Goal: Task Accomplishment & Management: Manage account settings

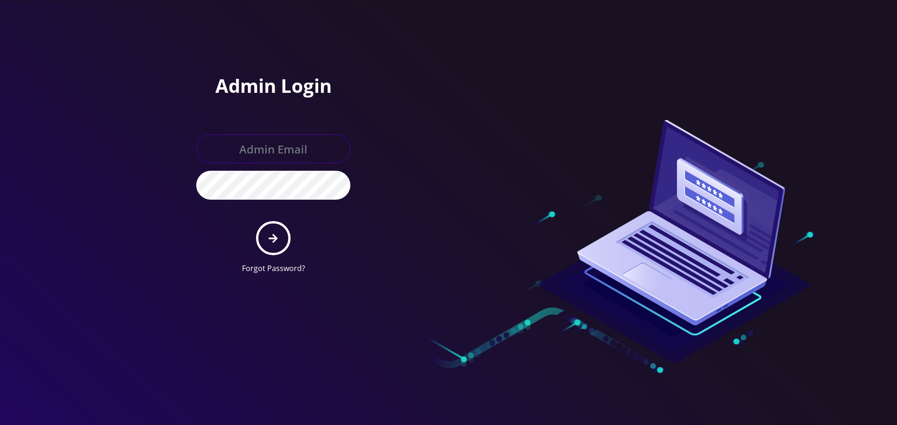
type input "[EMAIL_ADDRESS][DOMAIN_NAME]"
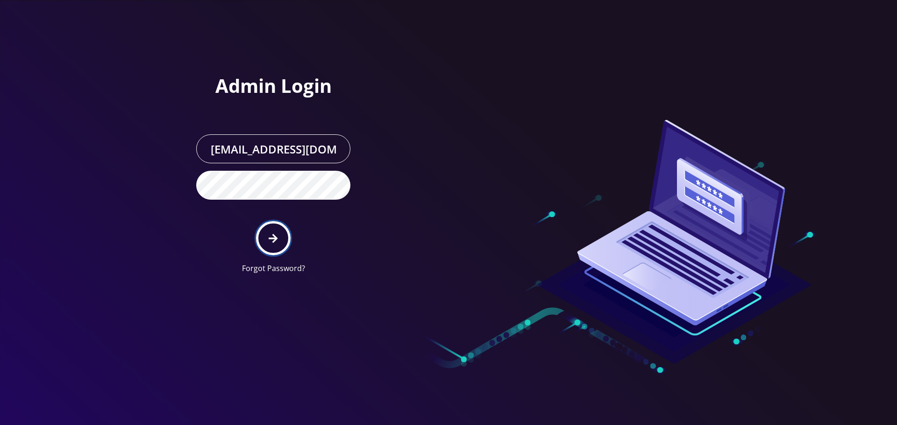
click at [270, 225] on button "submit" at bounding box center [273, 238] width 34 height 34
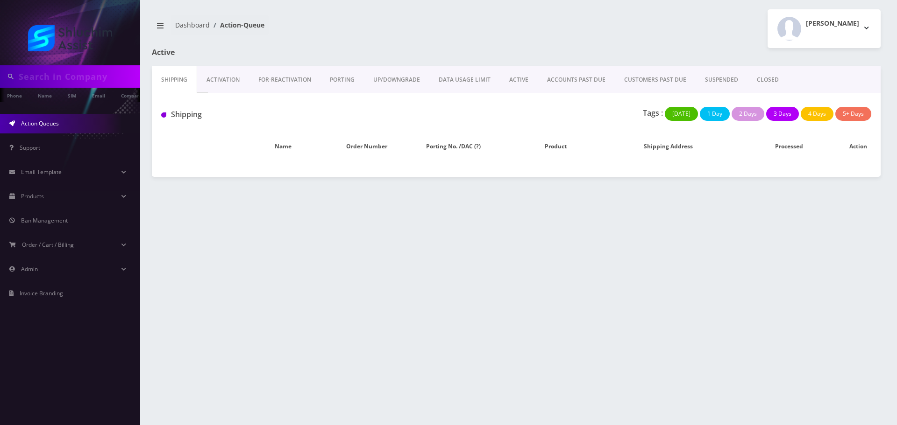
type input "3478886395"
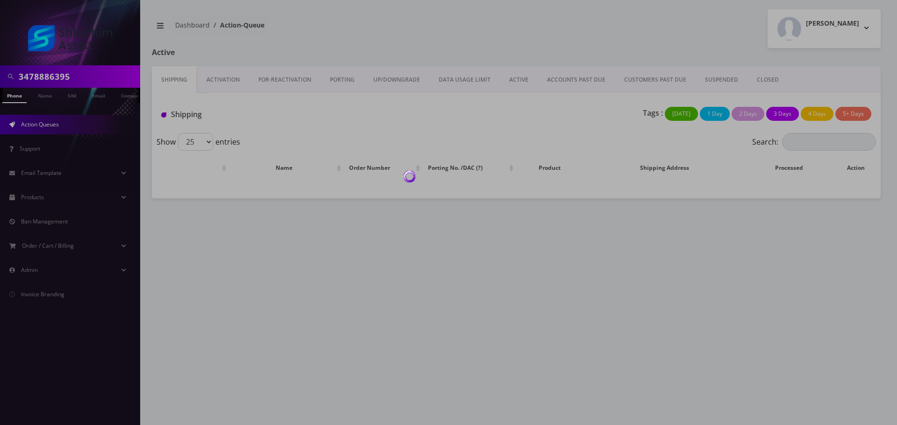
click at [520, 66] on div at bounding box center [448, 212] width 897 height 425
click at [520, 79] on div at bounding box center [448, 212] width 897 height 425
click at [522, 82] on body "3478886395 Phone Name SIM Email Company Customer Action Queues Support Email Te…" at bounding box center [448, 212] width 897 height 425
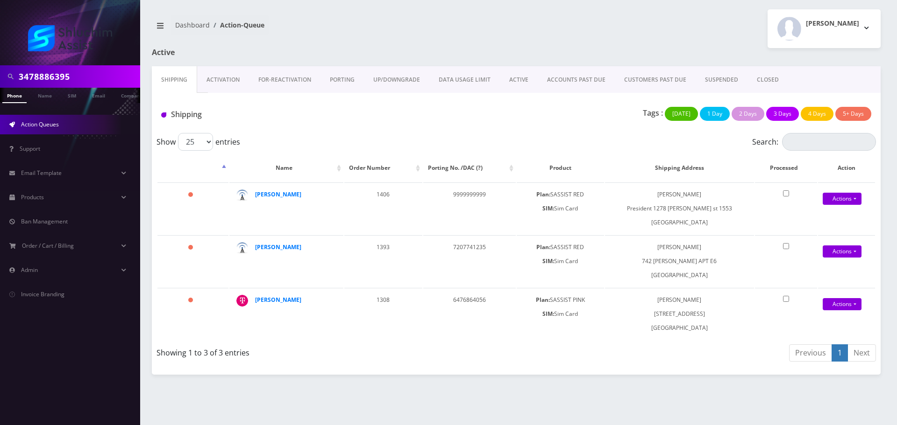
click at [515, 82] on link "ACTIVE" at bounding box center [519, 79] width 38 height 27
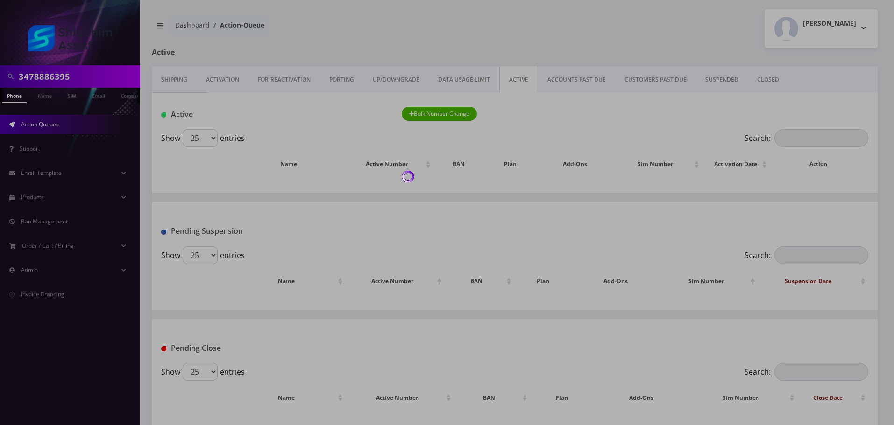
click at [566, 82] on div at bounding box center [447, 212] width 894 height 425
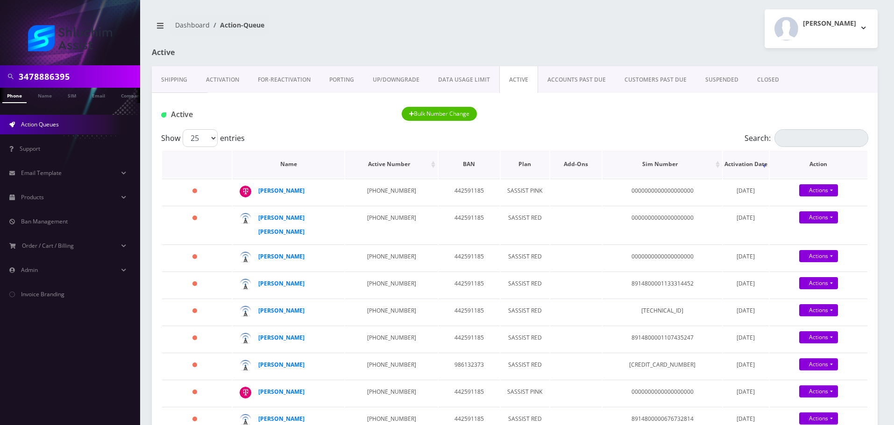
click at [307, 177] on th "Name" at bounding box center [289, 164] width 112 height 27
click at [565, 90] on link "ACCOUNTS PAST DUE" at bounding box center [576, 79] width 77 height 27
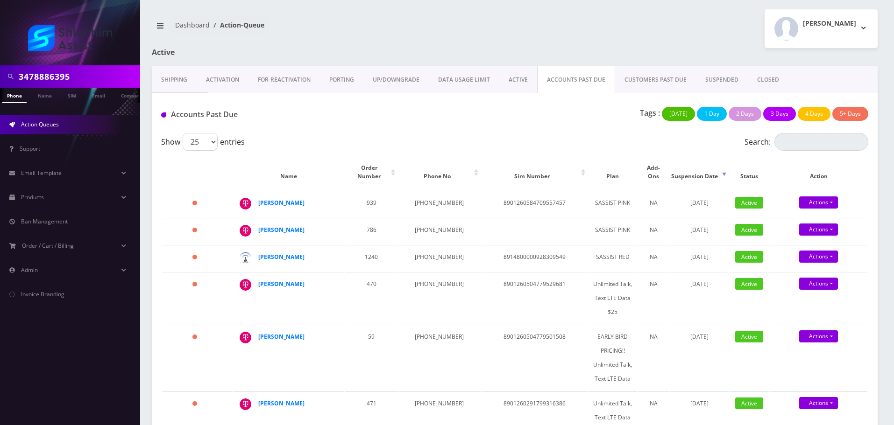
click at [480, 105] on div "Accounts Past Due Tags : Today 1 Day 2 Days 3 Days 4 Days 5+ Days" at bounding box center [515, 113] width 726 height 40
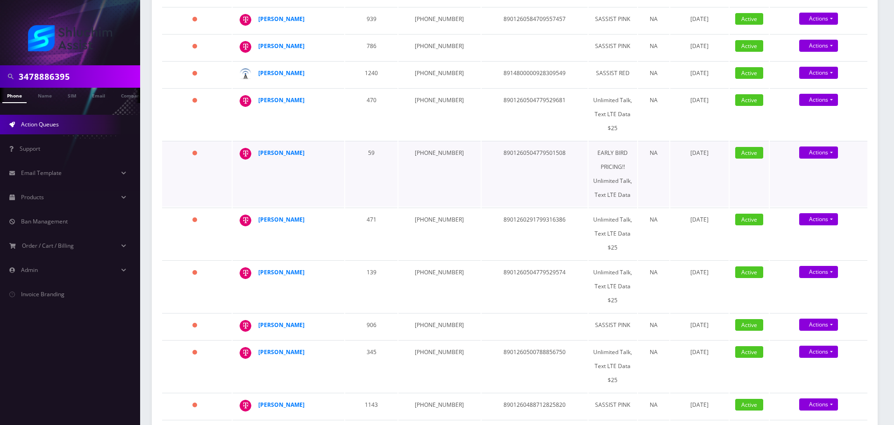
scroll to position [182, 0]
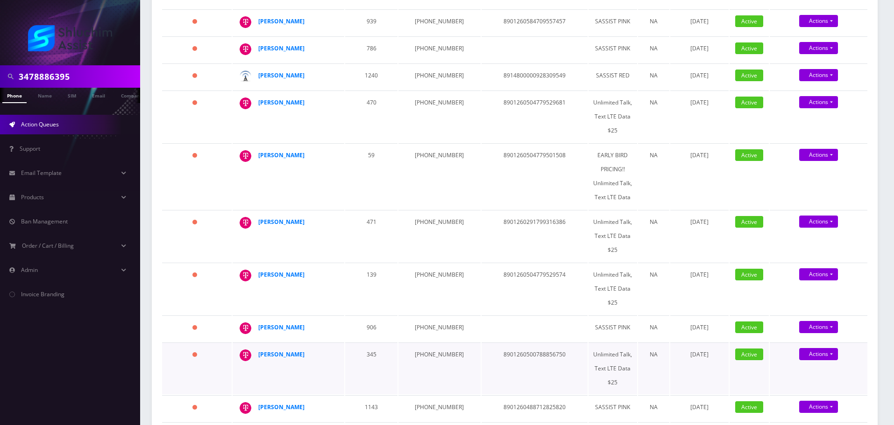
click at [431, 349] on td "917-864-2733" at bounding box center [439, 369] width 82 height 52
copy td "917-864-2733"
click at [417, 316] on td "347-323-0846" at bounding box center [439, 329] width 82 height 26
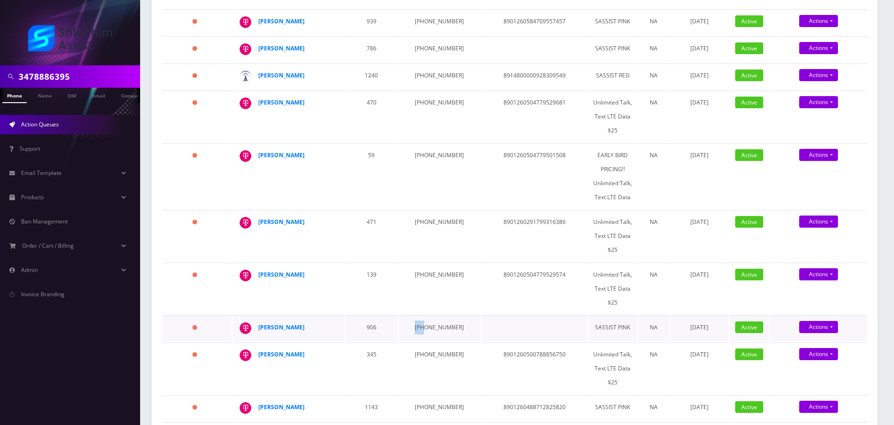
click at [417, 316] on td "347-323-0846" at bounding box center [439, 329] width 82 height 26
copy td "347-323-0846"
click at [269, 218] on strong "David Meroz" at bounding box center [281, 222] width 46 height 8
click at [426, 270] on td "646-683-6452" at bounding box center [439, 289] width 82 height 52
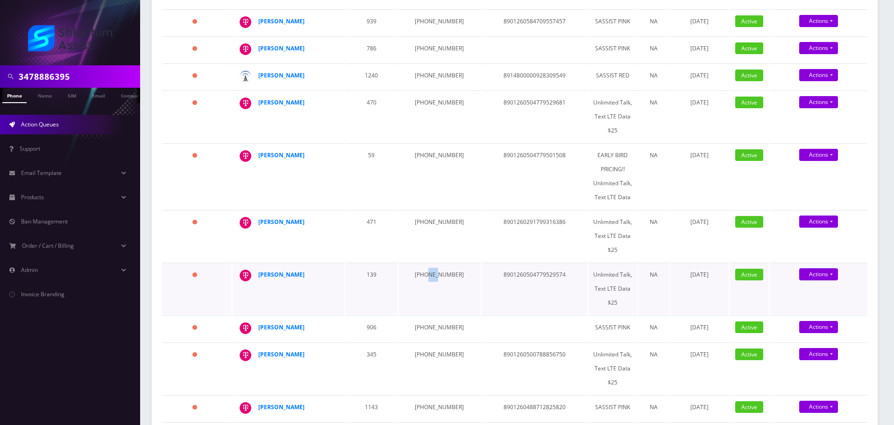
click at [426, 270] on td "646-683-6452" at bounding box center [439, 289] width 82 height 52
click at [427, 270] on td "646-683-6452" at bounding box center [439, 289] width 82 height 52
copy td "646-683-6452"
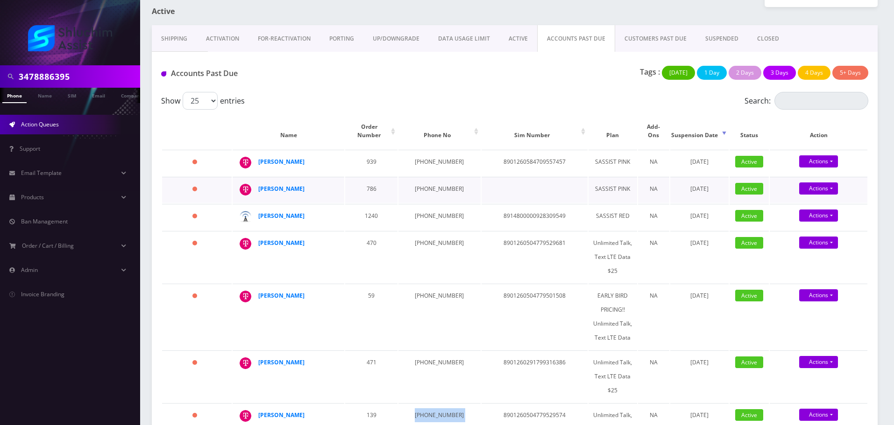
scroll to position [140, 0]
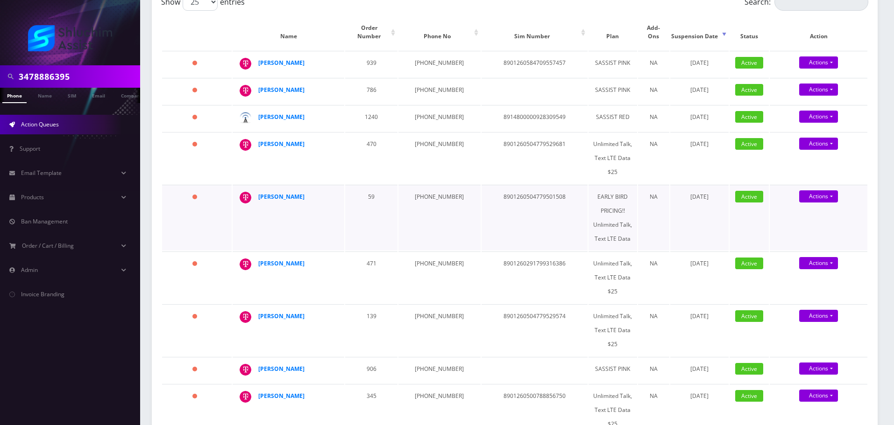
click at [308, 223] on td "Menachem Wolf" at bounding box center [289, 218] width 112 height 66
click at [436, 313] on td "646-683-6452" at bounding box center [439, 330] width 82 height 52
copy td "646-683-6452"
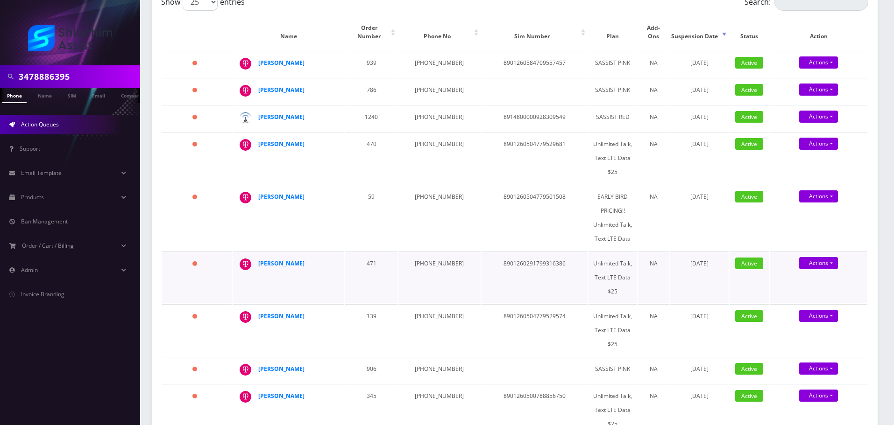
click at [420, 264] on td "510-216-8938" at bounding box center [439, 278] width 82 height 52
copy td "510-216-8938"
click at [335, 172] on td "[PERSON_NAME]" at bounding box center [289, 158] width 112 height 52
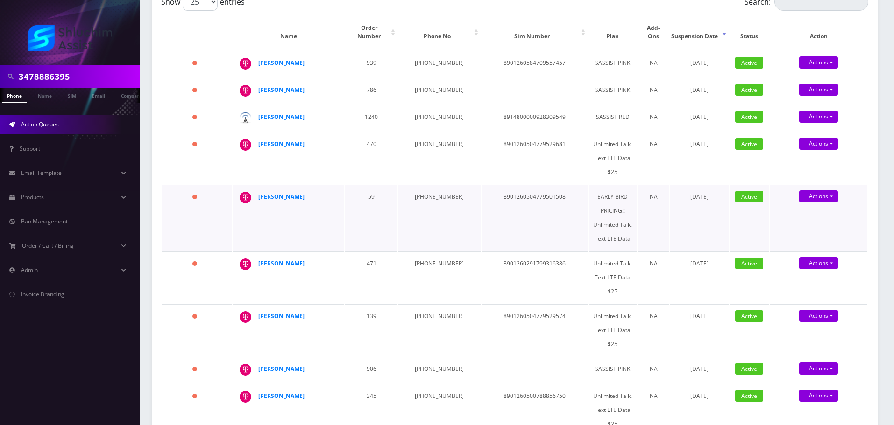
click at [425, 185] on td "347-241-1814" at bounding box center [439, 218] width 82 height 66
copy td "347-241-1814"
click at [433, 132] on td "[PHONE_NUMBER]" at bounding box center [439, 158] width 82 height 52
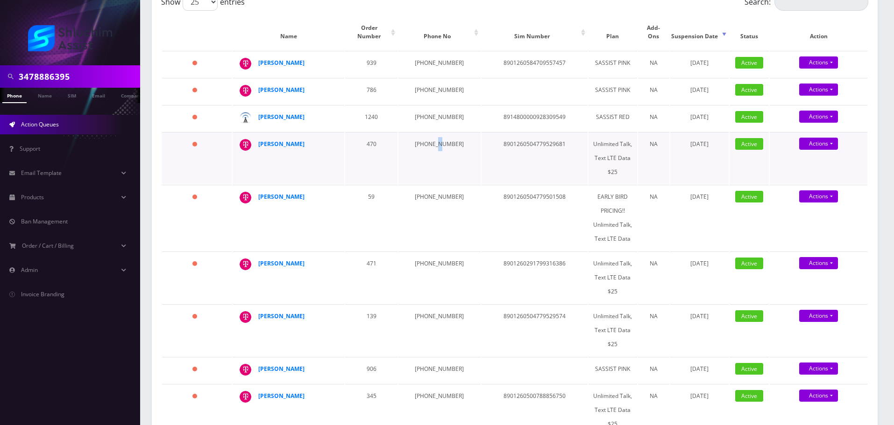
click at [433, 132] on td "[PHONE_NUMBER]" at bounding box center [439, 158] width 82 height 52
copy td "[PHONE_NUMBER]"
click at [428, 107] on td "[PHONE_NUMBER]" at bounding box center [439, 118] width 82 height 26
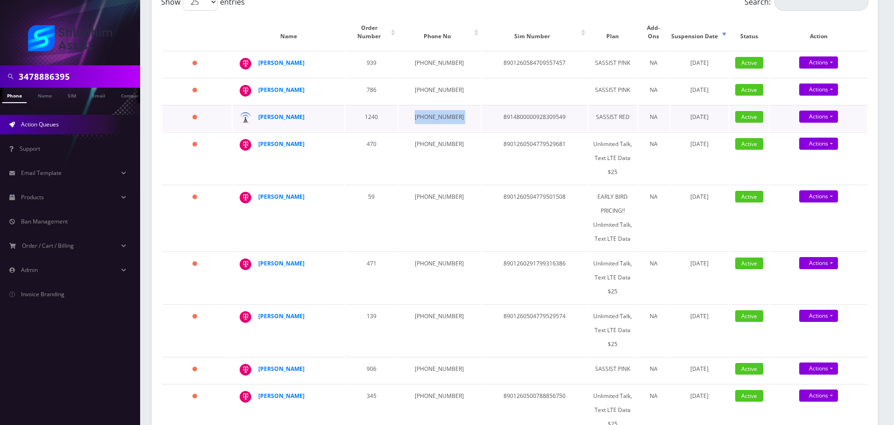
click at [428, 107] on td "[PHONE_NUMBER]" at bounding box center [439, 118] width 82 height 26
copy td "[PHONE_NUMBER]"
click at [419, 78] on td "718-306-2272" at bounding box center [439, 91] width 82 height 26
drag, startPoint x: 419, startPoint y: 78, endPoint x: 361, endPoint y: 51, distance: 63.9
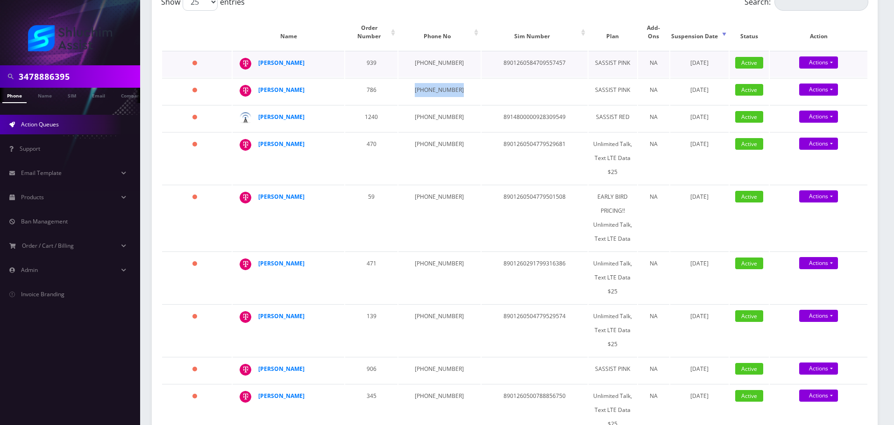
click at [419, 78] on td "718-306-2272" at bounding box center [439, 91] width 82 height 26
copy td "718-306-2272"
click at [427, 53] on td "718-755-2613" at bounding box center [439, 64] width 82 height 26
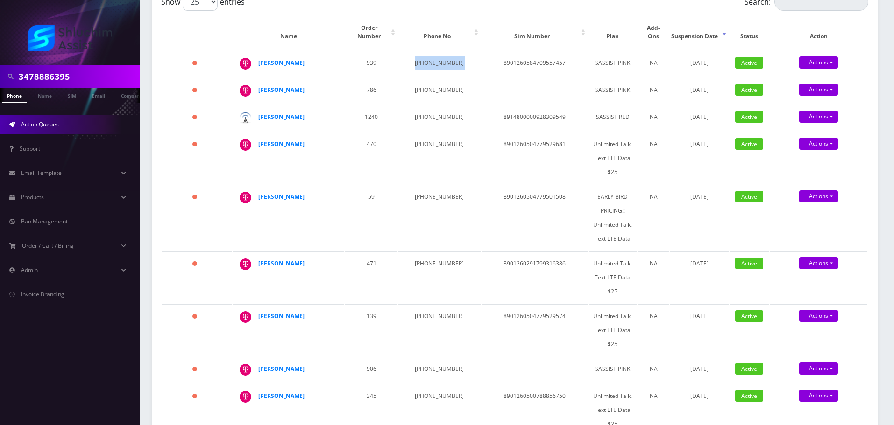
copy td "718-755-2613"
drag, startPoint x: 307, startPoint y: 54, endPoint x: 258, endPoint y: 53, distance: 49.0
click at [258, 56] on div "Levi Feldman" at bounding box center [293, 63] width 71 height 14
drag, startPoint x: 316, startPoint y: 81, endPoint x: 253, endPoint y: 82, distance: 63.1
click at [335, 83] on div "Daniel Bulman" at bounding box center [335, 83] width 0 height 0
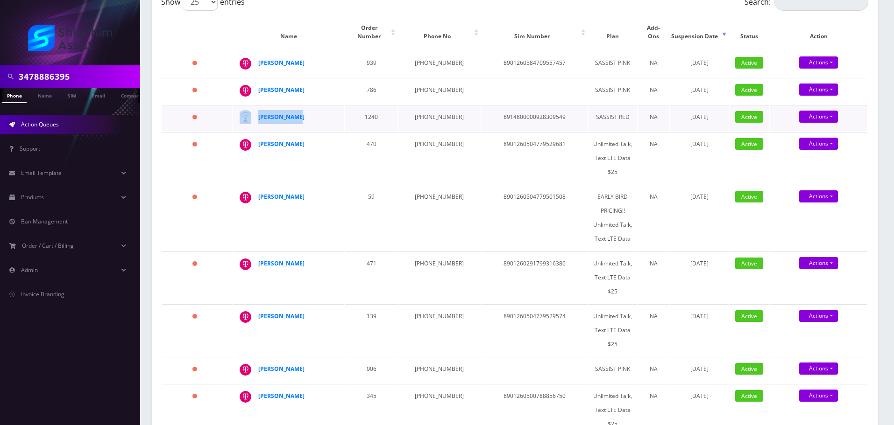
drag, startPoint x: 304, startPoint y: 111, endPoint x: 234, endPoint y: 111, distance: 70.0
click at [234, 111] on td "David Bulman" at bounding box center [289, 118] width 112 height 26
drag, startPoint x: 323, startPoint y: 141, endPoint x: 248, endPoint y: 141, distance: 75.2
click at [335, 137] on div "[PERSON_NAME]" at bounding box center [335, 137] width 0 height 0
drag, startPoint x: 316, startPoint y: 188, endPoint x: 260, endPoint y: 191, distance: 56.6
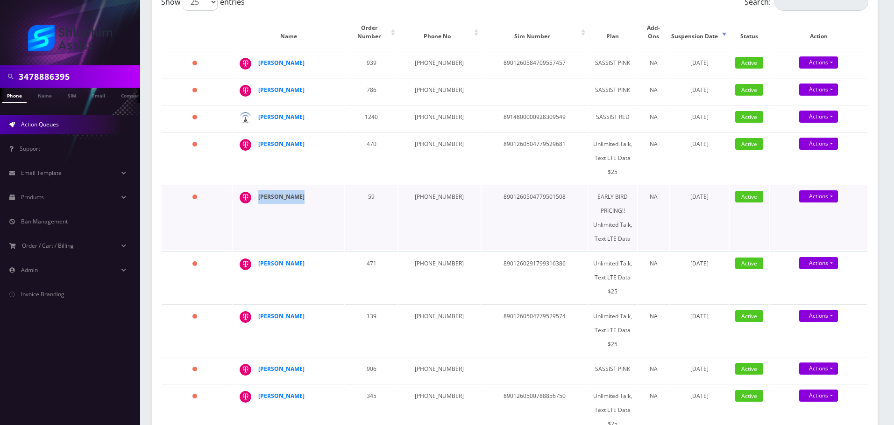
click at [260, 191] on div "Menachem Wolf" at bounding box center [293, 197] width 71 height 14
click at [276, 59] on strong "Levi Feldman" at bounding box center [281, 63] width 46 height 8
click at [283, 210] on td "Menachem Wolf" at bounding box center [289, 218] width 112 height 66
drag, startPoint x: 309, startPoint y: 82, endPoint x: 258, endPoint y: 83, distance: 50.9
click at [335, 83] on div "Daniel Bulman" at bounding box center [335, 83] width 0 height 0
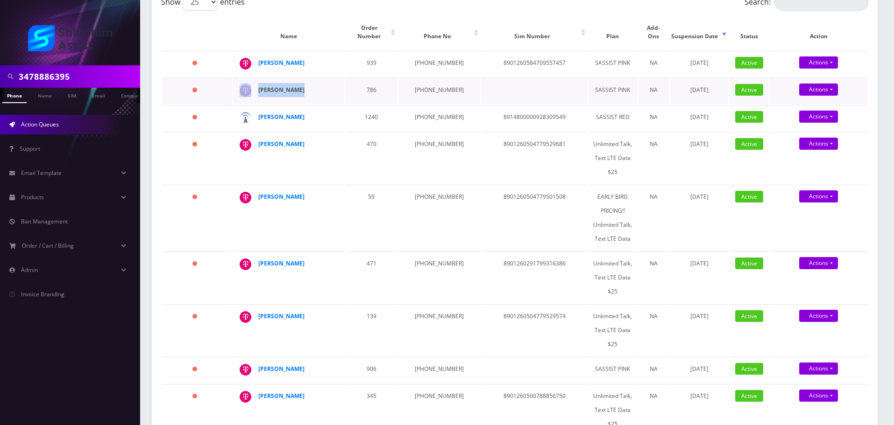
click at [274, 86] on strong "Daniel Bulman" at bounding box center [281, 90] width 46 height 8
click at [288, 113] on strong "David Bulman" at bounding box center [281, 117] width 46 height 8
drag, startPoint x: 307, startPoint y: 106, endPoint x: 261, endPoint y: 109, distance: 46.3
click at [261, 110] on div "David Bulman" at bounding box center [293, 117] width 71 height 14
click at [277, 113] on strong "[PERSON_NAME]" at bounding box center [281, 117] width 46 height 8
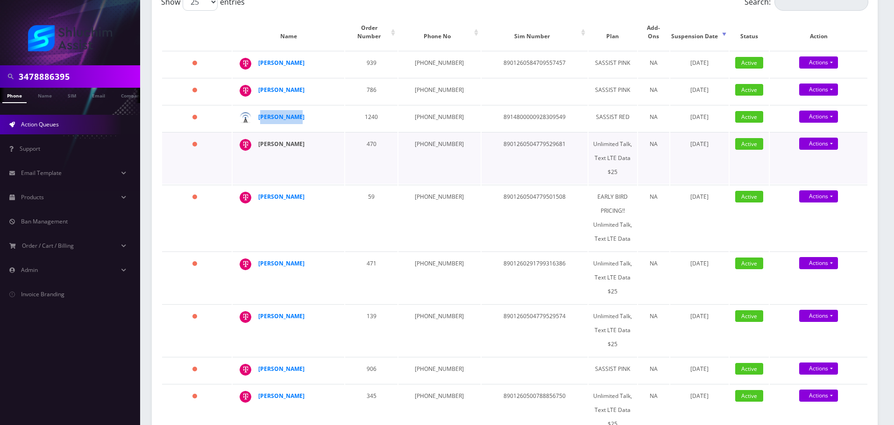
drag, startPoint x: 318, startPoint y: 136, endPoint x: 282, endPoint y: 137, distance: 35.5
click at [282, 137] on div "Shalom Rappaport" at bounding box center [293, 144] width 71 height 14
click at [283, 140] on strong "Shalom Rappaport" at bounding box center [281, 144] width 46 height 8
click at [290, 193] on strong "Menachem Wolf" at bounding box center [281, 197] width 46 height 8
click at [358, 167] on td "470" at bounding box center [371, 158] width 52 height 52
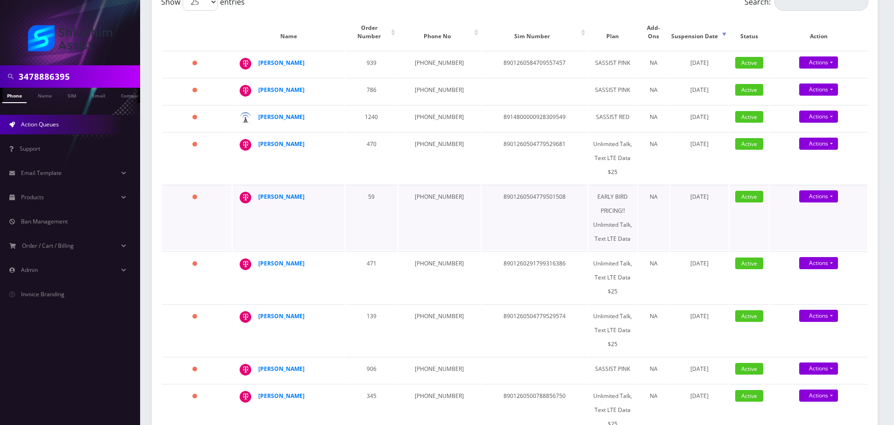
click at [335, 192] on td "Menachem Wolf" at bounding box center [289, 218] width 112 height 66
click at [424, 190] on td "347-241-1814" at bounding box center [439, 218] width 82 height 66
click at [297, 193] on strong "Menachem Wolf" at bounding box center [281, 197] width 46 height 8
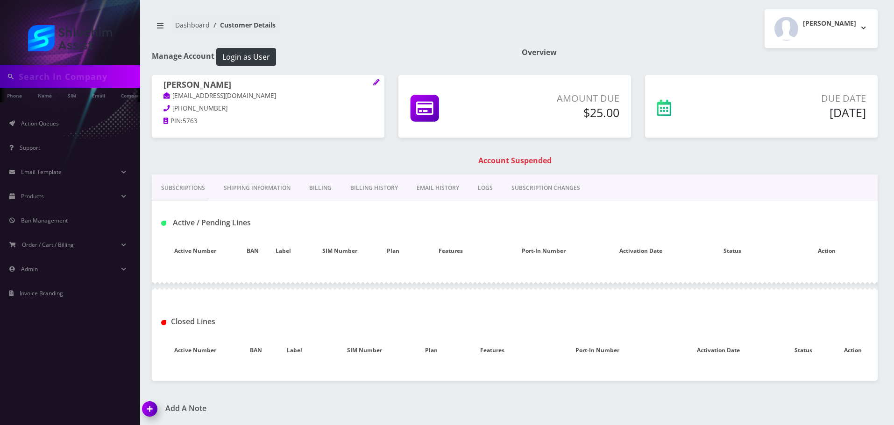
type input "3478886395"
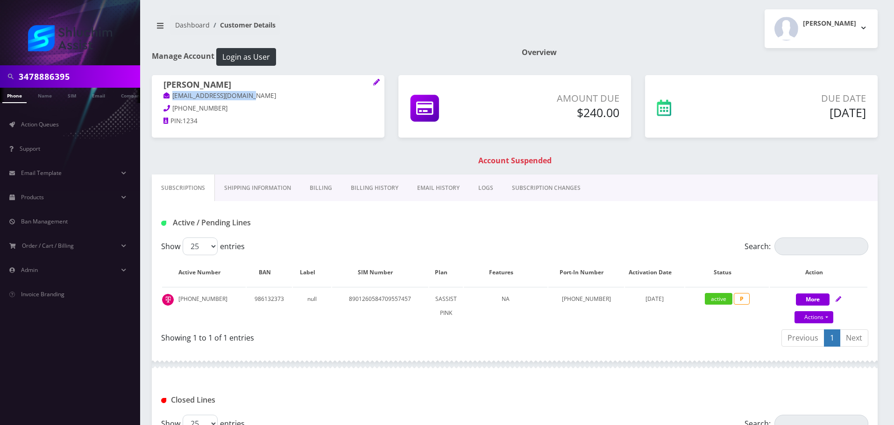
drag, startPoint x: 262, startPoint y: 97, endPoint x: 169, endPoint y: 98, distance: 92.9
click at [169, 98] on p "levifeldman13@gmail.com" at bounding box center [267, 96] width 209 height 10
copy link "levifeldman13@gmail.com"
drag, startPoint x: 248, startPoint y: 97, endPoint x: 162, endPoint y: 97, distance: 86.9
click at [162, 97] on div "Daniel Bulman dbulman13@gmail.com 718-306-2272 PIN: 4873" at bounding box center [268, 104] width 233 height 58
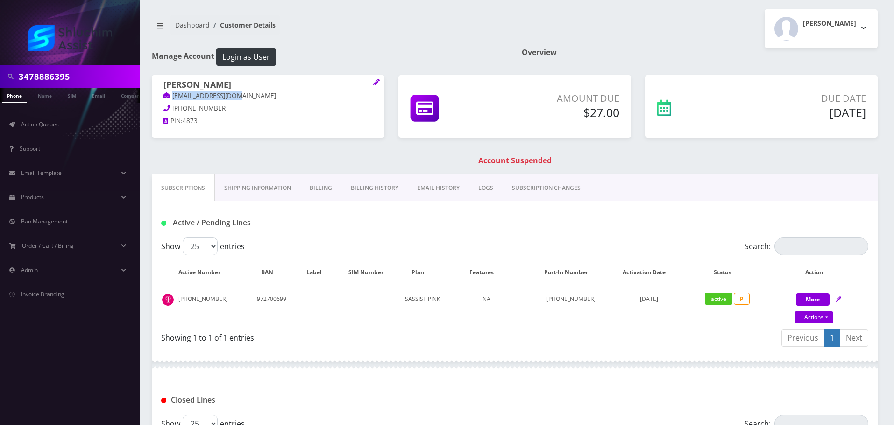
copy link "dbulman13@gmail.com"
drag, startPoint x: 262, startPoint y: 95, endPoint x: 169, endPoint y: 105, distance: 93.9
click at [158, 95] on div "David Bulman Davidbulman40@gmail.com 934-223-9280 PIN: 6827" at bounding box center [268, 104] width 233 height 58
copy link "[EMAIL_ADDRESS][DOMAIN_NAME]"
drag, startPoint x: 258, startPoint y: 96, endPoint x: 159, endPoint y: 96, distance: 99.0
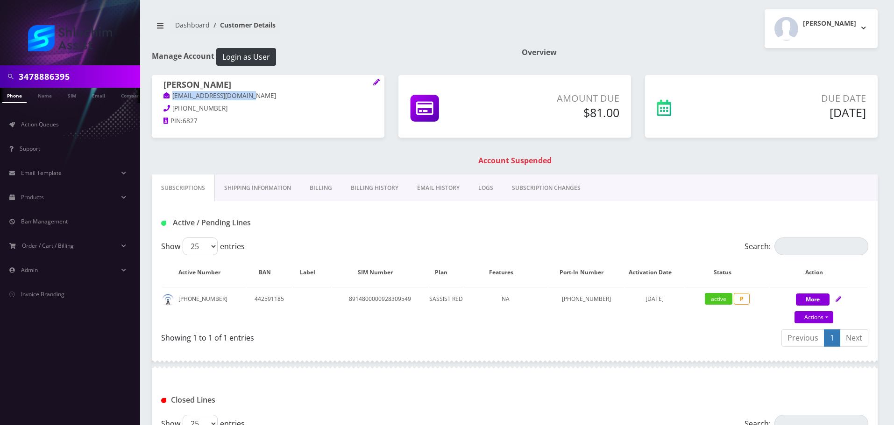
click at [159, 96] on div "[PERSON_NAME] [EMAIL_ADDRESS][DOMAIN_NAME] [PHONE_NUMBER] PIN: 6827" at bounding box center [268, 104] width 233 height 58
copy link "[EMAIL_ADDRESS][DOMAIN_NAME]"
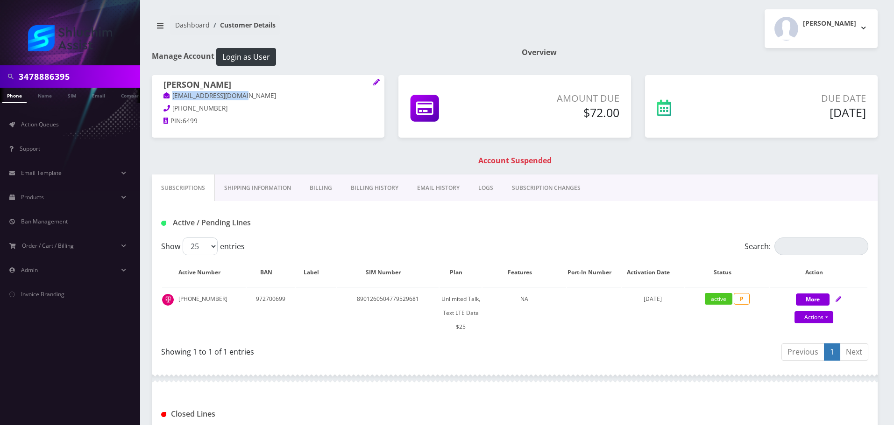
drag, startPoint x: 260, startPoint y: 97, endPoint x: 170, endPoint y: 97, distance: 89.7
click at [170, 97] on p "shalomrapps@gmail.com" at bounding box center [267, 96] width 209 height 10
copy link "shalomrapps@gmail.com"
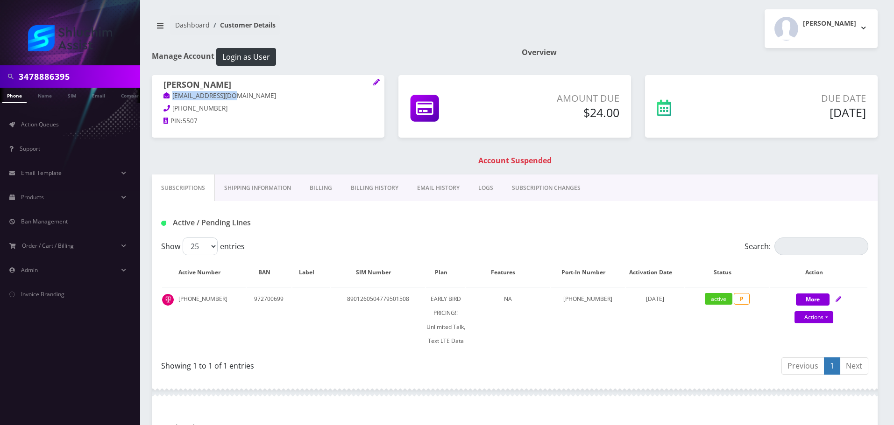
drag, startPoint x: 248, startPoint y: 99, endPoint x: 163, endPoint y: 98, distance: 84.1
click at [163, 98] on p "[EMAIL_ADDRESS][DOMAIN_NAME]" at bounding box center [267, 96] width 209 height 10
copy link "[EMAIL_ADDRESS][DOMAIN_NAME]"
click at [249, 100] on p "mmwolf00@gmail.com" at bounding box center [267, 96] width 209 height 10
click at [362, 189] on link "Billing History" at bounding box center [374, 188] width 66 height 27
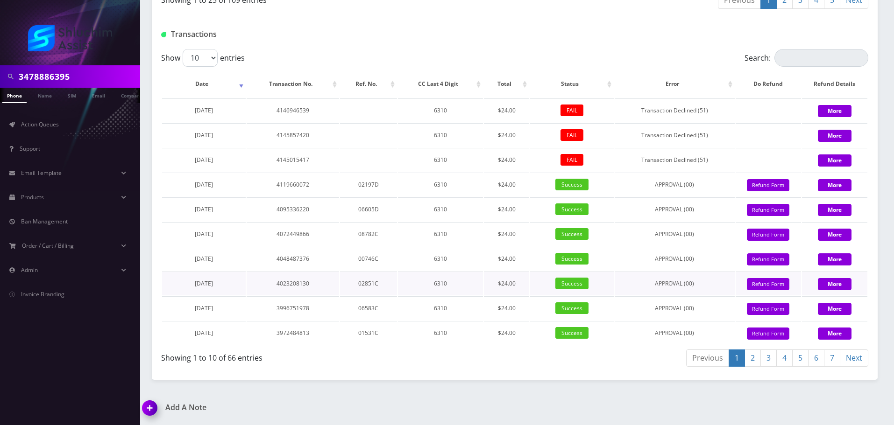
scroll to position [1125, 0]
drag, startPoint x: 196, startPoint y: 159, endPoint x: 236, endPoint y: 162, distance: 39.8
click at [236, 162] on td "September 18, 2025" at bounding box center [204, 160] width 84 height 24
copy span "September 18, 2025"
click at [236, 161] on td "September 18, 2025" at bounding box center [204, 160] width 84 height 24
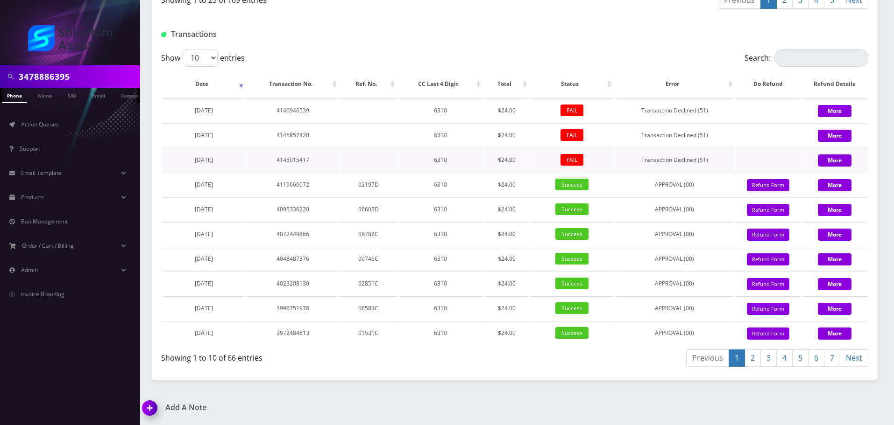
click at [195, 160] on span "September 18, 2025" at bounding box center [204, 160] width 18 height 8
drag, startPoint x: 173, startPoint y: 160, endPoint x: 237, endPoint y: 160, distance: 64.0
click at [238, 160] on td "September 18, 2025" at bounding box center [204, 160] width 84 height 24
copy span "September 18, 2025"
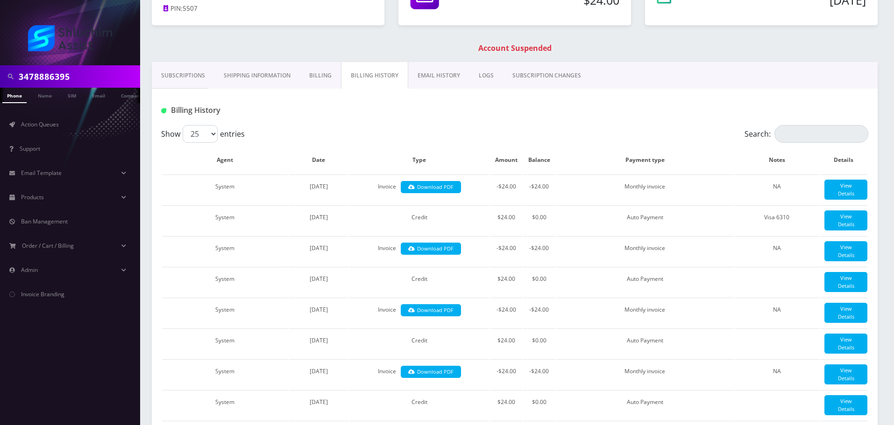
scroll to position [0, 0]
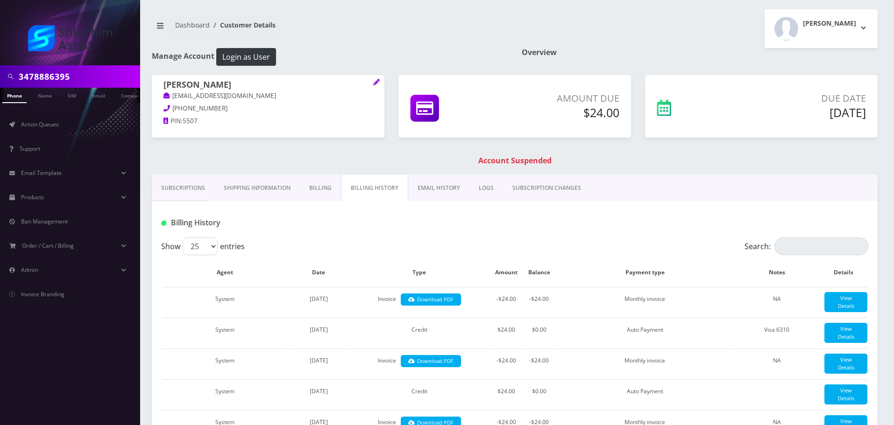
click at [436, 179] on link "EMAIL HISTORY" at bounding box center [438, 188] width 61 height 27
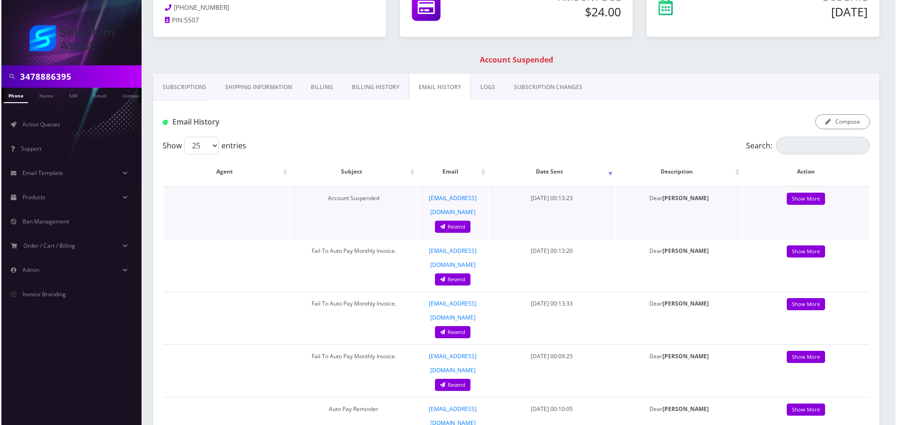
scroll to position [93, 0]
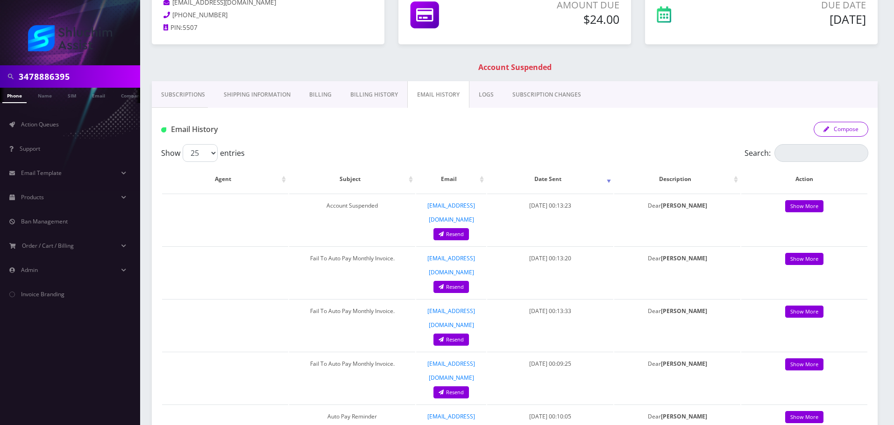
click at [834, 122] on button "Compose" at bounding box center [840, 129] width 55 height 15
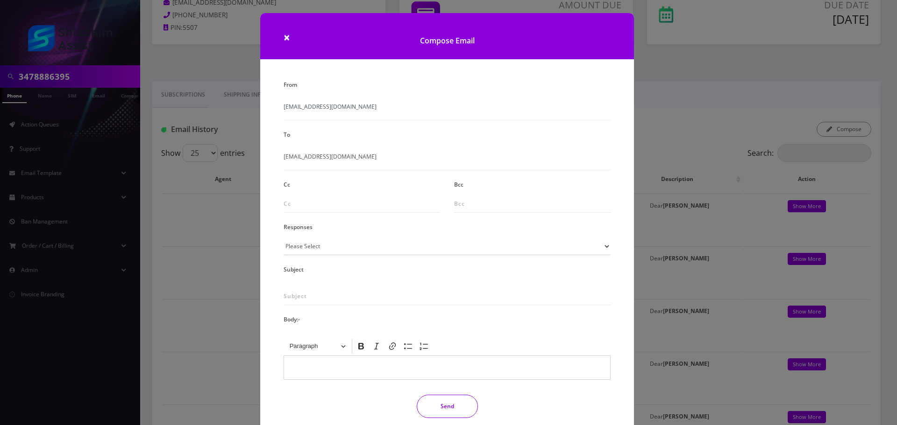
click at [240, 171] on div "× Compose Email From info@shluchimassist.com To mmwolf00@gmail.com Cc Bcc Respo…" at bounding box center [448, 212] width 897 height 425
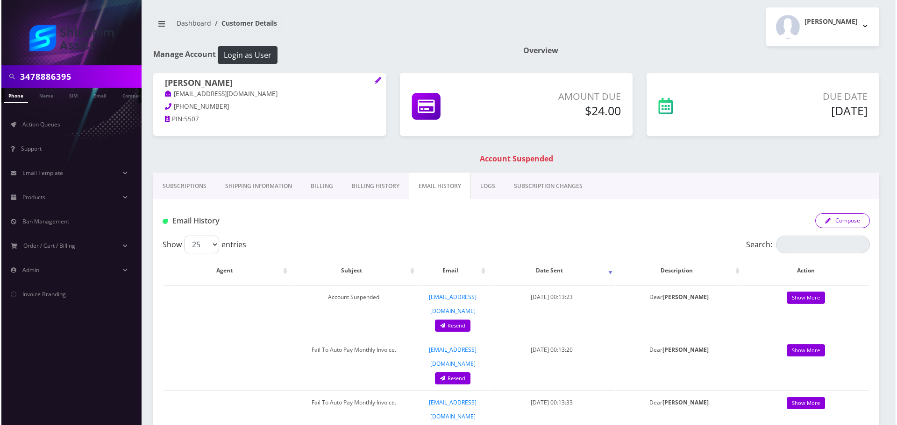
scroll to position [0, 0]
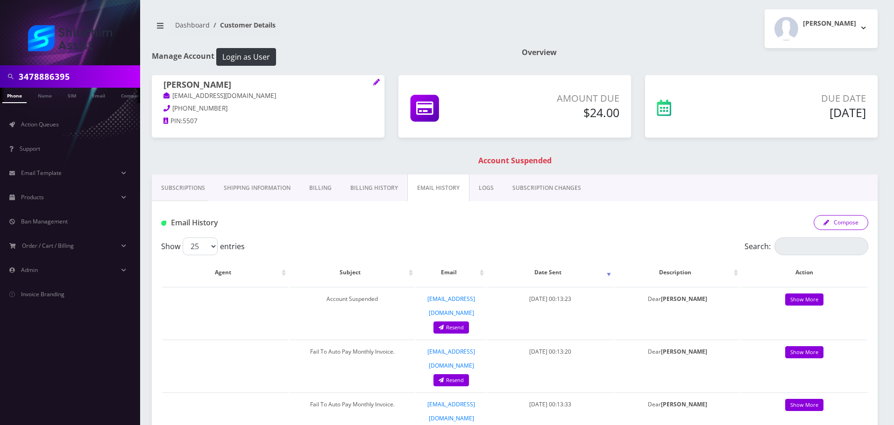
click at [841, 227] on button "Compose" at bounding box center [840, 222] width 55 height 15
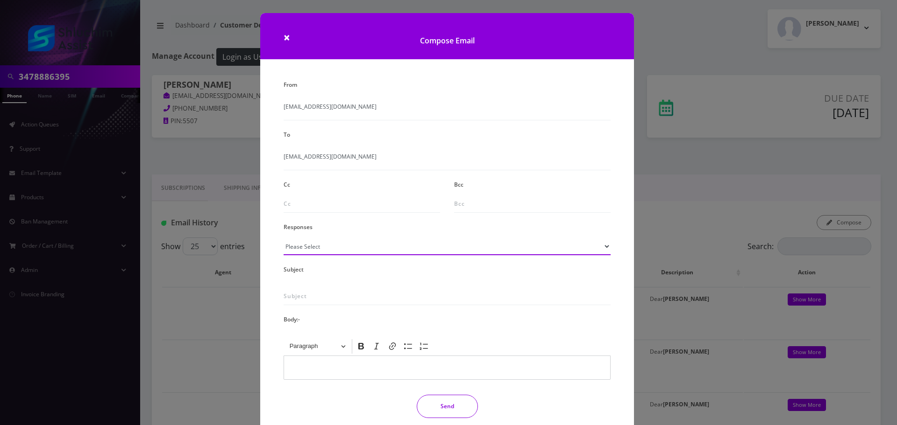
click at [340, 249] on select "Please Select TMobile port Unable to activate CH Pickup Past Due Pick up follow…" at bounding box center [446, 247] width 327 height 18
select select "29"
click at [283, 238] on select "Please Select TMobile port Unable to activate CH Pickup Past Due Pick up follow…" at bounding box center [446, 247] width 327 height 18
type input "Subject: URGENT Action Required: Past Due Payment for Shluchim Assist"
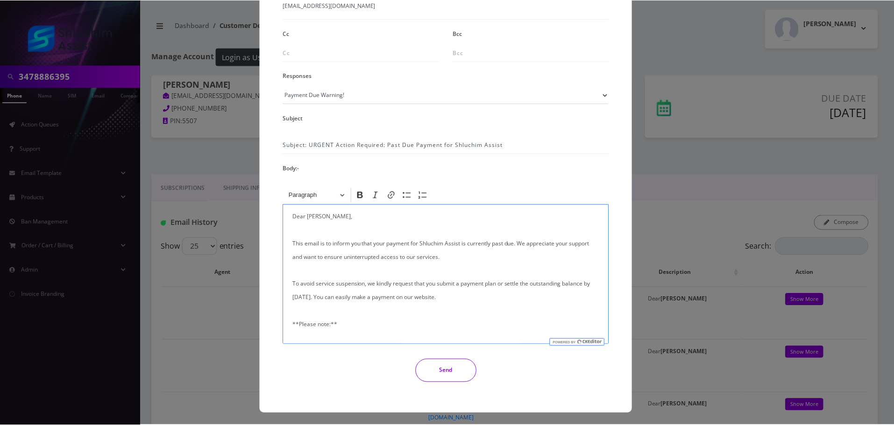
scroll to position [153, 0]
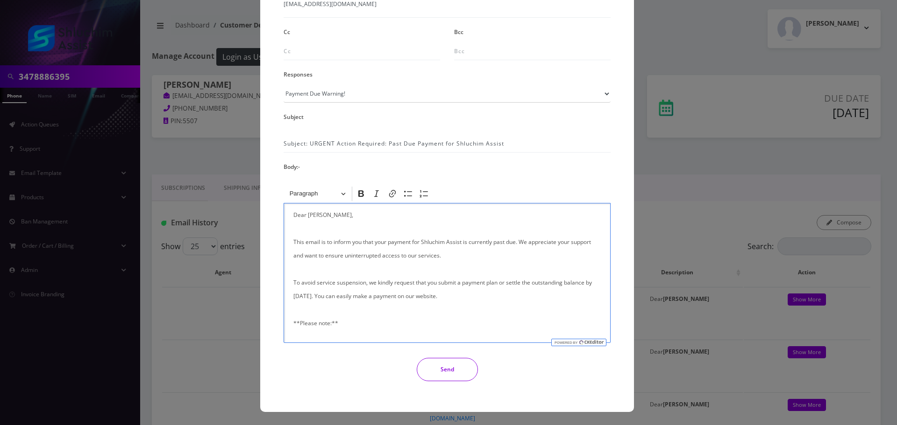
click at [424, 360] on button "Send" at bounding box center [447, 369] width 61 height 23
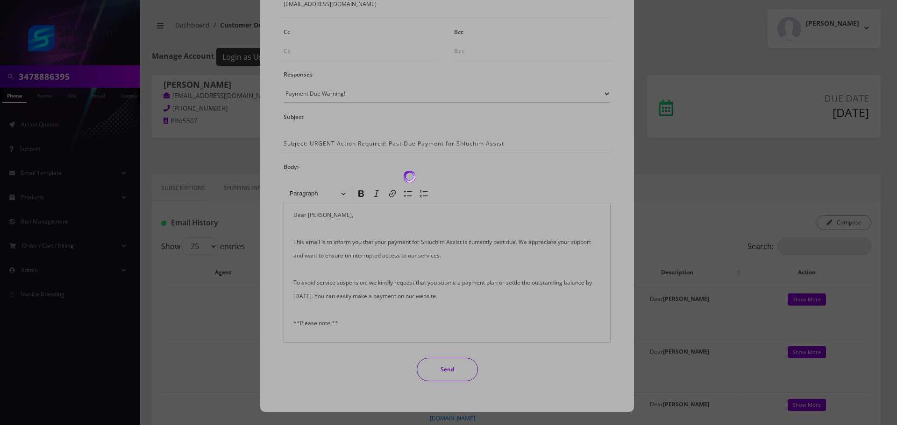
click at [315, 150] on div at bounding box center [448, 212] width 897 height 425
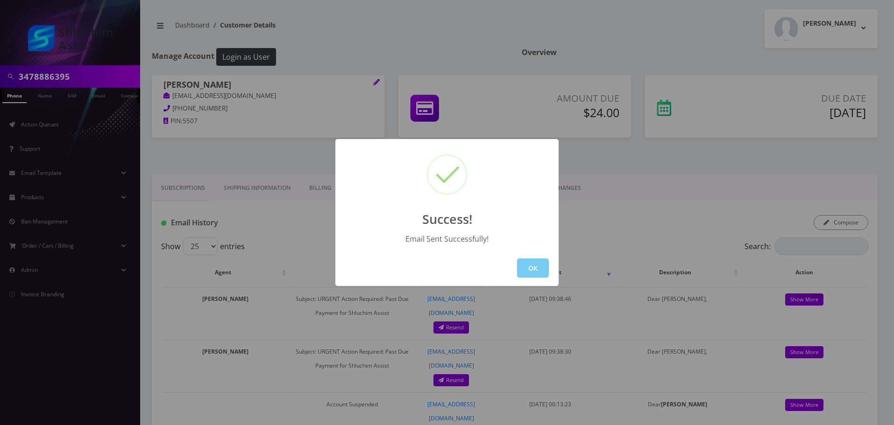
click at [533, 275] on button "OK" at bounding box center [533, 268] width 32 height 19
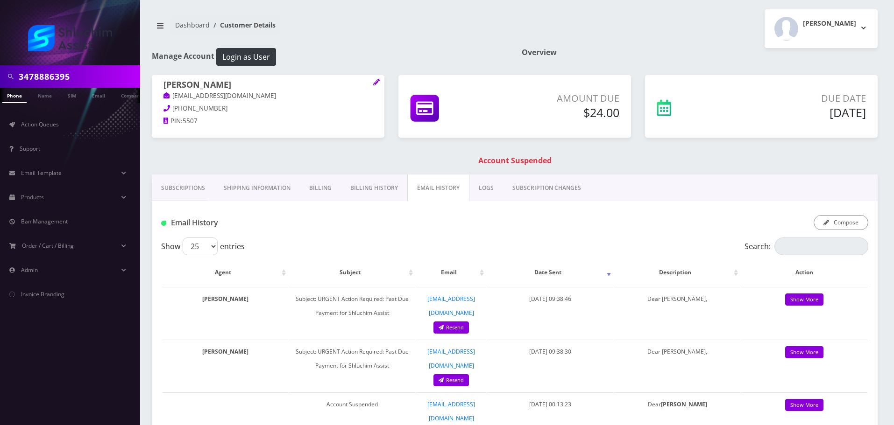
click at [81, 79] on input "3478886395" at bounding box center [78, 77] width 119 height 18
paste input "[PHONE_NUMBER]"
click at [57, 79] on input "[PHONE_NUMBER]" at bounding box center [78, 77] width 119 height 18
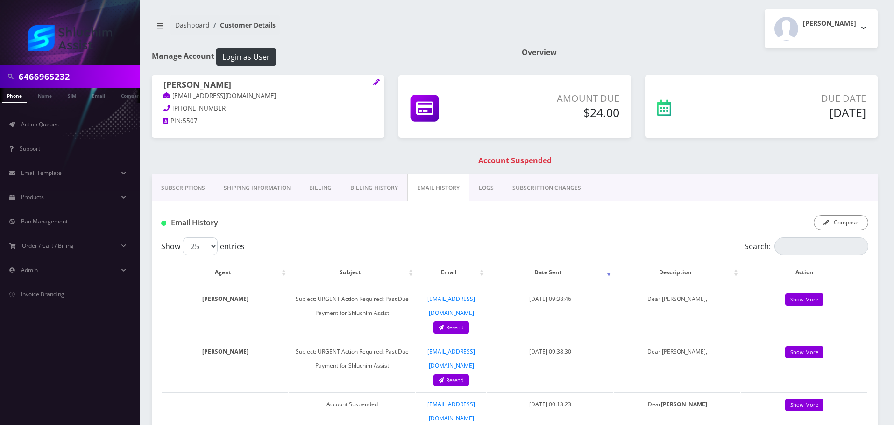
type input "6466965232"
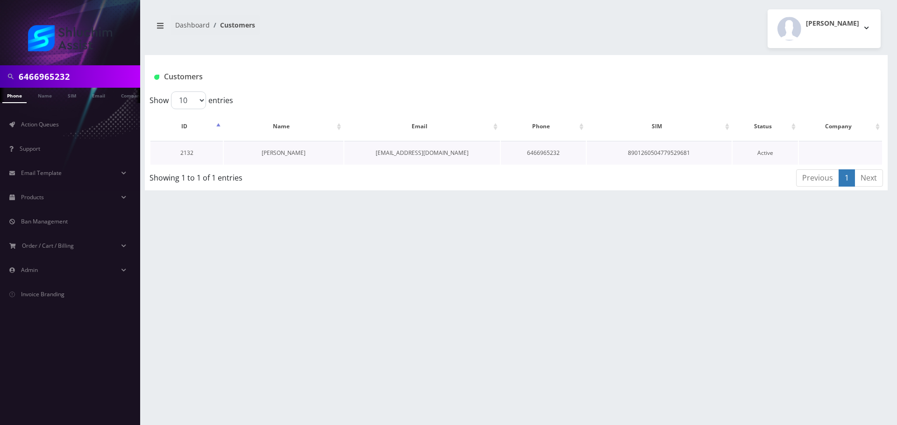
click at [300, 153] on link "[PERSON_NAME]" at bounding box center [284, 153] width 44 height 8
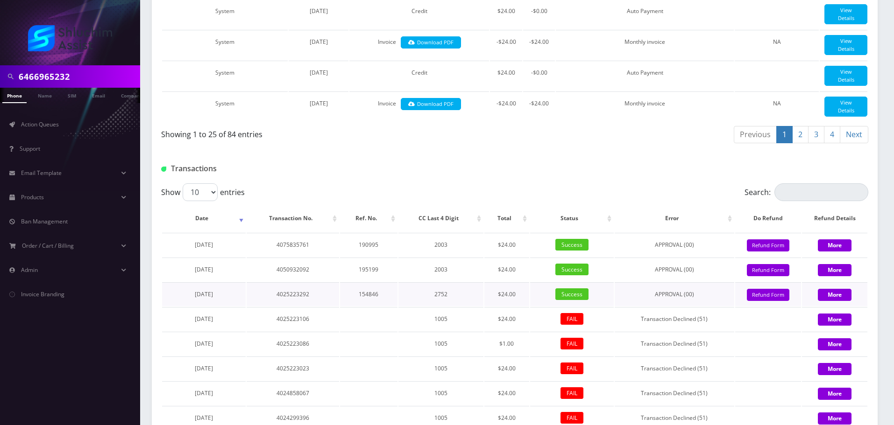
scroll to position [1125, 0]
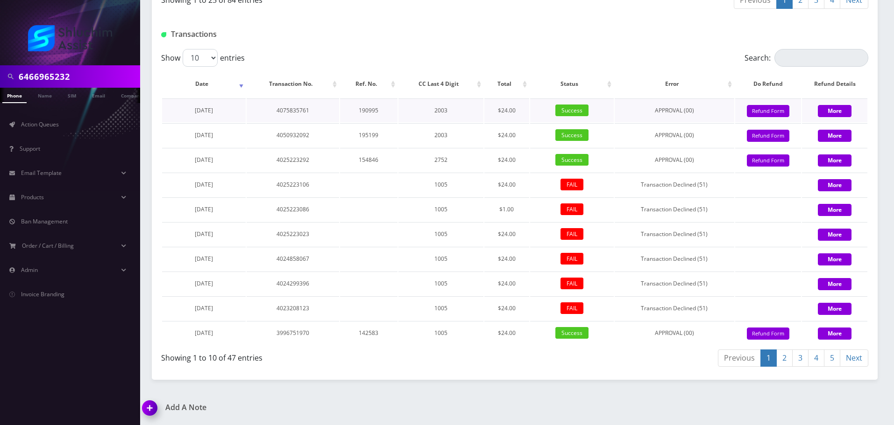
click at [232, 110] on td "[DATE]" at bounding box center [204, 111] width 84 height 24
drag, startPoint x: 230, startPoint y: 111, endPoint x: 179, endPoint y: 111, distance: 50.9
click at [179, 111] on td "[DATE]" at bounding box center [204, 111] width 84 height 24
copy span "[DATE]"
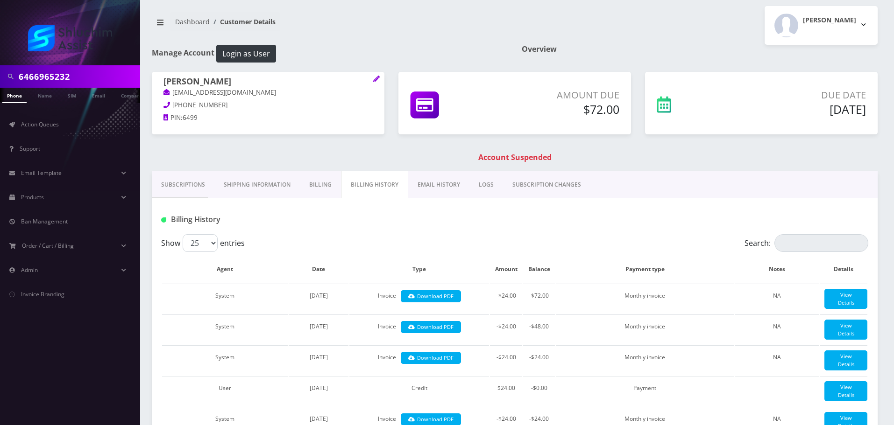
scroll to position [0, 0]
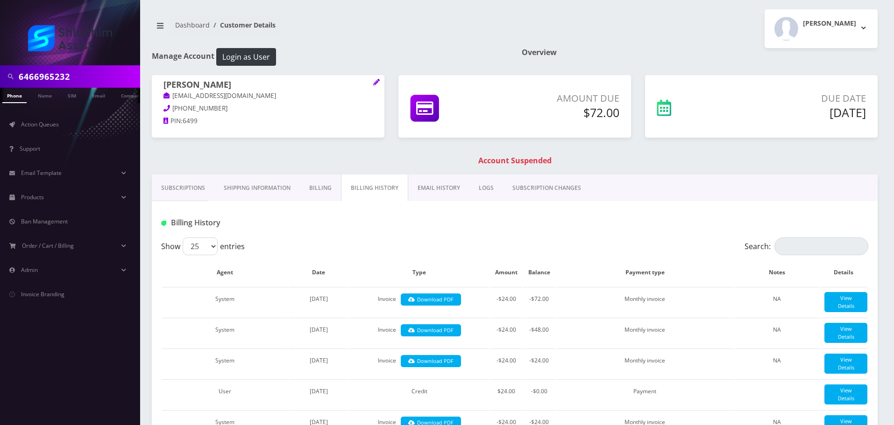
drag, startPoint x: 432, startPoint y: 193, endPoint x: 446, endPoint y: 193, distance: 14.5
click at [432, 193] on link "EMAIL HISTORY" at bounding box center [438, 188] width 61 height 27
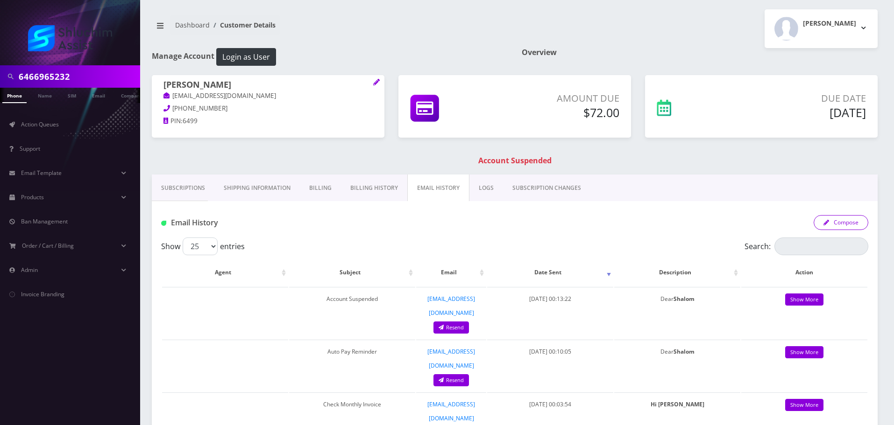
click at [837, 222] on button "Compose" at bounding box center [840, 222] width 55 height 15
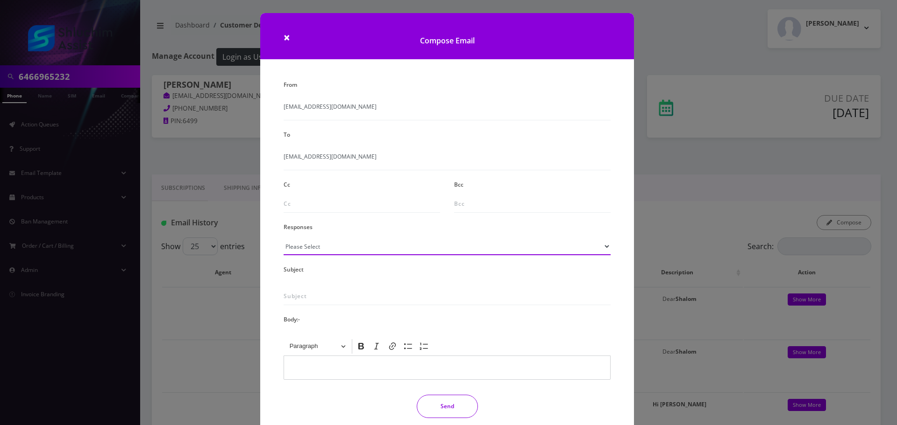
click at [342, 246] on select "Please Select TMobile port Unable to activate CH Pickup Past Due Pick up follow…" at bounding box center [446, 247] width 327 height 18
select select "29"
click at [283, 238] on select "Please Select TMobile port Unable to activate CH Pickup Past Due Pick up follow…" at bounding box center [446, 247] width 327 height 18
type input "Subject: URGENT Action Required: Past Due Payment for Shluchim Assist"
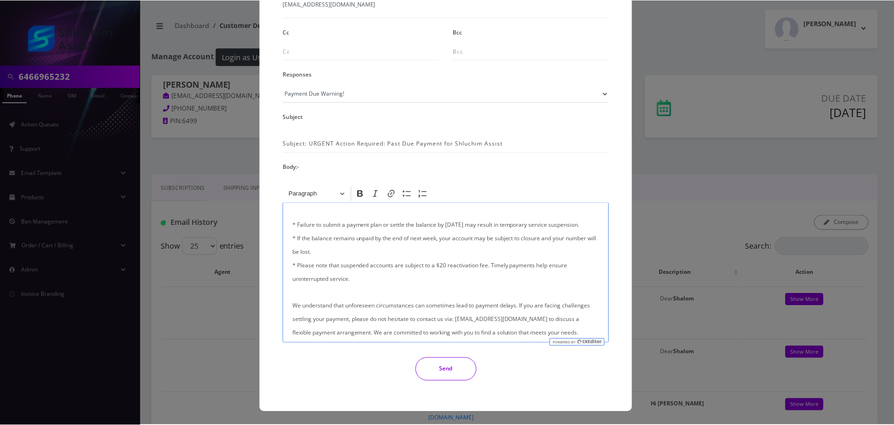
scroll to position [140, 0]
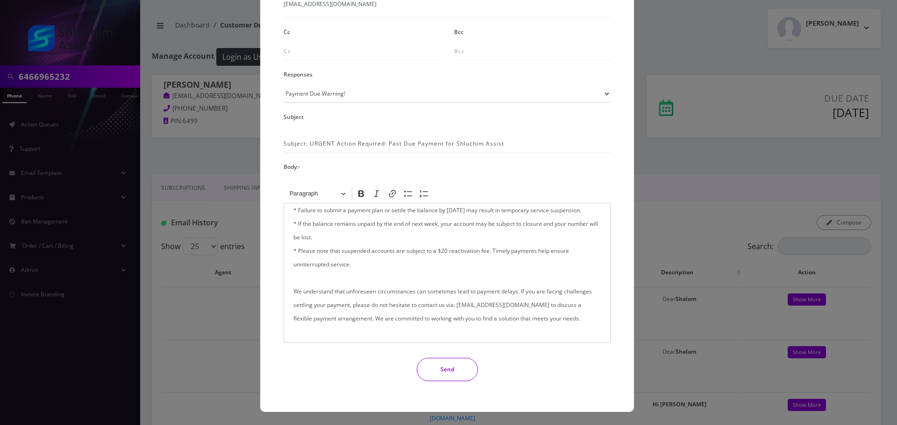
click at [460, 370] on button "Send" at bounding box center [447, 369] width 61 height 23
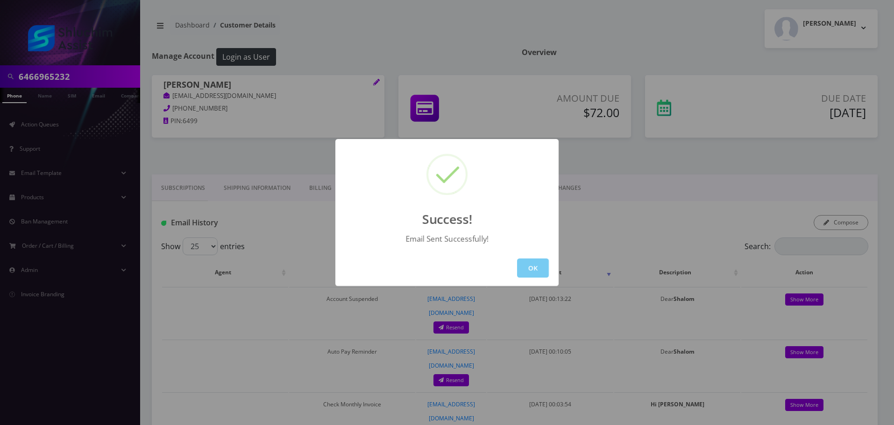
click at [532, 269] on button "OK" at bounding box center [533, 268] width 32 height 19
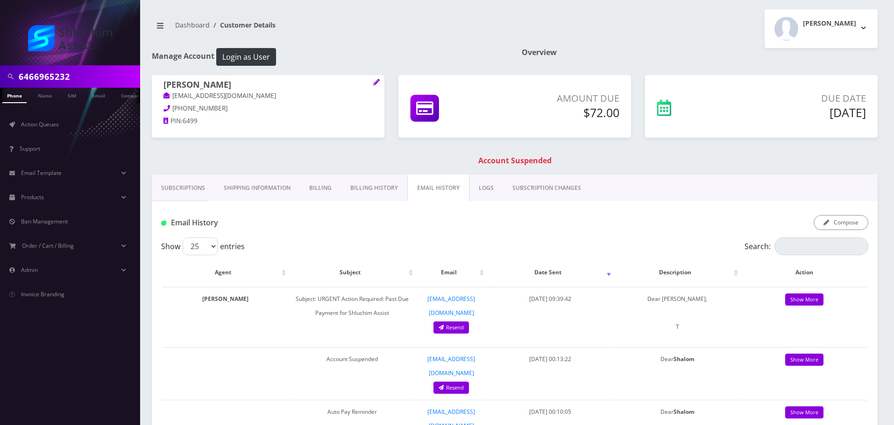
click at [74, 76] on input "6466965232" at bounding box center [78, 77] width 119 height 18
paste input "[PHONE_NUMBER]"
click at [68, 76] on input "[PHONE_NUMBER]" at bounding box center [78, 77] width 119 height 18
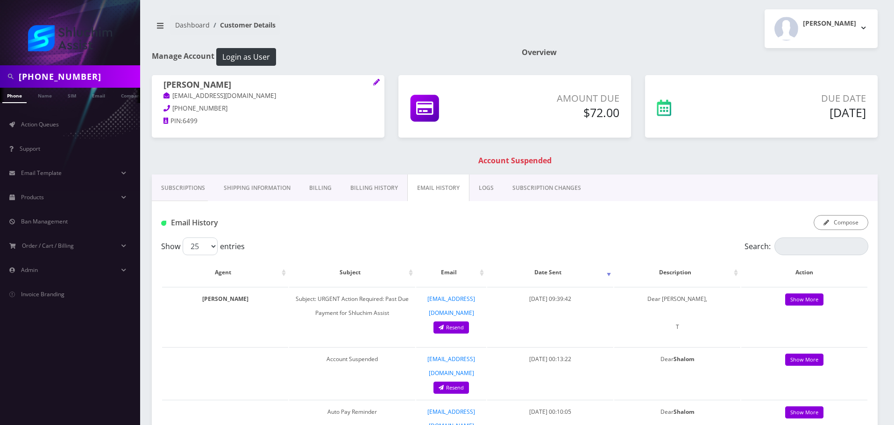
click at [66, 77] on input "934-223-9280" at bounding box center [78, 77] width 119 height 18
type input "9342239280"
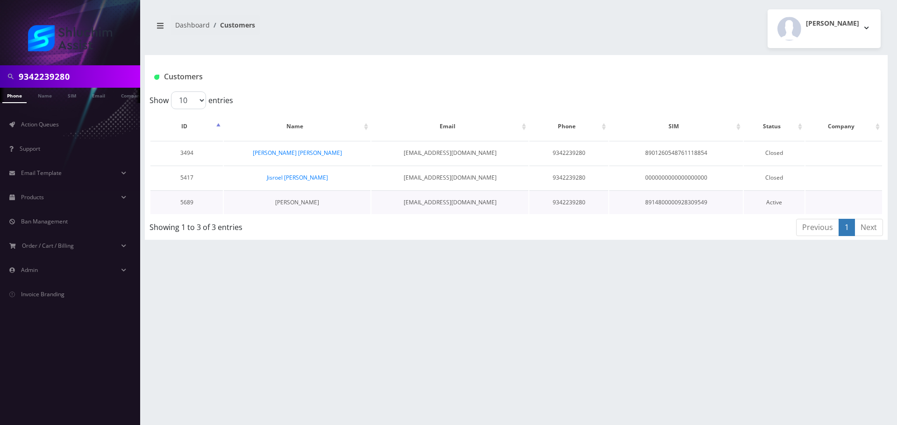
click at [292, 204] on link "[PERSON_NAME]" at bounding box center [297, 202] width 44 height 8
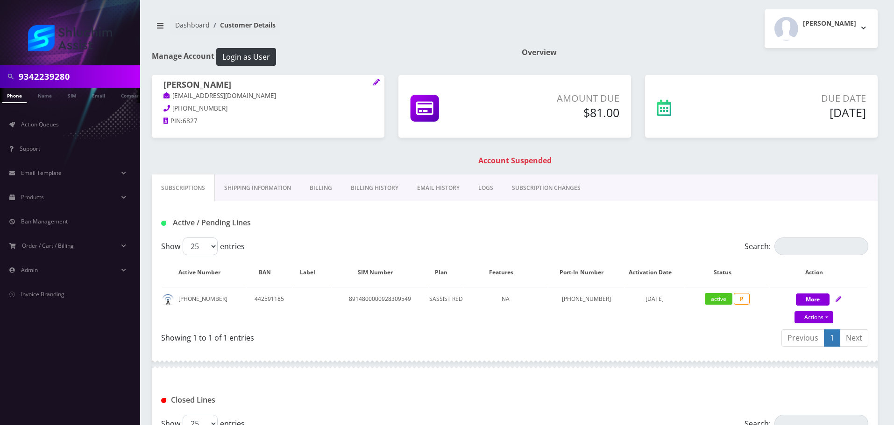
click at [373, 190] on link "Billing History" at bounding box center [374, 188] width 66 height 27
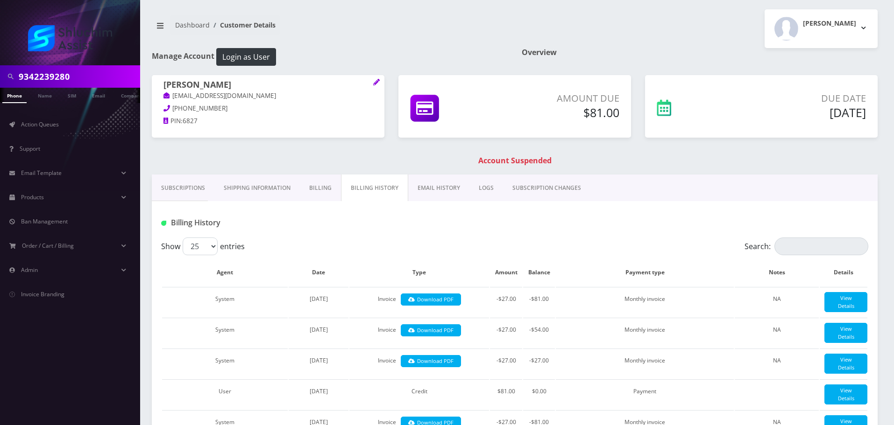
click at [78, 67] on div "9342239280" at bounding box center [70, 76] width 140 height 22
click at [77, 71] on input "9342239280" at bounding box center [78, 77] width 119 height 18
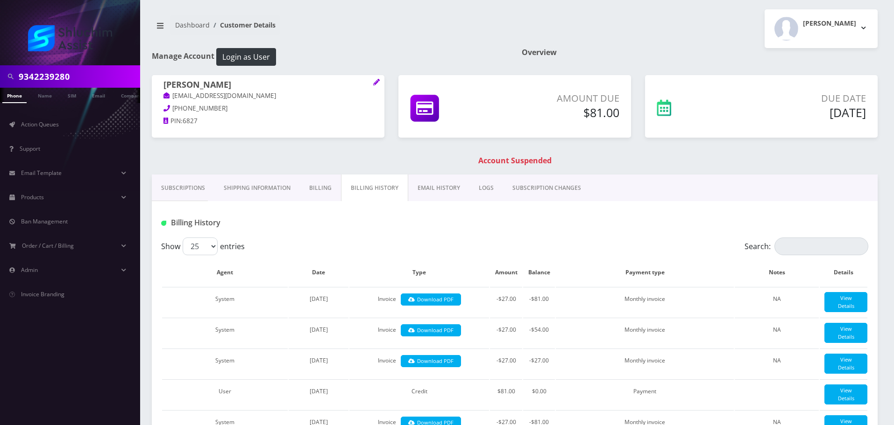
paste input "[EMAIL_ADDRESS][DOMAIN_NAME]"
click at [70, 79] on input "[EMAIL_ADDRESS][DOMAIN_NAME]" at bounding box center [78, 77] width 119 height 18
click at [36, 78] on input "[EMAIL_ADDRESS][DOMAIN_NAME]" at bounding box center [78, 77] width 119 height 18
click at [99, 78] on input "[EMAIL_ADDRESS][DOMAIN_NAME]" at bounding box center [78, 77] width 119 height 18
type input "[EMAIL_ADDRESS][DOMAIN_NAME]"
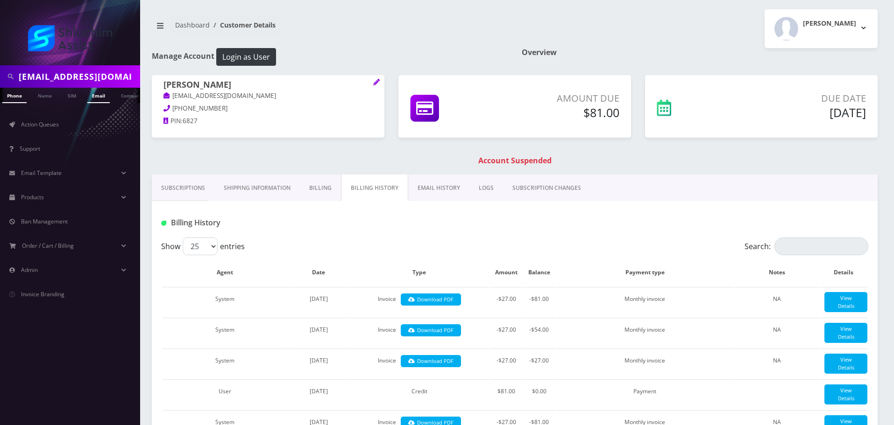
click at [102, 98] on link "Email" at bounding box center [98, 95] width 22 height 15
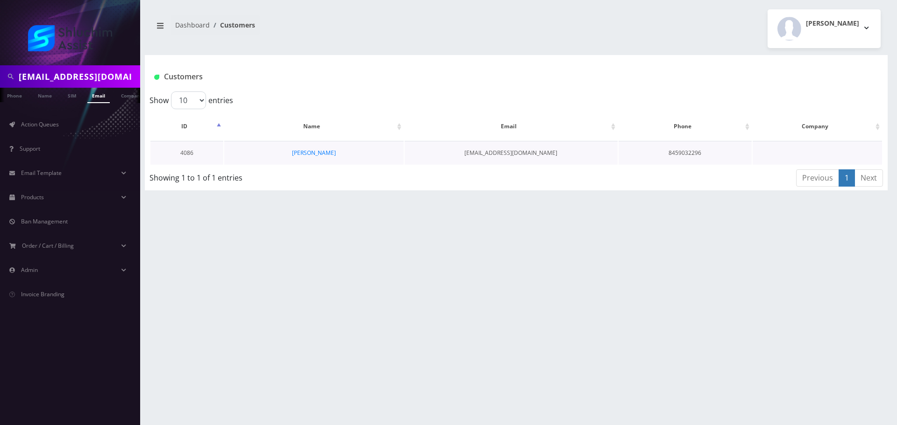
click at [319, 147] on td "[PERSON_NAME]" at bounding box center [313, 153] width 179 height 24
click at [318, 149] on link "[PERSON_NAME]" at bounding box center [314, 153] width 44 height 8
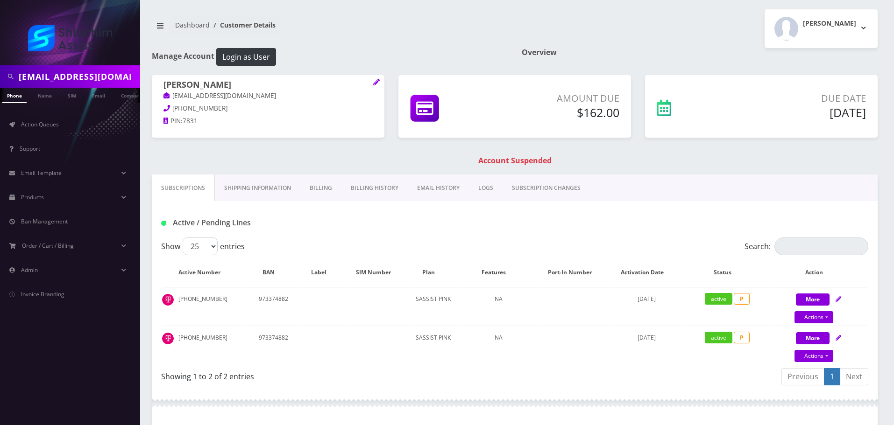
click at [76, 76] on input "[EMAIL_ADDRESS][DOMAIN_NAME]" at bounding box center [78, 77] width 119 height 18
paste input "[PHONE_NUMBER]"
click at [64, 74] on input "[PHONE_NUMBER]" at bounding box center [78, 77] width 119 height 18
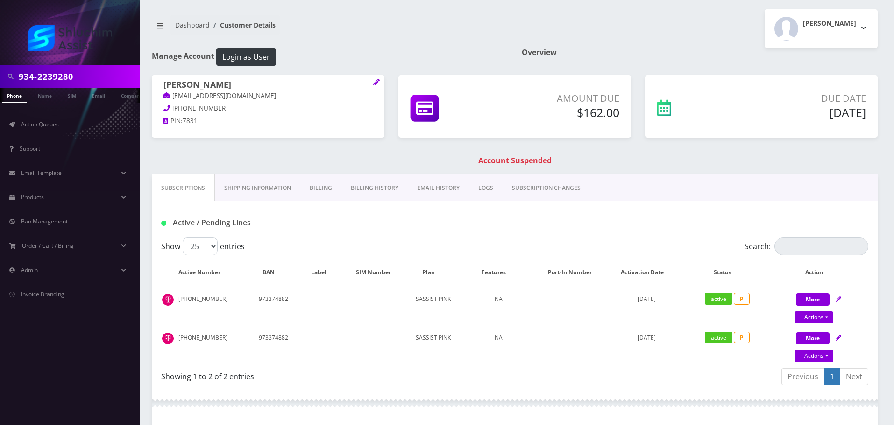
type input "934-2239280"
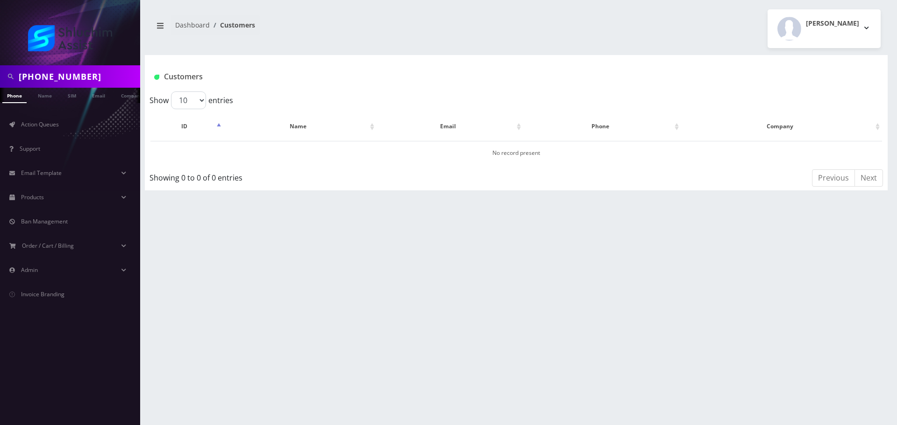
click at [52, 76] on input "934-223-9280" at bounding box center [78, 77] width 119 height 18
type input "9342239280"
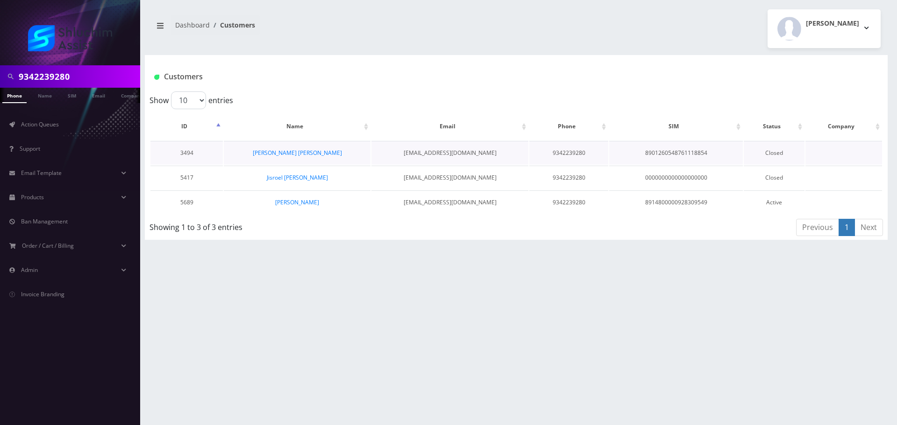
scroll to position [0, 5]
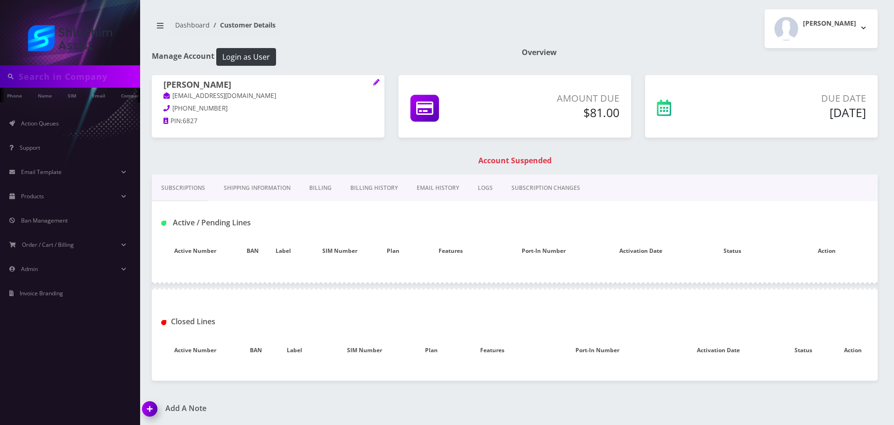
type input "9342239280"
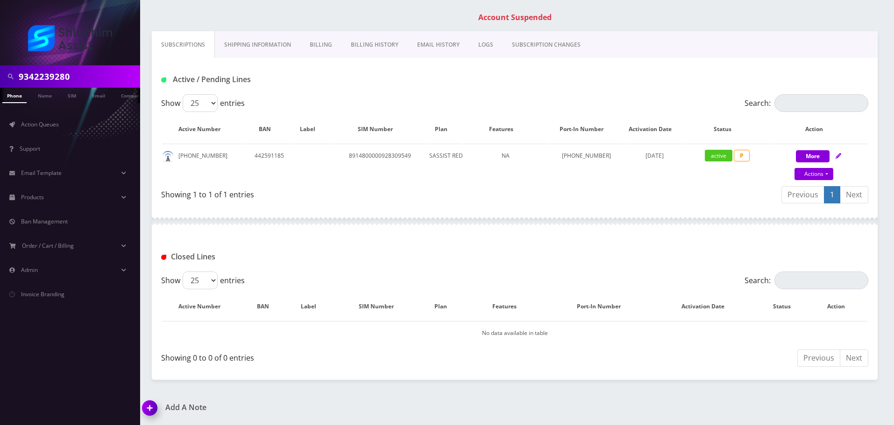
click at [383, 54] on link "Billing History" at bounding box center [374, 44] width 66 height 27
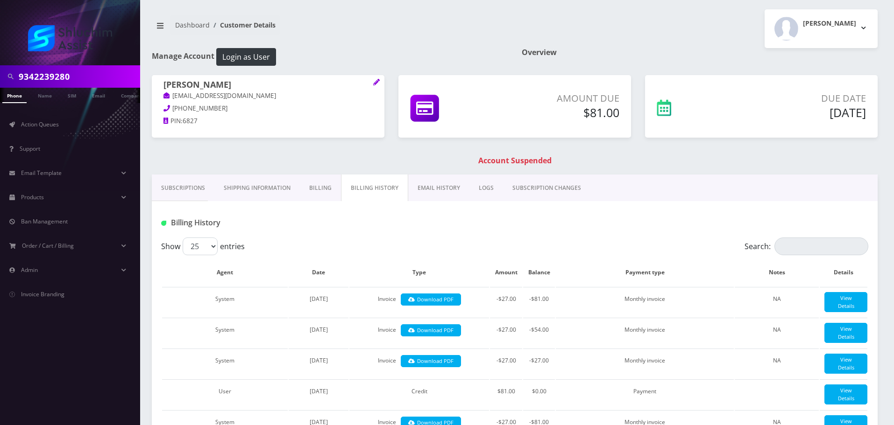
click at [438, 187] on link "EMAIL HISTORY" at bounding box center [438, 188] width 61 height 27
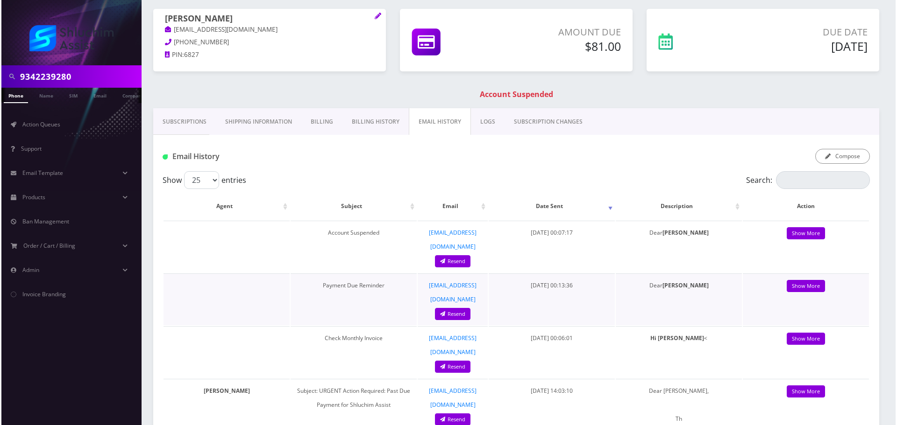
scroll to position [93, 0]
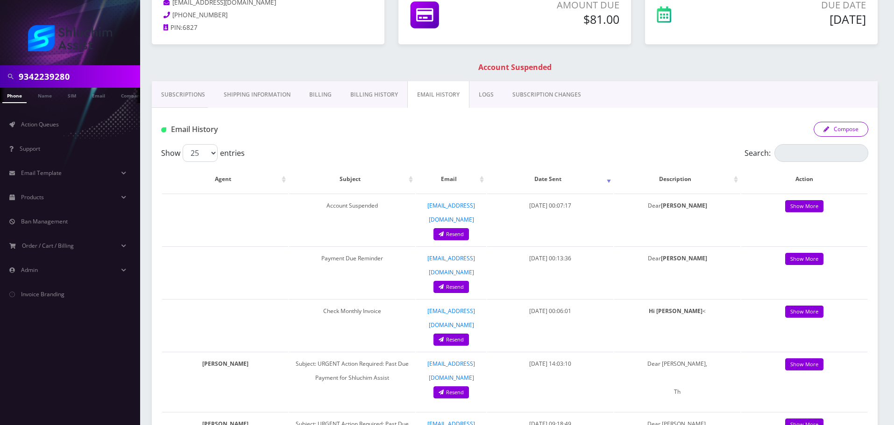
click at [848, 130] on button "Compose" at bounding box center [840, 129] width 55 height 15
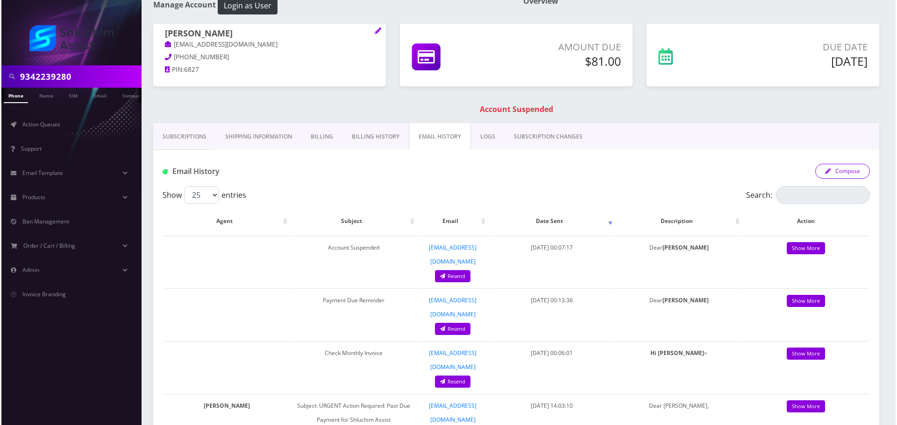
scroll to position [47, 0]
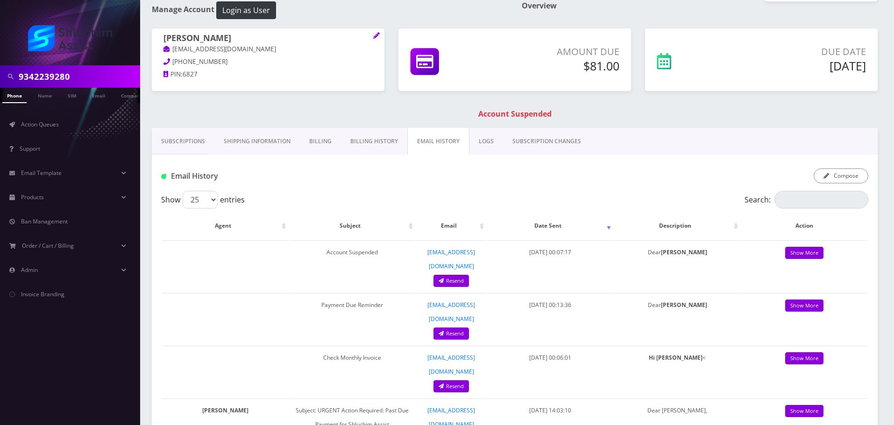
click at [857, 186] on div "Email History Compose" at bounding box center [515, 173] width 726 height 36
click at [857, 179] on button "Compose" at bounding box center [840, 176] width 55 height 15
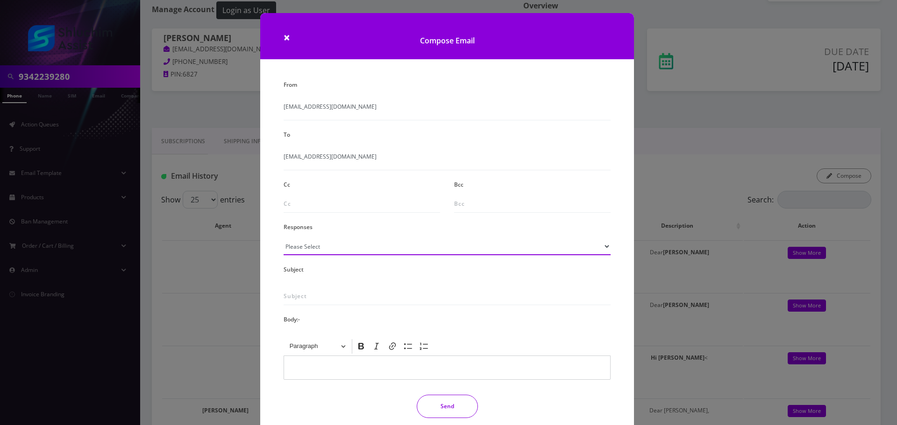
click at [367, 246] on select "Please Select TMobile port Unable to activate CH Pickup Past Due Pick up follow…" at bounding box center [446, 247] width 327 height 18
select select "29"
click at [283, 238] on select "Please Select TMobile port Unable to activate CH Pickup Past Due Pick up follow…" at bounding box center [446, 247] width 327 height 18
type input "Subject: URGENT Action Required: Past Due Payment for Shluchim Assist"
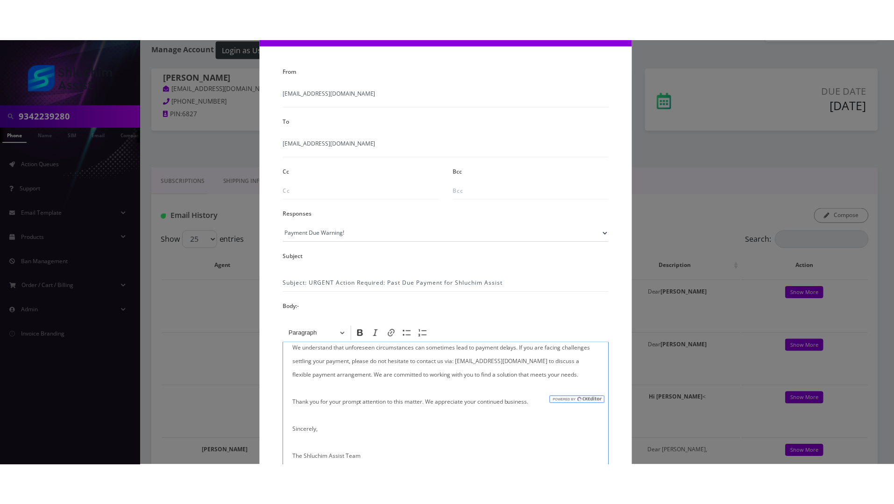
scroll to position [153, 0]
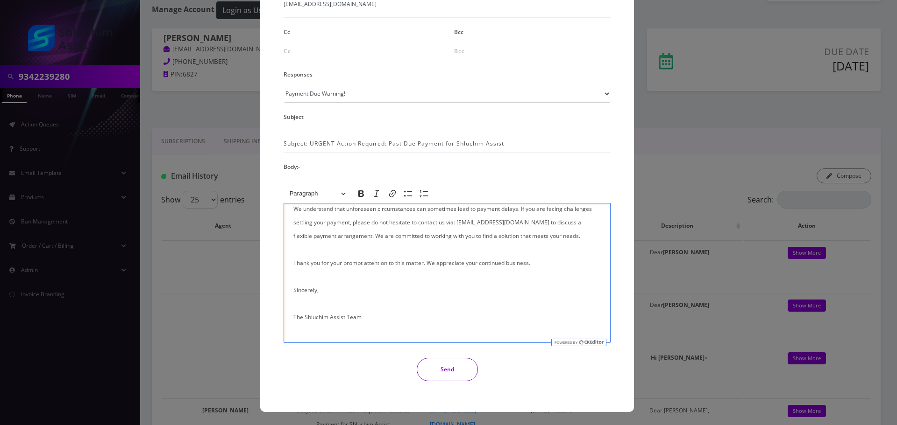
click at [451, 375] on button "Send" at bounding box center [447, 369] width 61 height 23
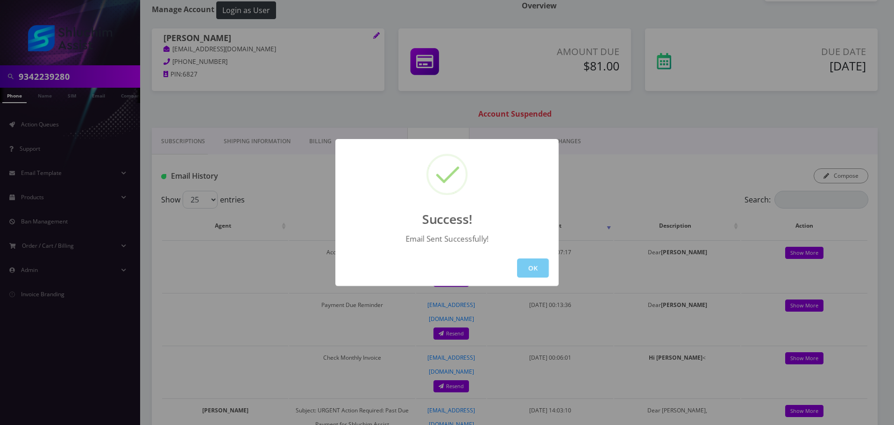
click at [530, 268] on button "OK" at bounding box center [533, 268] width 32 height 19
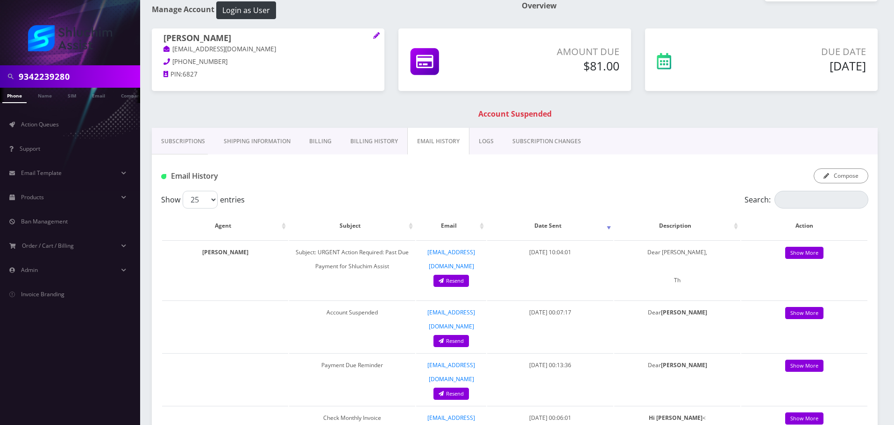
click at [110, 70] on input "9342239280" at bounding box center [78, 77] width 119 height 18
paste input "[PHONE_NUMBER]"
click at [59, 76] on input "[PHONE_NUMBER]" at bounding box center [78, 77] width 119 height 18
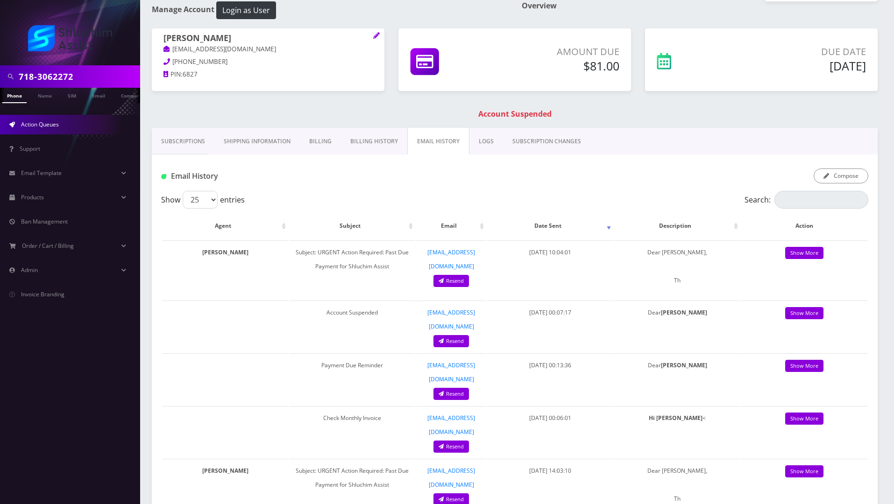
type input "718-3062272"
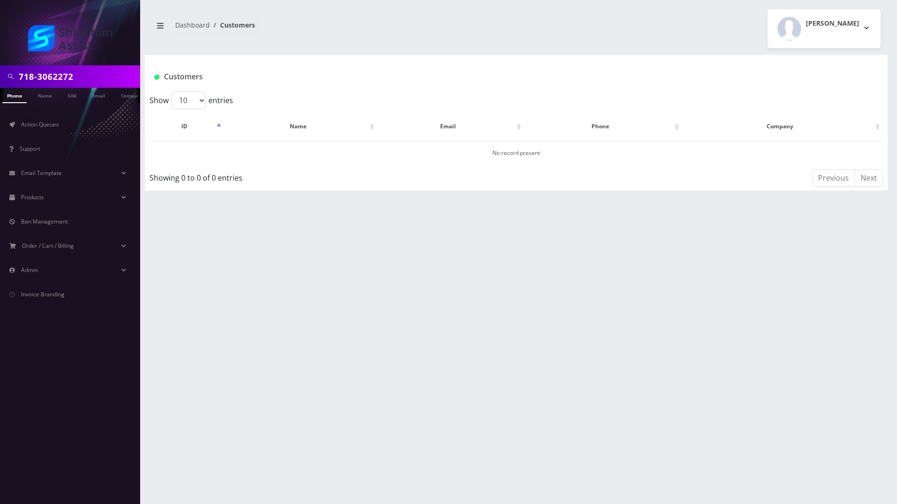
click at [697, 22] on div "[PERSON_NAME] Logout" at bounding box center [701, 28] width 371 height 39
click at [892, 0] on div "718-3062272 Phone Name SIM Email Company Customer Dashboard Customers [PERSON_N…" at bounding box center [515, 252] width 761 height 504
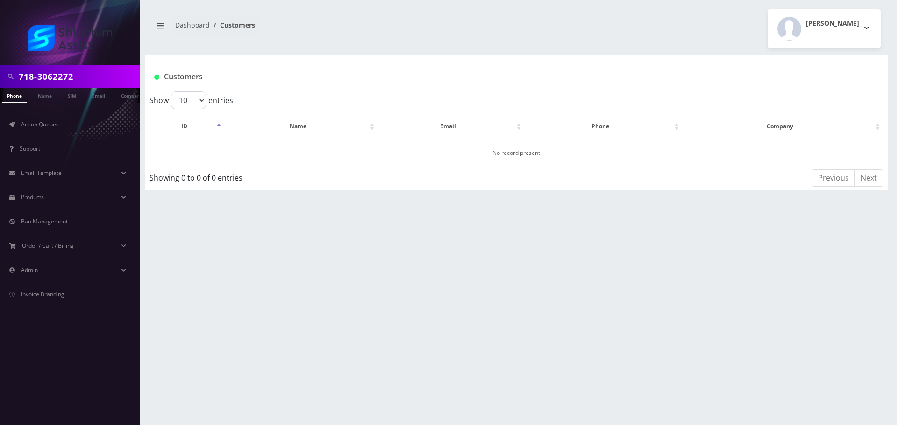
click at [65, 78] on input "718-3062272" at bounding box center [78, 77] width 119 height 18
drag, startPoint x: 54, startPoint y: 79, endPoint x: 37, endPoint y: 78, distance: 16.4
click at [53, 79] on input "718-3062272" at bounding box center [78, 77] width 119 height 18
click at [37, 78] on input "718-3062272" at bounding box center [78, 77] width 119 height 18
type input "7183062272"
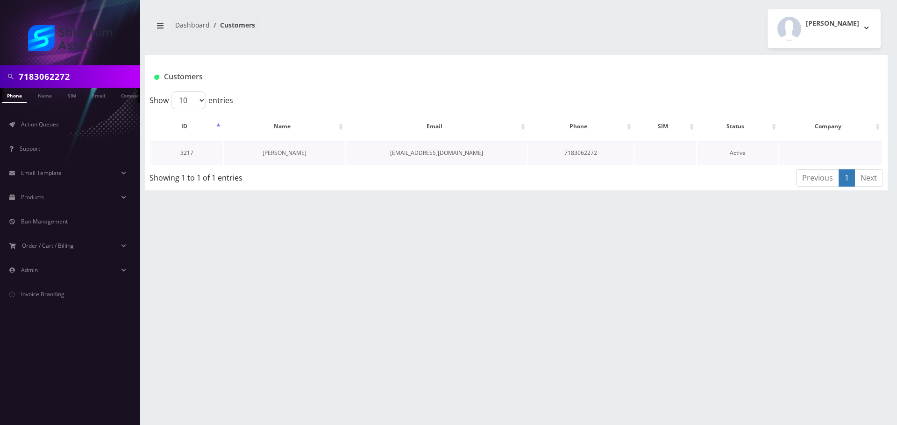
click at [293, 155] on link "[PERSON_NAME]" at bounding box center [284, 153] width 44 height 8
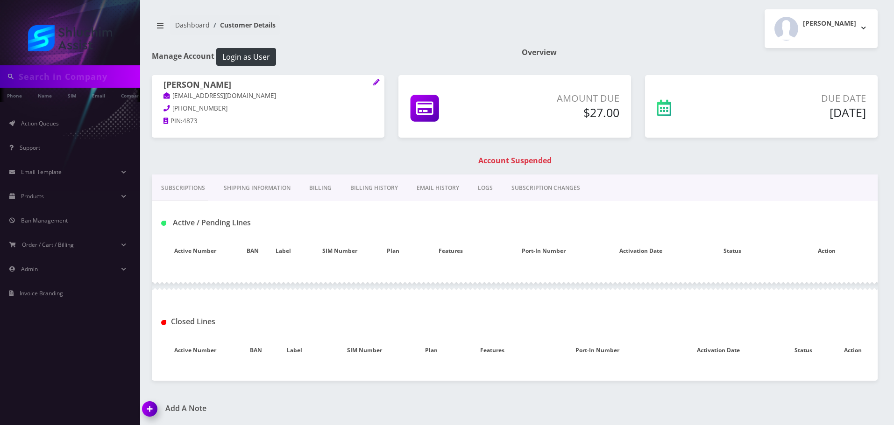
type input "7183062272"
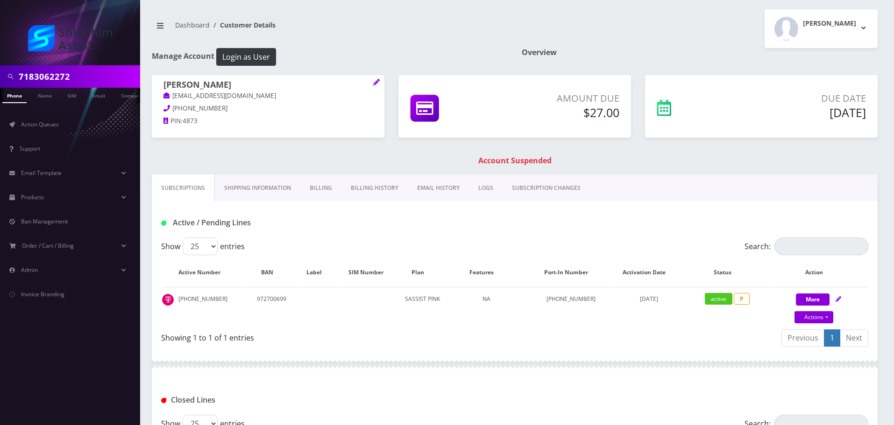
click at [389, 189] on link "Billing History" at bounding box center [374, 188] width 66 height 27
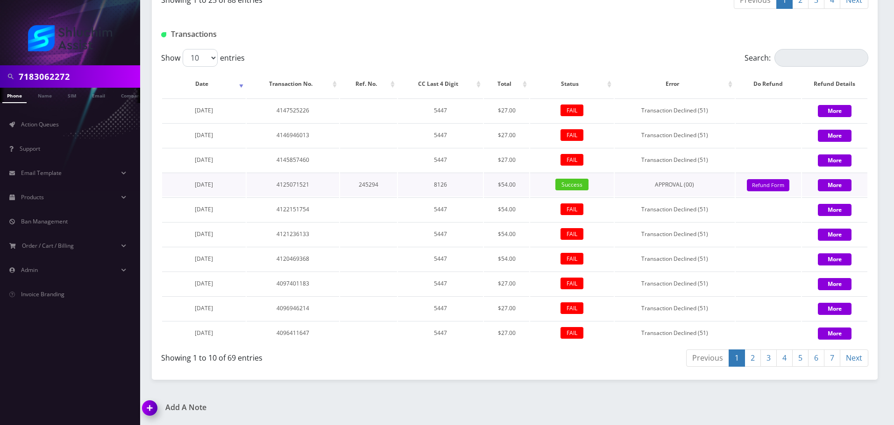
scroll to position [1133, 0]
drag, startPoint x: 218, startPoint y: 163, endPoint x: 358, endPoint y: 165, distance: 139.6
click at [358, 165] on tr "September 19, 2025 4145857460 5447 $27.00 FAIL Transaction Declined (51) More" at bounding box center [514, 160] width 705 height 24
click at [358, 165] on td at bounding box center [368, 160] width 57 height 24
drag, startPoint x: 242, startPoint y: 160, endPoint x: 336, endPoint y: 161, distance: 93.9
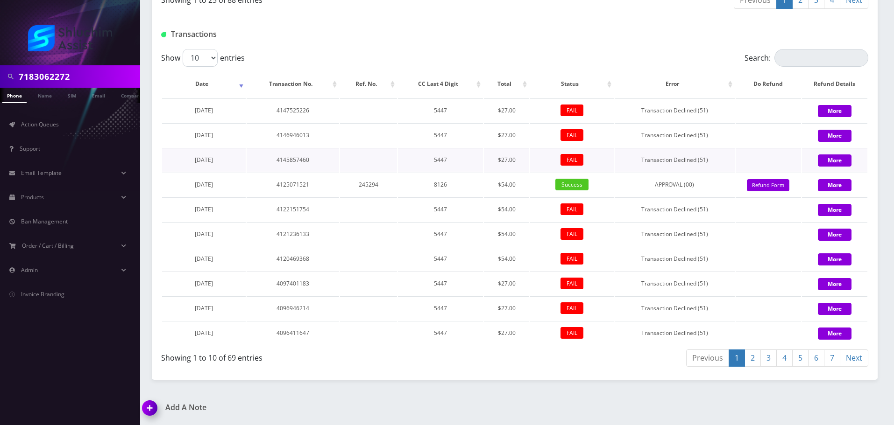
click at [330, 161] on tr "September 19, 2025 4145857460 5447 $27.00 FAIL Transaction Declined (51) More" at bounding box center [514, 160] width 705 height 24
drag, startPoint x: 341, startPoint y: 161, endPoint x: 258, endPoint y: 162, distance: 83.1
click at [341, 162] on td at bounding box center [368, 160] width 57 height 24
drag, startPoint x: 181, startPoint y: 162, endPoint x: 249, endPoint y: 162, distance: 68.2
click at [249, 162] on tr "September 19, 2025 4145857460 5447 $27.00 FAIL Transaction Declined (51) More" at bounding box center [514, 160] width 705 height 24
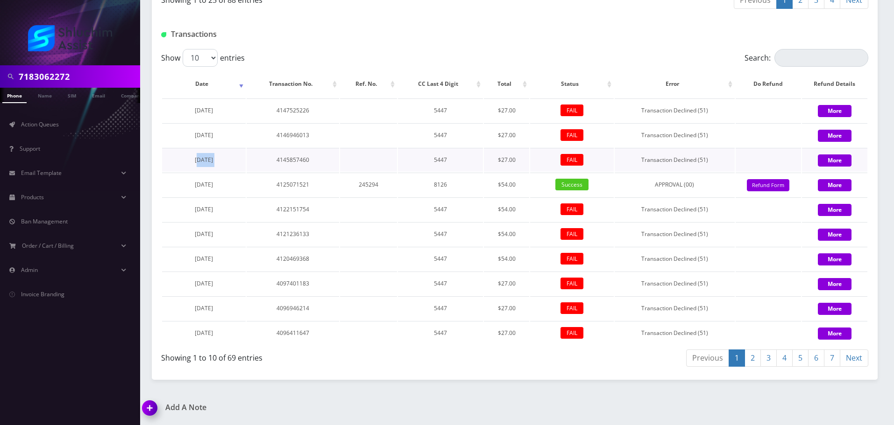
click at [213, 163] on span "September 19, 2025" at bounding box center [204, 160] width 18 height 8
drag, startPoint x: 180, startPoint y: 164, endPoint x: 233, endPoint y: 163, distance: 53.2
click at [233, 163] on td "September 19, 2025" at bounding box center [204, 160] width 84 height 24
copy span "September 19, 2025"
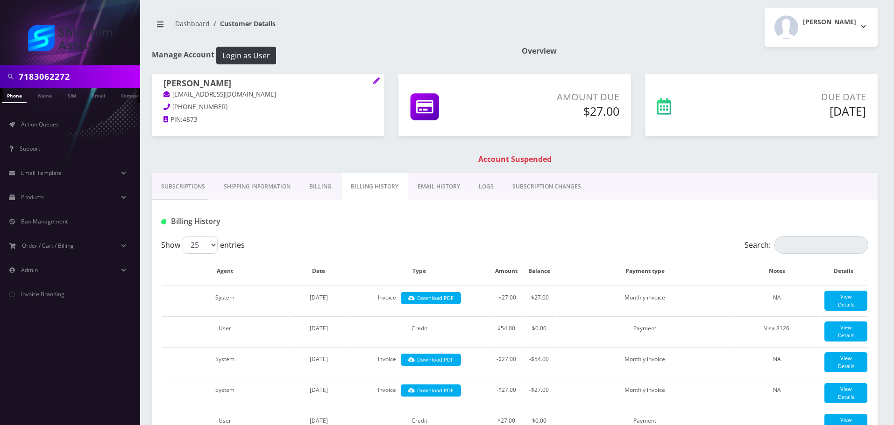
scroll to position [0, 0]
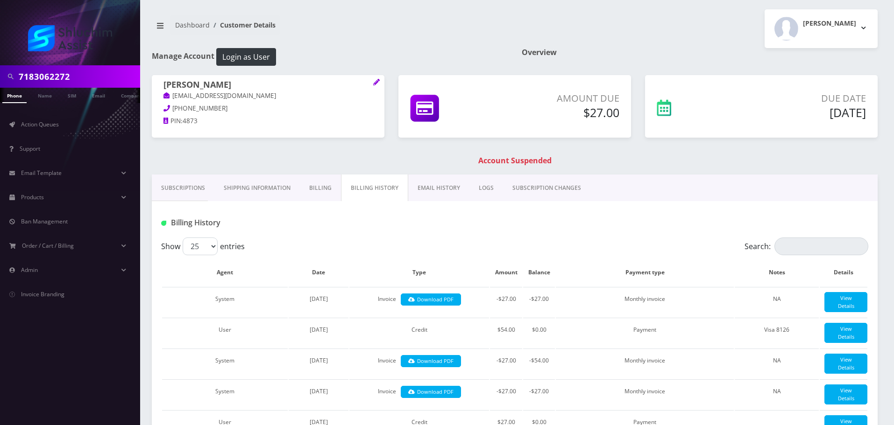
click at [441, 190] on link "EMAIL HISTORY" at bounding box center [438, 188] width 61 height 27
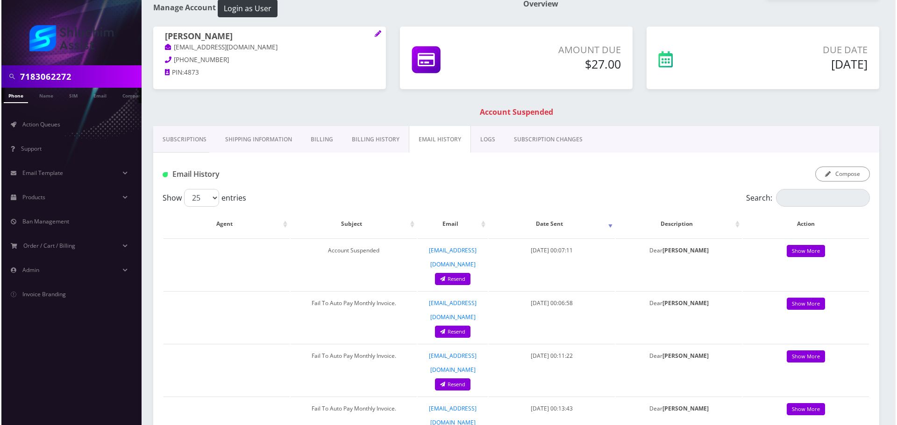
scroll to position [47, 0]
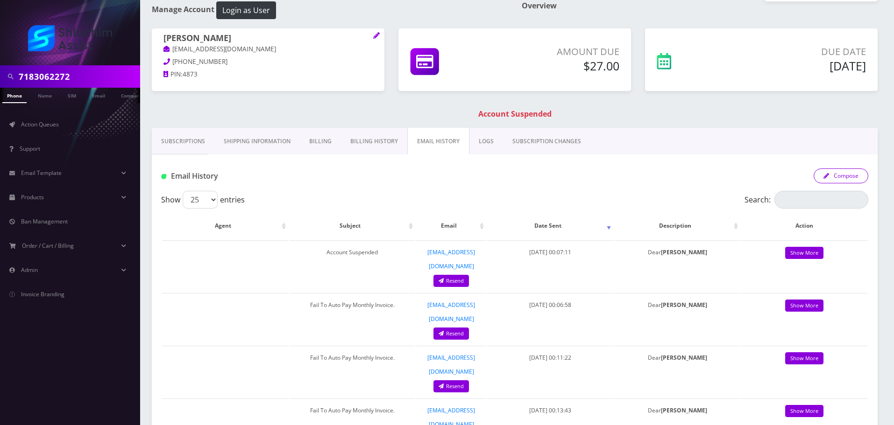
click at [847, 180] on button "Compose" at bounding box center [840, 176] width 55 height 15
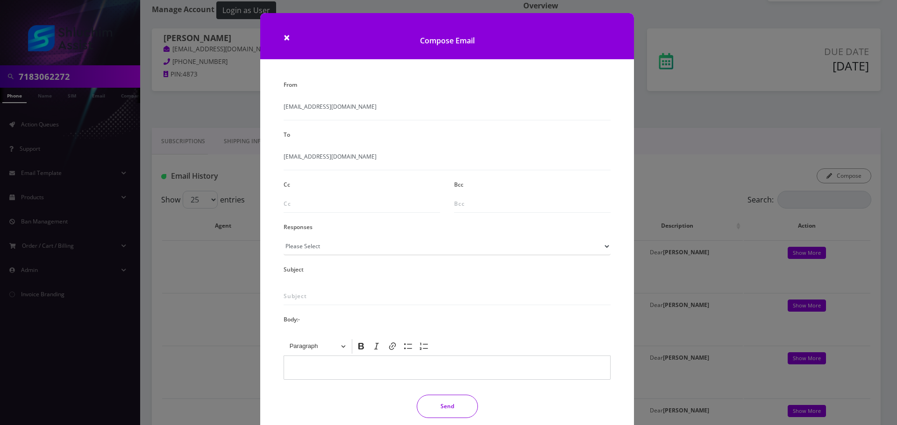
click at [241, 223] on div "× Compose Email From info@shluchimassist.com To dbulman13@gmail.com Cc Bcc Resp…" at bounding box center [448, 212] width 897 height 425
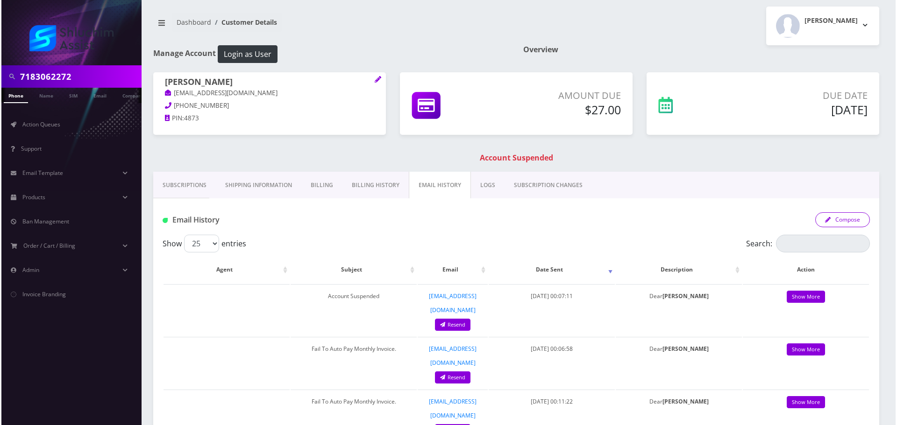
scroll to position [0, 0]
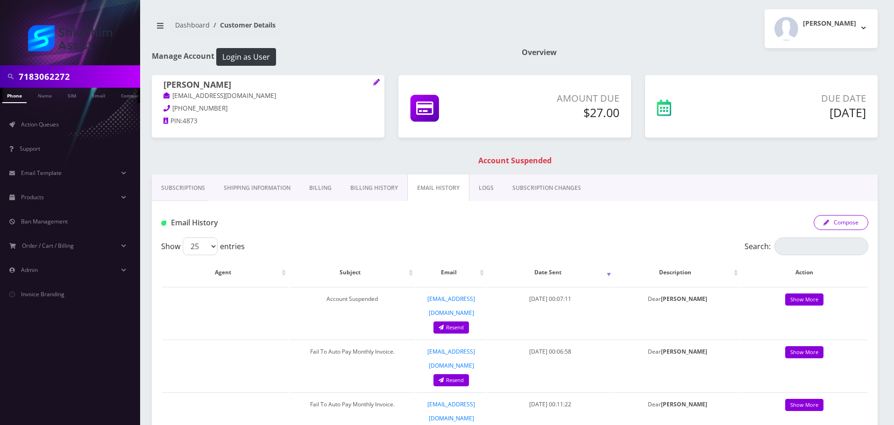
click at [834, 219] on button "Compose" at bounding box center [840, 222] width 55 height 15
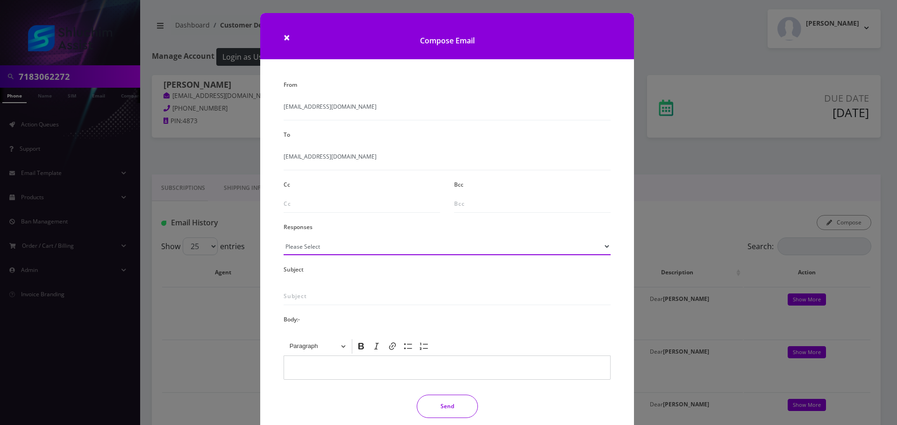
click at [325, 251] on select "Please Select TMobile port Unable to activate CH Pickup Past Due Pick up follow…" at bounding box center [446, 247] width 327 height 18
select select "29"
click at [283, 238] on select "Please Select TMobile port Unable to activate CH Pickup Past Due Pick up follow…" at bounding box center [446, 247] width 327 height 18
type input "Subject: URGENT Action Required: Past Due Payment for Shluchim Assist"
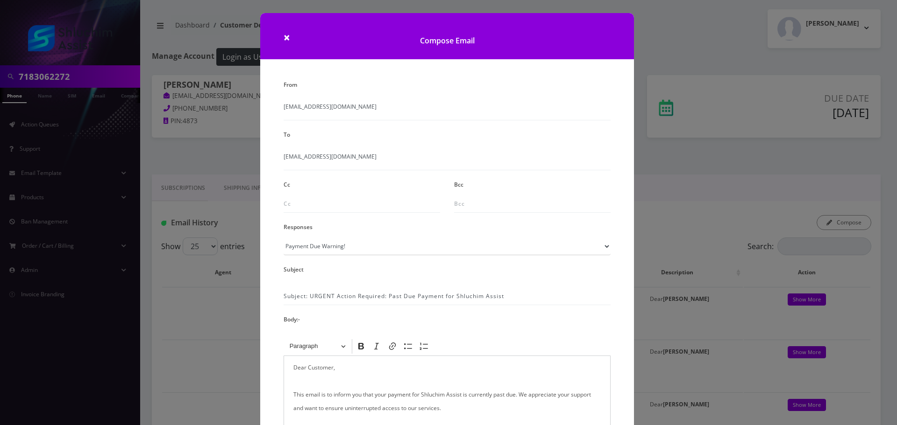
click at [283, 255] on span at bounding box center [283, 255] width 0 height 1
click at [353, 247] on select "Please Select TMobile port Unable to activate CH Pickup Past Due Pick up follow…" at bounding box center [446, 247] width 327 height 18
select select "30"
click at [283, 238] on select "Please Select TMobile port Unable to activate CH Pickup Past Due Pick up follow…" at bounding box center [446, 247] width 327 height 18
type input "ACTION REQUIRED Activate new sim"
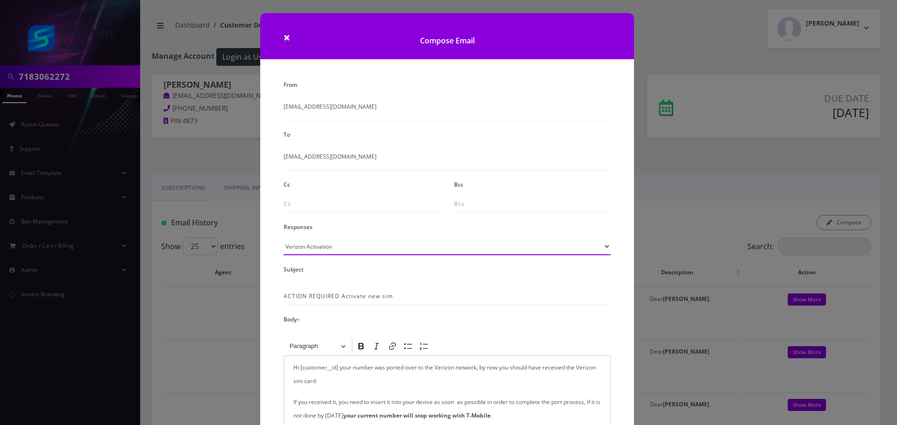
click at [334, 248] on select "Please Select TMobile port Unable to activate CH Pickup Past Due Pick up follow…" at bounding box center [446, 247] width 327 height 18
select select "29"
click at [283, 238] on select "Please Select TMobile port Unable to activate CH Pickup Past Due Pick up follow…" at bounding box center [446, 247] width 327 height 18
type input "Subject: URGENT Action Required: Past Due Payment for Shluchim Assist"
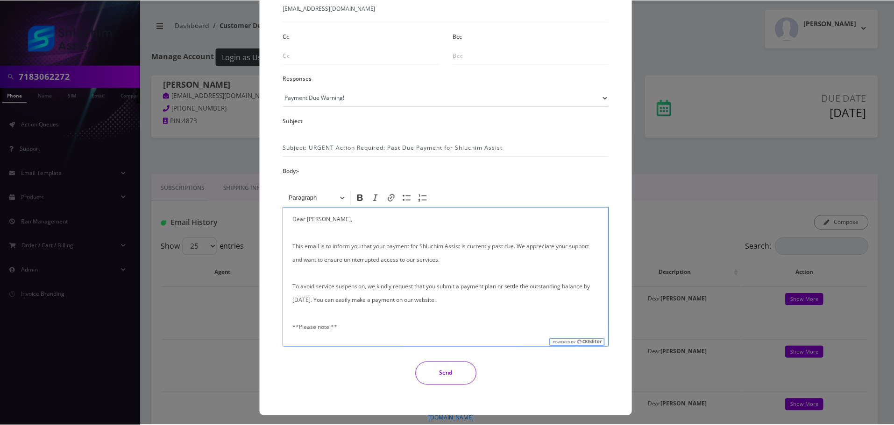
scroll to position [153, 0]
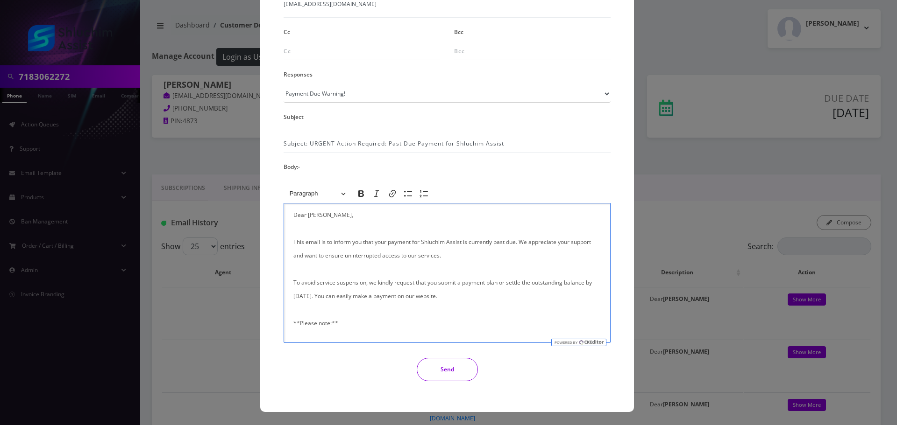
click at [446, 367] on button "Send" at bounding box center [447, 369] width 61 height 23
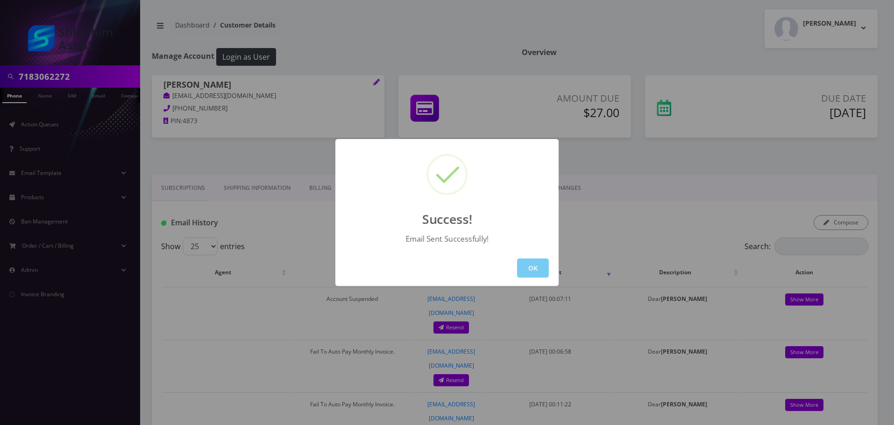
click at [522, 263] on button "OK" at bounding box center [533, 268] width 32 height 19
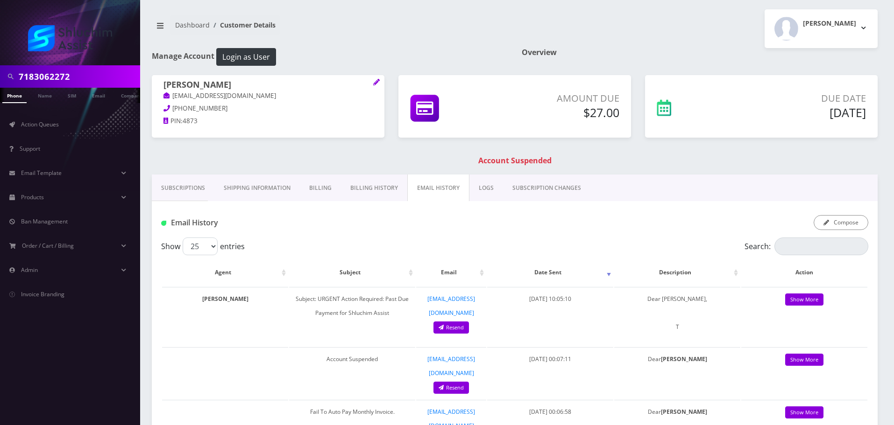
click at [80, 82] on input "7183062272" at bounding box center [78, 77] width 119 height 18
paste input "-755-2613"
click at [52, 81] on input "718-755-2613" at bounding box center [78, 77] width 119 height 18
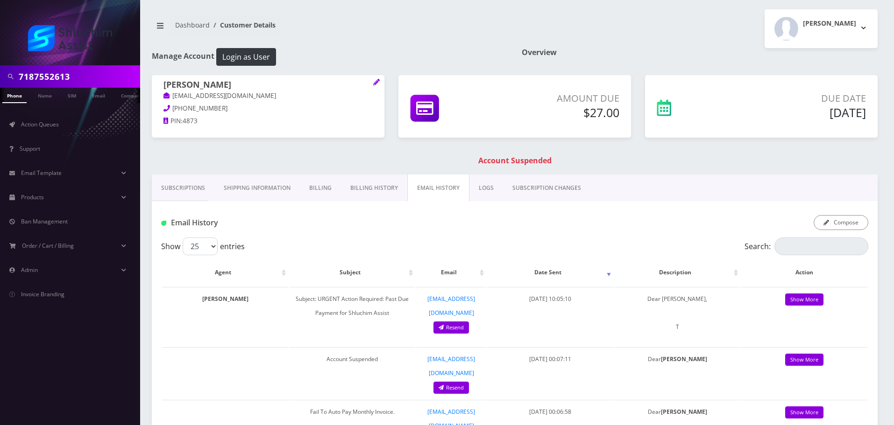
type input "7187552613"
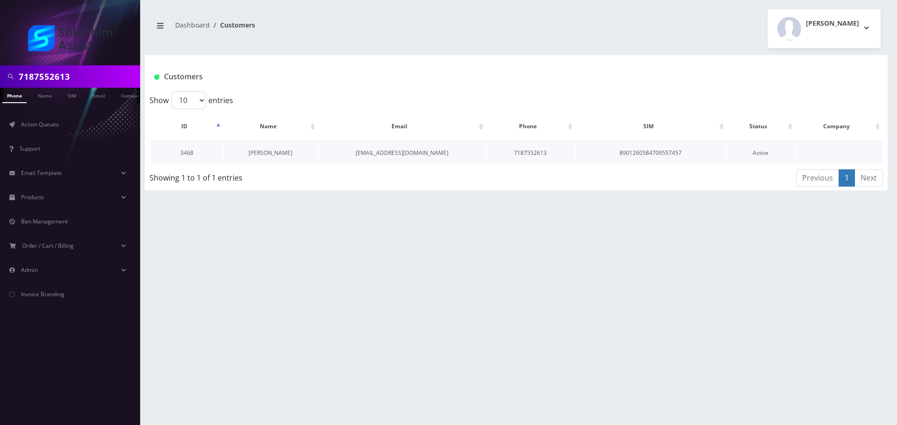
drag, startPoint x: 256, startPoint y: 143, endPoint x: 261, endPoint y: 151, distance: 9.2
click at [257, 145] on td "[PERSON_NAME]" at bounding box center [270, 153] width 93 height 24
click at [261, 153] on link "[PERSON_NAME]" at bounding box center [270, 153] width 44 height 8
click at [273, 156] on link "[PERSON_NAME]" at bounding box center [270, 153] width 44 height 8
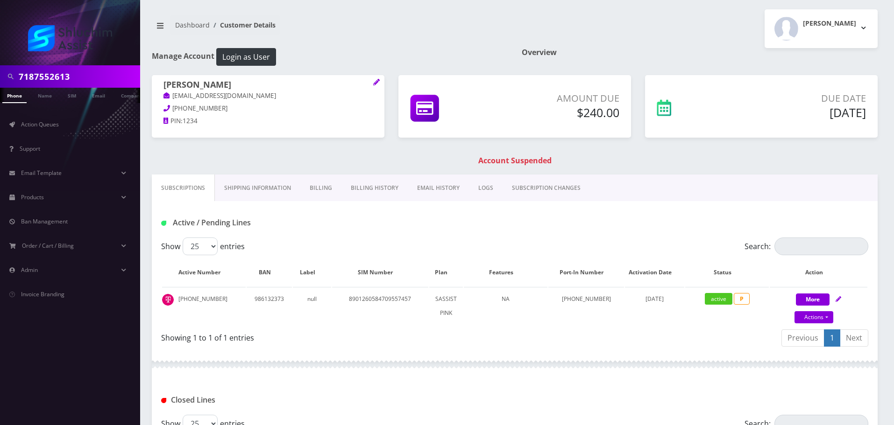
click at [97, 69] on input "7187552613" at bounding box center [78, 77] width 119 height 18
paste input "-755-"
click at [54, 77] on input "[PHONE_NUMBER]" at bounding box center [78, 77] width 119 height 18
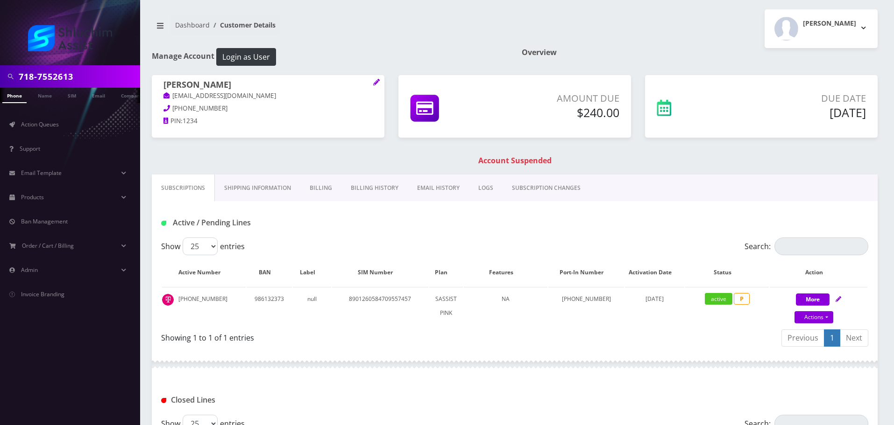
type input "7187552613"
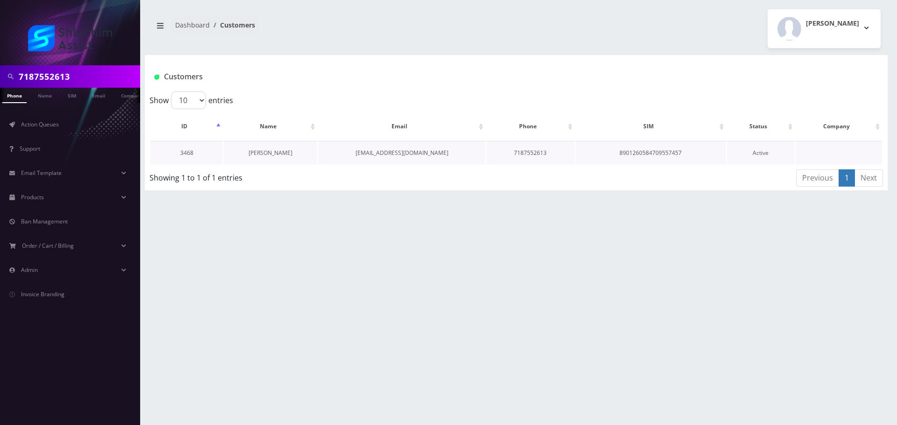
click at [264, 149] on link "[PERSON_NAME]" at bounding box center [270, 153] width 44 height 8
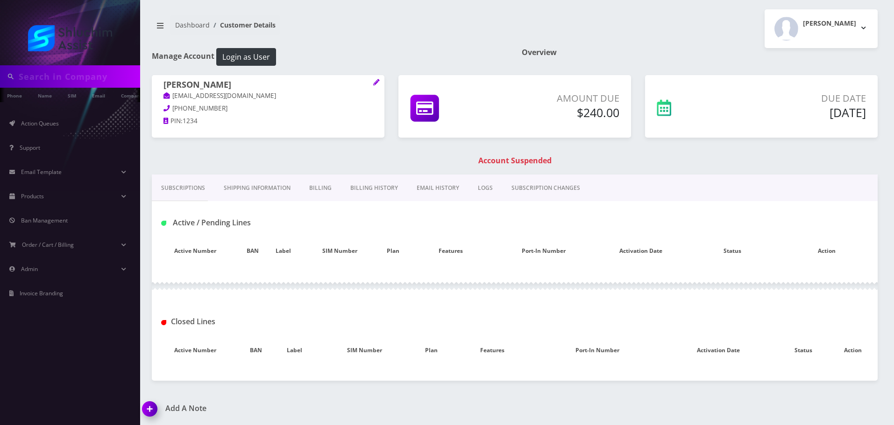
type input "7187552613"
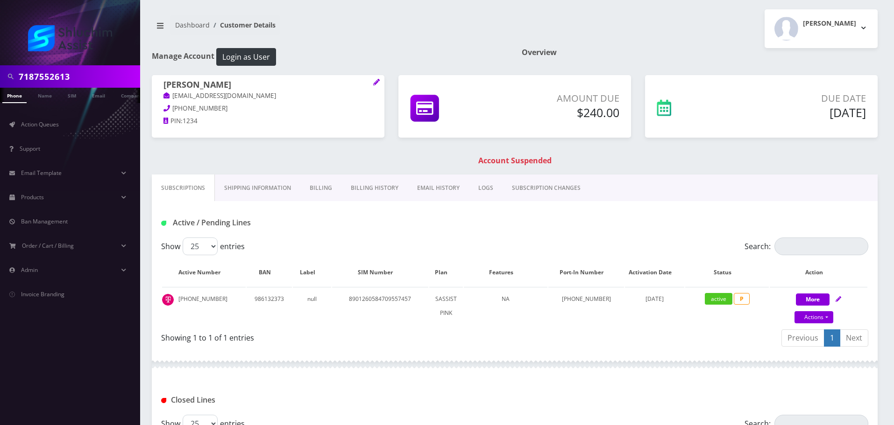
click at [372, 185] on link "Billing History" at bounding box center [374, 188] width 66 height 27
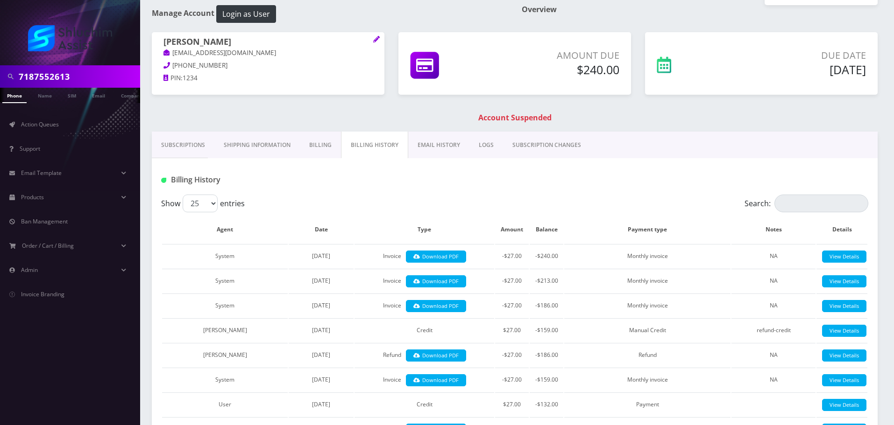
scroll to position [47, 0]
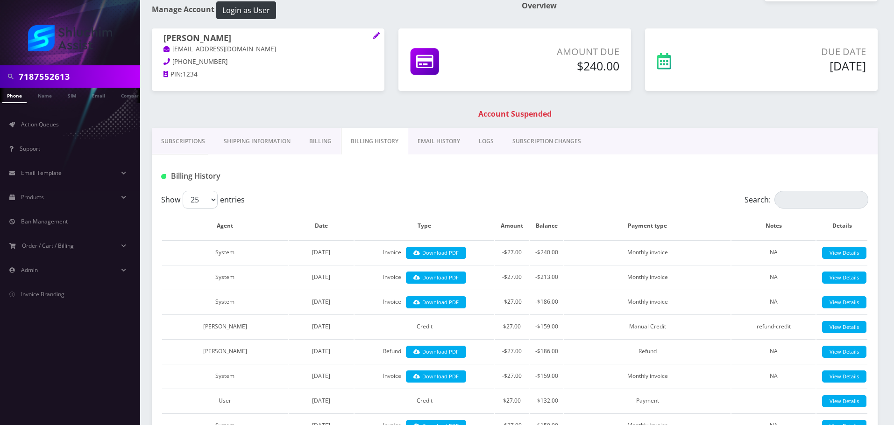
click at [437, 141] on link "EMAIL HISTORY" at bounding box center [438, 141] width 61 height 27
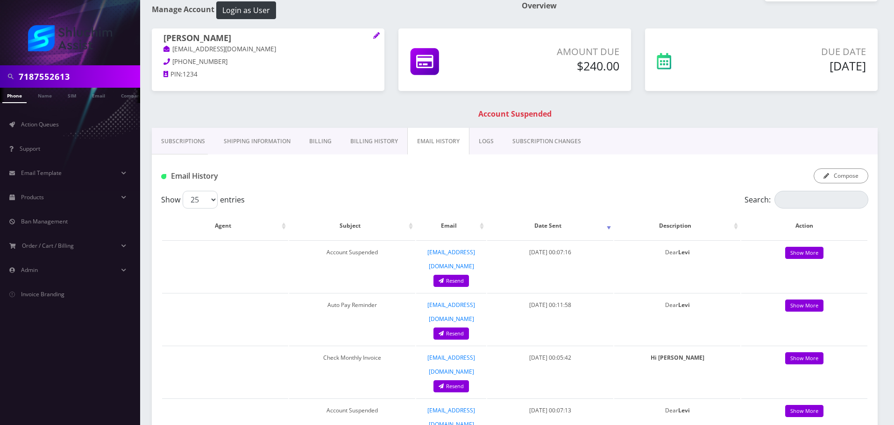
click at [382, 141] on link "Billing History" at bounding box center [374, 141] width 66 height 27
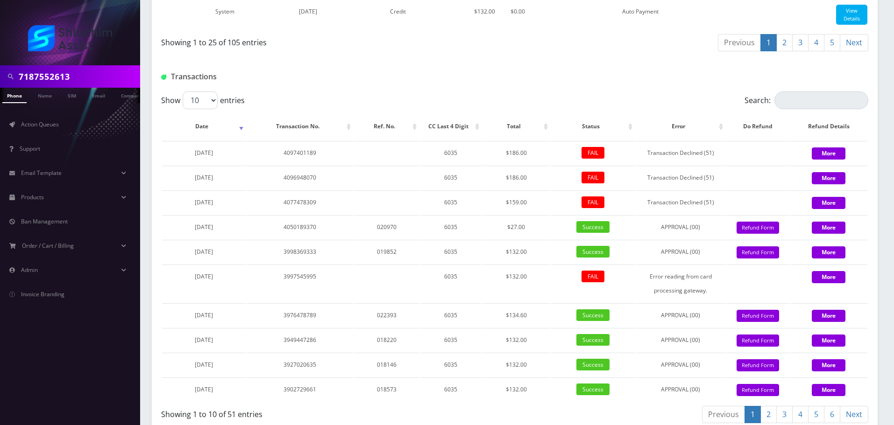
scroll to position [1282, 0]
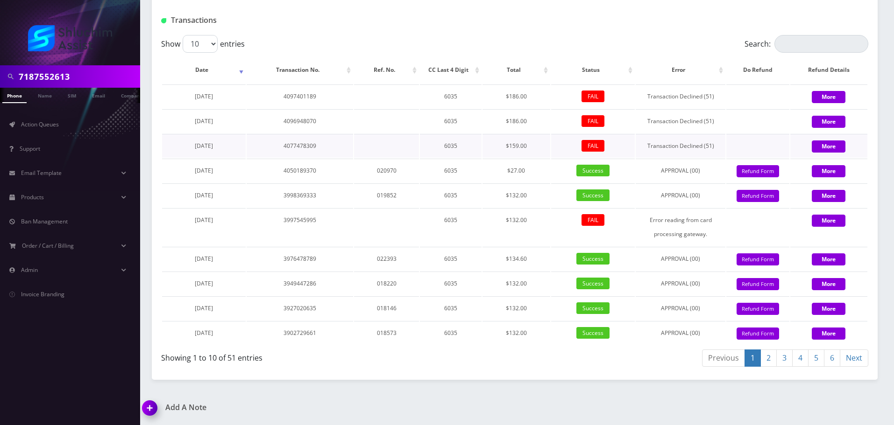
drag, startPoint x: 226, startPoint y: 147, endPoint x: 169, endPoint y: 147, distance: 57.9
click at [167, 147] on td "[DATE]" at bounding box center [204, 146] width 84 height 24
copy span "[DATE]"
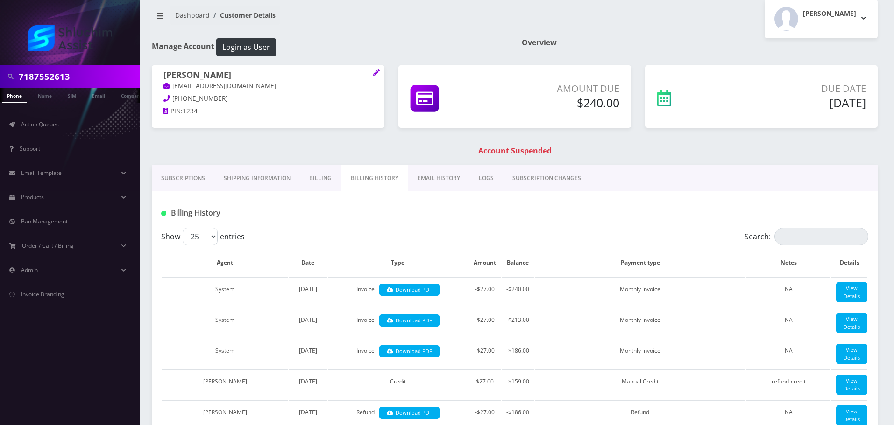
scroll to position [0, 0]
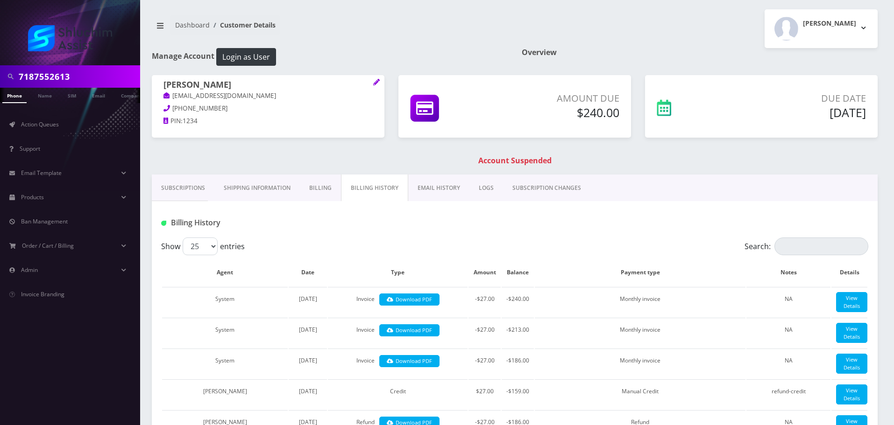
click at [447, 189] on link "EMAIL HISTORY" at bounding box center [438, 188] width 61 height 27
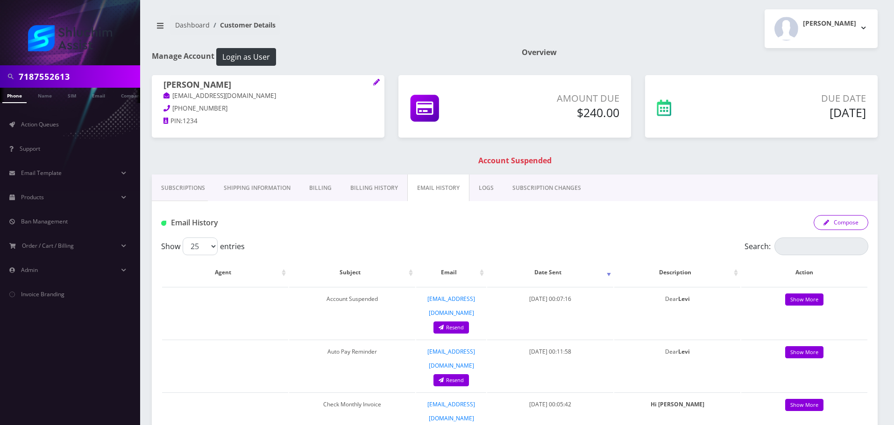
click at [846, 226] on button "Compose" at bounding box center [840, 222] width 55 height 15
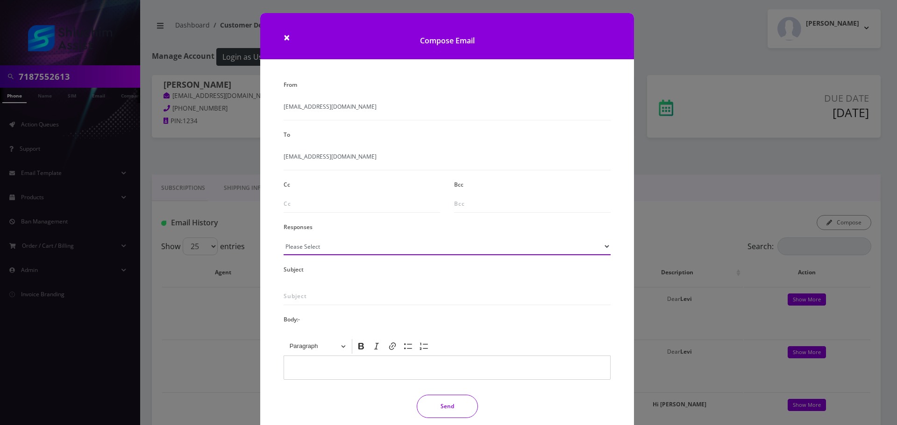
click at [337, 248] on select "Please Select TMobile port Unable to activate CH Pickup Past Due Pick up follow…" at bounding box center [446, 247] width 327 height 18
select select "29"
click at [283, 238] on select "Please Select TMobile port Unable to activate CH Pickup Past Due Pick up follow…" at bounding box center [446, 247] width 327 height 18
type input "Subject: URGENT Action Required: Past Due Payment for Shluchim Assist"
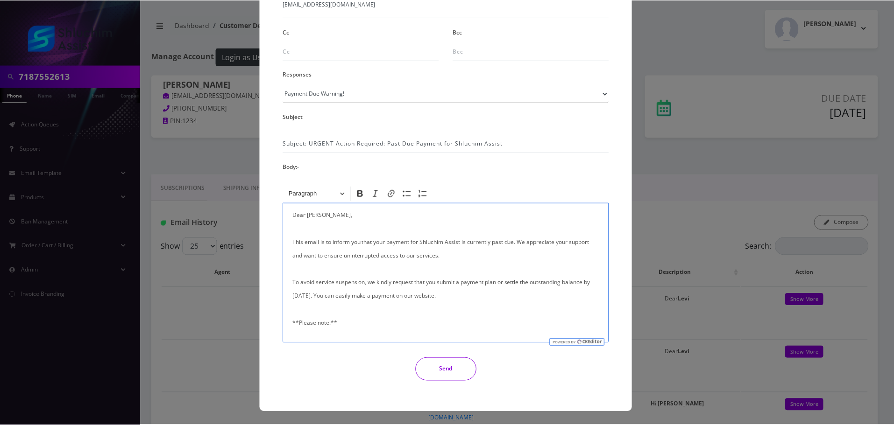
scroll to position [223, 0]
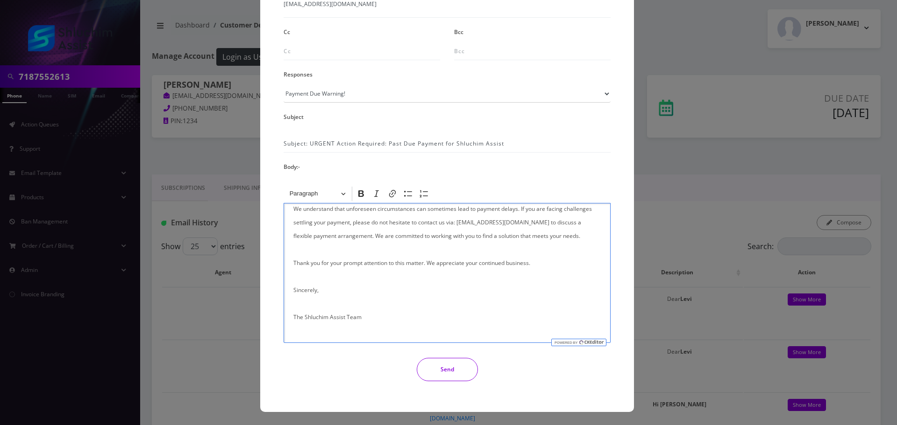
click at [449, 371] on button "Send" at bounding box center [447, 369] width 61 height 23
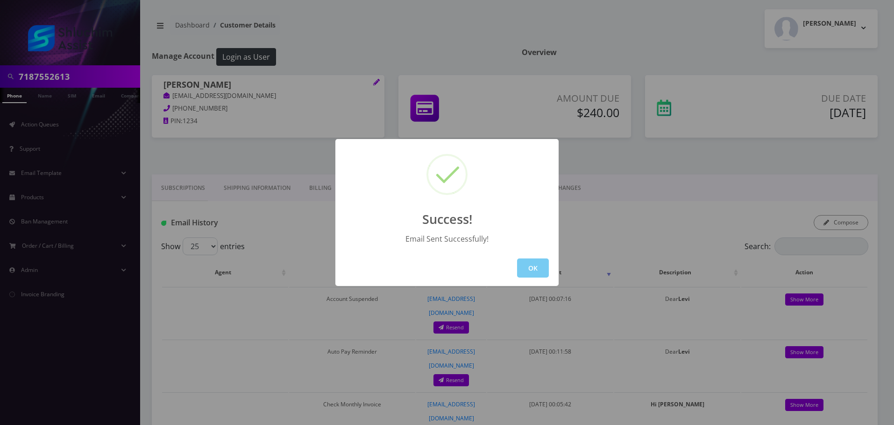
click at [545, 275] on button "OK" at bounding box center [533, 268] width 32 height 19
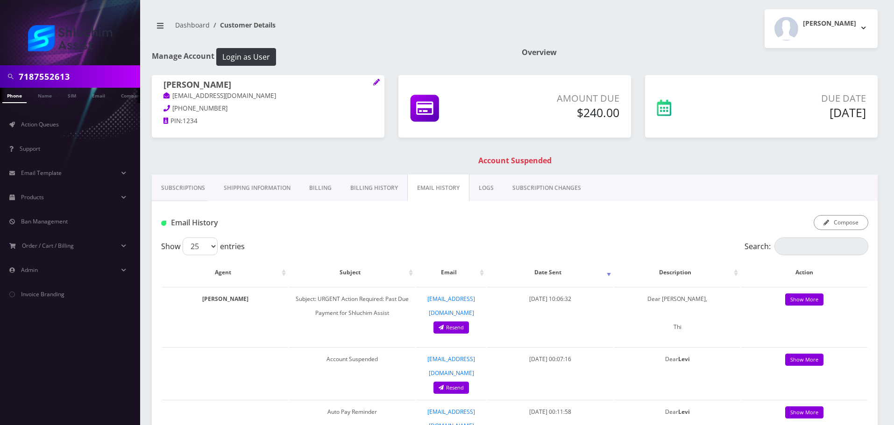
click at [89, 83] on input "7187552613" at bounding box center [78, 77] width 119 height 18
click at [70, 76] on input "text" at bounding box center [78, 77] width 119 height 18
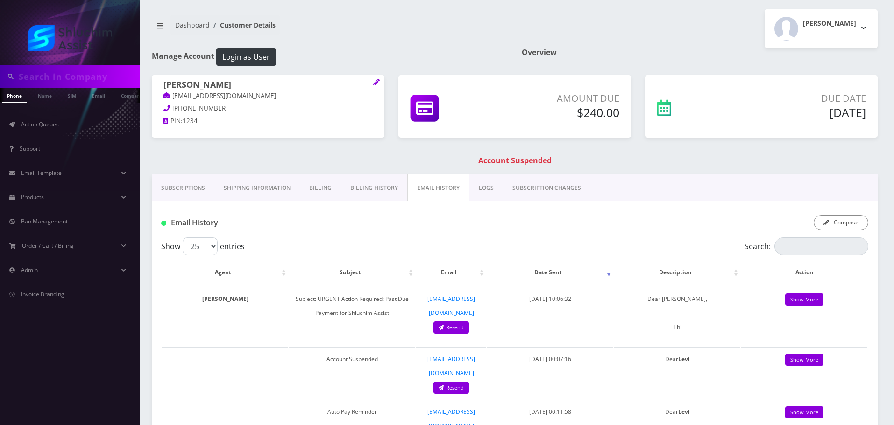
paste input "720-774-1235"
click at [61, 78] on input "720-774-1235" at bounding box center [78, 77] width 119 height 18
type input "7207741235"
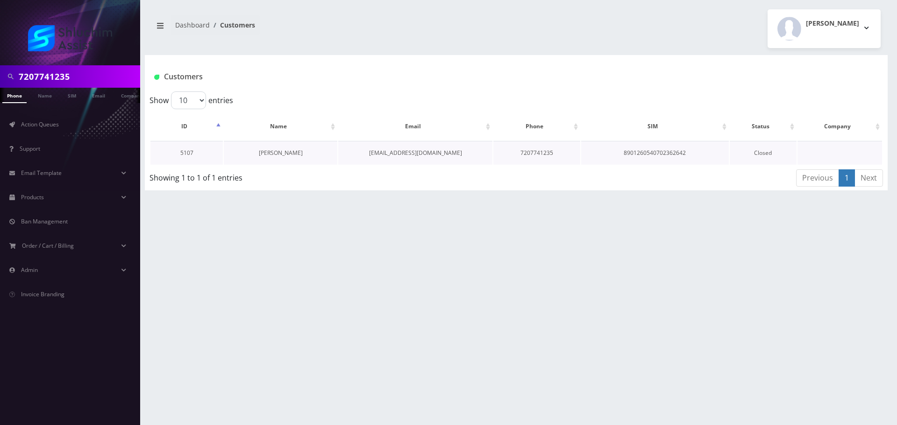
click at [291, 156] on link "[PERSON_NAME]" at bounding box center [281, 153] width 44 height 8
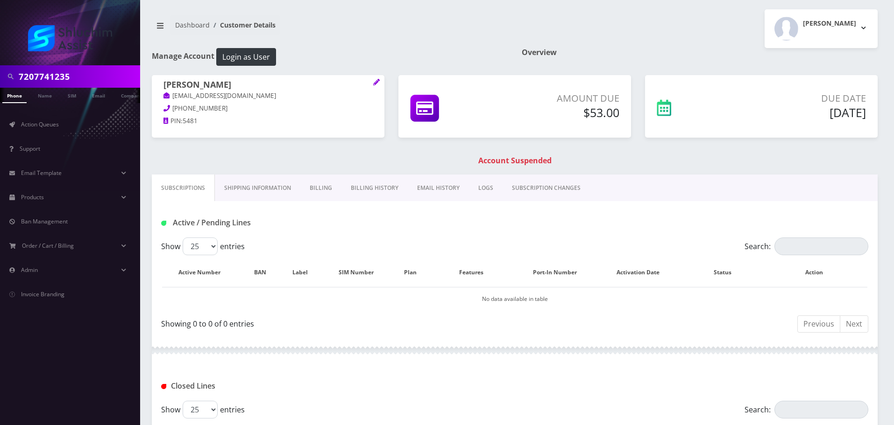
click at [325, 189] on link "Billing" at bounding box center [320, 188] width 41 height 27
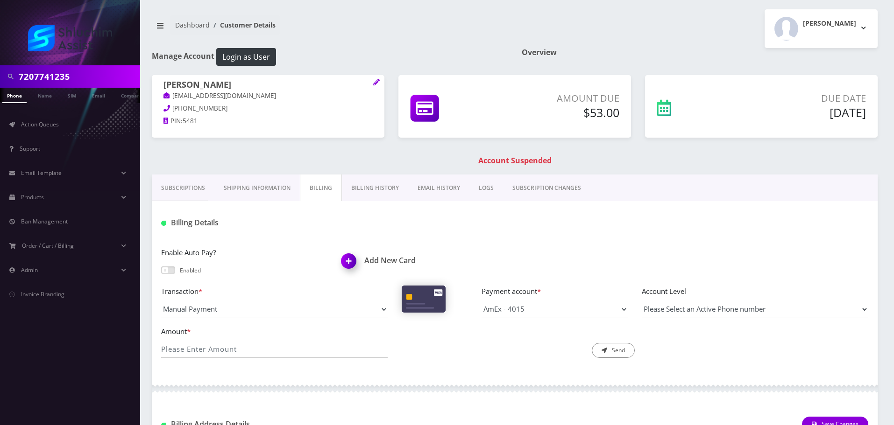
click at [187, 184] on link "Subscriptions" at bounding box center [183, 188] width 63 height 27
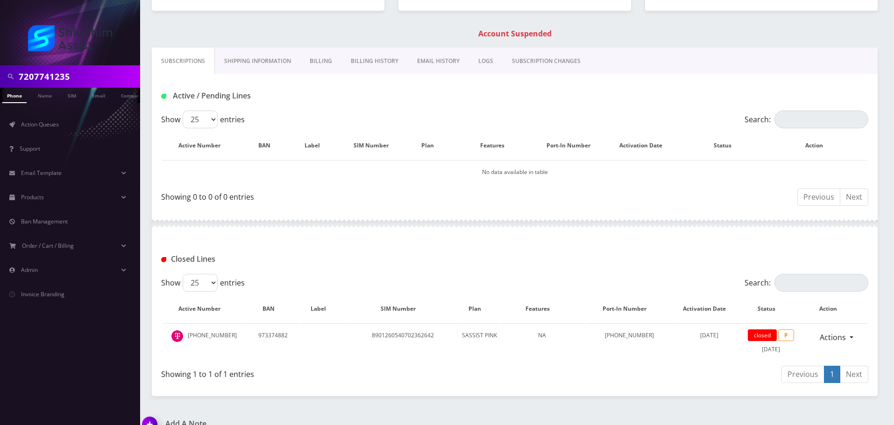
scroll to position [143, 0]
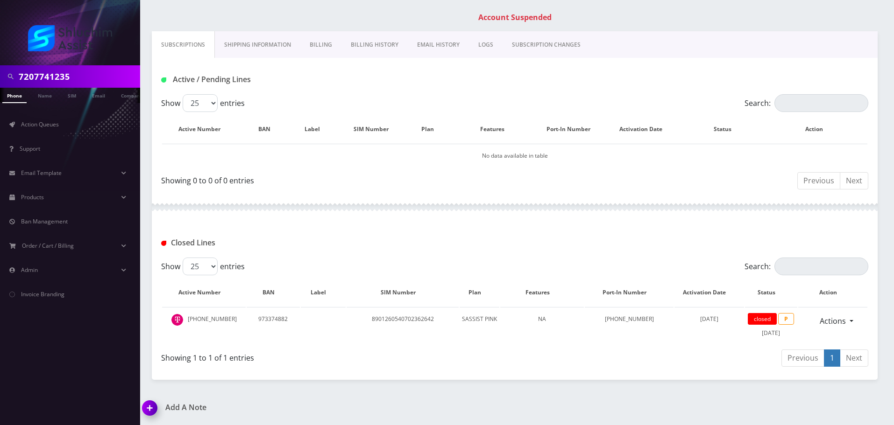
click at [78, 80] on input "7207741235" at bounding box center [78, 77] width 119 height 18
paste input "-774-1235."
click at [55, 78] on input "720-774-1235." at bounding box center [78, 77] width 119 height 18
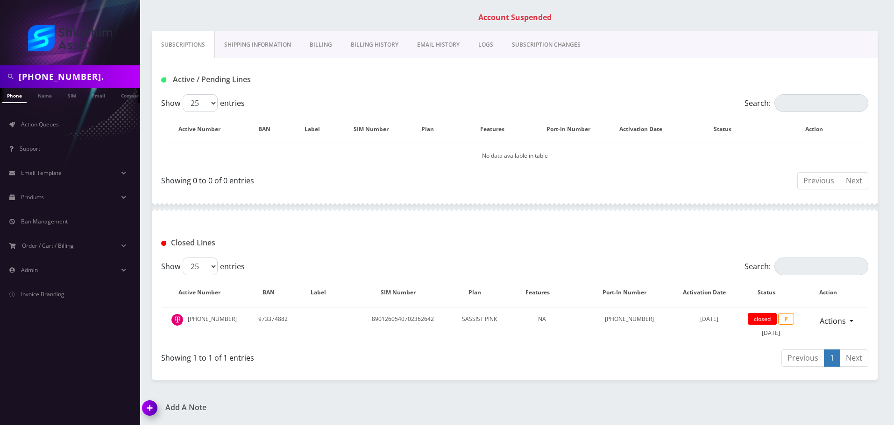
click at [74, 80] on input "720-774-1235." at bounding box center [78, 77] width 119 height 18
click at [87, 81] on input "720-774-1235." at bounding box center [78, 77] width 119 height 18
type input "7207741235"
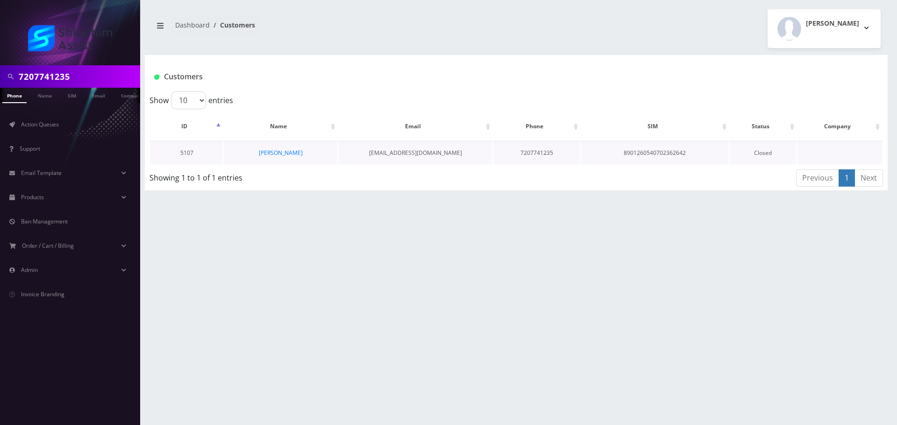
click at [287, 148] on td "[PERSON_NAME]" at bounding box center [280, 153] width 113 height 24
click at [284, 152] on link "[PERSON_NAME]" at bounding box center [281, 153] width 44 height 8
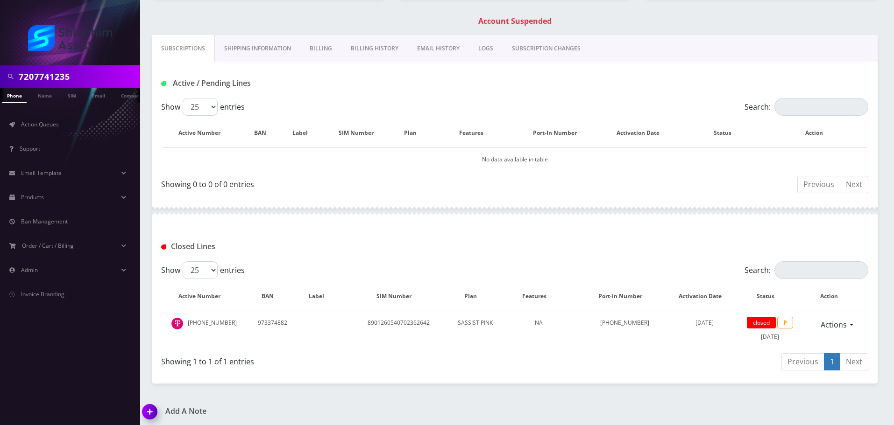
scroll to position [143, 0]
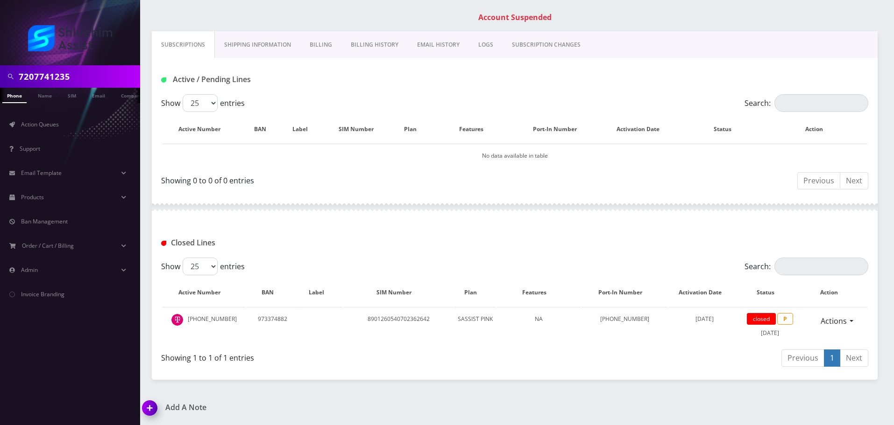
click at [90, 68] on input "7207741235" at bounding box center [78, 77] width 119 height 18
click at [90, 69] on input "7207741235" at bounding box center [78, 77] width 119 height 18
paste input "347-770-5670"
click at [66, 75] on input "347-770-5670" at bounding box center [78, 77] width 119 height 18
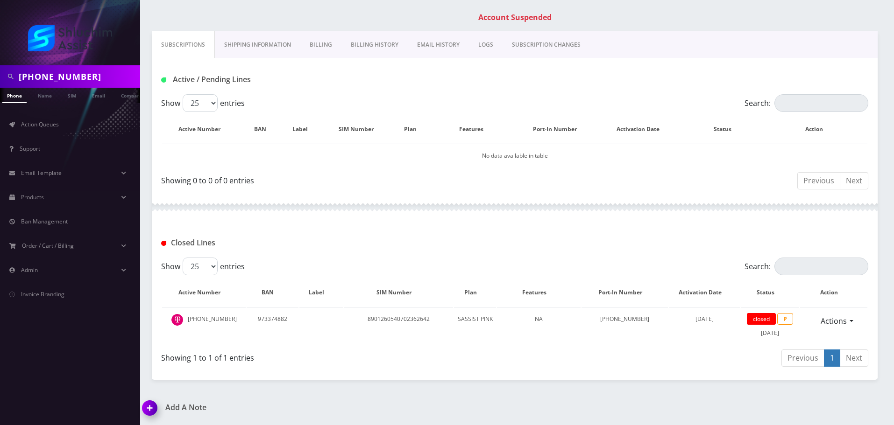
click at [53, 77] on input "347-770-5670" at bounding box center [78, 77] width 119 height 18
click at [94, 82] on input "3477705670" at bounding box center [78, 77] width 119 height 18
paste input "Statement For: Motti Sirota"
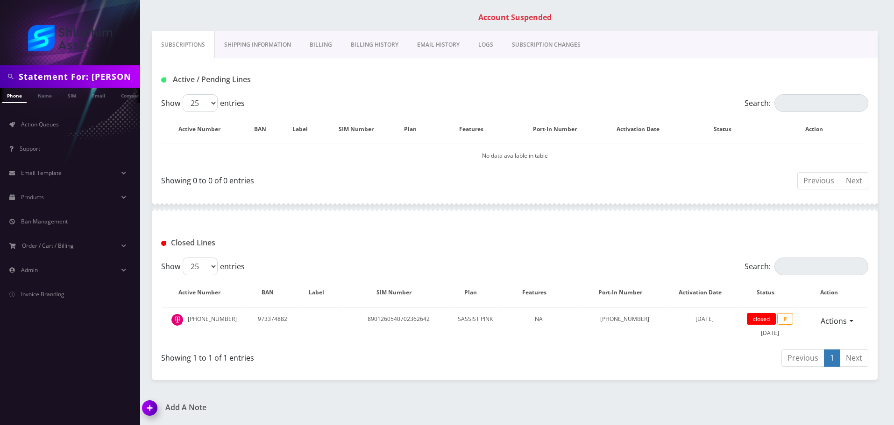
scroll to position [0, 17]
click at [94, 78] on input "Statement For: Motti Sirota" at bounding box center [78, 77] width 119 height 18
click at [77, 77] on input "Statement For: Motti Sirota" at bounding box center [78, 77] width 119 height 18
type input "Motti Sirota"
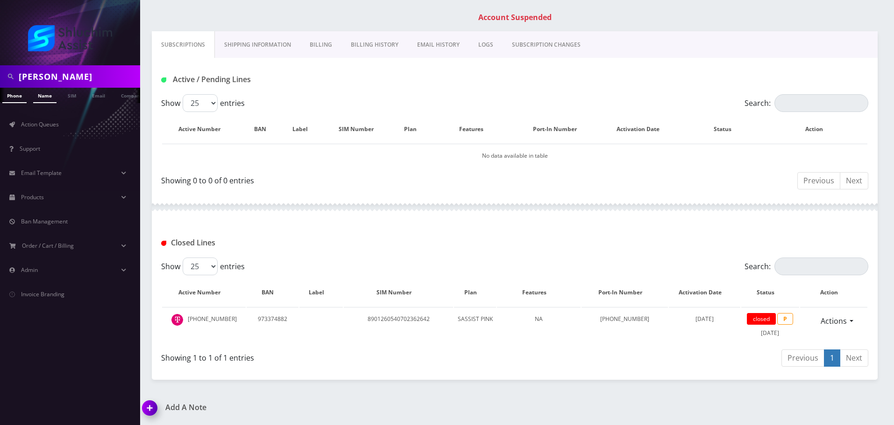
click at [48, 95] on link "Name" at bounding box center [44, 95] width 23 height 15
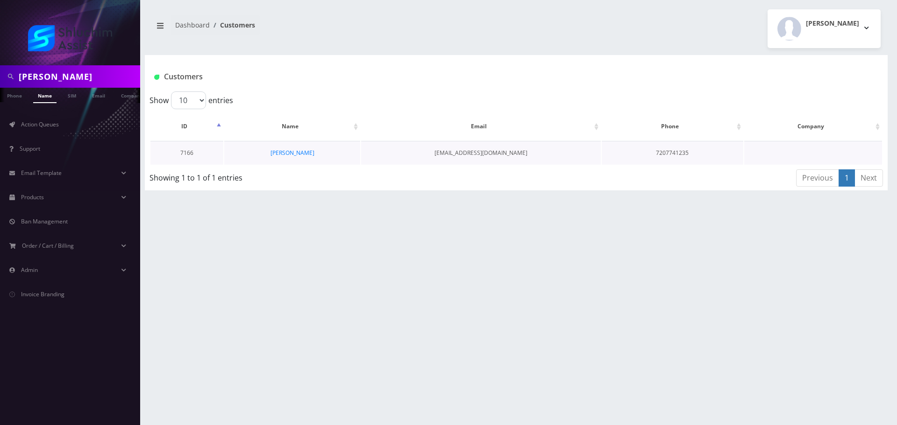
click at [293, 149] on td "[PERSON_NAME]" at bounding box center [292, 153] width 136 height 24
click at [304, 150] on link "Motti Sirota" at bounding box center [292, 153] width 44 height 8
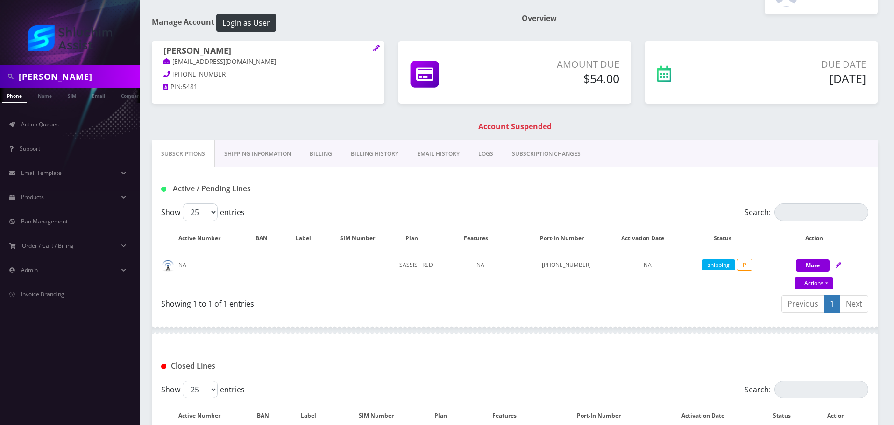
scroll to position [143, 0]
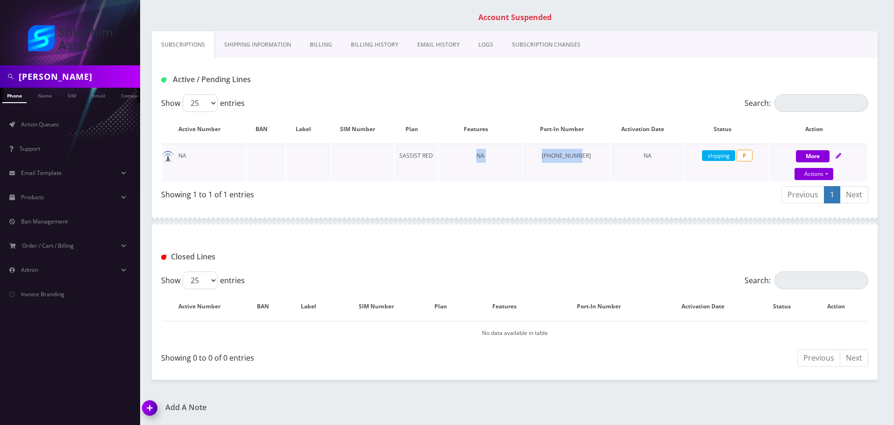
drag, startPoint x: 516, startPoint y: 157, endPoint x: 584, endPoint y: 157, distance: 68.2
click at [584, 157] on tr "NA SASSIST RED NA [PHONE_NUMBER] NA shipping P More Actions Suspend Close Confi…" at bounding box center [514, 163] width 705 height 38
click at [584, 157] on td "[PHONE_NUMBER]" at bounding box center [566, 163] width 87 height 38
drag, startPoint x: 545, startPoint y: 157, endPoint x: 597, endPoint y: 157, distance: 52.3
click at [597, 157] on td "[PHONE_NUMBER]" at bounding box center [566, 163] width 87 height 38
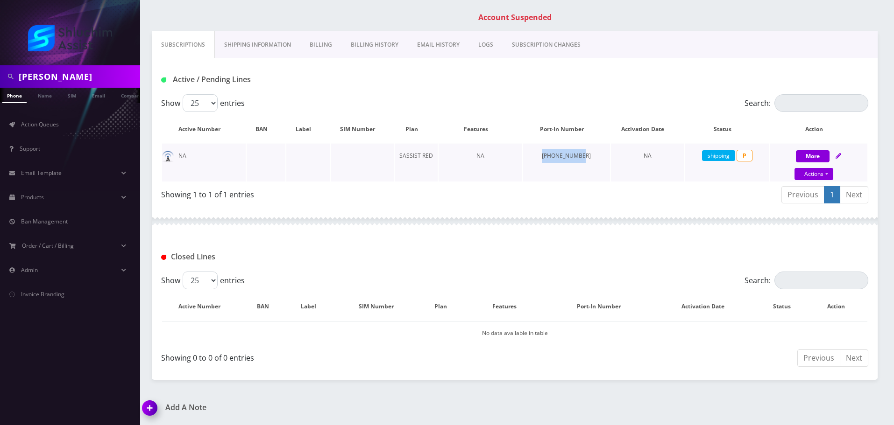
click at [597, 157] on td "720-774-1235" at bounding box center [566, 163] width 87 height 38
click at [426, 44] on link "EMAIL HISTORY" at bounding box center [438, 44] width 61 height 27
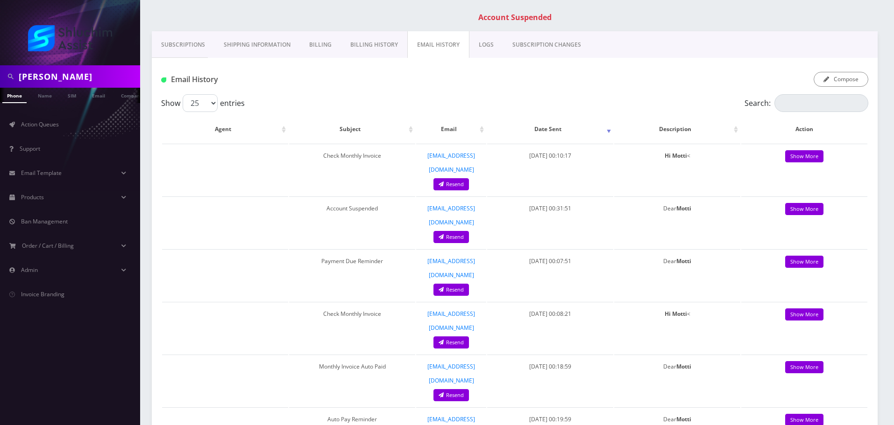
click at [382, 52] on link "Billing History" at bounding box center [374, 44] width 66 height 27
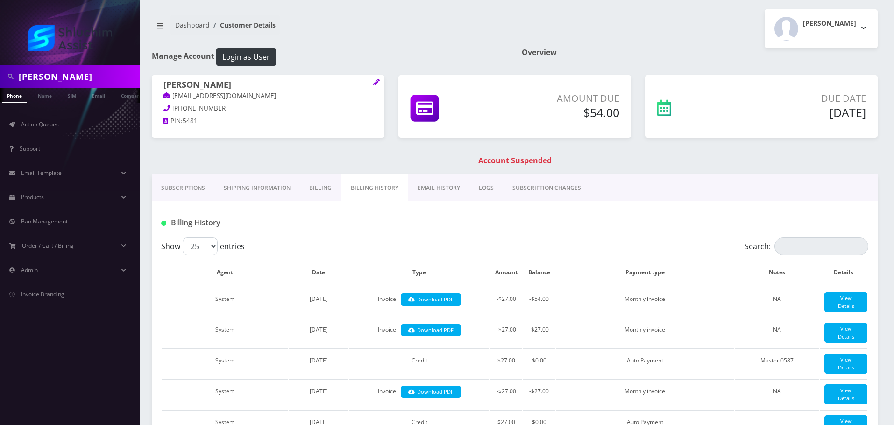
click at [187, 186] on link "Subscriptions" at bounding box center [183, 188] width 63 height 27
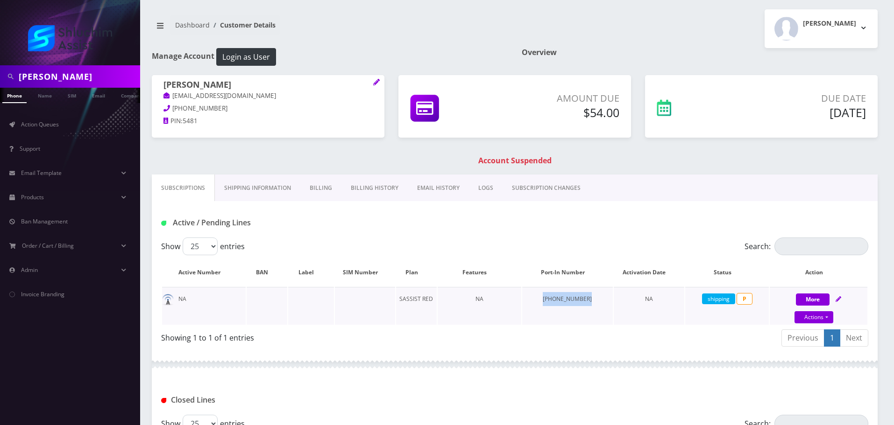
drag, startPoint x: 524, startPoint y: 299, endPoint x: 633, endPoint y: 299, distance: 109.3
click at [633, 299] on tr "NA SASSIST RED NA 720-774-1235 NA shipping P More Actions Suspend Close Confirm" at bounding box center [514, 306] width 705 height 38
click at [633, 299] on td "NA" at bounding box center [649, 306] width 71 height 38
click at [806, 315] on link "Actions" at bounding box center [813, 317] width 39 height 12
select select "307"
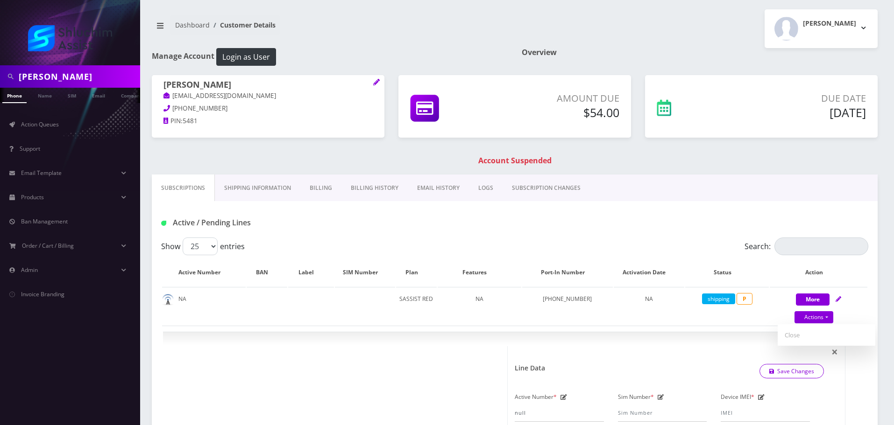
click at [713, 209] on div "Active / Pending Lines" at bounding box center [515, 219] width 726 height 36
click at [322, 184] on link "Billing" at bounding box center [320, 188] width 41 height 27
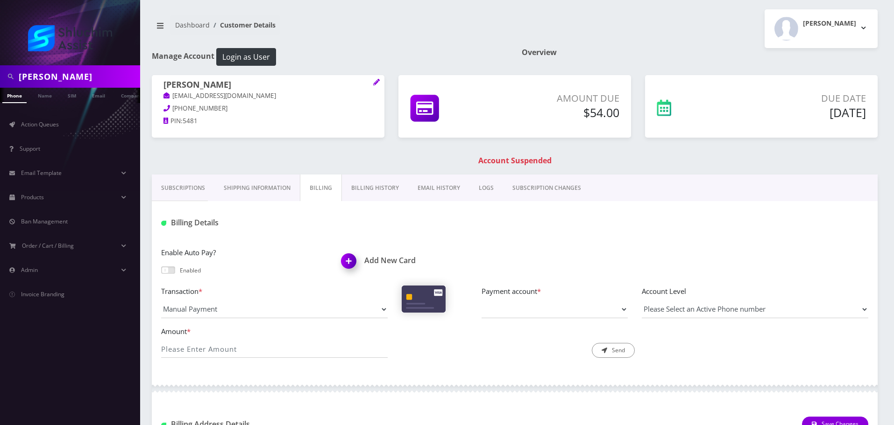
click at [375, 184] on link "Billing History" at bounding box center [375, 188] width 66 height 27
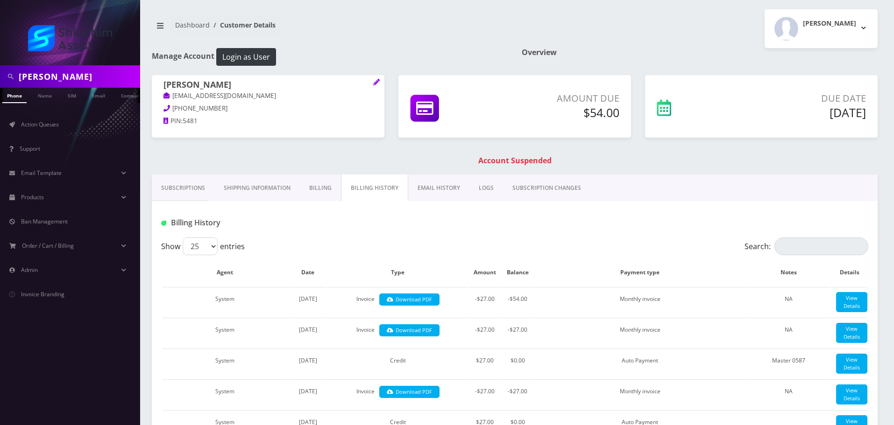
click at [191, 188] on link "Subscriptions" at bounding box center [183, 188] width 63 height 27
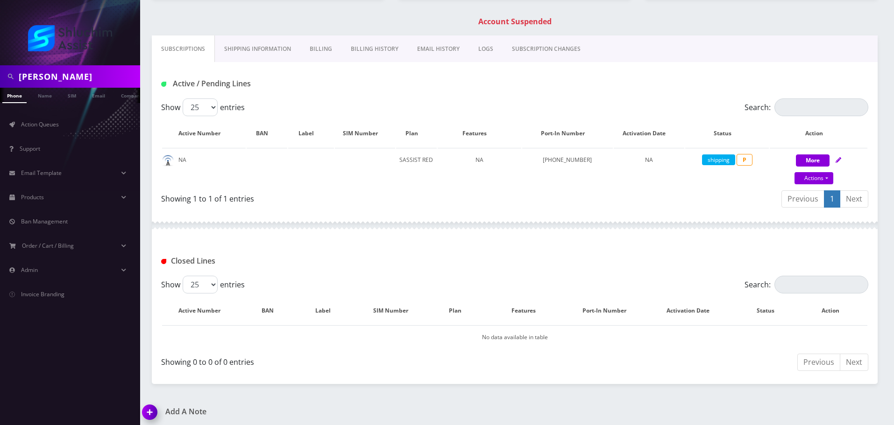
scroll to position [143, 0]
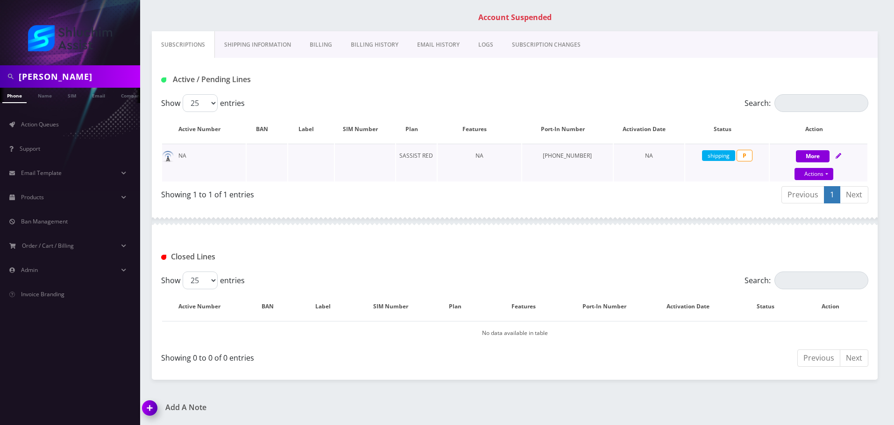
click at [721, 157] on span "shipping" at bounding box center [718, 155] width 33 height 11
click at [717, 157] on span "shipping" at bounding box center [718, 155] width 33 height 11
click at [361, 44] on link "Billing History" at bounding box center [374, 44] width 66 height 27
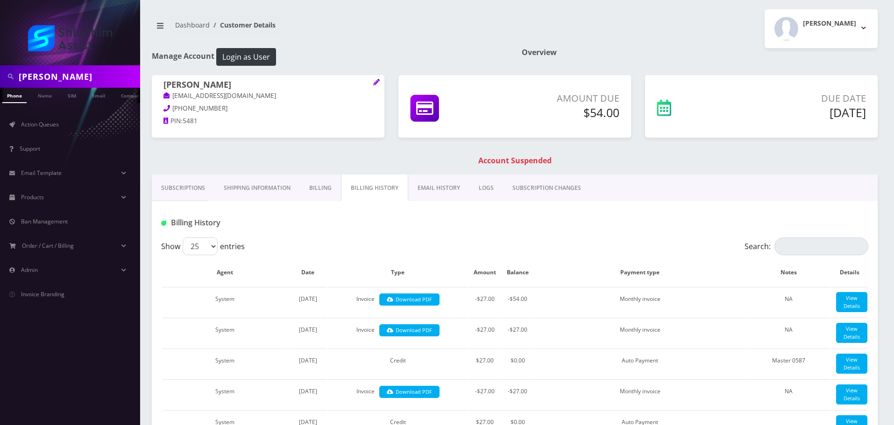
click at [172, 184] on link "Subscriptions" at bounding box center [183, 188] width 63 height 27
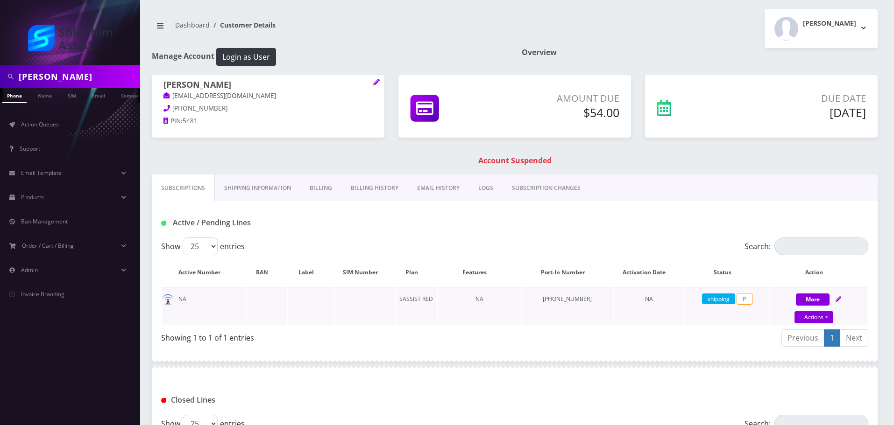
click at [566, 300] on td "720-774-1235" at bounding box center [567, 306] width 91 height 38
click at [573, 303] on td "720-774-1235" at bounding box center [567, 306] width 91 height 38
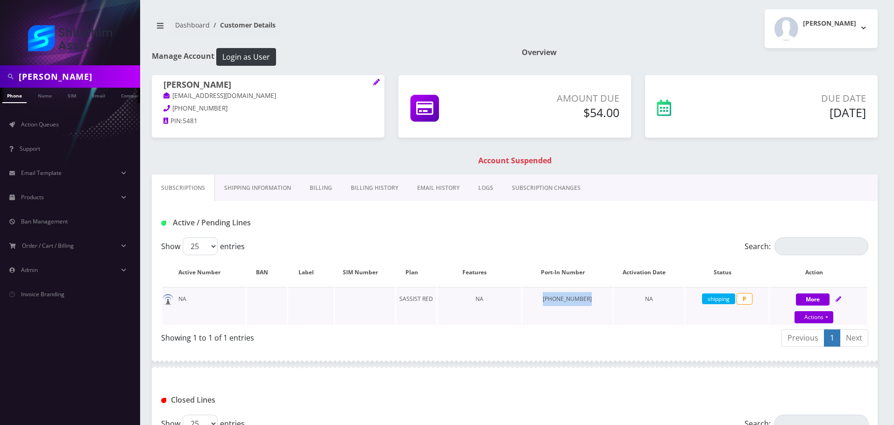
click at [573, 303] on td "720-774-1235" at bounding box center [567, 306] width 91 height 38
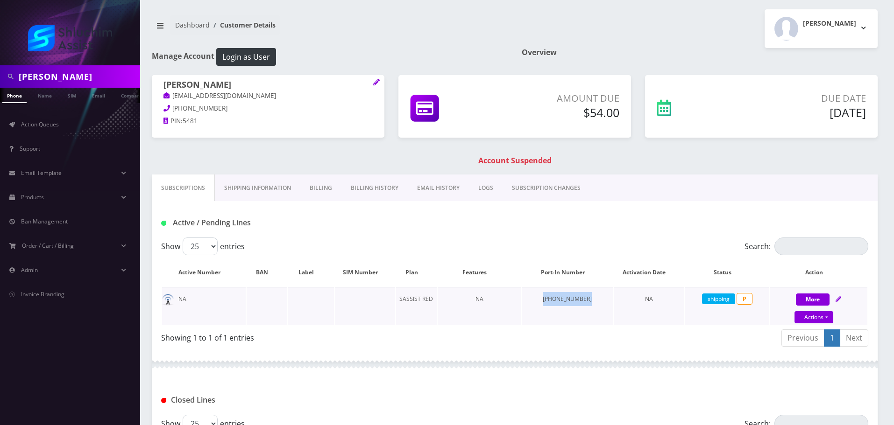
click at [573, 303] on td "720-774-1235" at bounding box center [567, 306] width 91 height 38
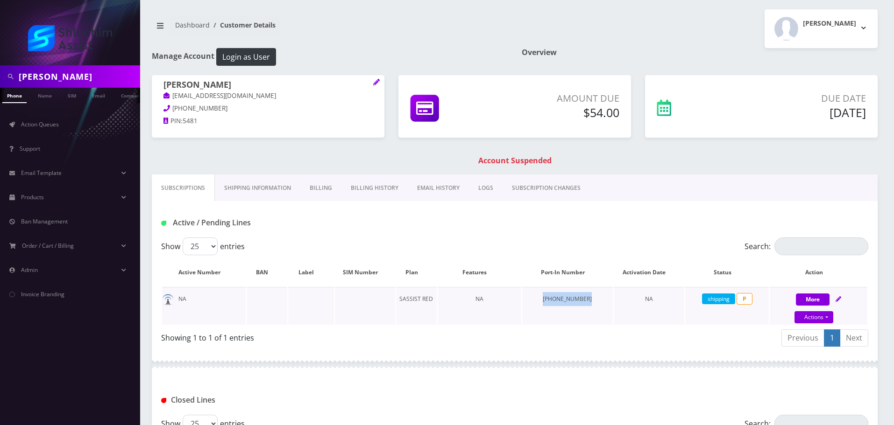
click at [573, 303] on td "720-774-1235" at bounding box center [567, 306] width 91 height 38
drag, startPoint x: 252, startPoint y: 94, endPoint x: 181, endPoint y: 92, distance: 70.5
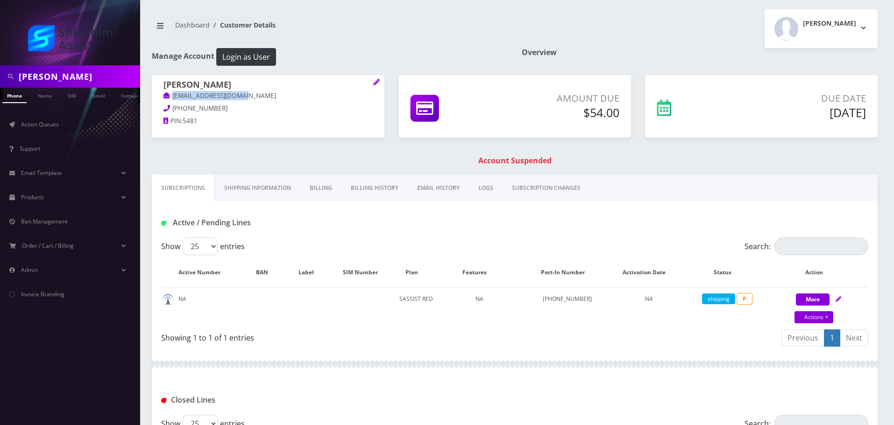
click at [162, 95] on div "Motti Sirota mottisirota@gmail.com 720-774-1235 PIN: 5481" at bounding box center [268, 104] width 233 height 58
copy link "mottisirota@gmail.com"
click at [251, 96] on p "mottisirota@gmail.com" at bounding box center [267, 96] width 209 height 10
drag, startPoint x: 255, startPoint y: 97, endPoint x: 170, endPoint y: 96, distance: 84.1
click at [170, 96] on p "mottisirota@gmail.com" at bounding box center [267, 96] width 209 height 10
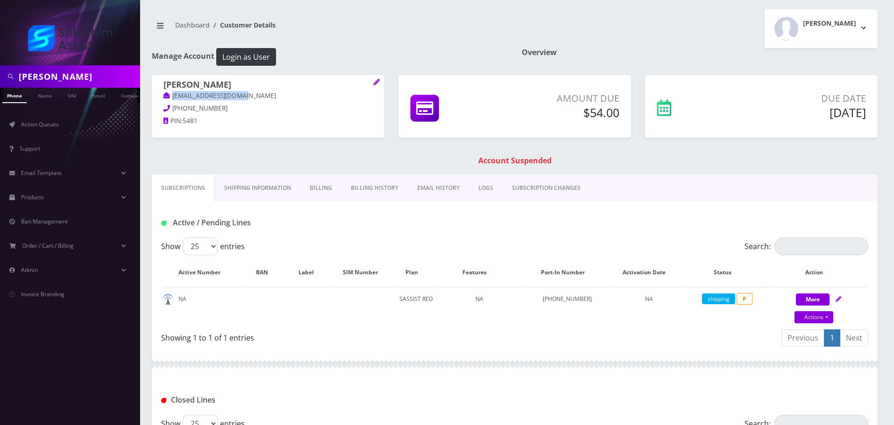
copy link "mottisirota@gmail.com"
click at [722, 301] on span "shipping" at bounding box center [718, 299] width 33 height 11
click at [719, 301] on span "shipping" at bounding box center [718, 299] width 33 height 11
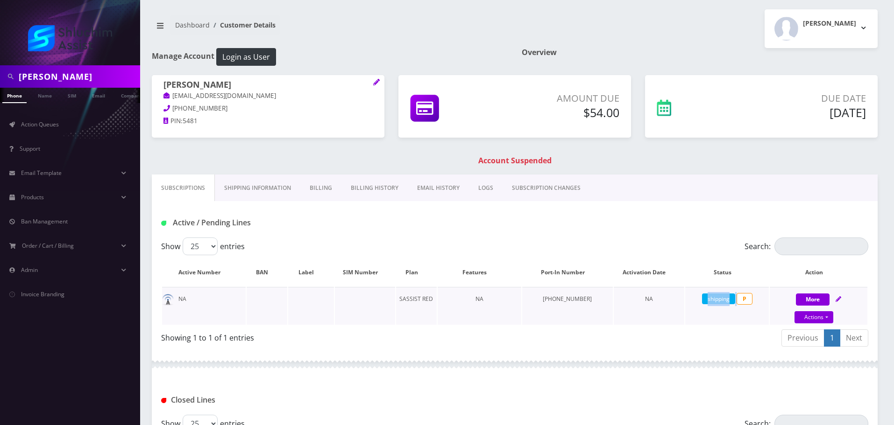
click at [719, 301] on span "shipping" at bounding box center [718, 299] width 33 height 11
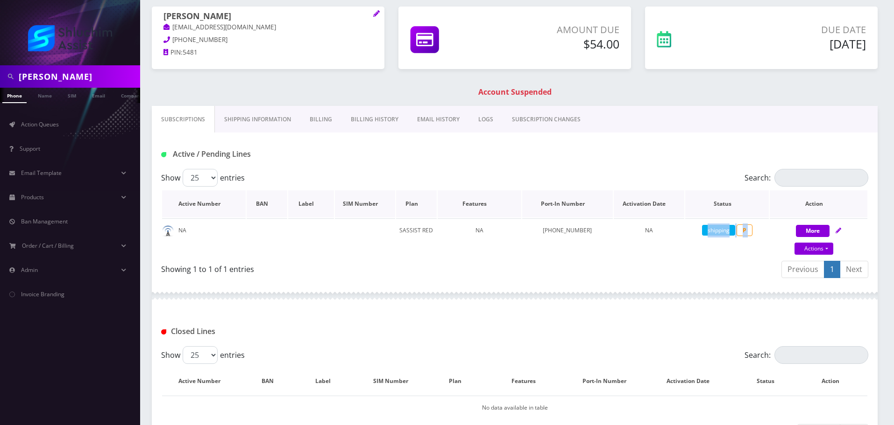
scroll to position [93, 0]
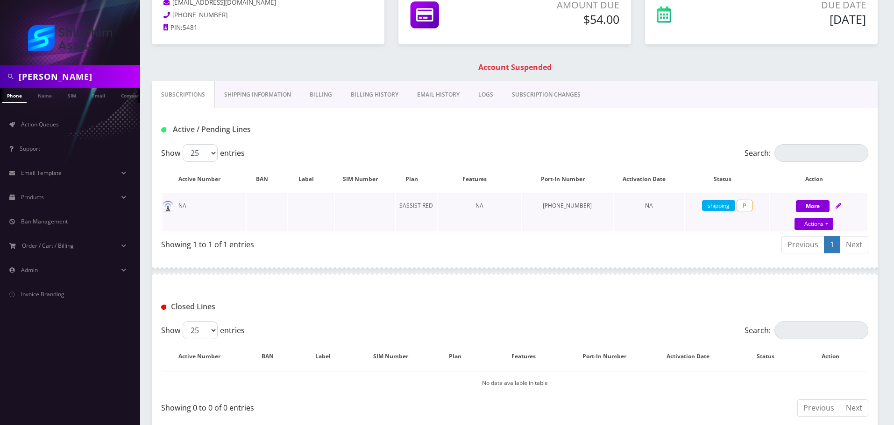
click at [585, 231] on td "720-774-1235" at bounding box center [567, 213] width 91 height 38
click at [729, 208] on span "shipping" at bounding box center [718, 205] width 33 height 11
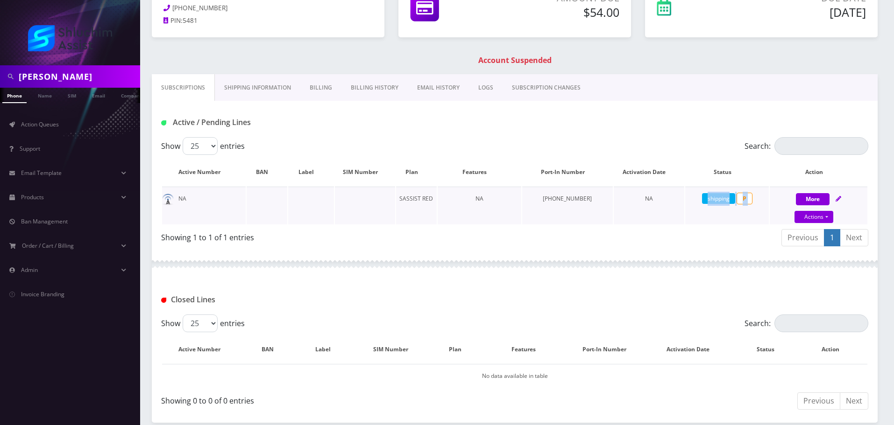
scroll to position [97, 0]
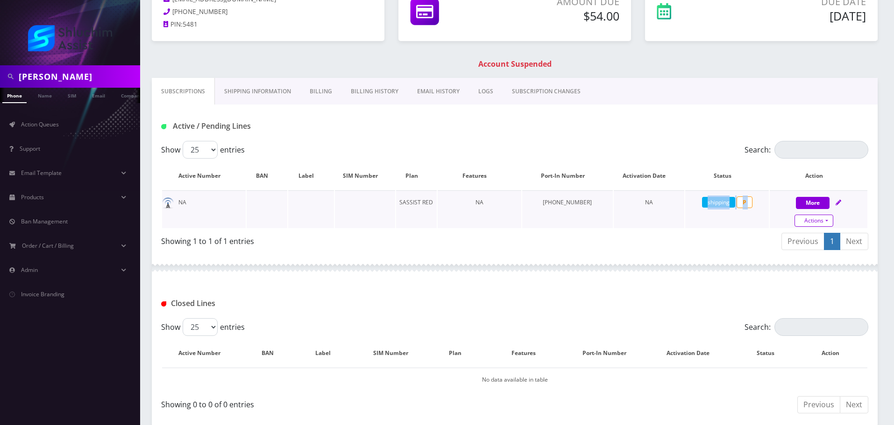
click at [811, 223] on link "Actions" at bounding box center [813, 221] width 39 height 12
select select "307"
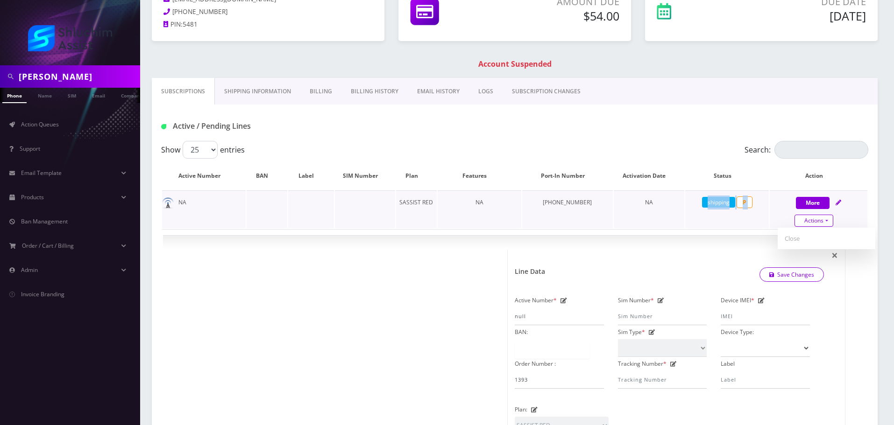
click at [807, 223] on link "Actions" at bounding box center [813, 221] width 39 height 12
click at [437, 200] on td "SASSIST RED" at bounding box center [416, 210] width 41 height 38
click at [313, 92] on link "Billing" at bounding box center [320, 91] width 41 height 27
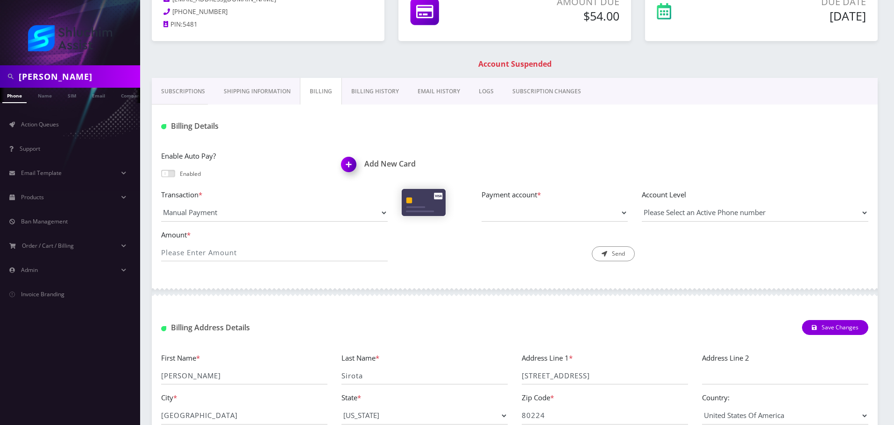
click at [382, 92] on link "Billing History" at bounding box center [375, 91] width 66 height 27
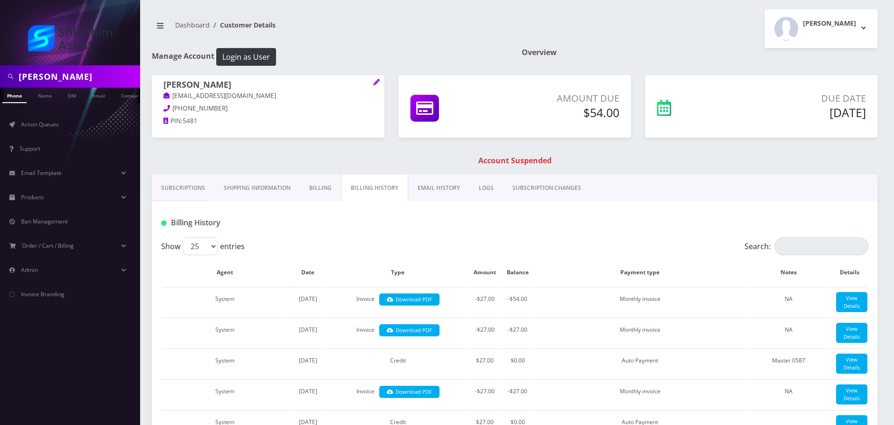
click at [196, 198] on link "Subscriptions" at bounding box center [183, 188] width 63 height 27
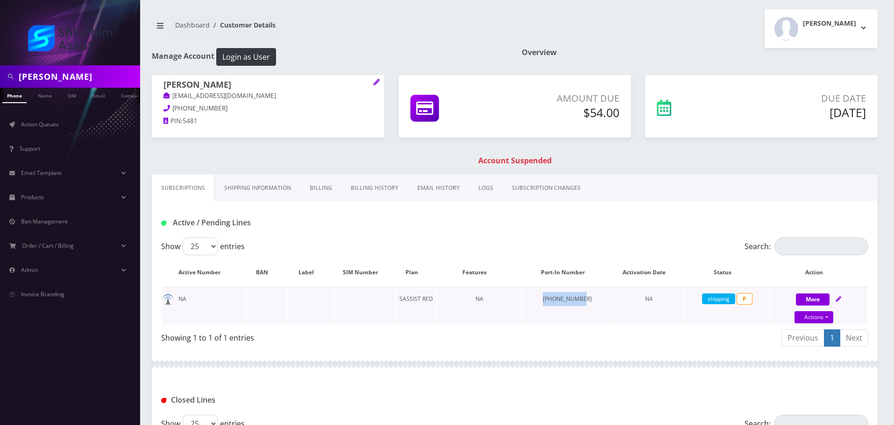
drag, startPoint x: 552, startPoint y: 302, endPoint x: 594, endPoint y: 304, distance: 41.1
click at [594, 304] on td "720-774-1235" at bounding box center [567, 306] width 91 height 38
drag, startPoint x: 572, startPoint y: 302, endPoint x: 591, endPoint y: 303, distance: 19.2
click at [591, 303] on td "720-774-1235" at bounding box center [567, 306] width 91 height 38
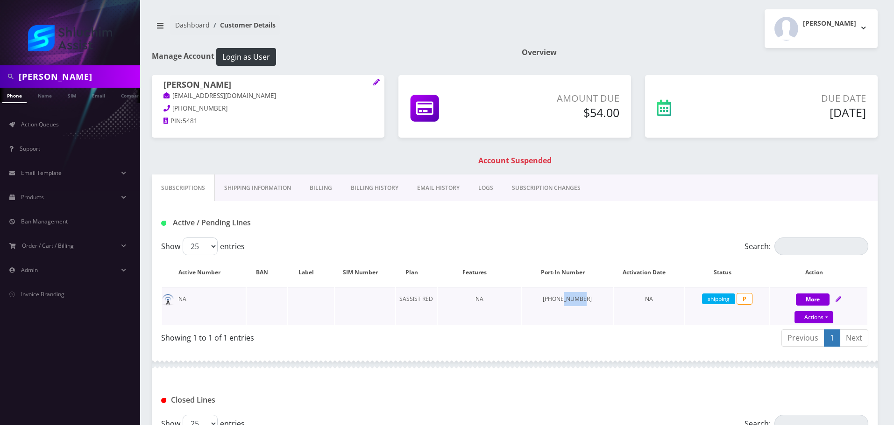
click at [591, 303] on td "720-774-1235" at bounding box center [567, 306] width 91 height 38
drag, startPoint x: 566, startPoint y: 290, endPoint x: 651, endPoint y: 291, distance: 84.1
click at [650, 291] on tr "NA SASSIST RED NA 720-774-1235 NA shipping P More Actions Suspend Close Confirm" at bounding box center [514, 306] width 705 height 38
click at [651, 291] on td "NA" at bounding box center [649, 306] width 71 height 38
click at [659, 290] on td "NA" at bounding box center [649, 306] width 71 height 38
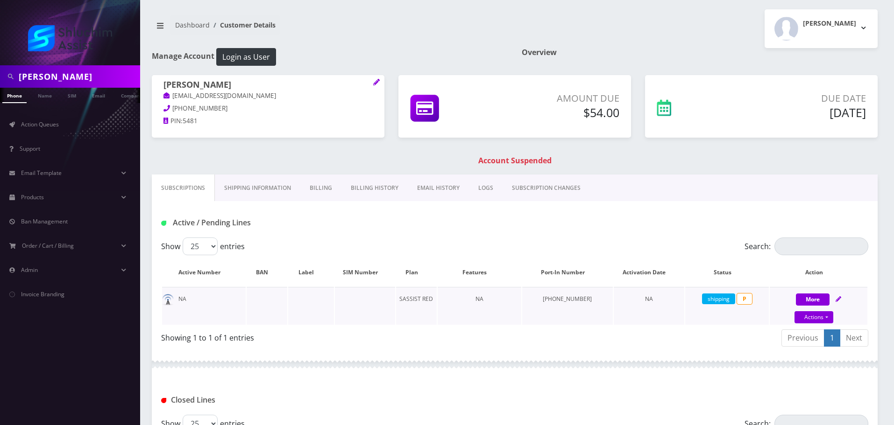
click at [714, 298] on span "shipping" at bounding box center [718, 299] width 33 height 11
click at [714, 299] on span "shipping" at bounding box center [718, 299] width 33 height 11
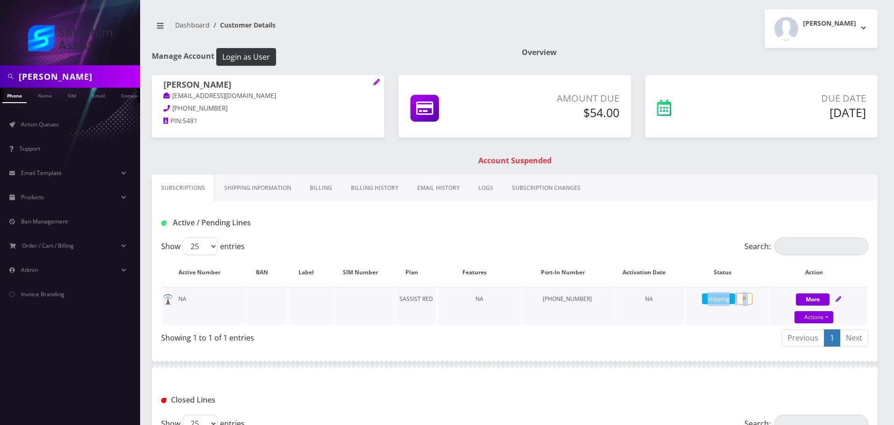
click at [714, 299] on span "shipping" at bounding box center [718, 299] width 33 height 11
click at [671, 297] on td "NA" at bounding box center [649, 306] width 71 height 38
click at [703, 299] on span "shipping" at bounding box center [718, 299] width 33 height 11
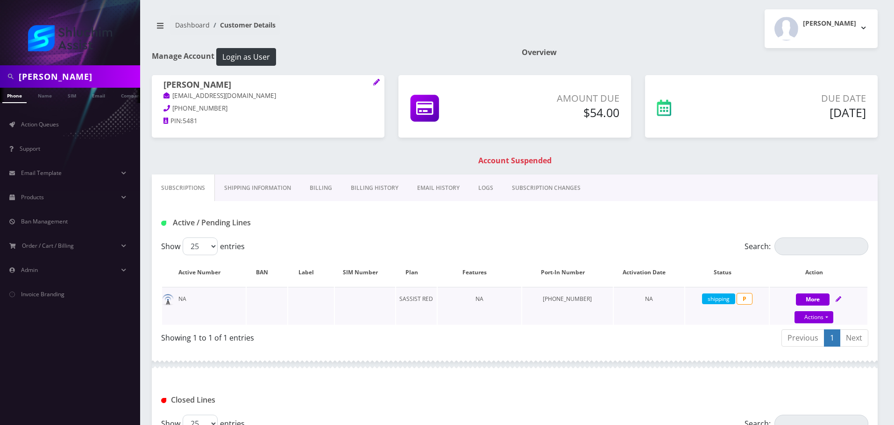
click at [521, 299] on td "NA" at bounding box center [480, 306] width 84 height 38
drag, startPoint x: 248, startPoint y: 97, endPoint x: 171, endPoint y: 98, distance: 77.5
click at [171, 98] on p "mottisirota@gmail.com" at bounding box center [267, 96] width 209 height 10
copy link "mottisirota@gmail.com"
click at [713, 301] on span "shipping" at bounding box center [718, 299] width 33 height 11
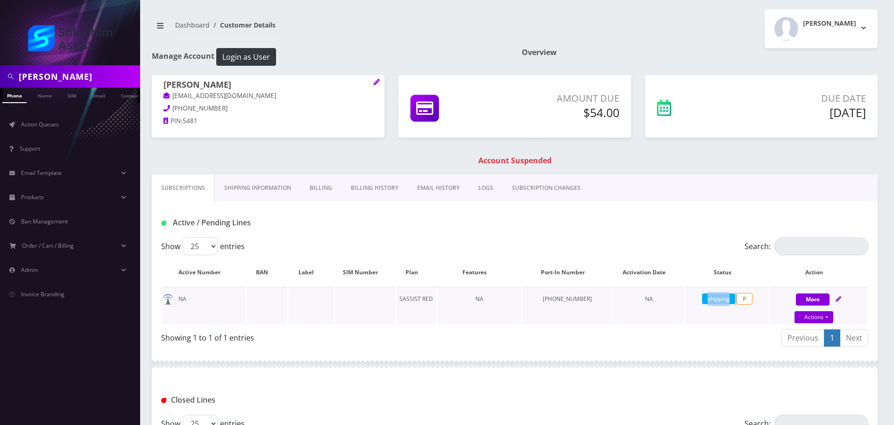
click at [713, 301] on span "shipping" at bounding box center [718, 299] width 33 height 11
click at [700, 303] on td "shipping P" at bounding box center [727, 306] width 84 height 38
click at [816, 316] on link "Actions" at bounding box center [813, 317] width 39 height 12
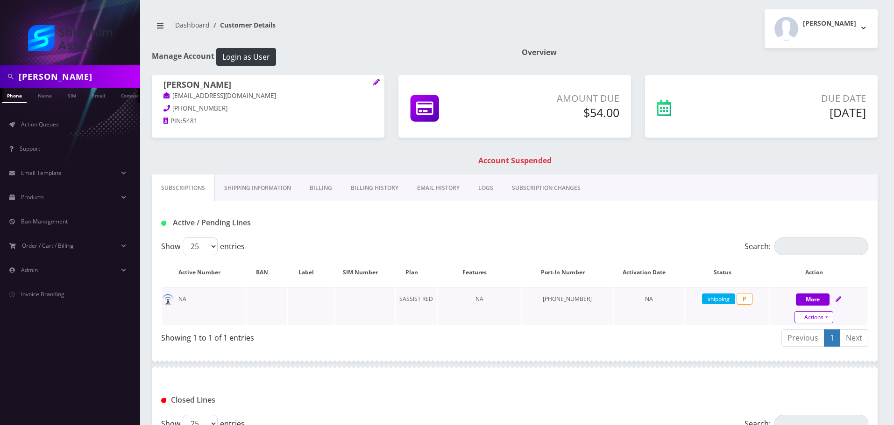
select select "307"
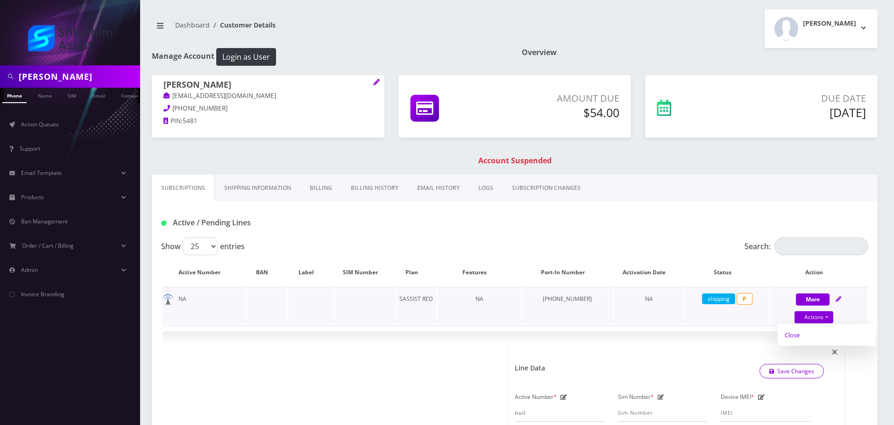
click at [799, 334] on link "Close" at bounding box center [827, 335] width 98 height 14
type input "09/21/2025"
select select "307"
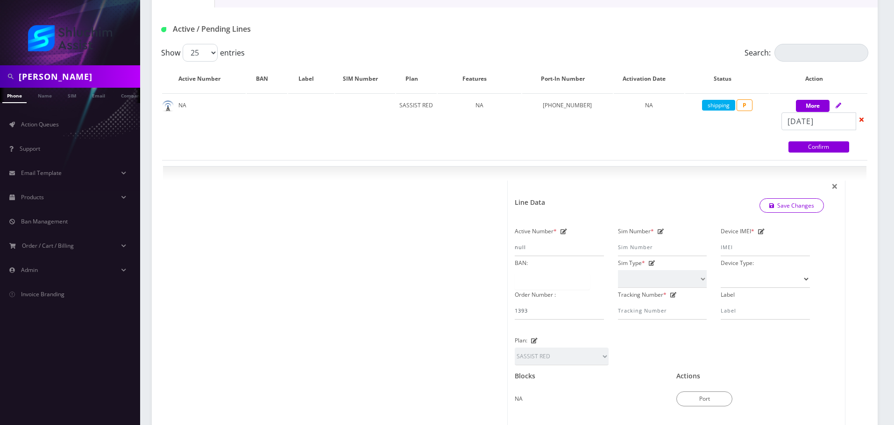
scroll to position [47, 0]
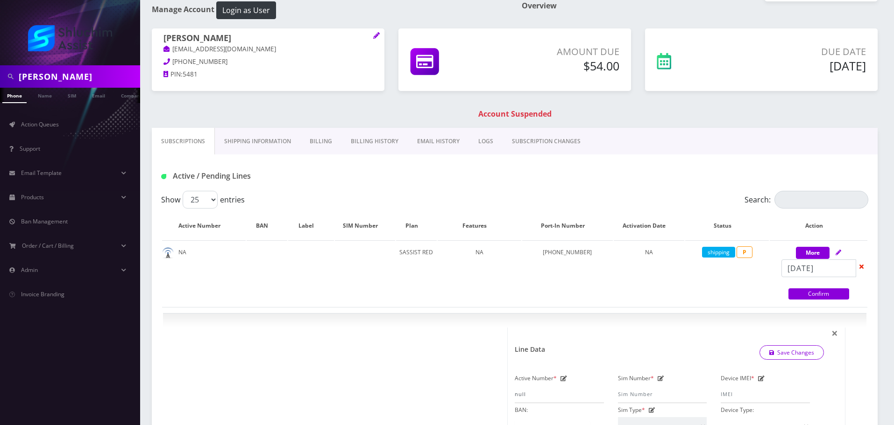
click at [367, 134] on link "Billing History" at bounding box center [374, 141] width 66 height 27
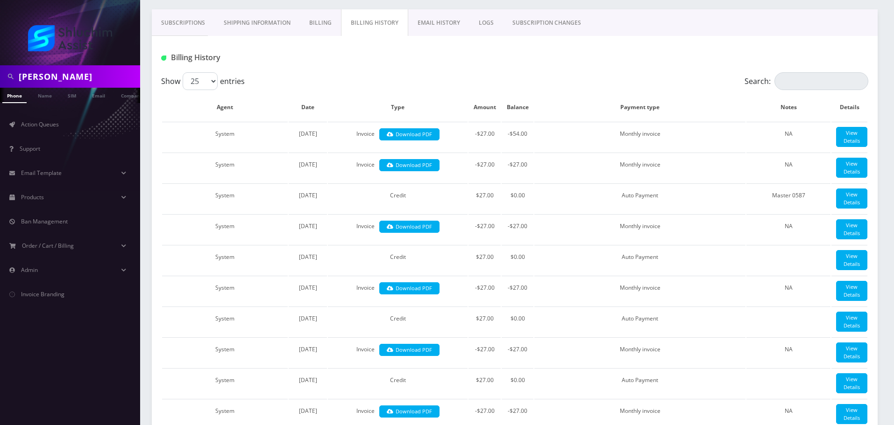
scroll to position [74, 0]
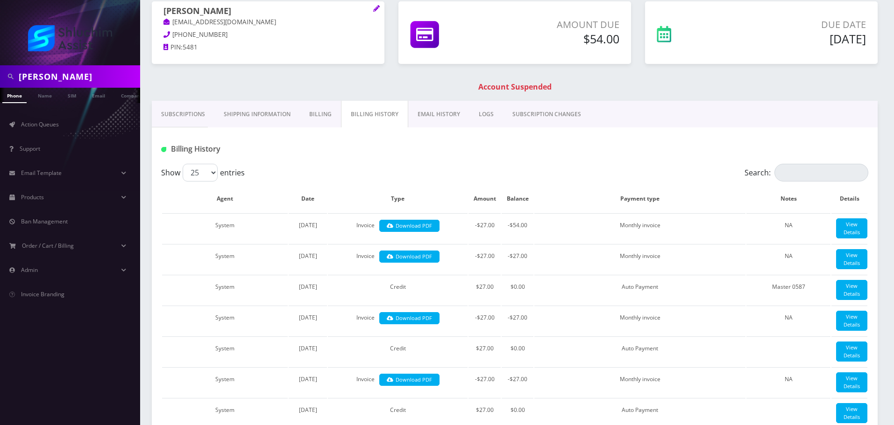
click at [167, 109] on link "Subscriptions" at bounding box center [183, 114] width 63 height 27
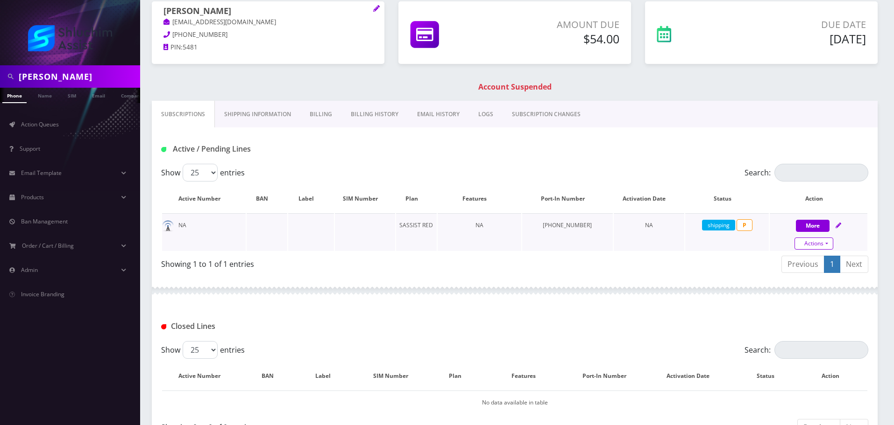
click at [806, 243] on link "Actions" at bounding box center [813, 244] width 39 height 12
select select "307"
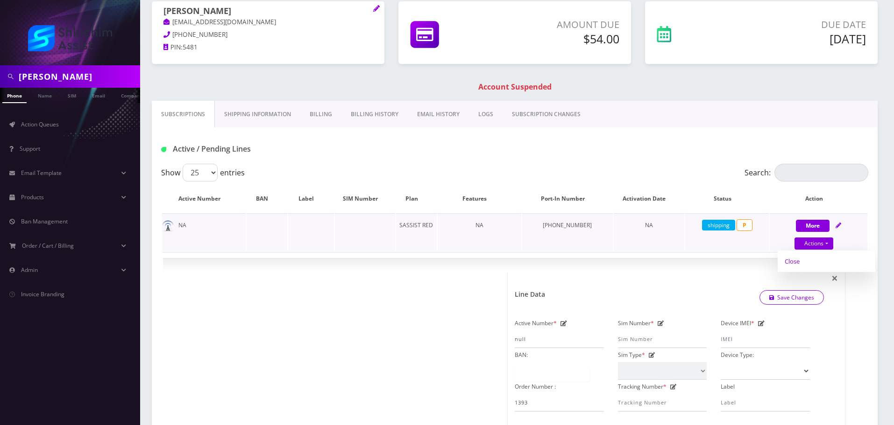
click at [803, 259] on link "Close" at bounding box center [827, 262] width 98 height 14
type input "09/21/2025"
select select "307"
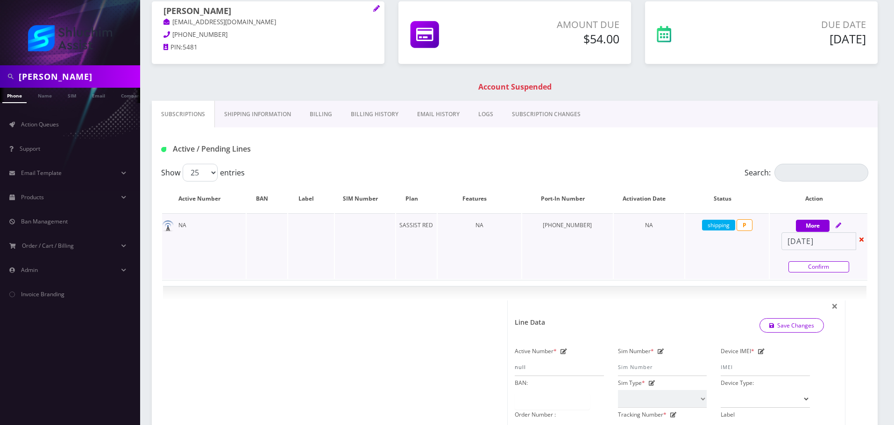
click at [822, 266] on link "Confirm" at bounding box center [818, 267] width 61 height 11
select select "307"
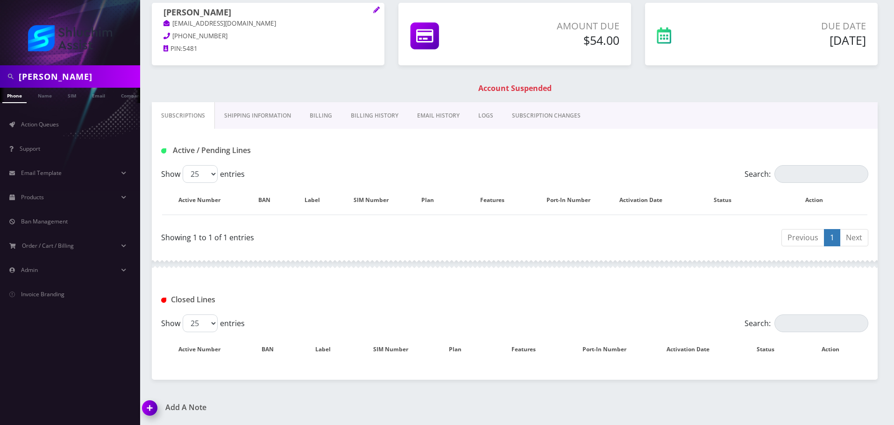
scroll to position [74, 0]
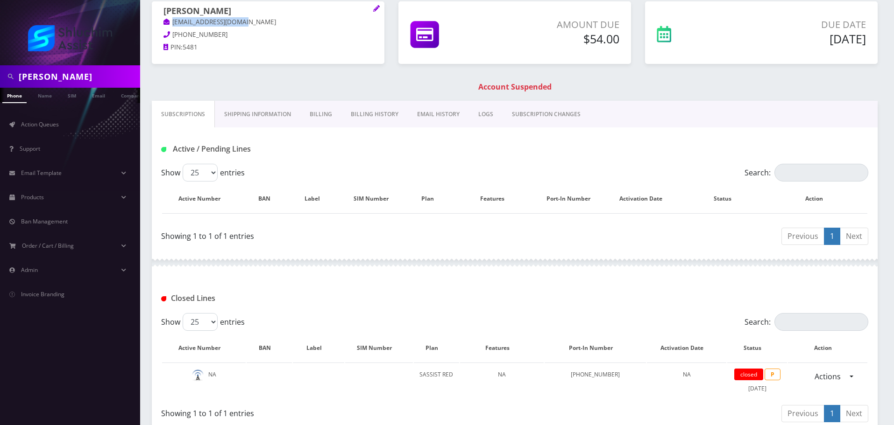
drag, startPoint x: 255, startPoint y: 23, endPoint x: 161, endPoint y: 23, distance: 93.4
click at [161, 23] on div "Motti Sirota mottisirota@gmail.com 720-774-1235 PIN: 5481" at bounding box center [268, 30] width 233 height 58
copy link "mottisirota@gmail.com"
click at [79, 85] on input "Motti Sirota" at bounding box center [78, 77] width 119 height 18
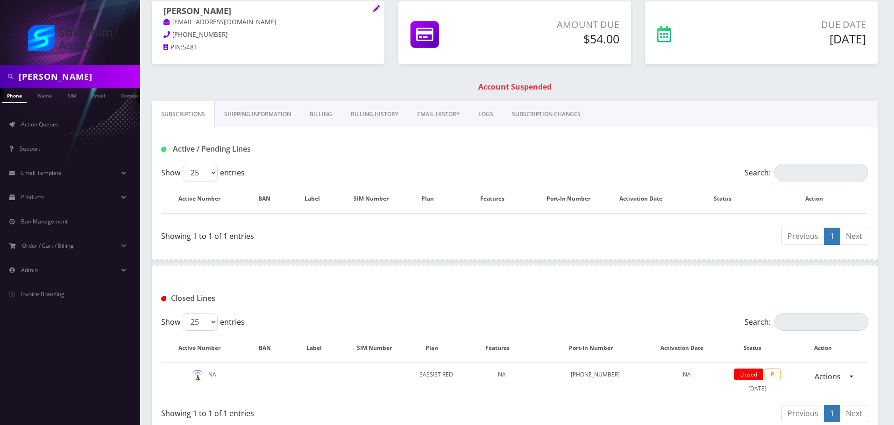
click at [79, 85] on input "Motti Sirota" at bounding box center [78, 77] width 119 height 18
paste input "shg77078@gmail.com"
type input "shg77078@gmail.com"
click at [107, 99] on link "Email" at bounding box center [98, 95] width 22 height 15
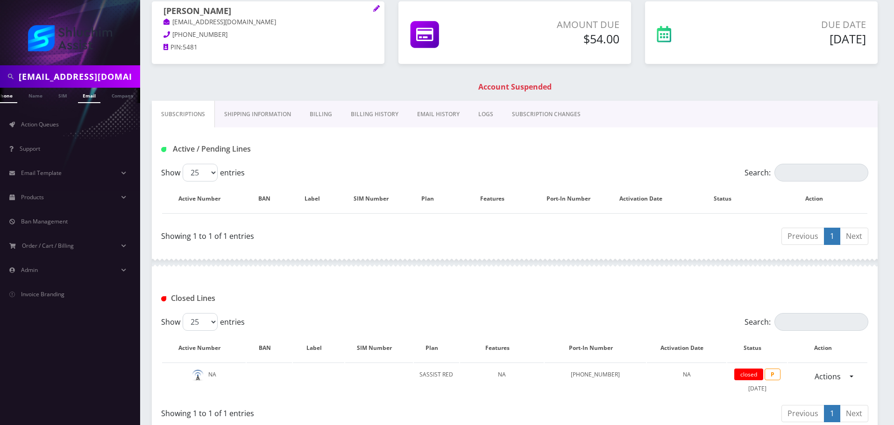
click at [86, 93] on link "Email" at bounding box center [89, 95] width 22 height 15
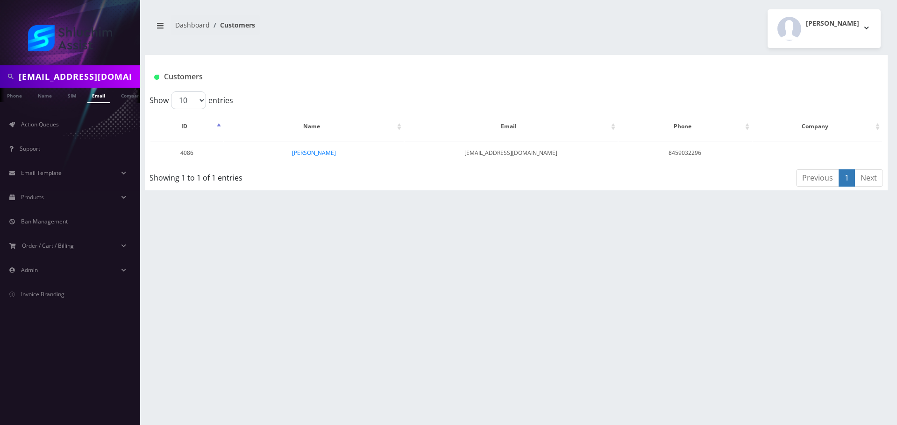
click at [306, 149] on link "[PERSON_NAME]" at bounding box center [314, 153] width 44 height 8
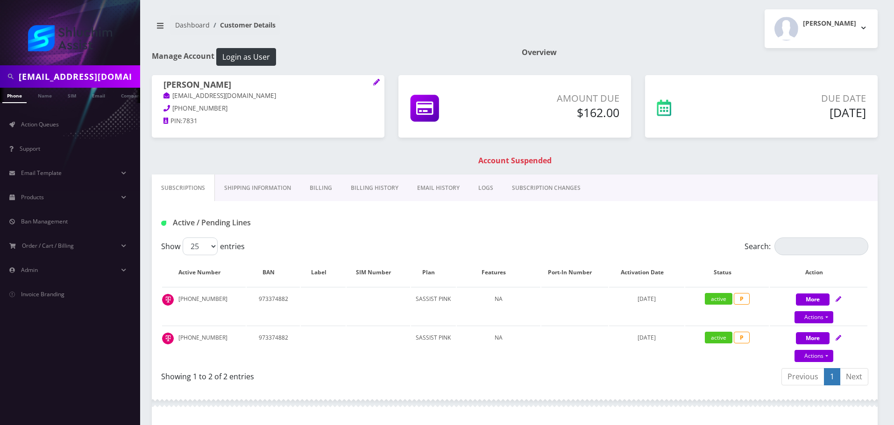
click at [368, 188] on link "Billing History" at bounding box center [374, 188] width 66 height 27
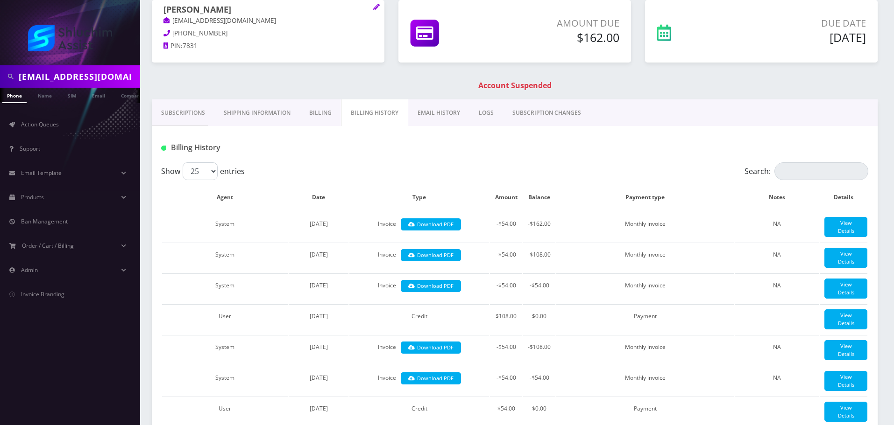
scroll to position [50, 0]
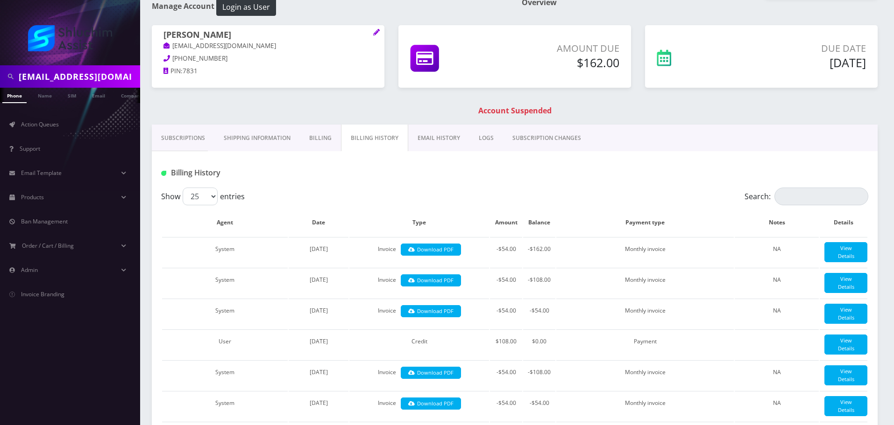
click at [113, 74] on input "shg77078@gmail.com" at bounding box center [78, 77] width 119 height 18
paste input "levifeldman13"
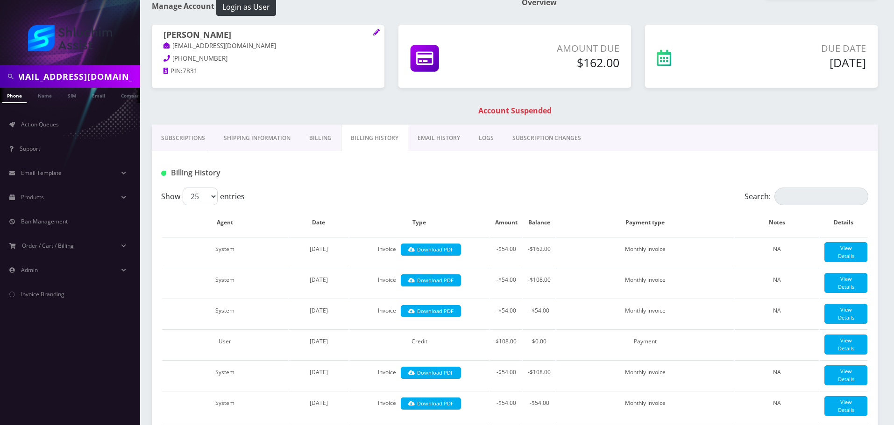
click at [108, 78] on input "[EMAIL_ADDRESS][DOMAIN_NAME]" at bounding box center [78, 77] width 119 height 18
type input "[EMAIL_ADDRESS][DOMAIN_NAME]"
drag, startPoint x: 101, startPoint y: 93, endPoint x: 125, endPoint y: 96, distance: 24.0
click at [101, 94] on link "Email" at bounding box center [98, 95] width 22 height 15
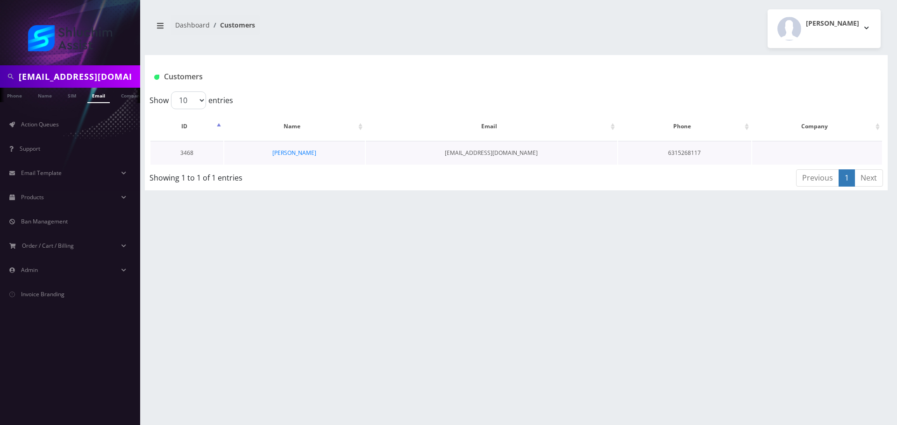
click at [310, 146] on td "[PERSON_NAME]" at bounding box center [294, 153] width 141 height 24
click at [301, 151] on link "[PERSON_NAME]" at bounding box center [294, 153] width 44 height 8
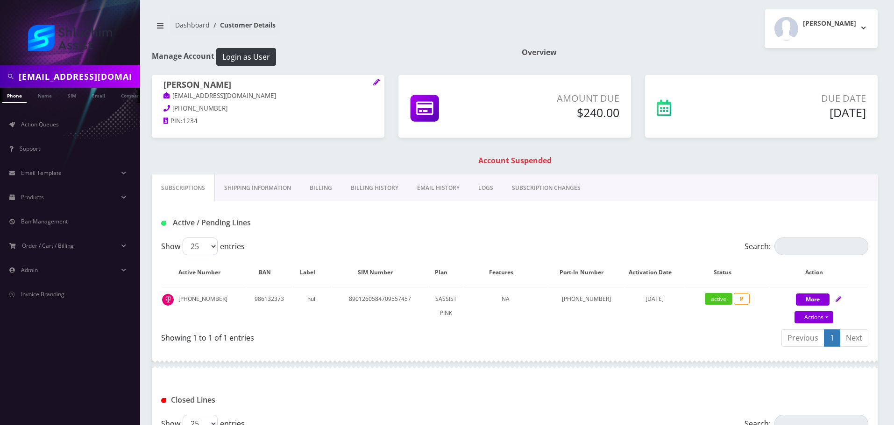
click at [387, 187] on link "Billing History" at bounding box center [374, 188] width 66 height 27
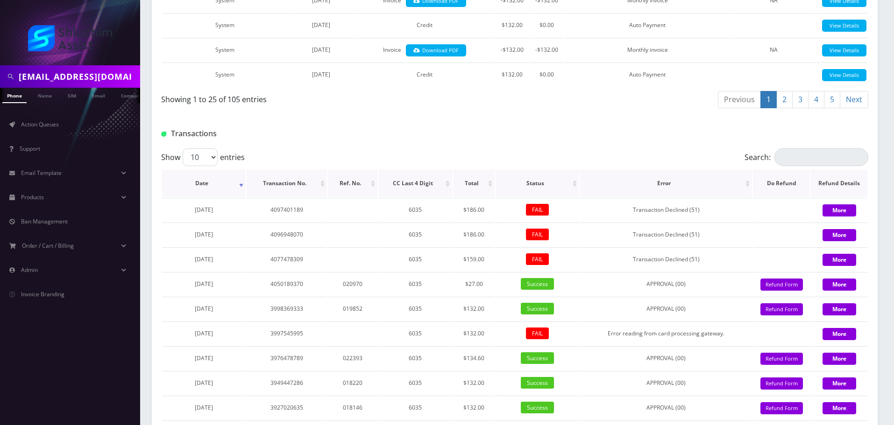
scroll to position [918, 0]
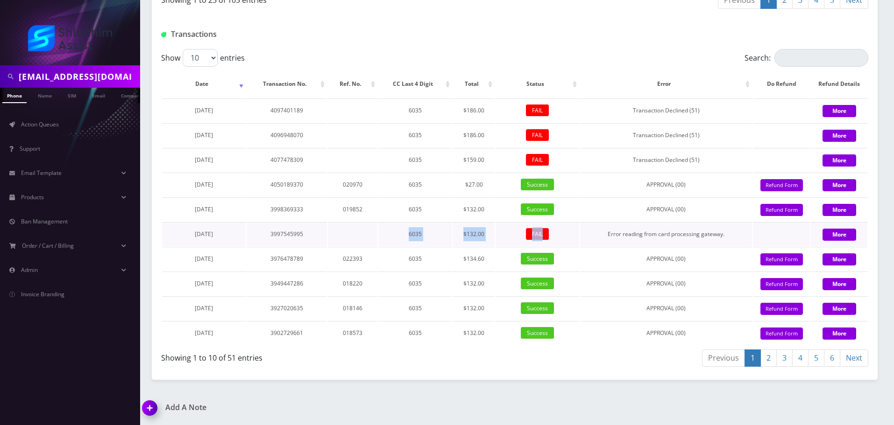
drag, startPoint x: 350, startPoint y: 236, endPoint x: 560, endPoint y: 236, distance: 209.7
click at [560, 236] on tr "[DATE] 3997545995 6035 $132.00 FAIL Error reading from card processing gateway.…" at bounding box center [514, 234] width 705 height 24
click at [378, 159] on table "Date Transaction No. Ref. No. CC Last 4 Digit Total Status Error Do Refund Refu…" at bounding box center [514, 208] width 707 height 276
drag, startPoint x: 346, startPoint y: 159, endPoint x: 561, endPoint y: 160, distance: 215.3
click at [561, 160] on tr "[DATE] 4077478309 6035 $159.00 FAIL Transaction Declined (51) More" at bounding box center [514, 160] width 705 height 24
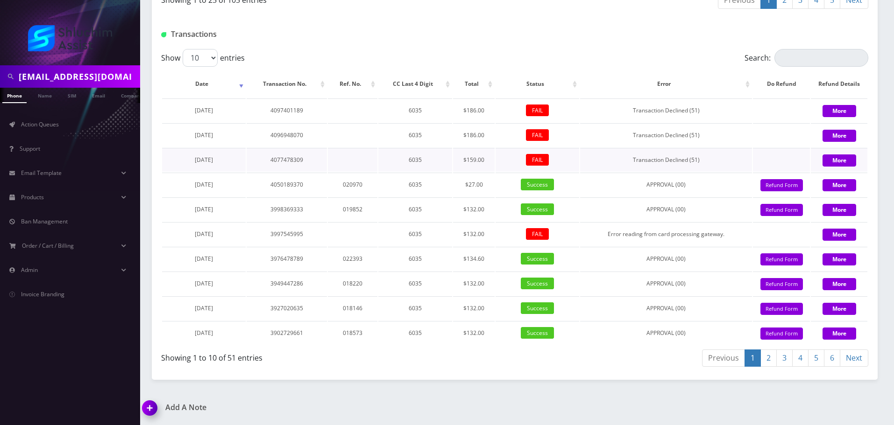
click at [598, 162] on td "Transaction Declined (51)" at bounding box center [666, 160] width 172 height 24
drag, startPoint x: 428, startPoint y: 162, endPoint x: 615, endPoint y: 162, distance: 187.7
click at [615, 162] on tr "[DATE] 4077478309 6035 $159.00 FAIL Transaction Declined (51) More" at bounding box center [514, 160] width 705 height 24
click at [615, 162] on td "Transaction Declined (51)" at bounding box center [666, 160] width 172 height 24
drag, startPoint x: 447, startPoint y: 241, endPoint x: 620, endPoint y: 241, distance: 172.3
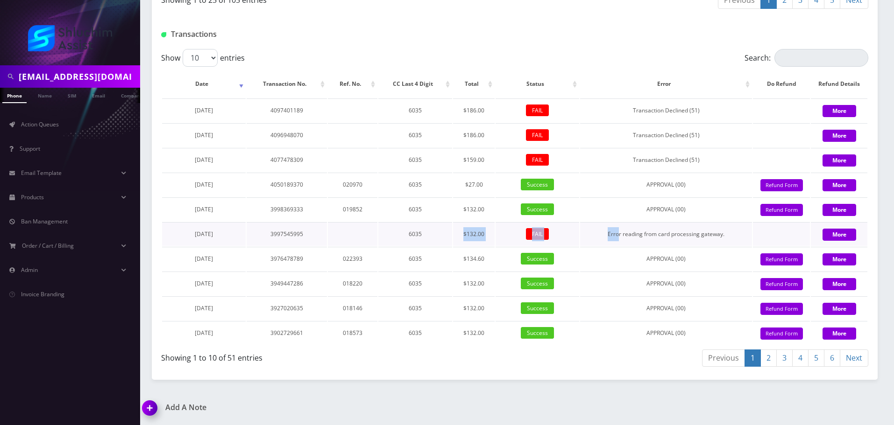
click at [620, 241] on tr "[DATE] 3997545995 6035 $132.00 FAIL Error reading from card processing gateway.…" at bounding box center [514, 234] width 705 height 24
click at [620, 241] on td "Error reading from card processing gateway." at bounding box center [666, 234] width 172 height 24
drag, startPoint x: 481, startPoint y: 236, endPoint x: 625, endPoint y: 236, distance: 144.3
click at [625, 236] on tr "March 19, 2025 3997545995 6035 $132.00 FAIL Error reading from card processing …" at bounding box center [514, 234] width 705 height 24
click at [625, 236] on td "Error reading from card processing gateway." at bounding box center [666, 234] width 172 height 24
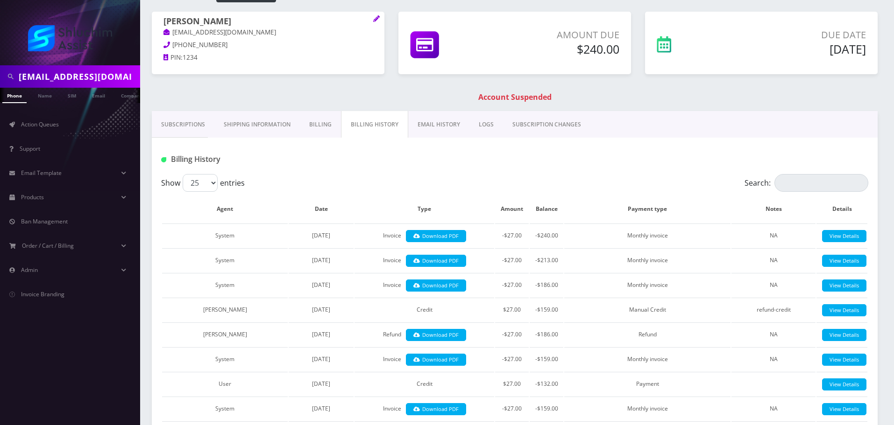
scroll to position [0, 0]
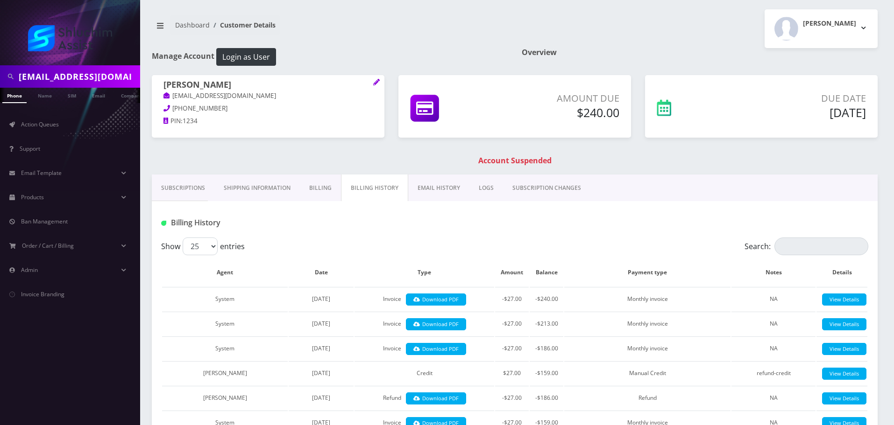
drag, startPoint x: 180, startPoint y: 188, endPoint x: 212, endPoint y: 194, distance: 31.9
click at [180, 188] on link "Subscriptions" at bounding box center [183, 188] width 63 height 27
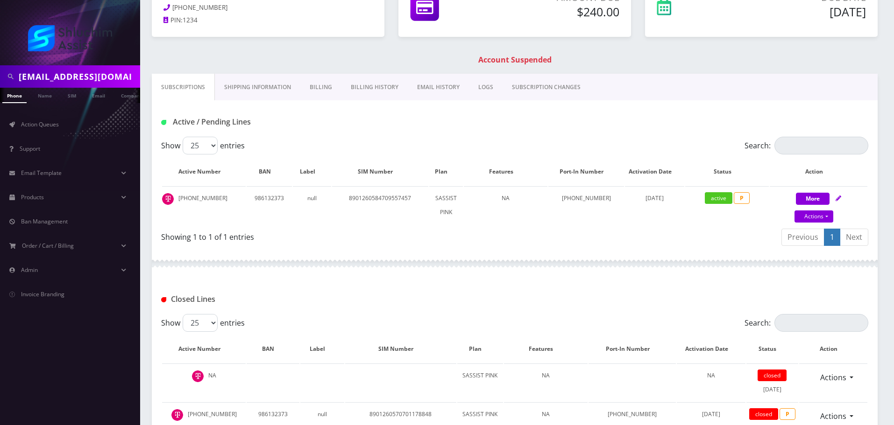
scroll to position [93, 0]
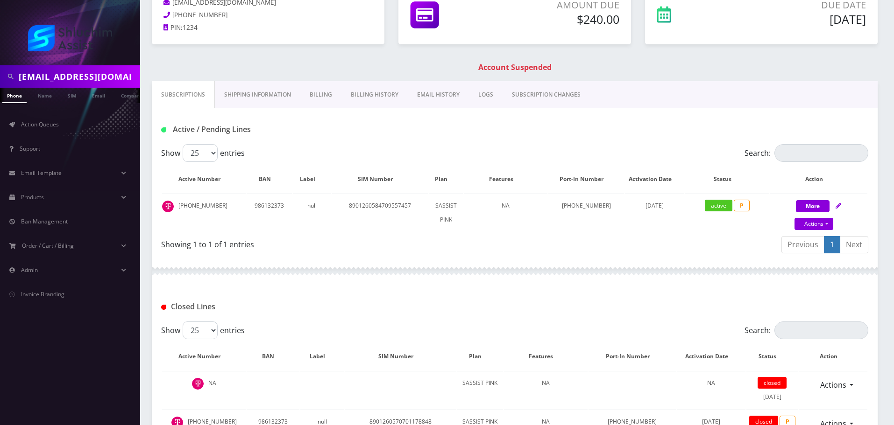
click at [379, 95] on link "Billing History" at bounding box center [374, 94] width 66 height 27
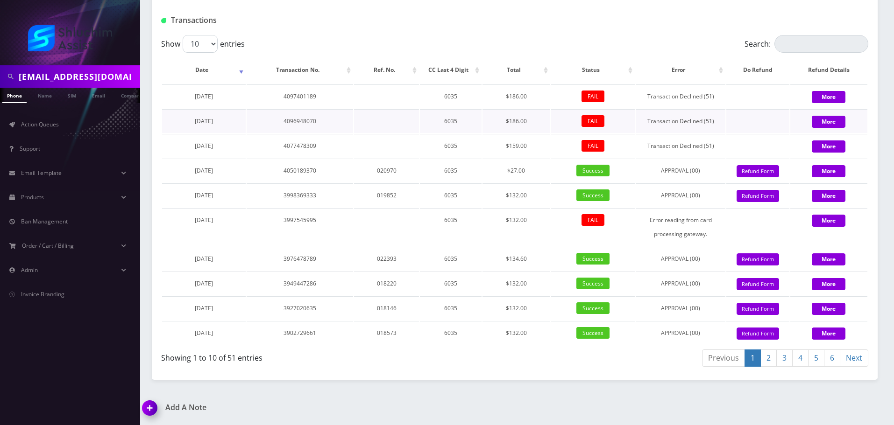
scroll to position [1282, 0]
click at [769, 360] on link "2" at bounding box center [768, 358] width 16 height 17
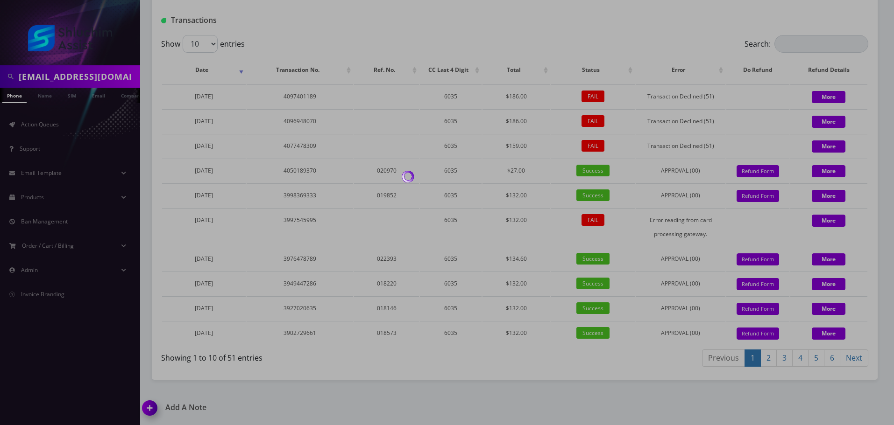
scroll to position [1268, 0]
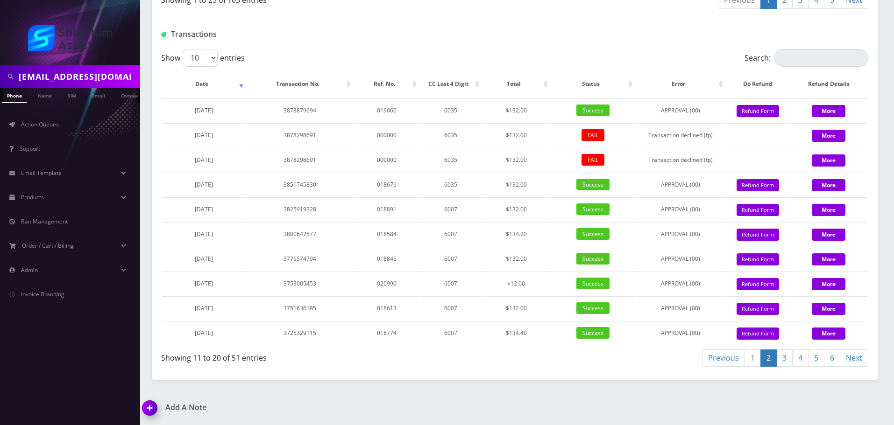
click at [748, 361] on link "1" at bounding box center [752, 358] width 16 height 17
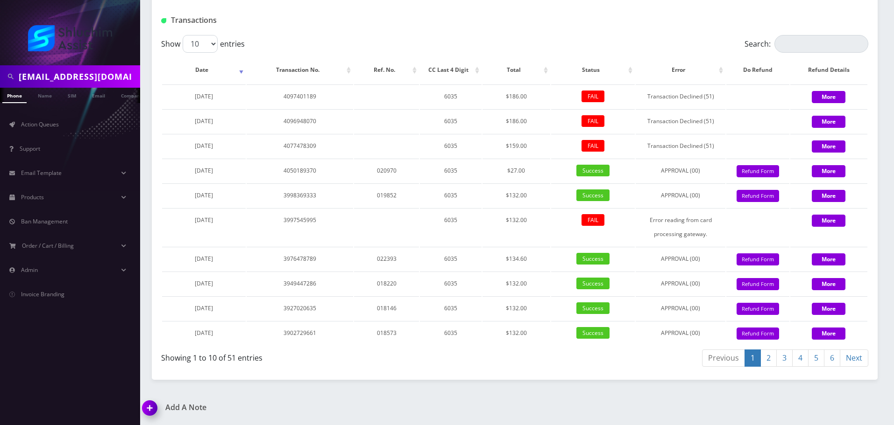
click at [768, 367] on link "2" at bounding box center [768, 358] width 16 height 17
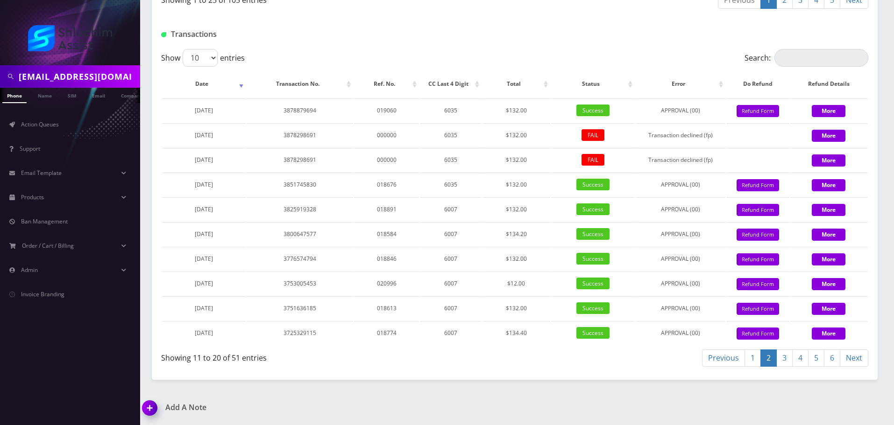
click at [789, 360] on link "3" at bounding box center [784, 358] width 16 height 17
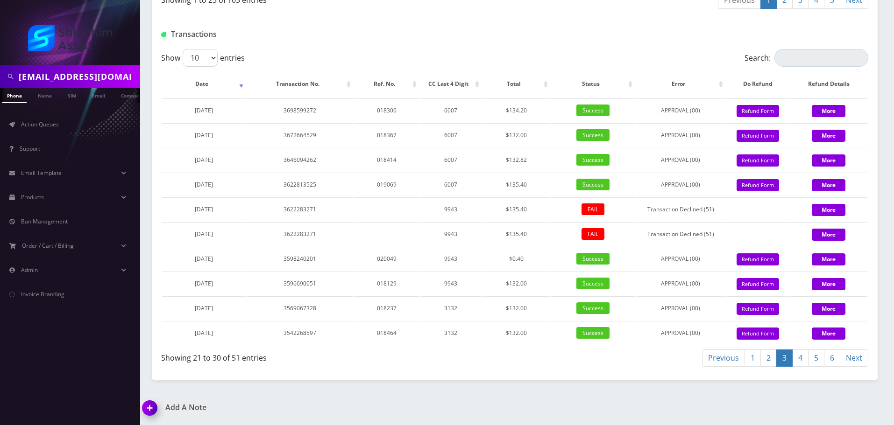
click at [797, 356] on link "4" at bounding box center [800, 358] width 16 height 17
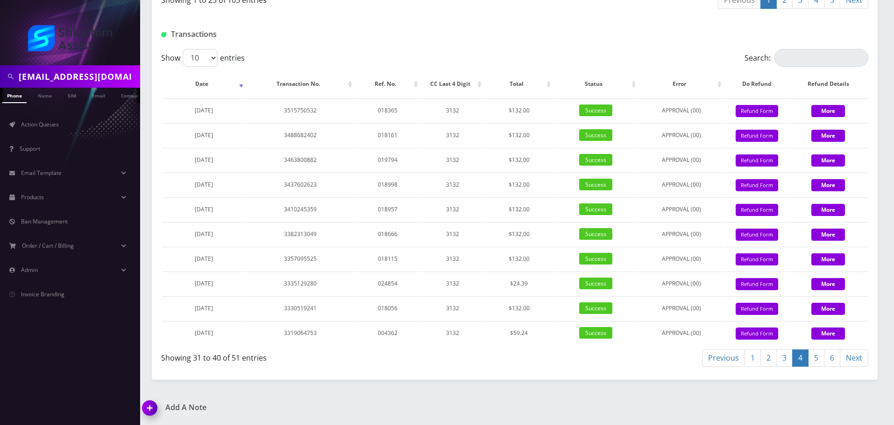
click at [760, 363] on link "2" at bounding box center [768, 358] width 16 height 17
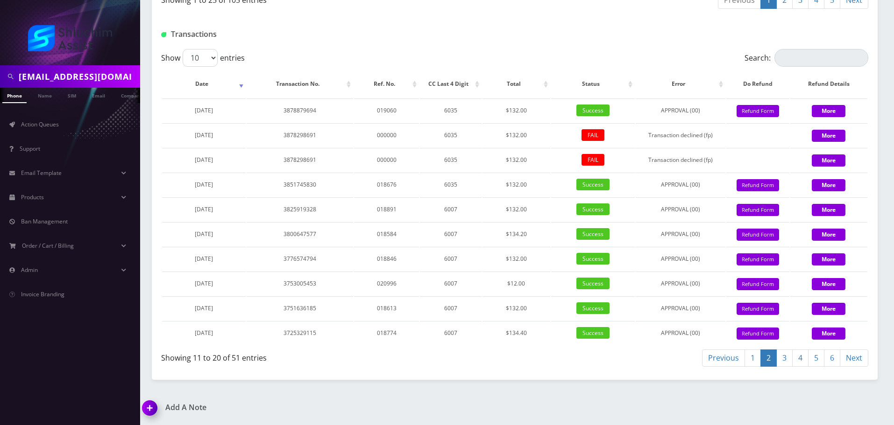
click at [833, 361] on link "6" at bounding box center [832, 358] width 16 height 17
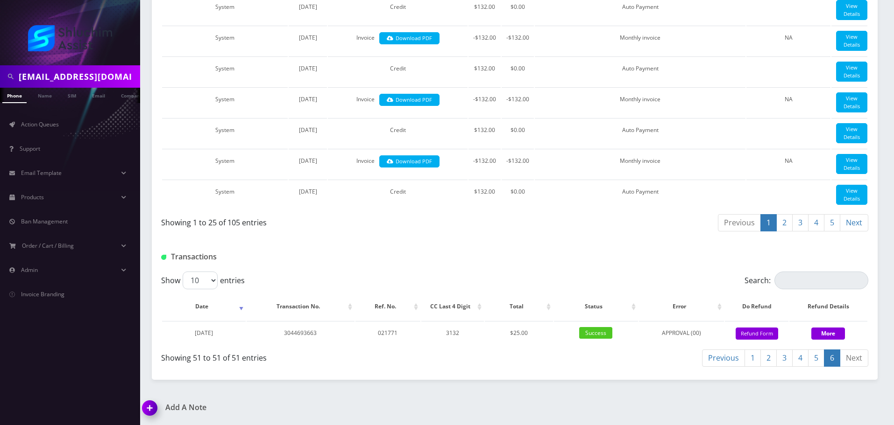
scroll to position [1046, 0]
click at [821, 358] on link "5" at bounding box center [816, 358] width 16 height 17
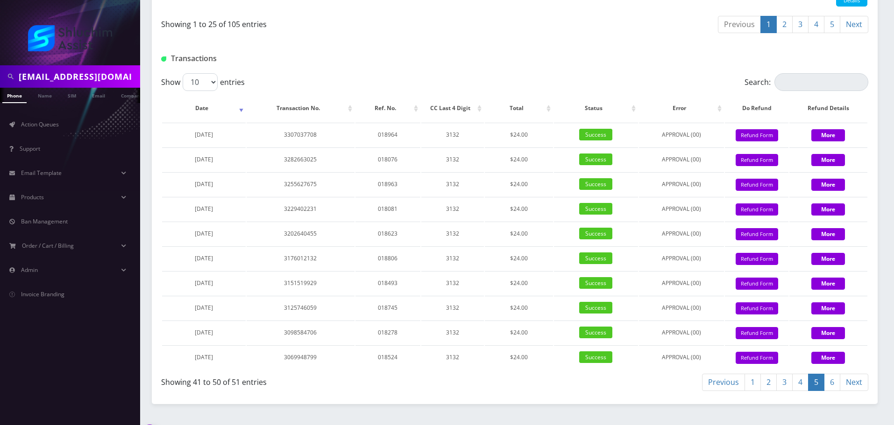
scroll to position [1268, 0]
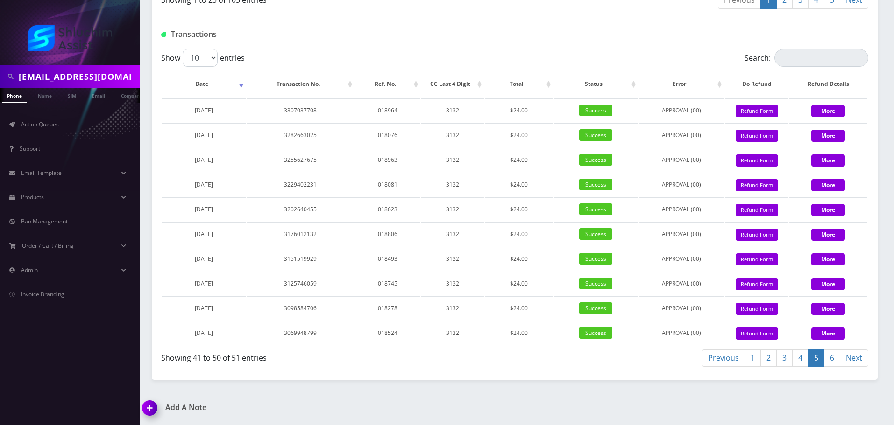
click at [801, 358] on link "4" at bounding box center [800, 358] width 16 height 17
click at [782, 361] on link "3" at bounding box center [784, 358] width 16 height 17
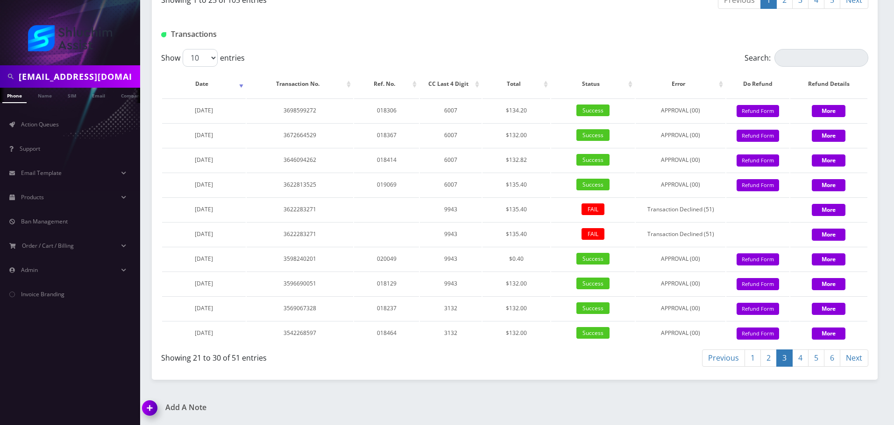
click at [767, 356] on link "2" at bounding box center [768, 358] width 16 height 17
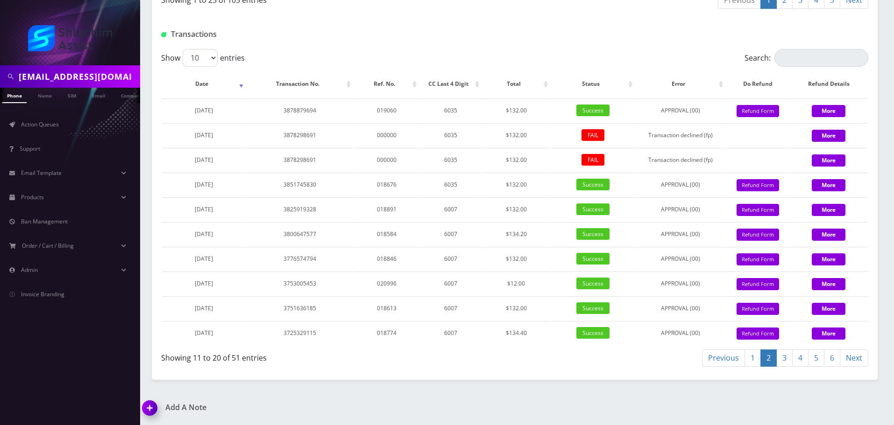
click at [754, 361] on link "1" at bounding box center [752, 358] width 16 height 17
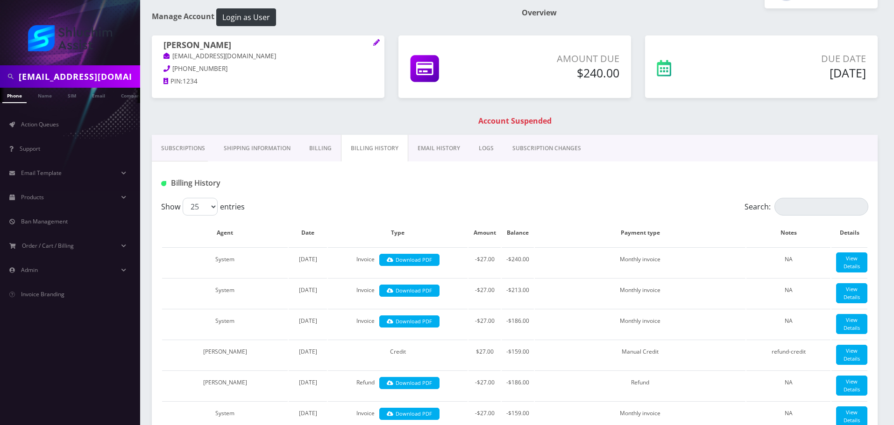
scroll to position [7, 0]
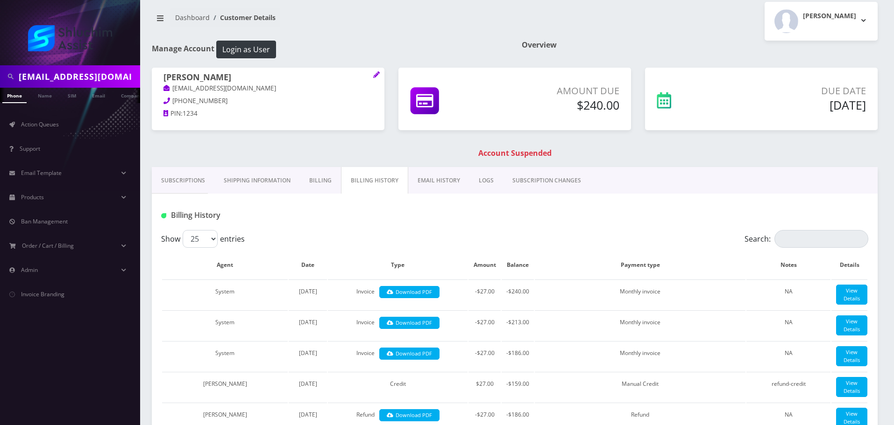
click at [185, 176] on link "Subscriptions" at bounding box center [183, 180] width 63 height 27
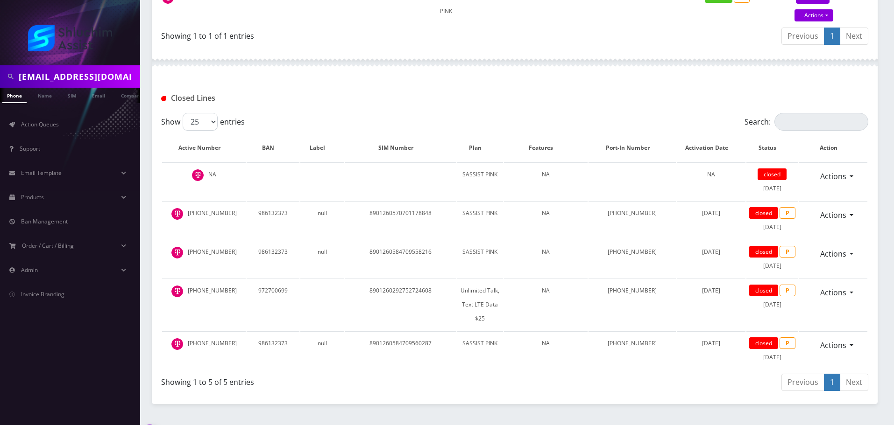
scroll to position [312, 0]
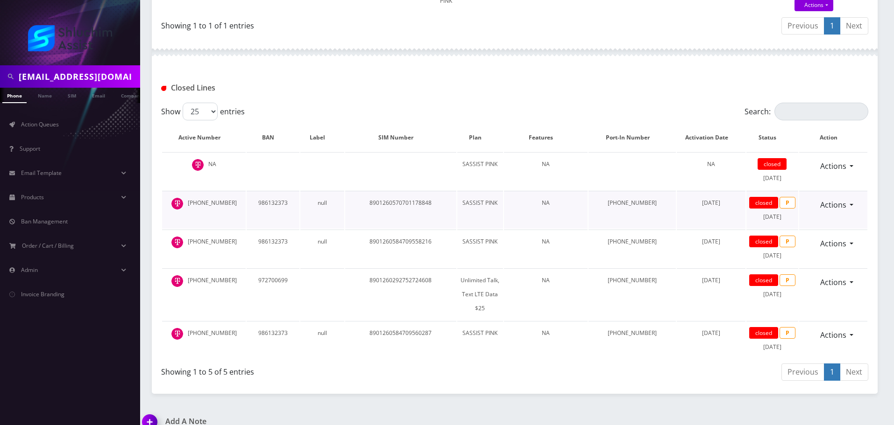
click at [396, 205] on td "8901260570701178848" at bounding box center [400, 210] width 111 height 38
click at [410, 234] on td "8901260584709558216" at bounding box center [400, 249] width 111 height 38
drag, startPoint x: 422, startPoint y: 270, endPoint x: 423, endPoint y: 275, distance: 4.7
click at [422, 271] on td "8901260292752724608" at bounding box center [400, 295] width 111 height 52
click at [412, 321] on td "8901260584709560287" at bounding box center [400, 340] width 111 height 38
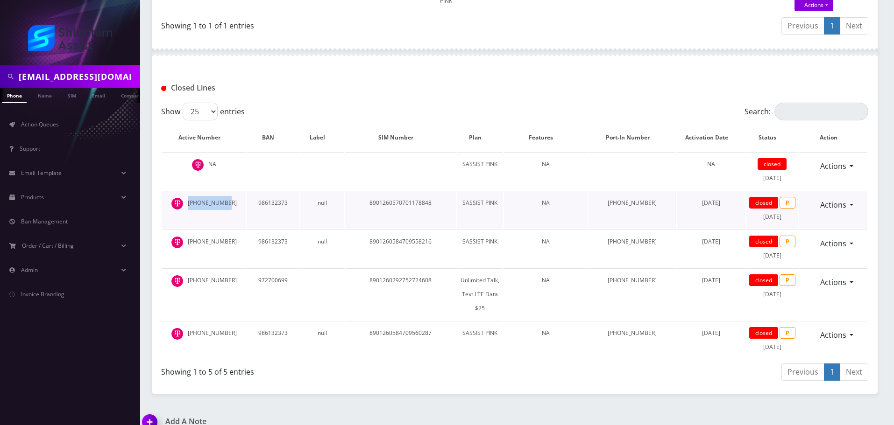
drag, startPoint x: 233, startPoint y: 203, endPoint x: 195, endPoint y: 202, distance: 37.8
click at [195, 202] on td "[PHONE_NUMBER]" at bounding box center [204, 210] width 84 height 38
copy td "[PHONE_NUMBER]"
drag, startPoint x: 229, startPoint y: 240, endPoint x: 186, endPoint y: 240, distance: 43.0
click at [186, 240] on td "[PHONE_NUMBER]" at bounding box center [204, 249] width 84 height 38
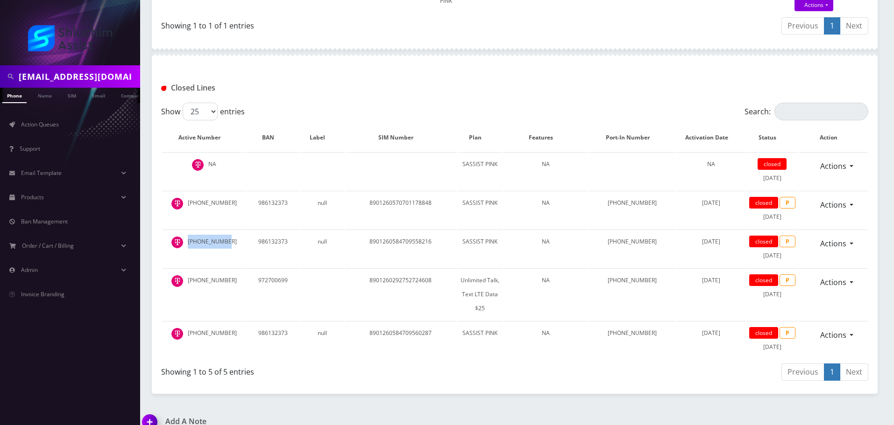
copy td "[PHONE_NUMBER]"
drag, startPoint x: 238, startPoint y: 279, endPoint x: 190, endPoint y: 280, distance: 48.1
click at [190, 280] on td "[PHONE_NUMBER]" at bounding box center [204, 295] width 84 height 52
copy td "[PHONE_NUMBER]"
drag, startPoint x: 235, startPoint y: 318, endPoint x: 193, endPoint y: 318, distance: 41.6
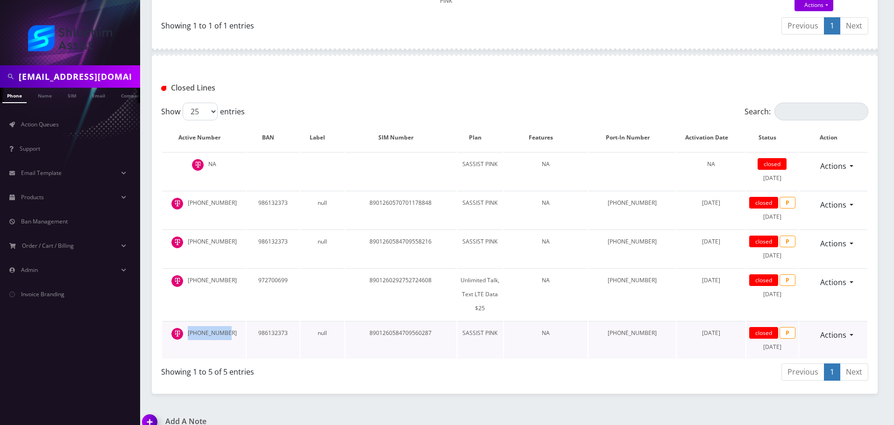
click at [193, 321] on td "[PHONE_NUMBER]" at bounding box center [204, 340] width 84 height 38
click at [238, 321] on td "[PHONE_NUMBER]" at bounding box center [204, 340] width 84 height 38
drag, startPoint x: 241, startPoint y: 319, endPoint x: 193, endPoint y: 319, distance: 48.1
click at [193, 321] on td "[PHONE_NUMBER]" at bounding box center [204, 340] width 84 height 38
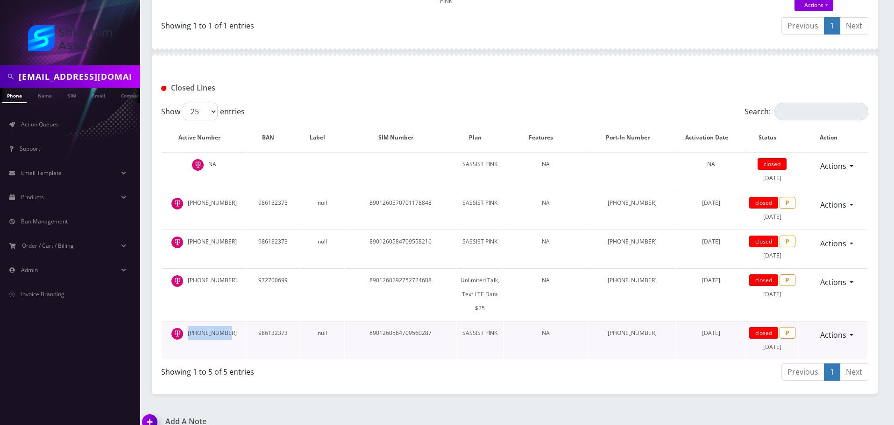
click at [192, 321] on td "[PHONE_NUMBER]" at bounding box center [204, 340] width 84 height 38
drag, startPoint x: 229, startPoint y: 320, endPoint x: 190, endPoint y: 319, distance: 39.2
click at [190, 321] on td "[PHONE_NUMBER]" at bounding box center [204, 340] width 84 height 38
copy td "[PHONE_NUMBER]"
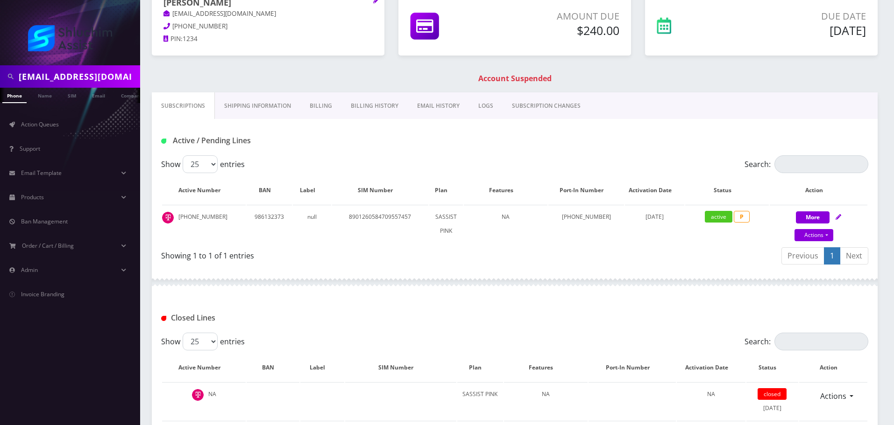
scroll to position [79, 0]
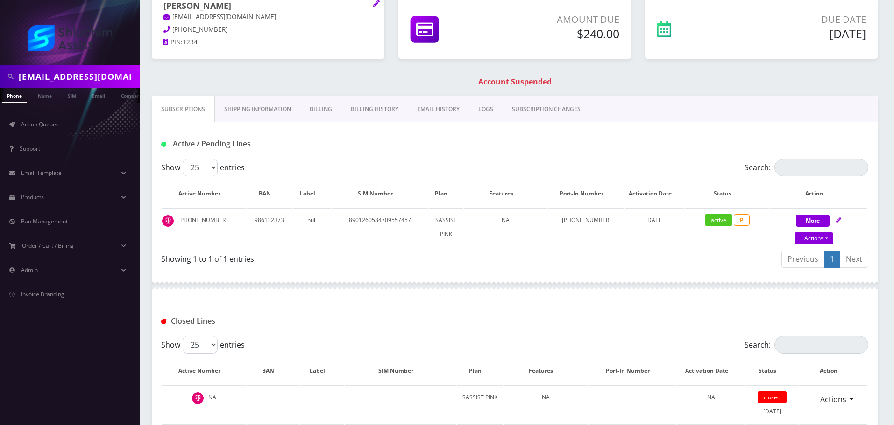
click at [375, 111] on link "Billing History" at bounding box center [374, 109] width 66 height 27
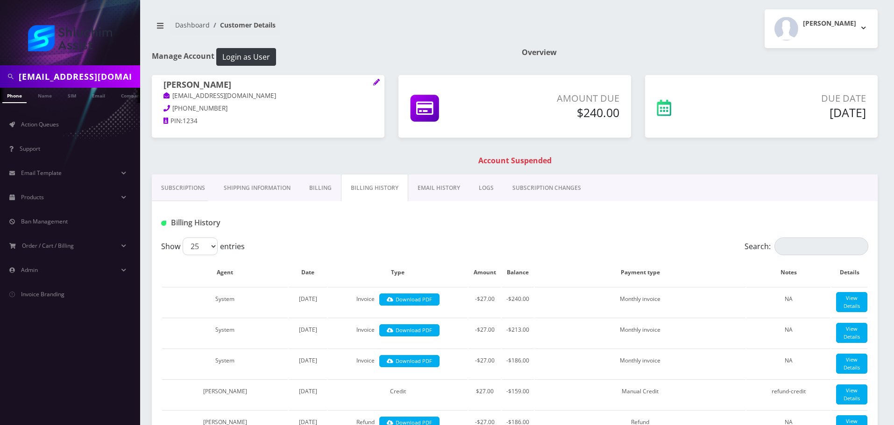
click at [443, 193] on link "EMAIL HISTORY" at bounding box center [438, 188] width 61 height 27
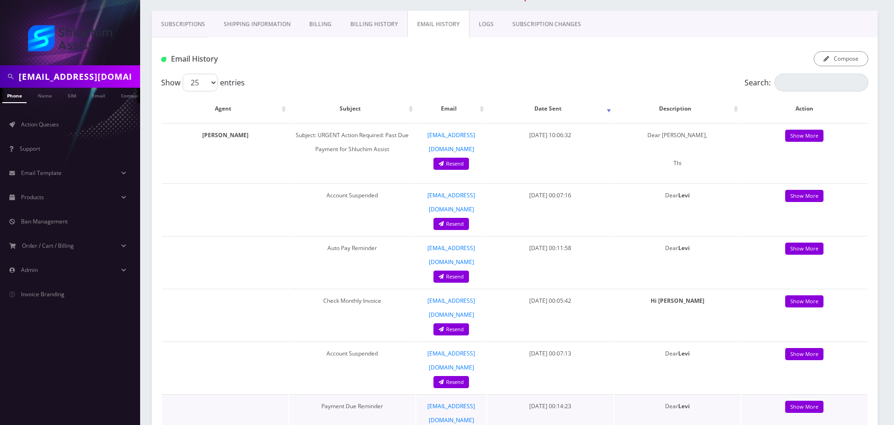
scroll to position [140, 0]
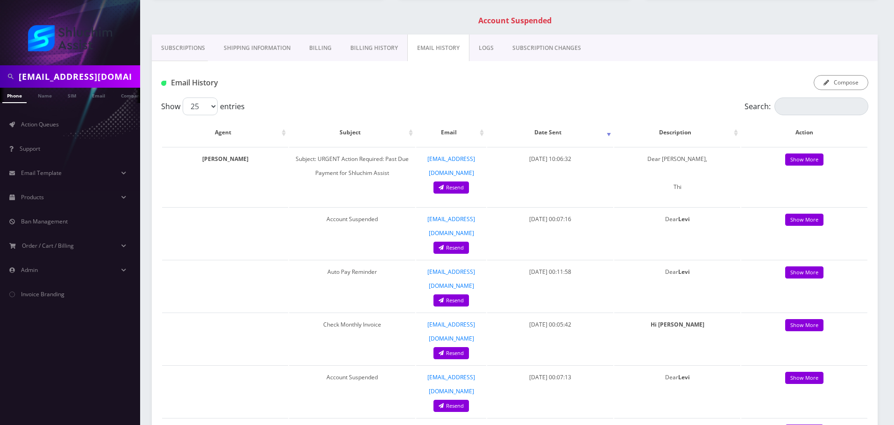
click at [313, 41] on link "Billing" at bounding box center [320, 48] width 41 height 27
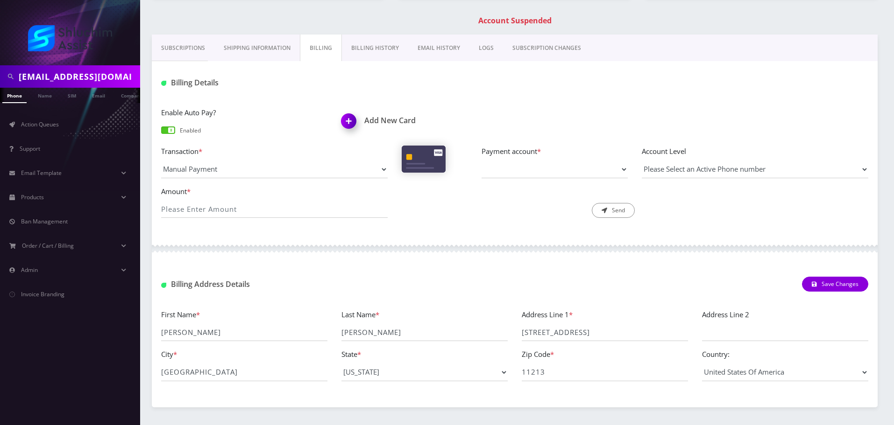
click at [272, 46] on link "Shipping Information" at bounding box center [256, 48] width 85 height 27
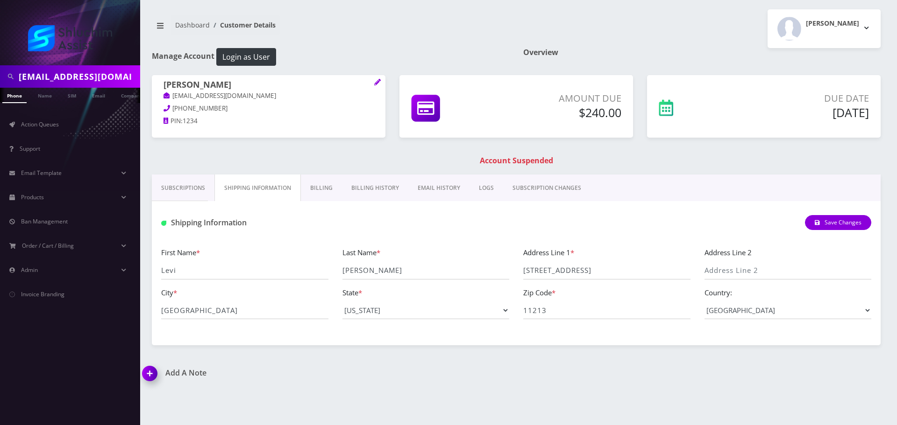
click at [317, 46] on div "Dashboard Customer Details Menachem Wagner Logout" at bounding box center [516, 28] width 743 height 39
click at [180, 182] on link "Subscriptions" at bounding box center [183, 188] width 63 height 27
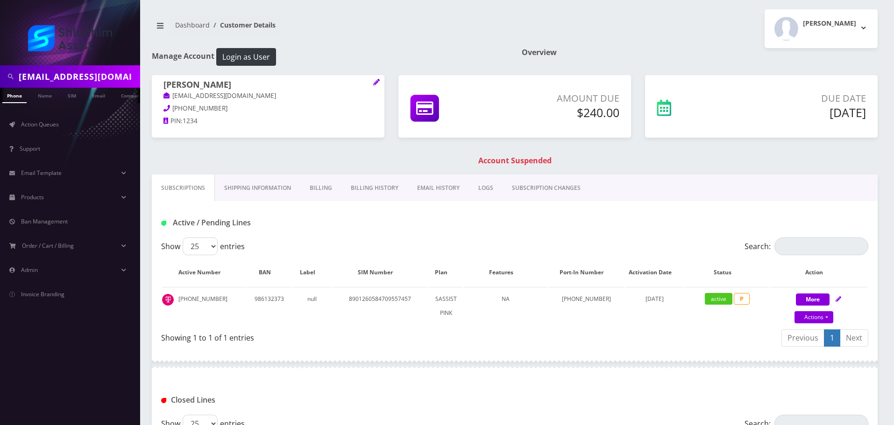
drag, startPoint x: 362, startPoint y: 180, endPoint x: 368, endPoint y: 186, distance: 8.6
click at [362, 181] on link "Billing History" at bounding box center [374, 188] width 66 height 27
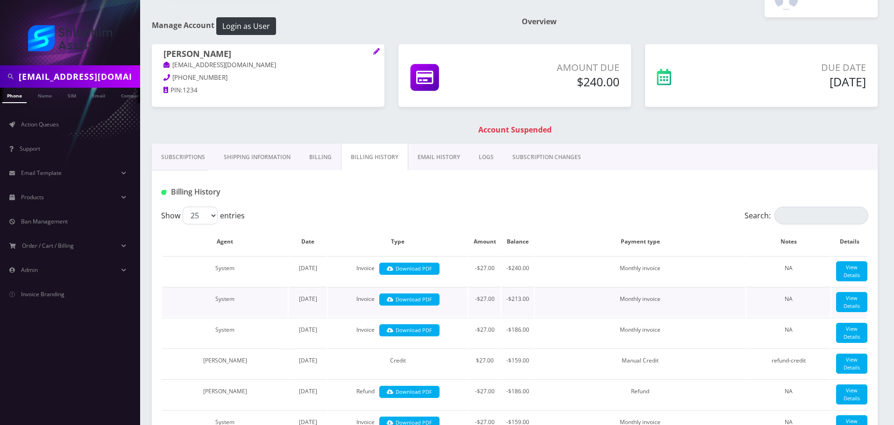
scroll to position [21, 0]
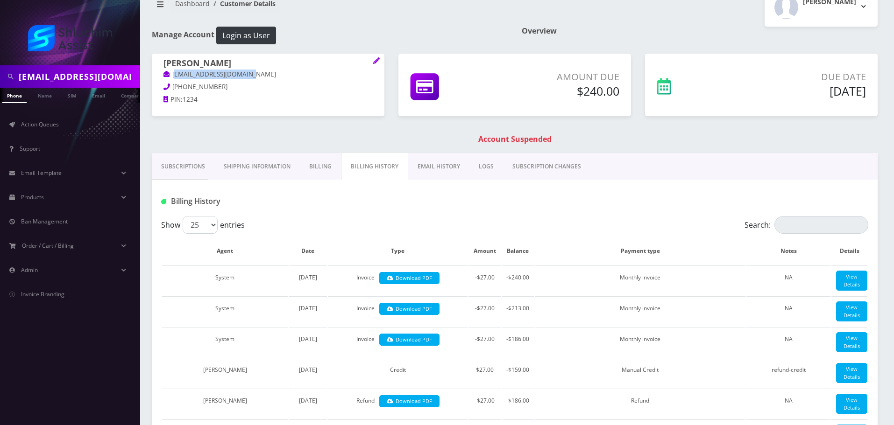
drag, startPoint x: 254, startPoint y: 70, endPoint x: 175, endPoint y: 71, distance: 78.5
click at [175, 71] on p "[EMAIL_ADDRESS][DOMAIN_NAME]" at bounding box center [267, 75] width 209 height 10
click at [199, 88] on span "[PHONE_NUMBER]" at bounding box center [199, 87] width 55 height 8
click at [223, 88] on p "[PHONE_NUMBER]" at bounding box center [267, 87] width 209 height 10
drag, startPoint x: 234, startPoint y: 85, endPoint x: 156, endPoint y: 85, distance: 77.5
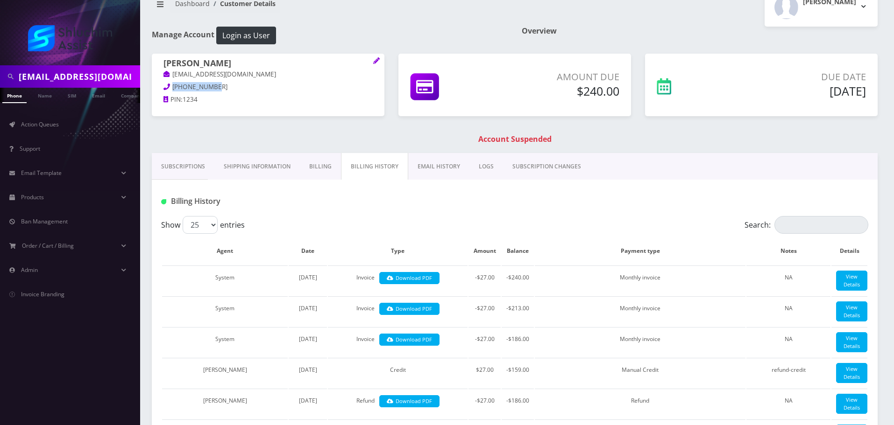
click at [156, 85] on div "Levi Feldman levifeldman13@gmail.com 631-526-8117 PIN: 1234" at bounding box center [268, 83] width 233 height 58
copy span "[PHONE_NUMBER]"
click at [196, 160] on link "Subscriptions" at bounding box center [183, 166] width 63 height 27
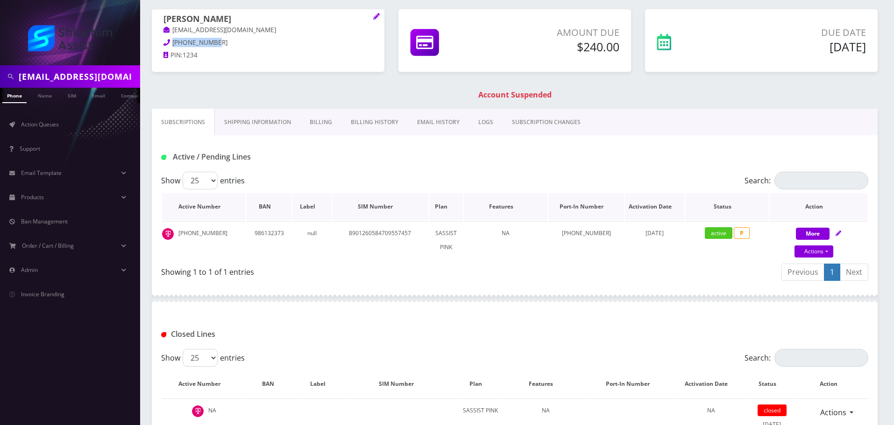
scroll to position [68, 0]
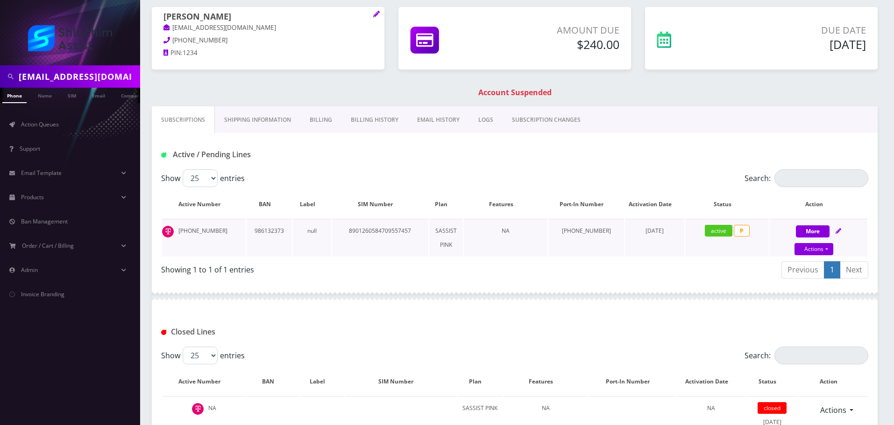
drag, startPoint x: 216, startPoint y: 237, endPoint x: 222, endPoint y: 233, distance: 7.8
click at [217, 236] on td "[PHONE_NUMBER]" at bounding box center [204, 238] width 84 height 38
drag, startPoint x: 223, startPoint y: 232, endPoint x: 173, endPoint y: 232, distance: 50.0
click at [173, 232] on td "718-755-2613" at bounding box center [204, 238] width 84 height 38
copy td "718-755-2613"
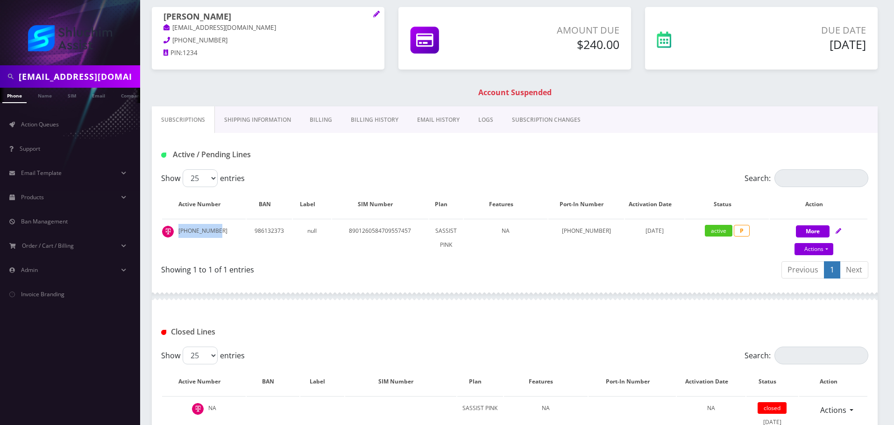
click at [374, 109] on link "Billing History" at bounding box center [374, 119] width 66 height 27
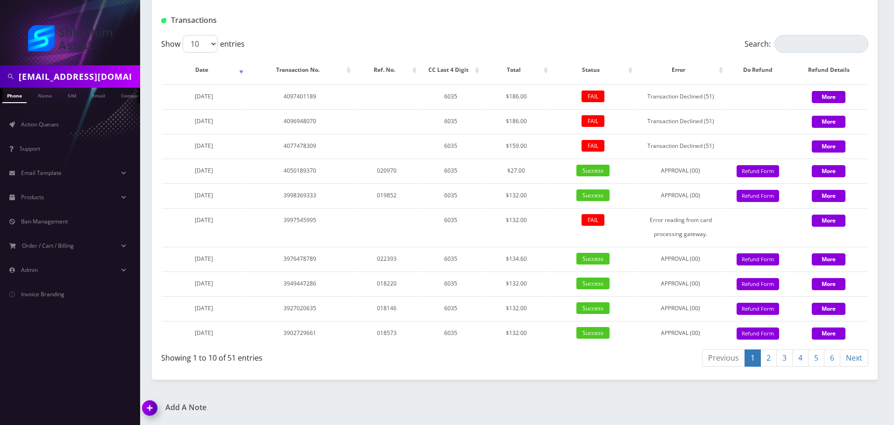
scroll to position [1282, 0]
click at [795, 359] on link "4" at bounding box center [800, 358] width 16 height 17
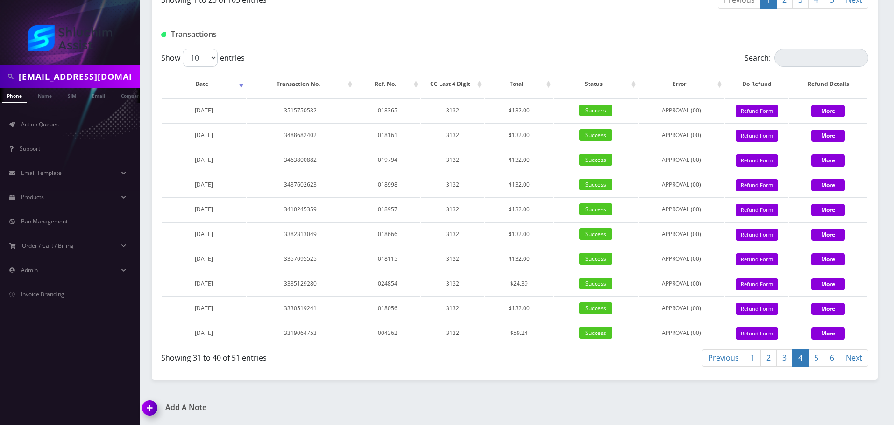
scroll to position [1268, 0]
click at [823, 359] on link "5" at bounding box center [816, 358] width 16 height 17
click at [834, 359] on link "6" at bounding box center [832, 358] width 16 height 17
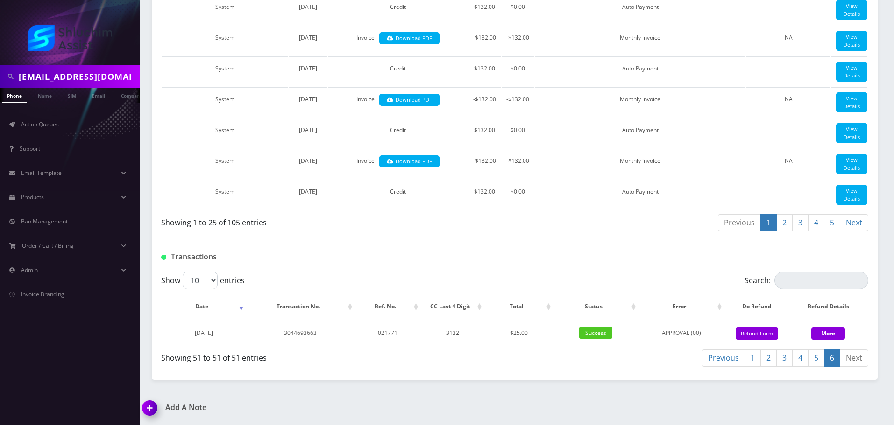
scroll to position [1046, 0]
click at [806, 362] on link "4" at bounding box center [800, 358] width 16 height 17
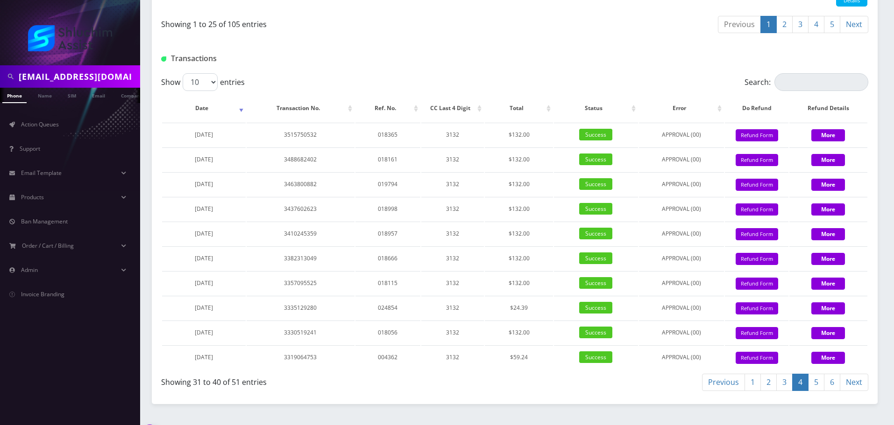
scroll to position [1268, 0]
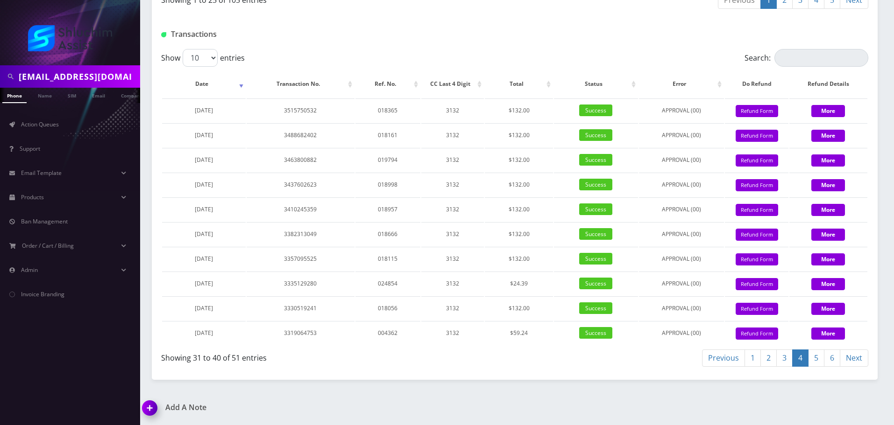
click at [807, 358] on link "4" at bounding box center [800, 358] width 16 height 17
click at [810, 358] on link "5" at bounding box center [816, 358] width 16 height 17
click at [834, 361] on link "6" at bounding box center [832, 358] width 16 height 17
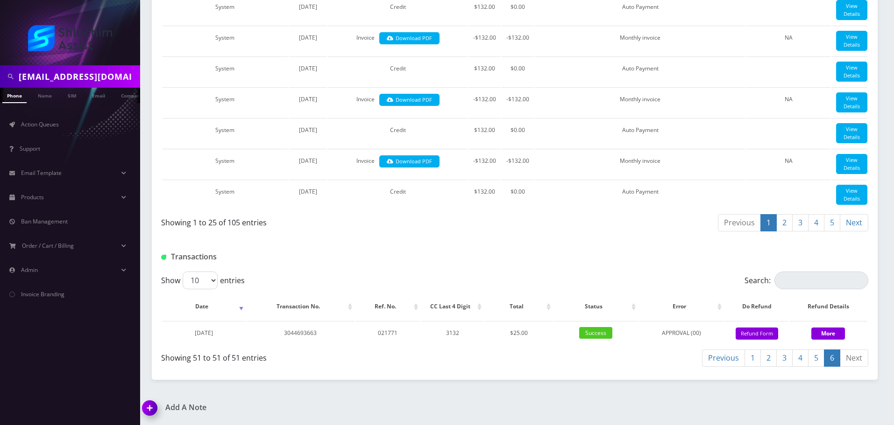
scroll to position [1046, 0]
click at [811, 361] on link "5" at bounding box center [816, 358] width 16 height 17
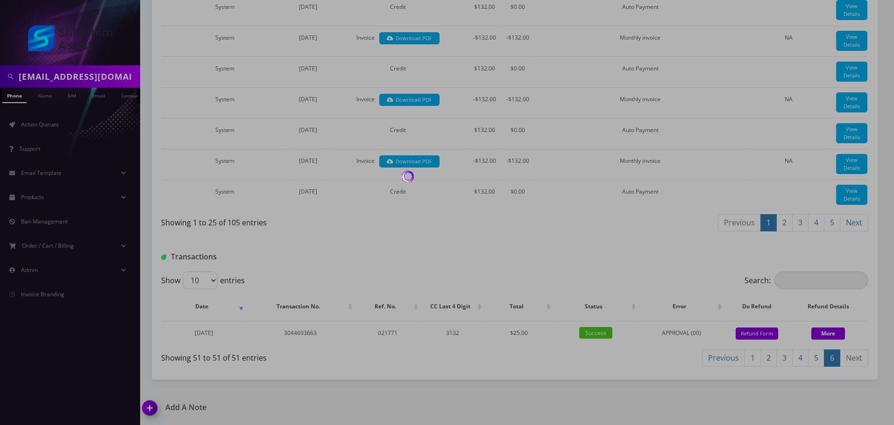
scroll to position [1268, 0]
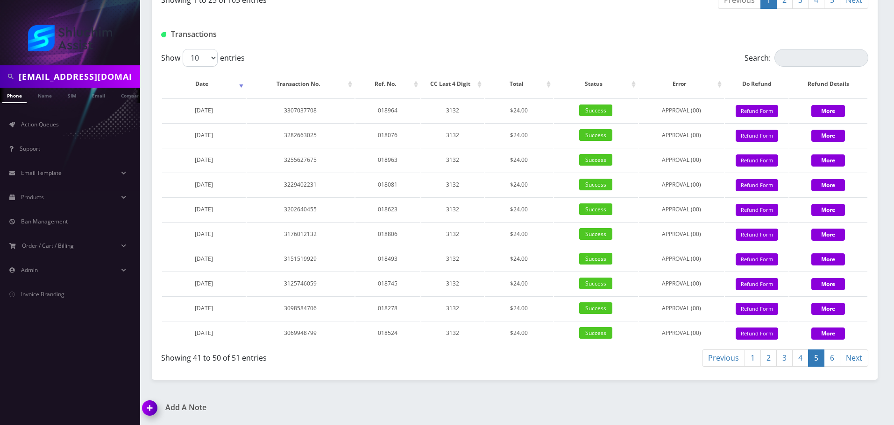
click at [795, 361] on link "4" at bounding box center [800, 358] width 16 height 17
click at [776, 361] on link "3" at bounding box center [784, 358] width 16 height 17
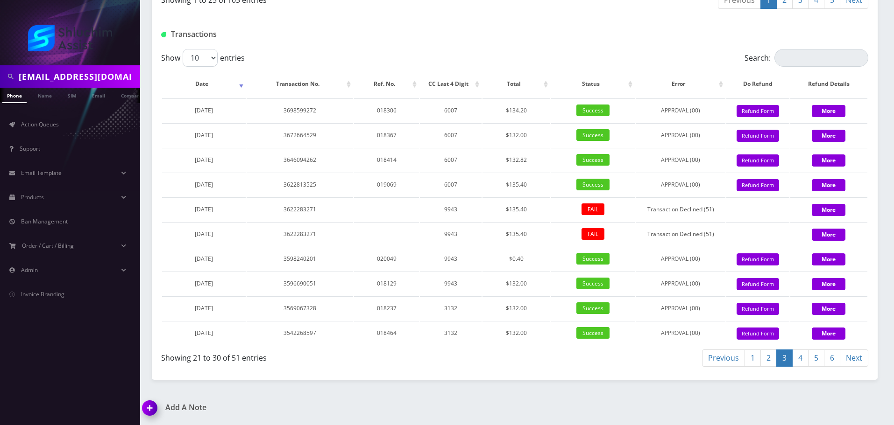
click at [767, 362] on link "2" at bounding box center [768, 358] width 16 height 17
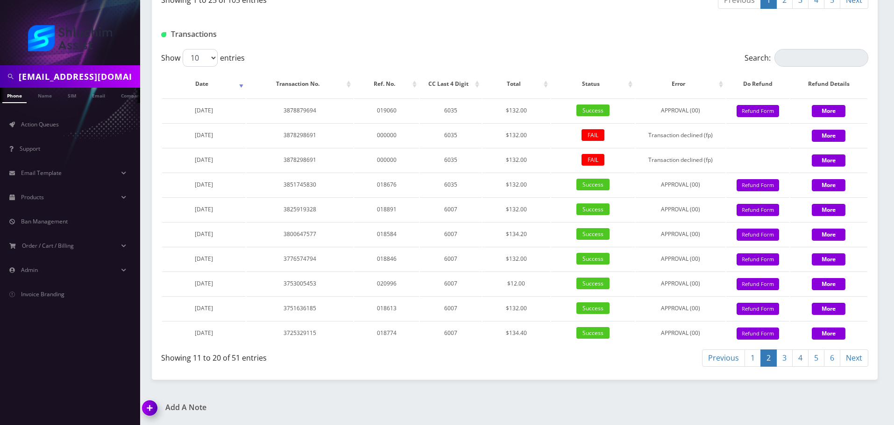
click at [755, 361] on link "1" at bounding box center [752, 358] width 16 height 17
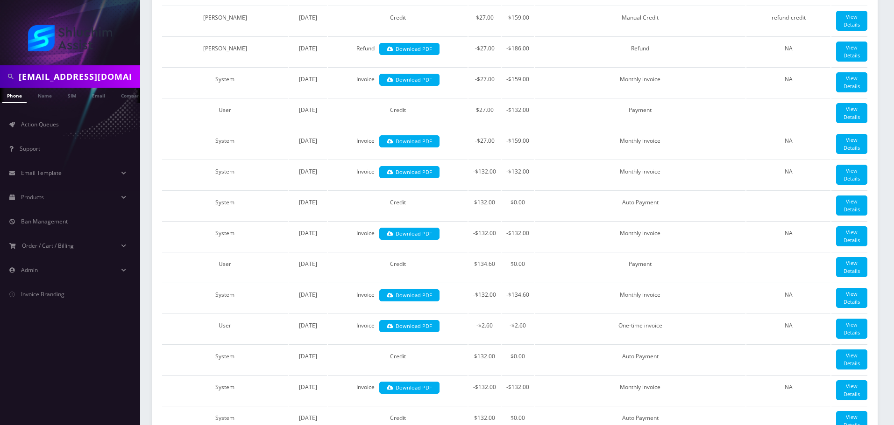
scroll to position [241, 0]
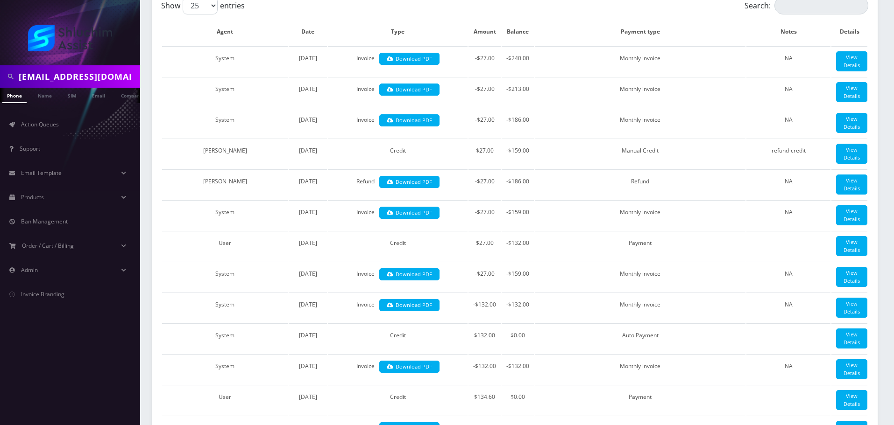
click at [102, 77] on input "levifeldman13@gmail.com" at bounding box center [78, 77] width 119 height 18
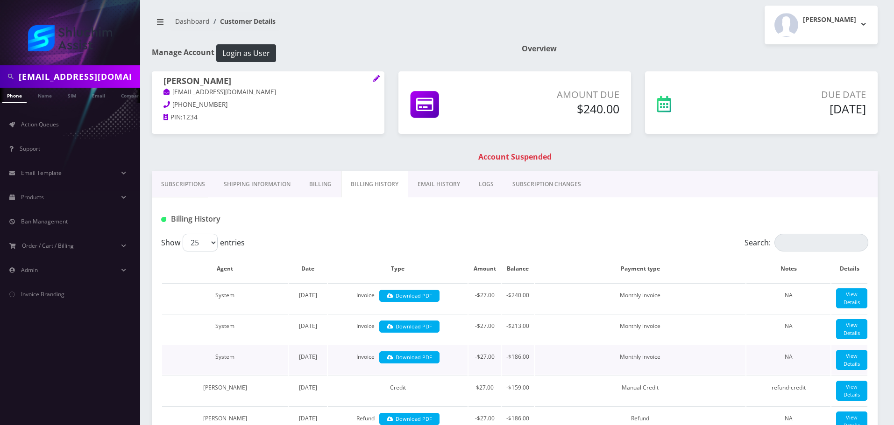
scroll to position [0, 0]
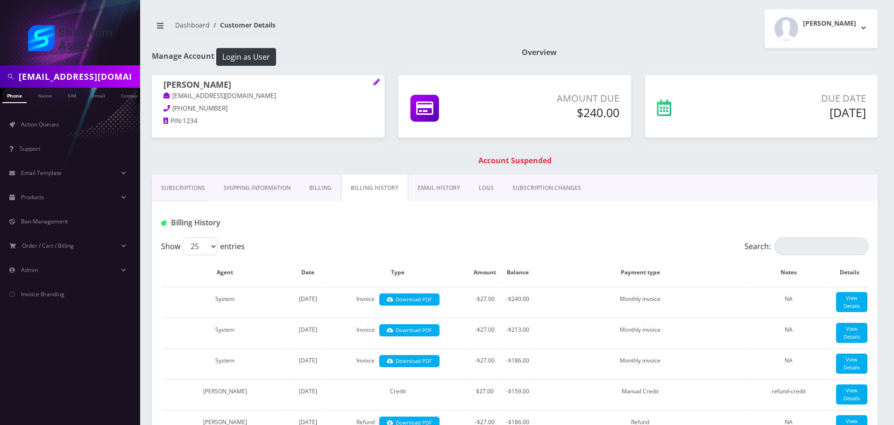
click at [189, 188] on link "Subscriptions" at bounding box center [183, 188] width 63 height 27
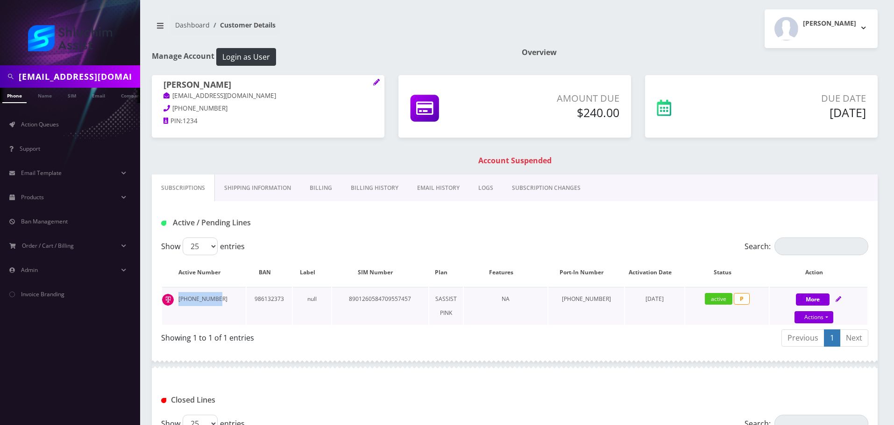
drag, startPoint x: 217, startPoint y: 297, endPoint x: 179, endPoint y: 297, distance: 37.4
click at [179, 297] on td "718-755-2613" at bounding box center [204, 306] width 84 height 38
copy td "718-755-2613"
drag, startPoint x: 354, startPoint y: 199, endPoint x: 360, endPoint y: 191, distance: 9.7
click at [354, 199] on link "Billing History" at bounding box center [374, 188] width 66 height 27
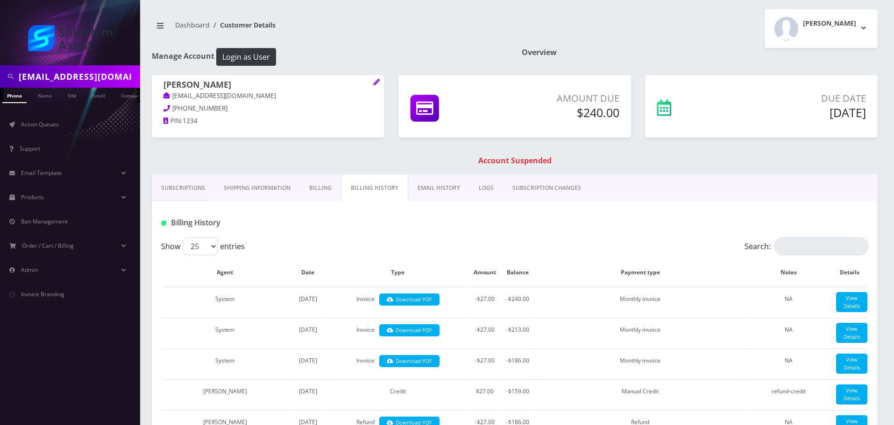
click at [185, 191] on link "Subscriptions" at bounding box center [183, 188] width 63 height 27
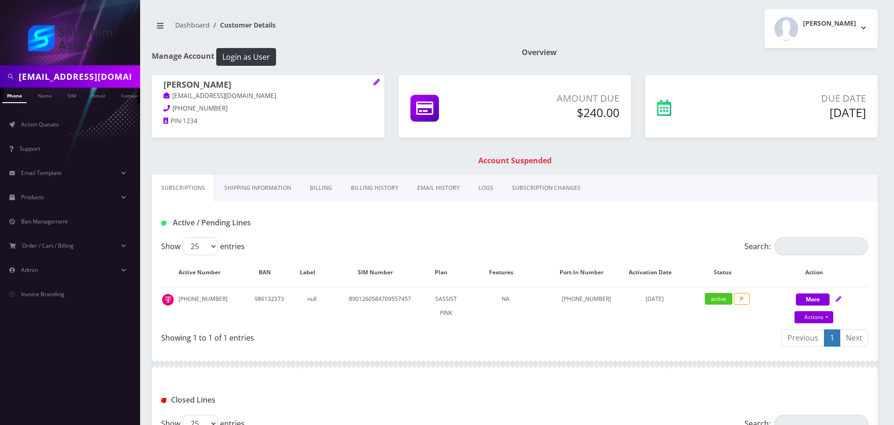
click at [333, 186] on link "Billing" at bounding box center [320, 188] width 41 height 27
click at [372, 187] on link "Billing History" at bounding box center [375, 188] width 66 height 27
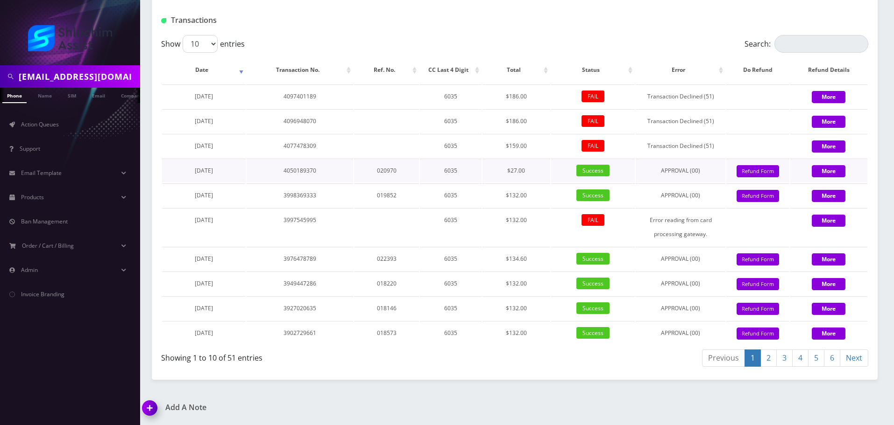
scroll to position [1282, 0]
click at [114, 73] on input "levifeldman13@gmail.com" at bounding box center [78, 77] width 119 height 18
paste input "718-755-2613"
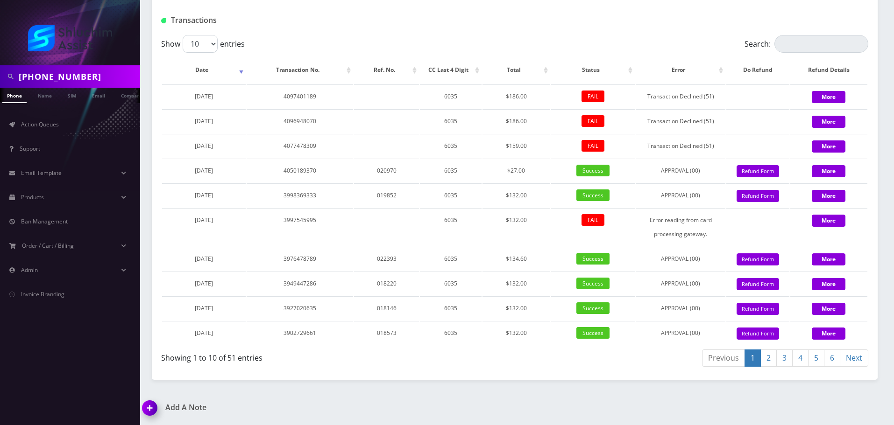
click at [61, 77] on input "718-755-2613" at bounding box center [78, 77] width 119 height 18
type input "718-7552613"
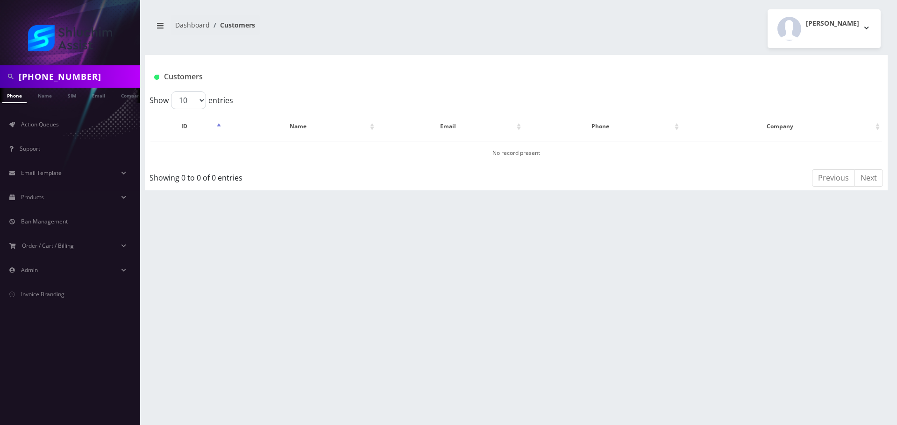
click at [59, 77] on input "[PHONE_NUMBER]" at bounding box center [78, 77] width 119 height 18
click at [51, 77] on input "[PHONE_NUMBER]" at bounding box center [78, 77] width 119 height 18
type input "7187552613"
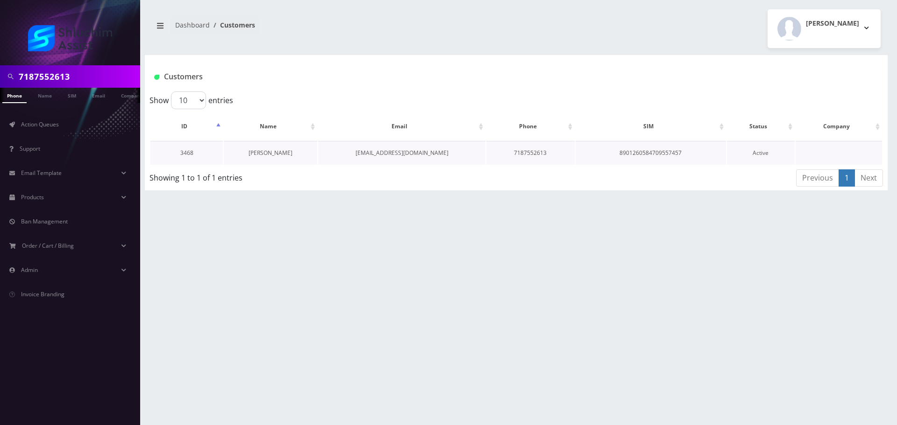
click at [255, 148] on td "[PERSON_NAME]" at bounding box center [270, 153] width 93 height 24
click at [269, 152] on link "[PERSON_NAME]" at bounding box center [270, 153] width 44 height 8
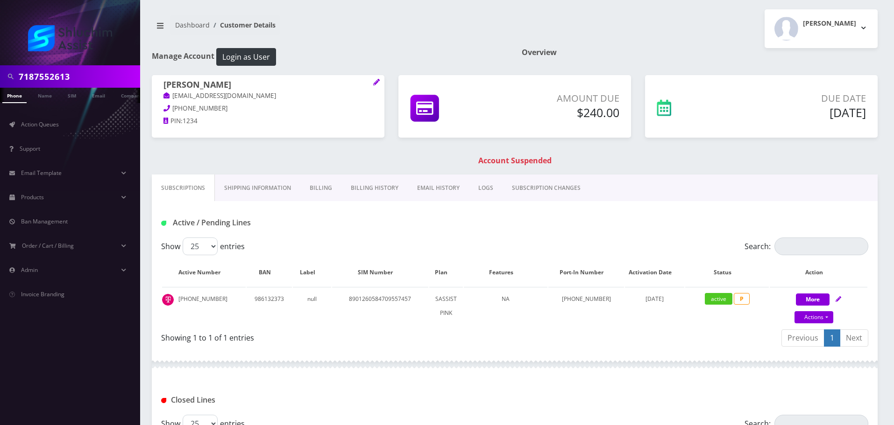
click at [379, 186] on link "Billing History" at bounding box center [374, 188] width 66 height 27
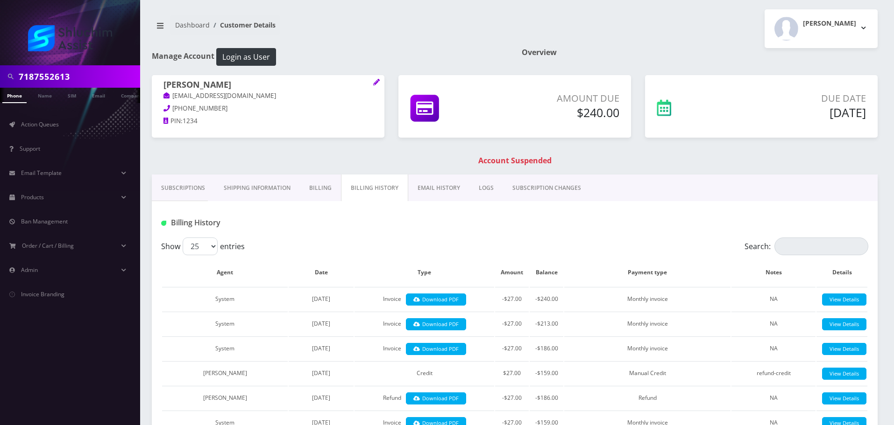
click at [158, 188] on link "Subscriptions" at bounding box center [183, 188] width 63 height 27
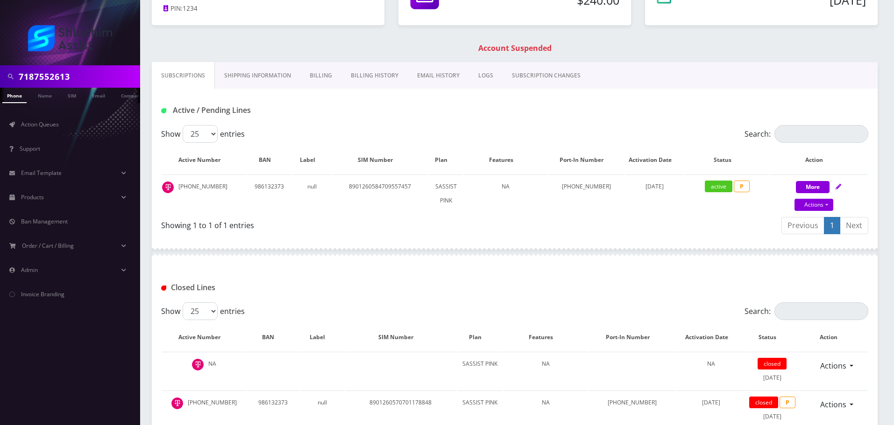
scroll to position [140, 0]
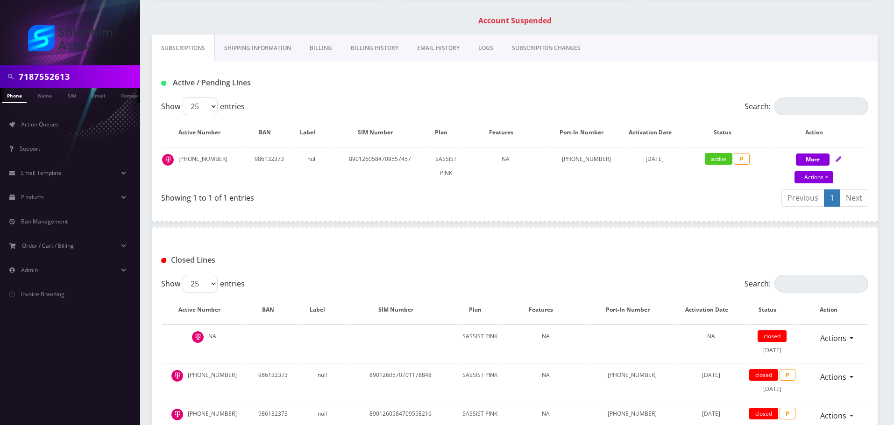
click at [350, 47] on link "Billing History" at bounding box center [374, 48] width 66 height 27
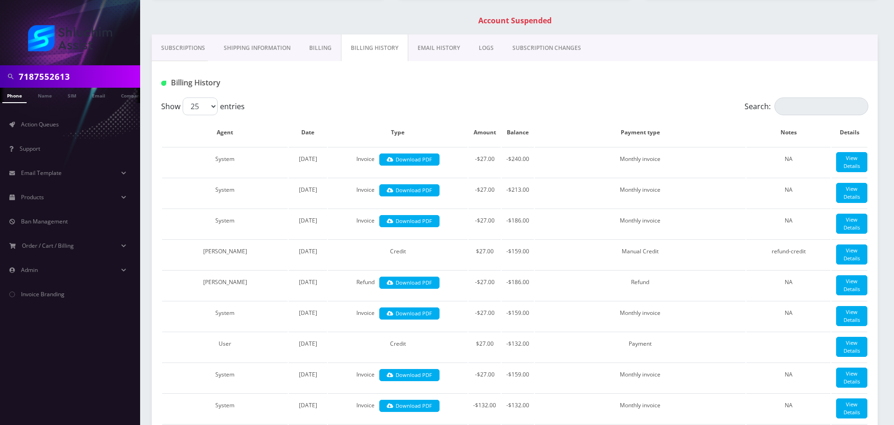
click at [321, 47] on link "Billing" at bounding box center [320, 48] width 41 height 27
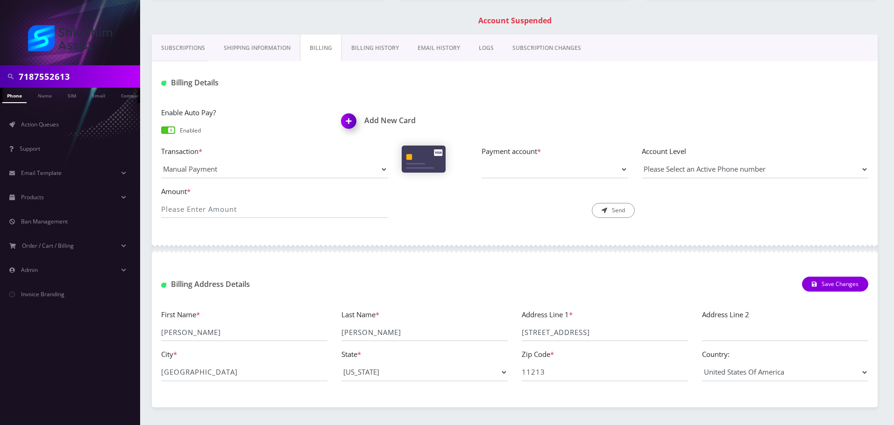
click at [372, 49] on link "Billing History" at bounding box center [375, 48] width 66 height 27
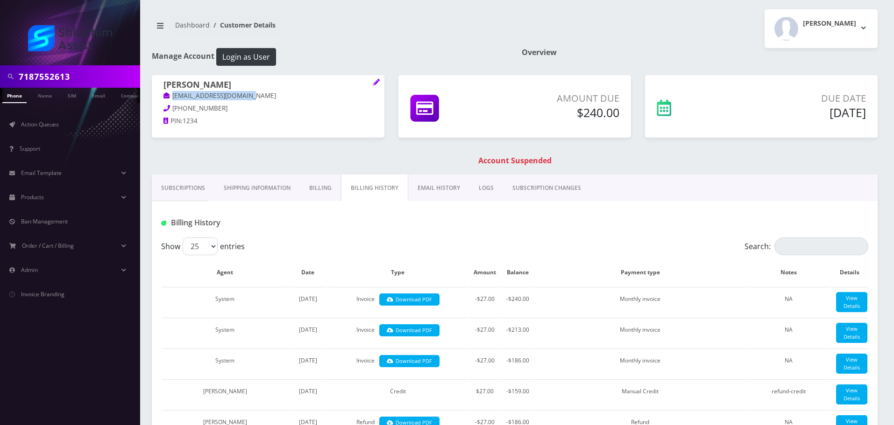
drag, startPoint x: 237, startPoint y: 98, endPoint x: 164, endPoint y: 99, distance: 72.4
click at [164, 99] on p "levifeldman13@gmail.com" at bounding box center [267, 96] width 209 height 10
copy link "levifeldman13@gmail.com"
click at [92, 70] on input "7187552613" at bounding box center [78, 77] width 119 height 18
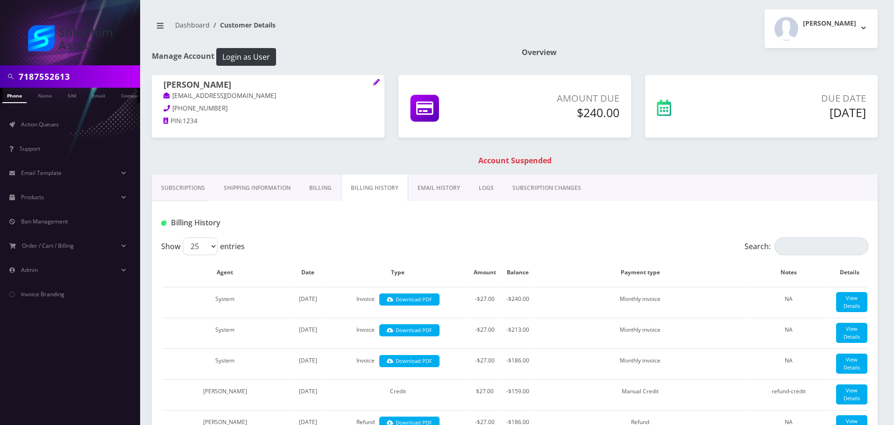
click at [92, 70] on input "7187552613" at bounding box center [78, 77] width 119 height 18
paste input "718-755-"
click at [59, 80] on input "718-755-2613" at bounding box center [78, 77] width 119 height 18
click at [66, 78] on input "718-755-2613" at bounding box center [78, 77] width 119 height 18
type input "7187552613"
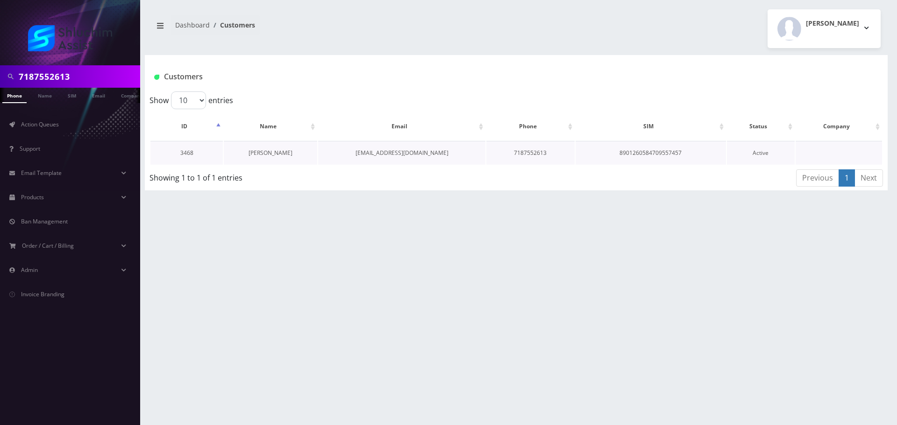
click at [268, 151] on link "[PERSON_NAME]" at bounding box center [270, 153] width 44 height 8
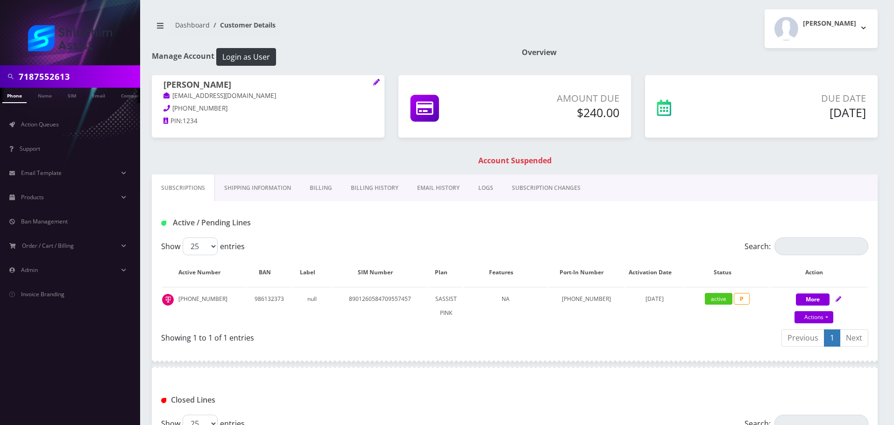
click at [212, 110] on p "[PHONE_NUMBER]" at bounding box center [267, 109] width 209 height 10
drag, startPoint x: 220, startPoint y: 298, endPoint x: 233, endPoint y: 276, distance: 26.0
click at [167, 299] on td "[PHONE_NUMBER]" at bounding box center [204, 306] width 84 height 38
copy td "[PHONE_NUMBER]"
click at [360, 192] on link "Billing History" at bounding box center [374, 188] width 66 height 27
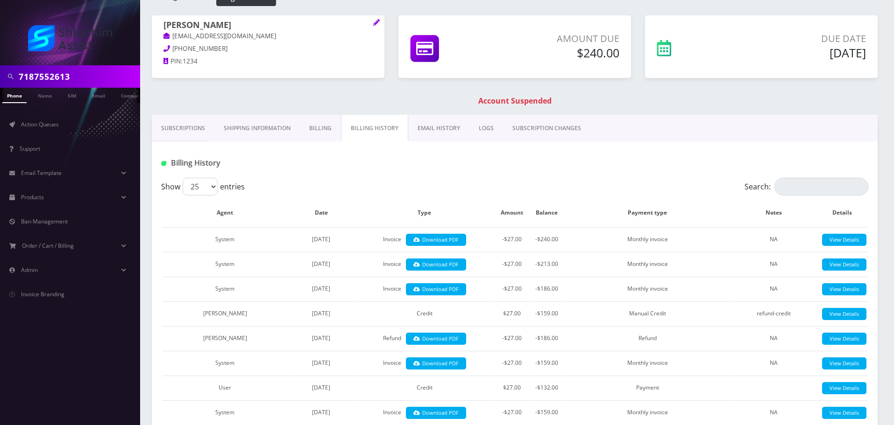
scroll to position [31, 0]
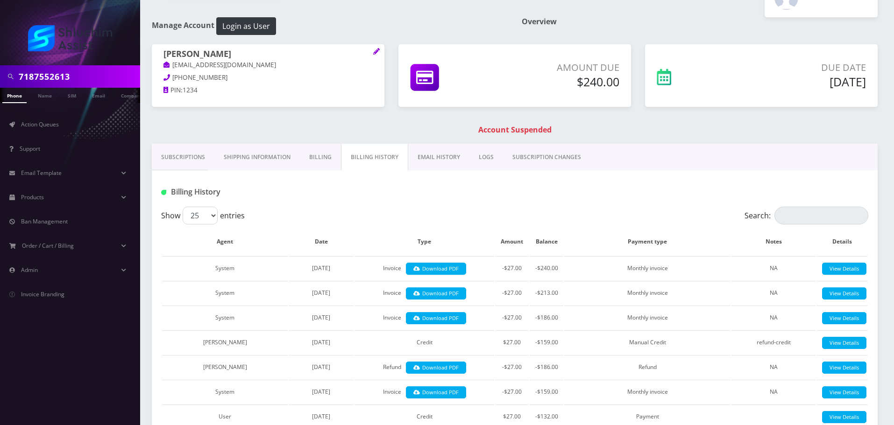
click at [324, 161] on link "Billing" at bounding box center [320, 157] width 41 height 27
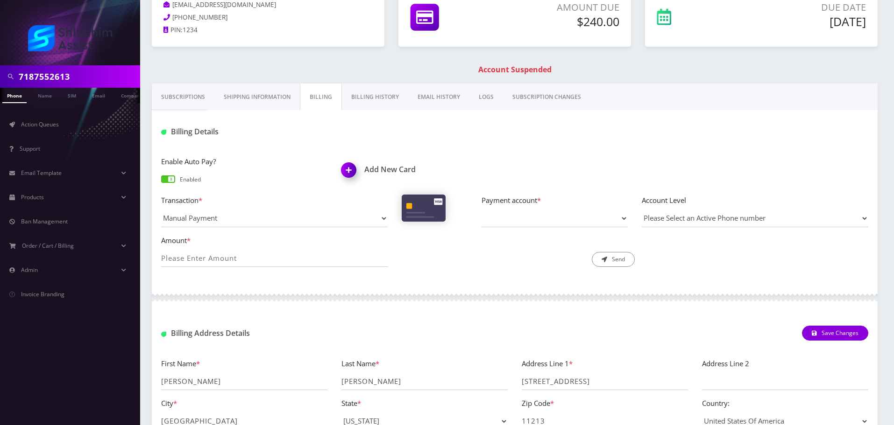
scroll to position [124, 0]
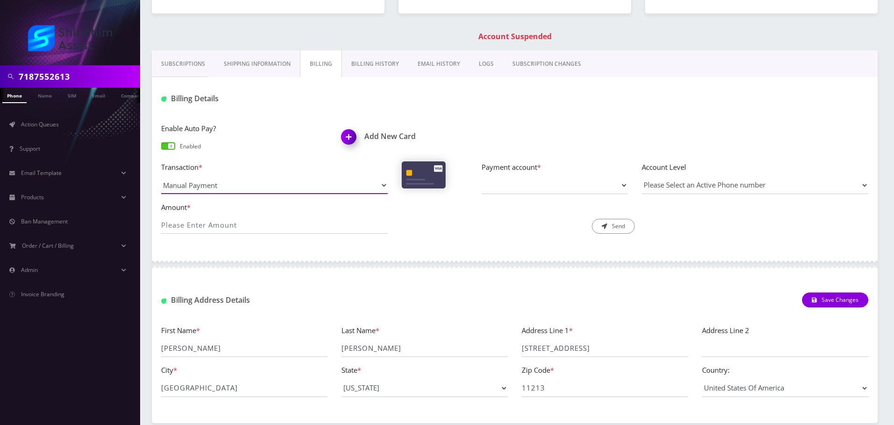
click at [288, 188] on select "Manual Payment Custom Charge Manual Credit Custom Invoice" at bounding box center [274, 186] width 226 height 18
click at [161, 177] on select "Manual Payment Custom Charge Manual Credit Custom Invoice" at bounding box center [274, 186] width 226 height 18
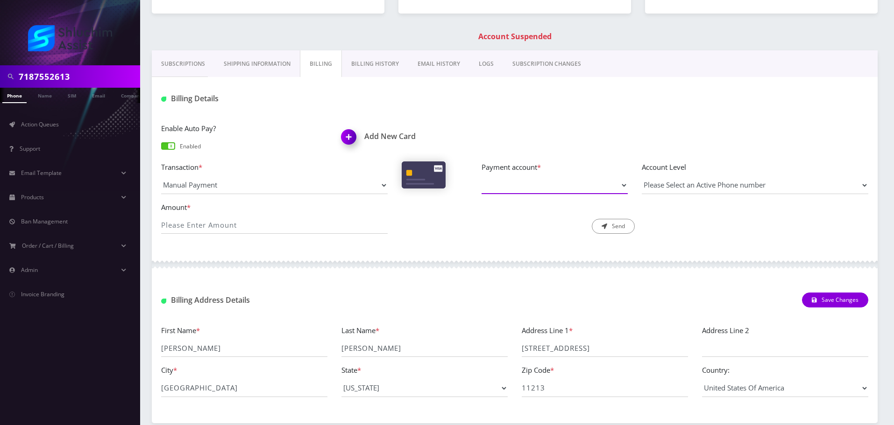
click at [520, 191] on select "Payment account *" at bounding box center [554, 186] width 146 height 18
click at [504, 233] on div "Description * Send" at bounding box center [515, 218] width 240 height 33
click at [681, 181] on select "Please Select an Active Phone number [PHONE_NUMBER]" at bounding box center [755, 186] width 226 height 18
click at [263, 231] on input "Amount *" at bounding box center [274, 225] width 226 height 18
click at [500, 231] on div "Description * Send" at bounding box center [515, 218] width 240 height 33
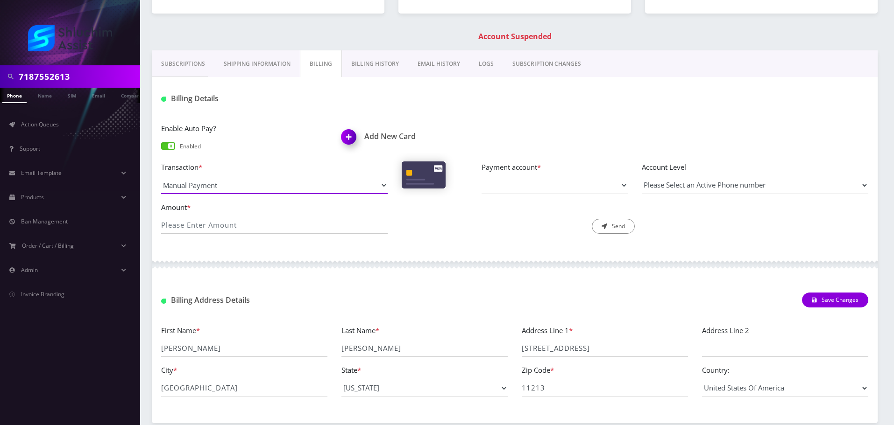
click at [369, 184] on select "Manual Payment Custom Charge Manual Credit Custom Invoice" at bounding box center [274, 186] width 226 height 18
click at [445, 219] on div "Description * Send" at bounding box center [515, 218] width 240 height 33
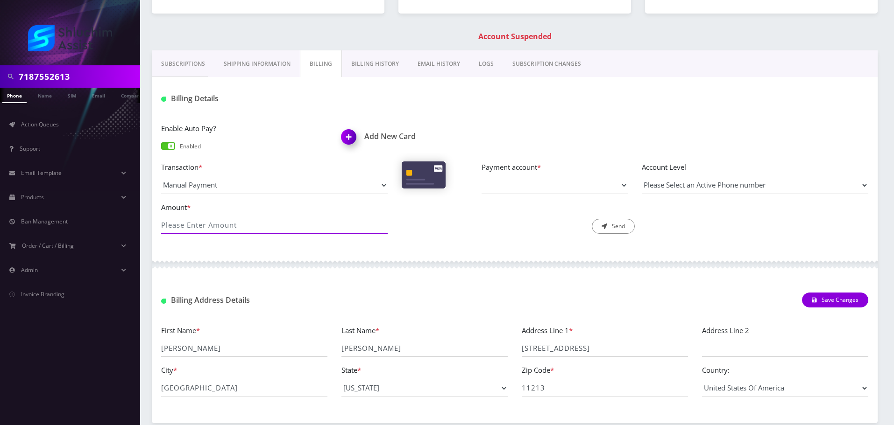
click at [304, 225] on input "Amount *" at bounding box center [274, 225] width 226 height 18
click at [505, 225] on div "Description * Send" at bounding box center [515, 218] width 240 height 33
click at [451, 216] on div "Description * Send" at bounding box center [515, 218] width 240 height 33
click at [536, 188] on select "Payment account *" at bounding box center [554, 186] width 146 height 18
click at [446, 219] on div "Description * Send" at bounding box center [515, 218] width 240 height 33
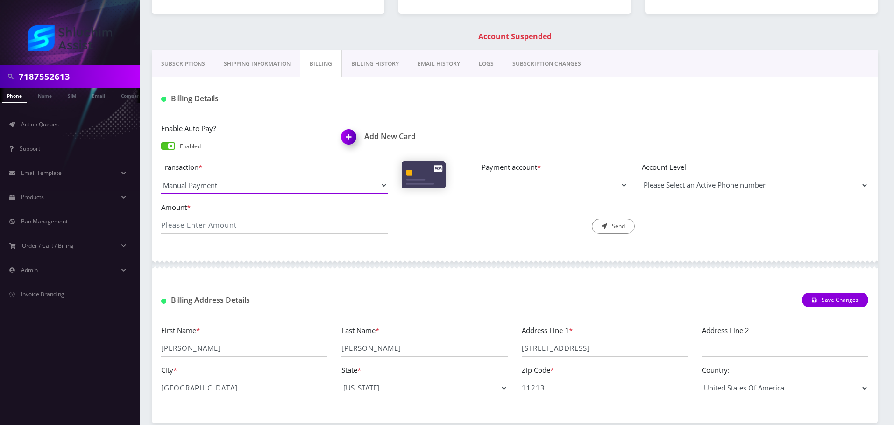
click at [319, 181] on select "Manual Payment Custom Charge Manual Credit Custom Invoice" at bounding box center [274, 186] width 226 height 18
click at [440, 211] on div "Description * Send" at bounding box center [515, 218] width 240 height 33
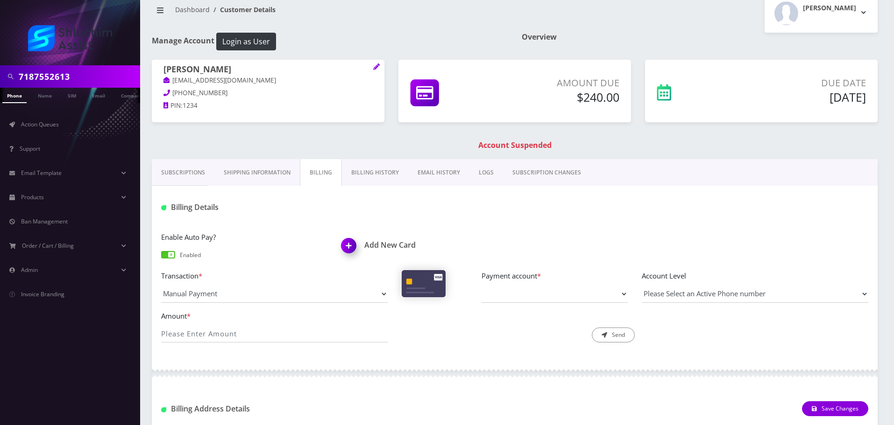
scroll to position [0, 0]
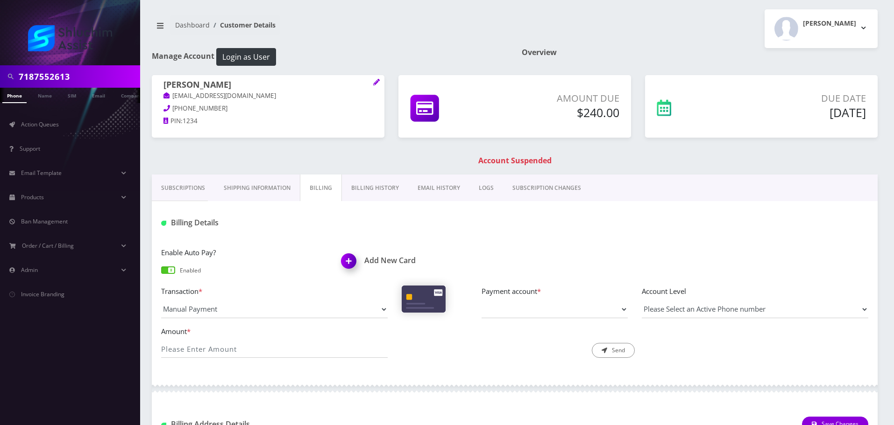
click at [442, 136] on div "Amount Due $240.00" at bounding box center [514, 106] width 233 height 63
click at [430, 158] on h1 "Account Suspended" at bounding box center [514, 160] width 721 height 9
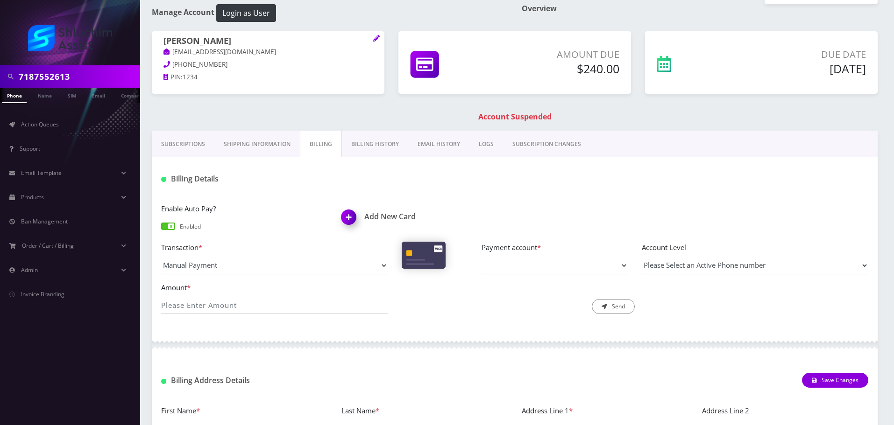
scroll to position [168, 0]
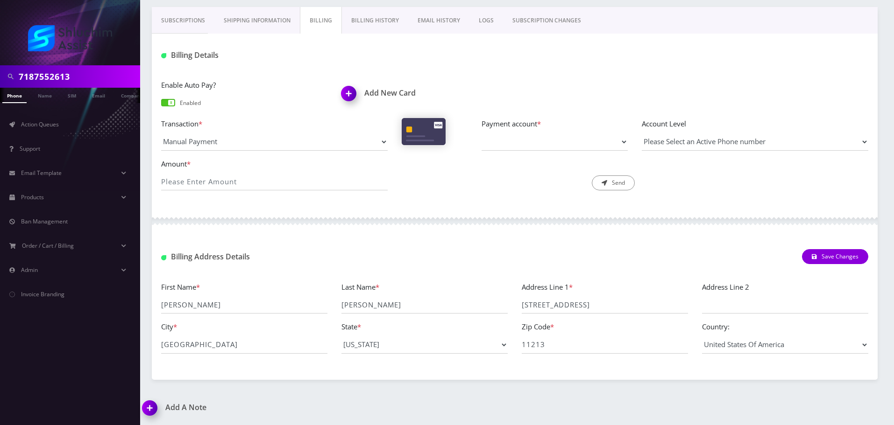
click at [361, 16] on link "Billing History" at bounding box center [375, 20] width 66 height 27
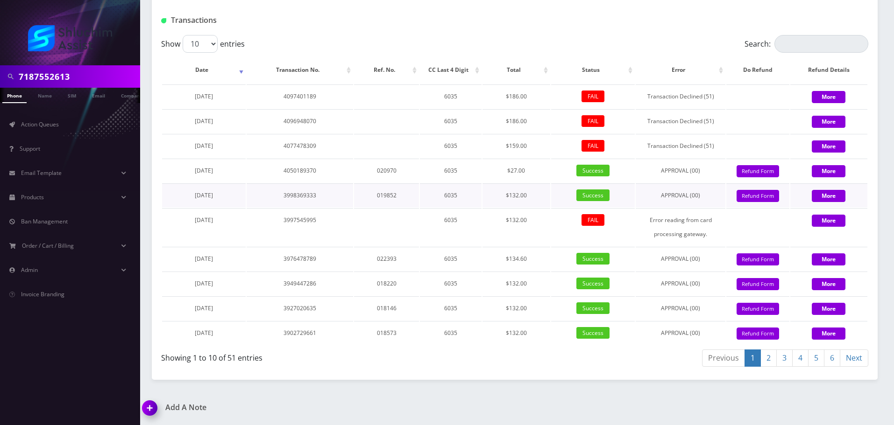
scroll to position [1282, 0]
click at [832, 359] on link "6" at bounding box center [832, 358] width 16 height 17
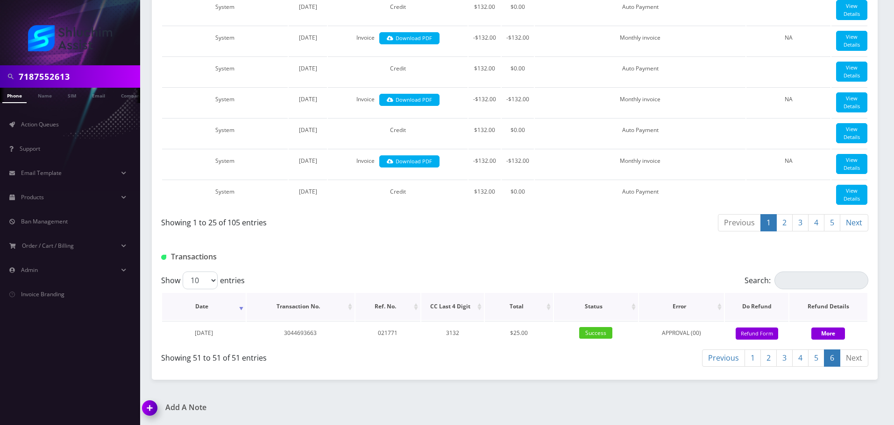
scroll to position [1046, 0]
click at [819, 363] on link "5" at bounding box center [816, 358] width 16 height 17
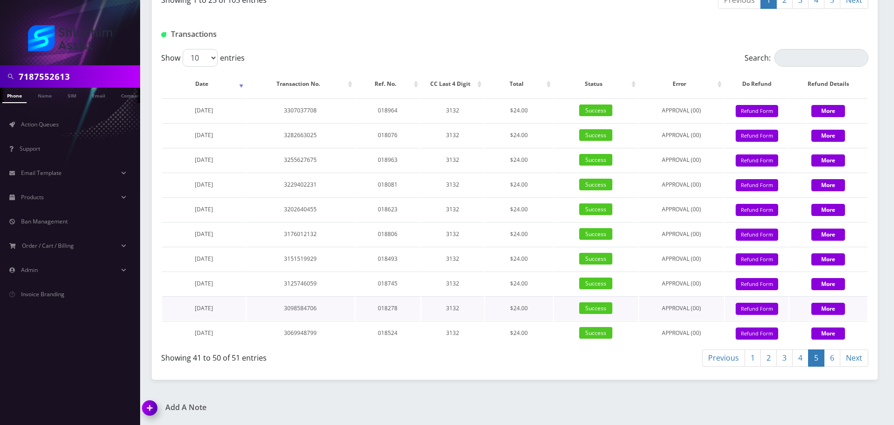
scroll to position [1268, 0]
click at [801, 358] on link "4" at bounding box center [800, 358] width 16 height 17
click at [788, 360] on link "3" at bounding box center [784, 358] width 16 height 17
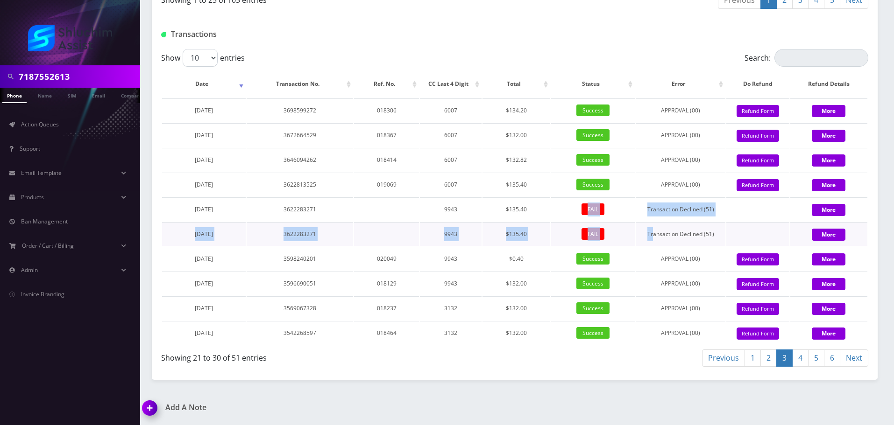
drag, startPoint x: 548, startPoint y: 211, endPoint x: 653, endPoint y: 222, distance: 105.7
click at [653, 222] on tbody "[DATE] 3698599272 018306 6007 $134.20 Success APPROVAL (00) 134.2 Give Credit R…" at bounding box center [514, 222] width 705 height 247
click at [653, 223] on td "Transaction Declined (51)" at bounding box center [681, 234] width 90 height 24
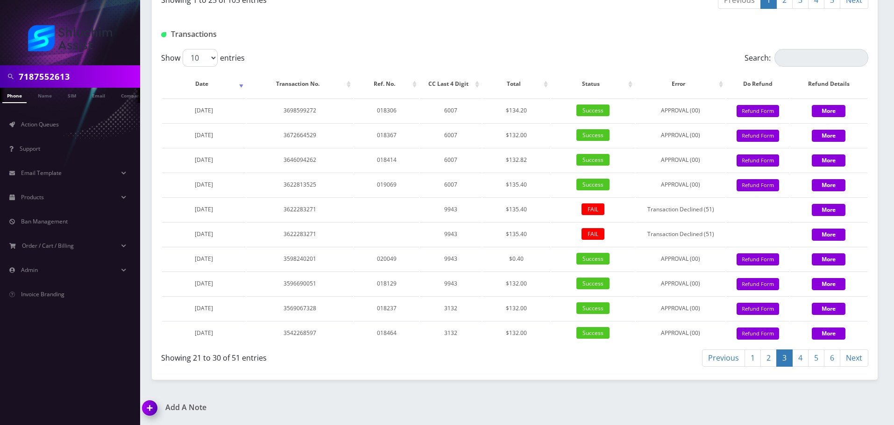
click at [665, 222] on table "Date Transaction No. Ref. No. CC Last 4 Digit Total Status Error Do Refund Refu…" at bounding box center [514, 208] width 707 height 276
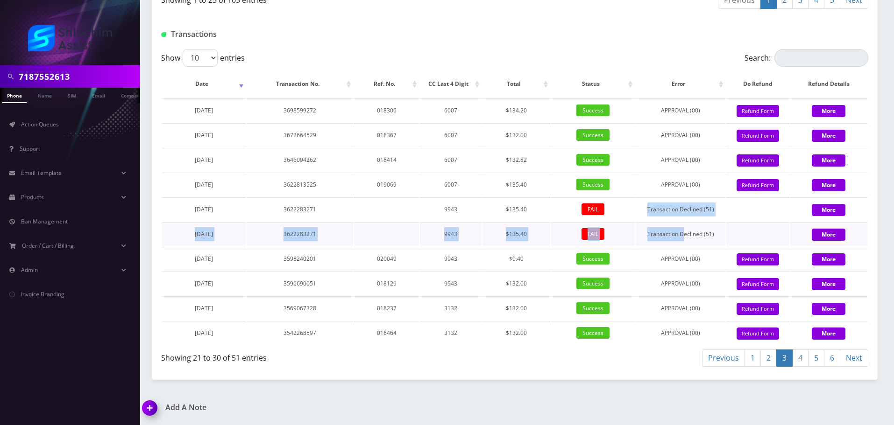
drag, startPoint x: 637, startPoint y: 209, endPoint x: 693, endPoint y: 232, distance: 61.1
click at [693, 232] on tbody "March 19, 2024 3698599272 018306 6007 $134.20 Success APPROVAL (00) 134.2 Give …" at bounding box center [514, 222] width 705 height 247
click at [693, 232] on td "Transaction Declined (51)" at bounding box center [681, 234] width 90 height 24
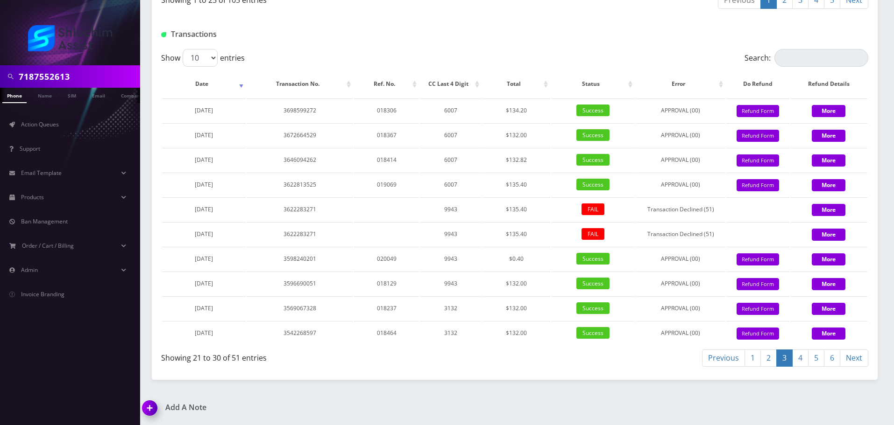
click at [769, 359] on link "2" at bounding box center [768, 358] width 16 height 17
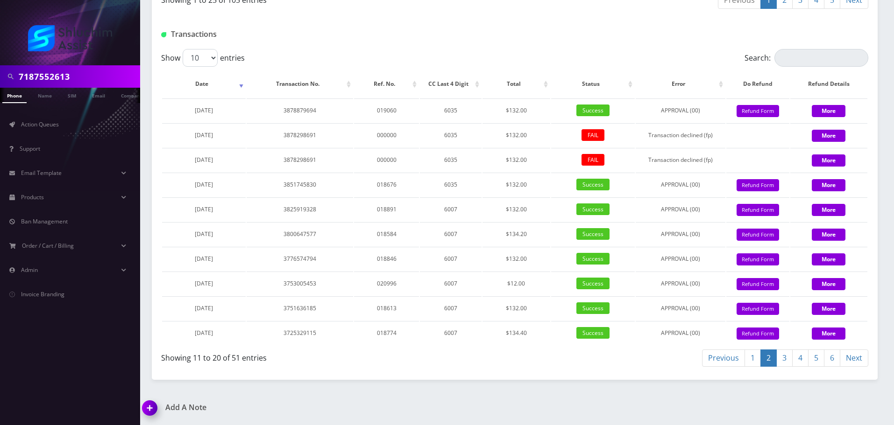
click at [751, 361] on link "1" at bounding box center [752, 358] width 16 height 17
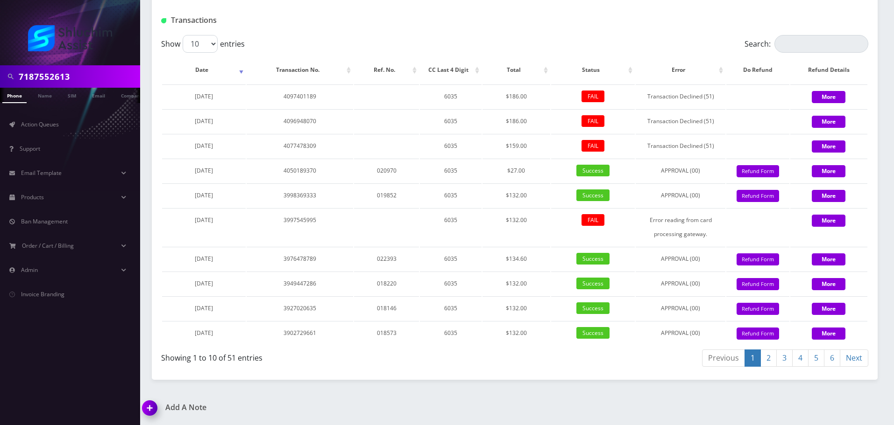
click at [766, 367] on link "2" at bounding box center [768, 358] width 16 height 17
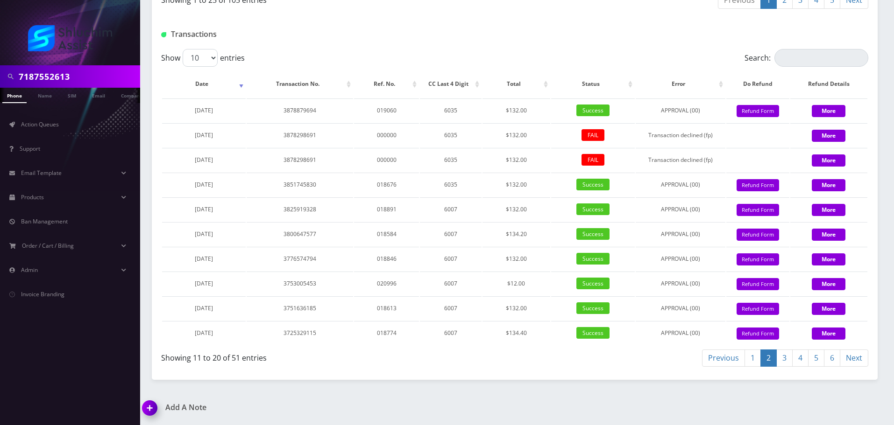
click at [784, 365] on link "3" at bounding box center [784, 358] width 16 height 17
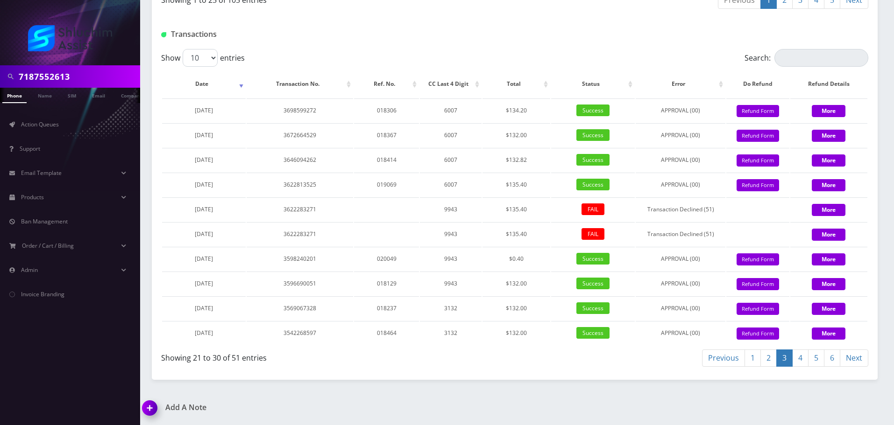
click at [769, 363] on link "2" at bounding box center [768, 358] width 16 height 17
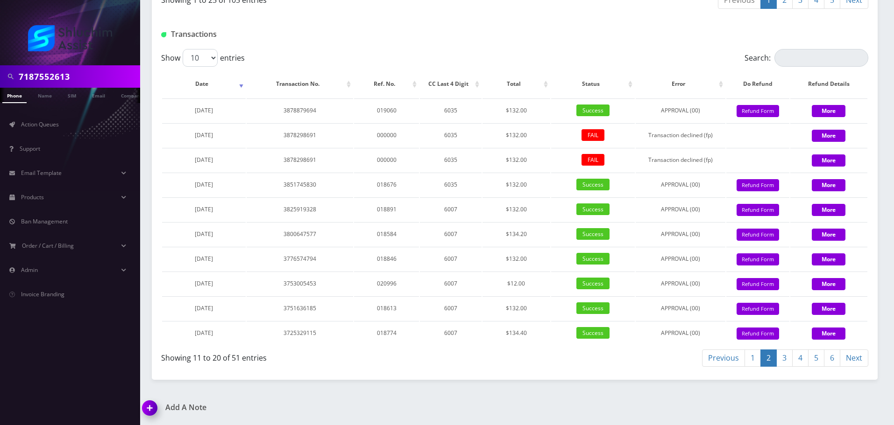
click at [754, 357] on link "1" at bounding box center [752, 358] width 16 height 17
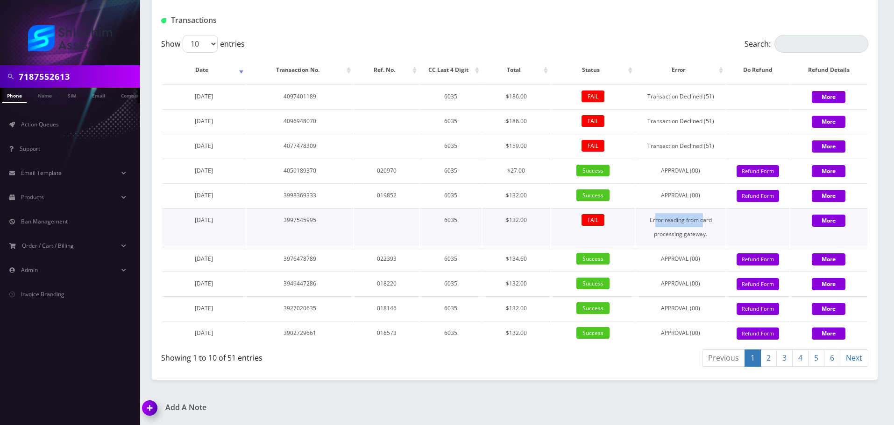
drag, startPoint x: 657, startPoint y: 237, endPoint x: 705, endPoint y: 237, distance: 48.1
click at [705, 237] on td "Error reading from card processing gateway." at bounding box center [681, 227] width 90 height 38
drag, startPoint x: 660, startPoint y: 235, endPoint x: 703, endPoint y: 241, distance: 42.9
click at [701, 241] on td "Error reading from card processing gateway." at bounding box center [681, 227] width 90 height 38
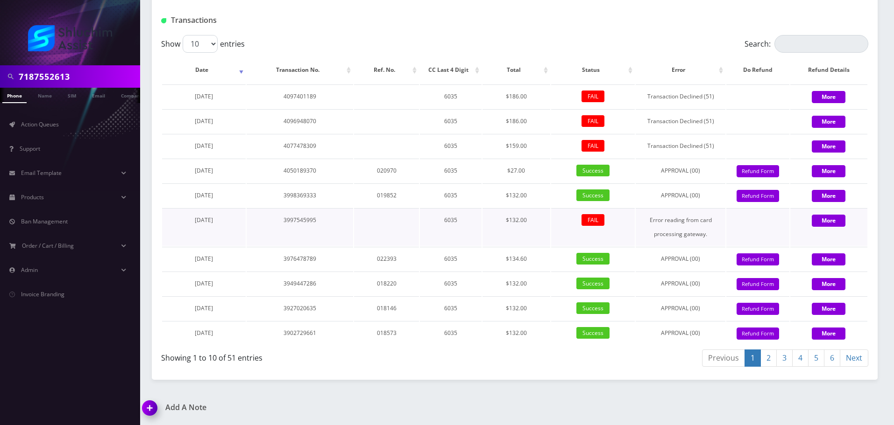
click at [703, 241] on td "Error reading from card processing gateway." at bounding box center [681, 227] width 90 height 38
drag, startPoint x: 661, startPoint y: 241, endPoint x: 709, endPoint y: 246, distance: 48.3
click at [707, 246] on td "Error reading from card processing gateway." at bounding box center [681, 227] width 90 height 38
click at [709, 246] on td "Error reading from card processing gateway." at bounding box center [681, 227] width 90 height 38
drag, startPoint x: 670, startPoint y: 244, endPoint x: 709, endPoint y: 252, distance: 40.0
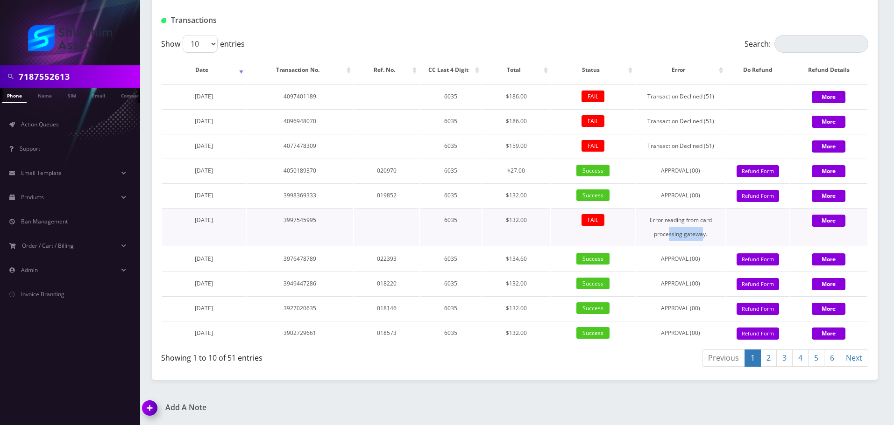
click at [709, 246] on td "Error reading from card processing gateway." at bounding box center [681, 227] width 90 height 38
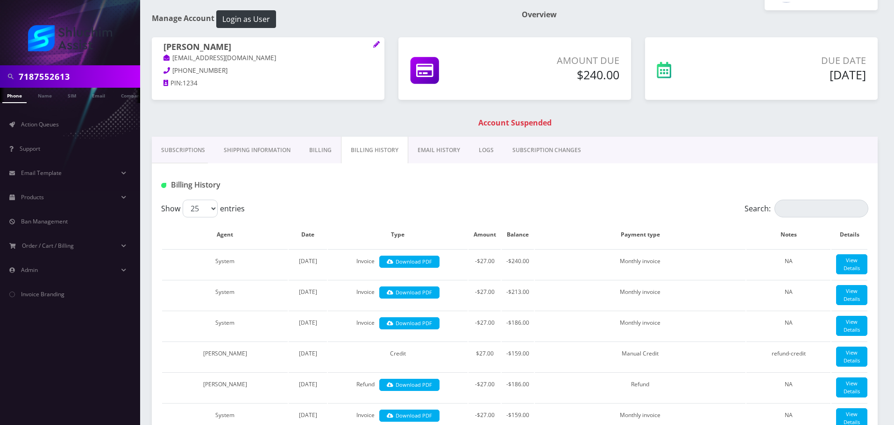
scroll to position [0, 0]
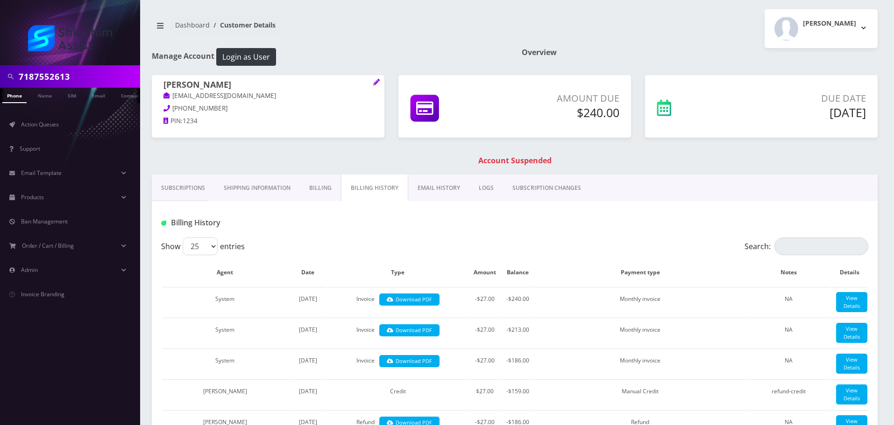
click at [194, 195] on link "Subscriptions" at bounding box center [183, 188] width 63 height 27
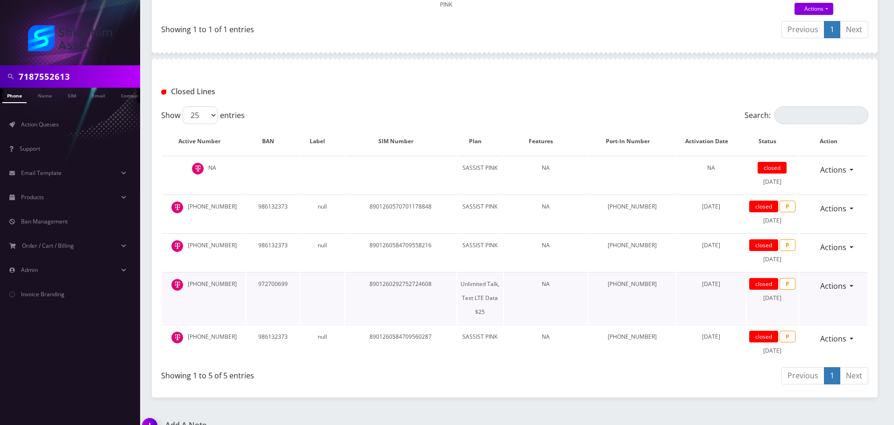
scroll to position [312, 0]
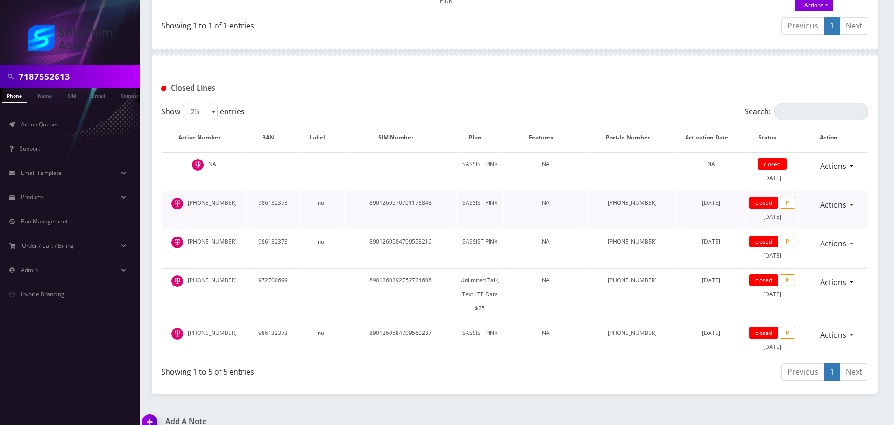
drag, startPoint x: 755, startPoint y: 217, endPoint x: 778, endPoint y: 217, distance: 22.4
click at [778, 217] on td "closed P April 22, 2025" at bounding box center [772, 210] width 52 height 38
drag, startPoint x: 758, startPoint y: 294, endPoint x: 785, endPoint y: 294, distance: 26.6
click at [785, 294] on td "closed P April 22, 2025" at bounding box center [772, 295] width 52 height 52
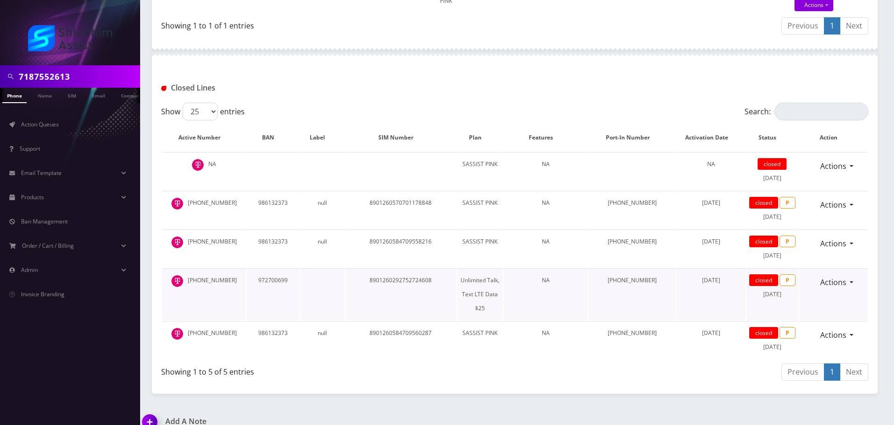
click at [785, 294] on td "closed P April 22, 2025" at bounding box center [772, 295] width 52 height 52
drag, startPoint x: 741, startPoint y: 294, endPoint x: 781, endPoint y: 295, distance: 40.7
click at [781, 295] on td "closed P April 22, 2025" at bounding box center [772, 295] width 52 height 52
drag, startPoint x: 748, startPoint y: 293, endPoint x: 784, endPoint y: 295, distance: 35.5
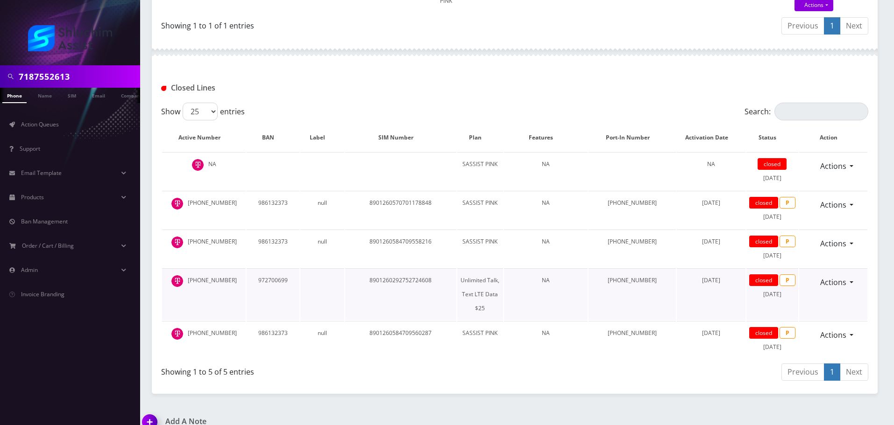
click at [784, 295] on td "closed P April 22, 2025" at bounding box center [772, 295] width 52 height 52
drag, startPoint x: 756, startPoint y: 296, endPoint x: 782, endPoint y: 296, distance: 26.2
click at [782, 296] on td "closed P April 22, 2025" at bounding box center [772, 295] width 52 height 52
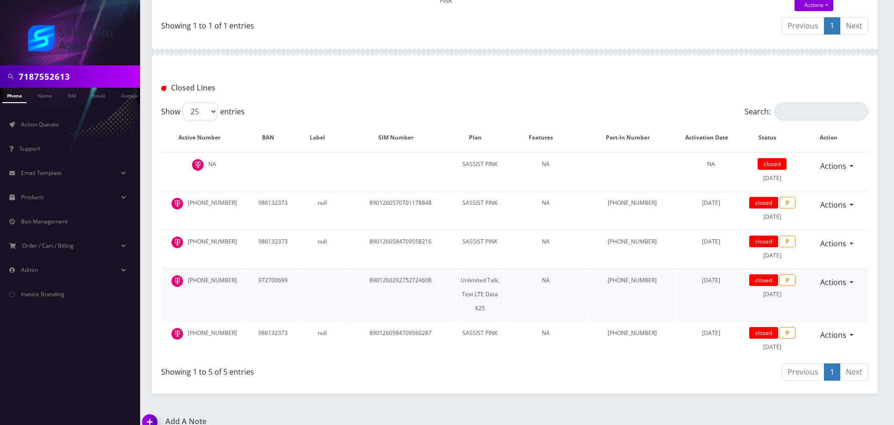
drag, startPoint x: 750, startPoint y: 293, endPoint x: 780, endPoint y: 295, distance: 30.4
click at [780, 295] on td "closed P April 22, 2025" at bounding box center [772, 295] width 52 height 52
drag, startPoint x: 754, startPoint y: 256, endPoint x: 771, endPoint y: 256, distance: 17.3
click at [771, 256] on td "closed P April 22, 2025" at bounding box center [772, 249] width 52 height 38
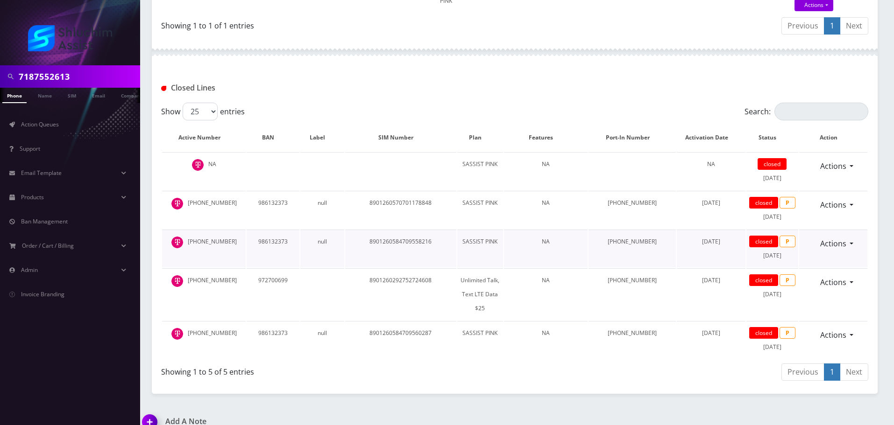
click at [771, 256] on td "closed P April 22, 2025" at bounding box center [772, 249] width 52 height 38
drag, startPoint x: 746, startPoint y: 214, endPoint x: 768, endPoint y: 214, distance: 21.5
click at [768, 214] on td "closed P April 22, 2025" at bounding box center [772, 210] width 52 height 38
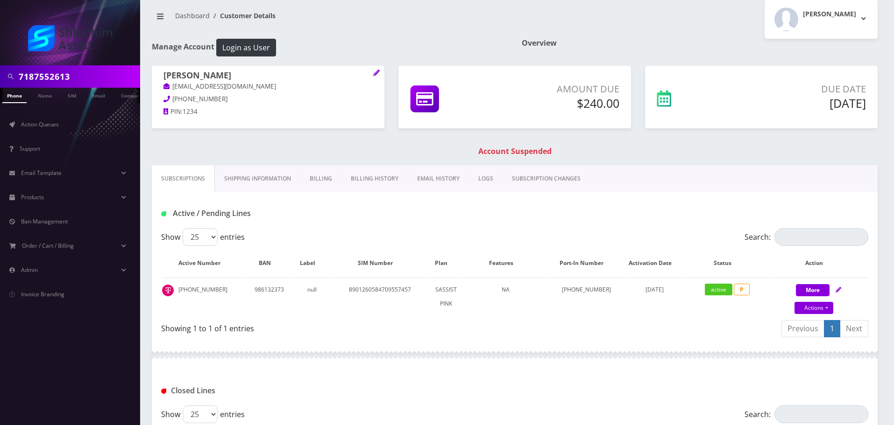
scroll to position [0, 0]
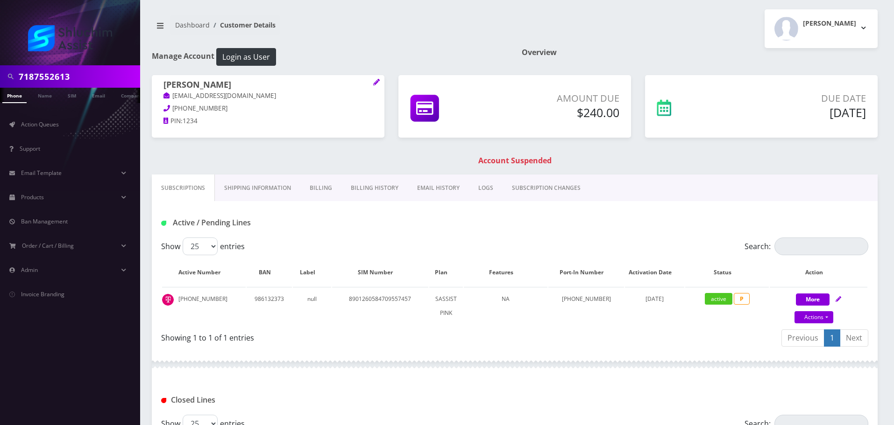
click at [352, 186] on link "Billing History" at bounding box center [374, 188] width 66 height 27
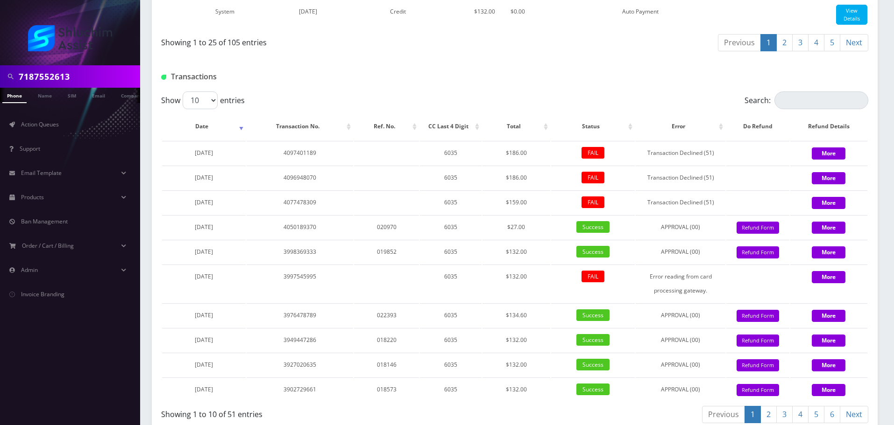
scroll to position [1282, 0]
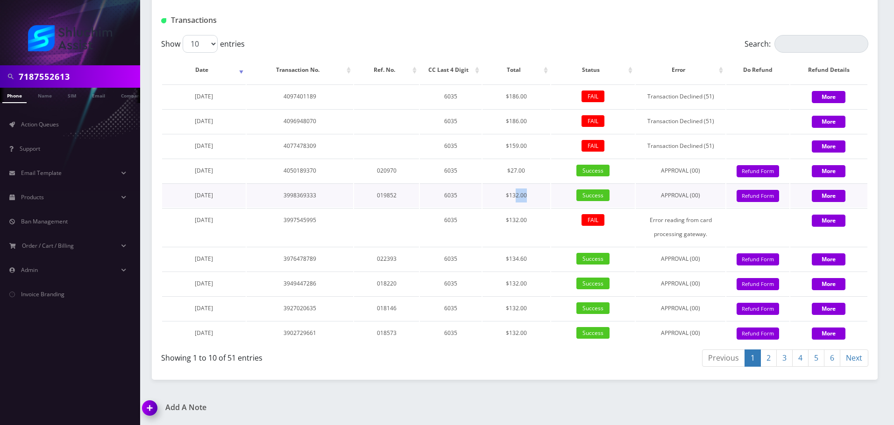
drag, startPoint x: 515, startPoint y: 193, endPoint x: 542, endPoint y: 194, distance: 27.6
click at [542, 194] on td "$132.00" at bounding box center [516, 196] width 68 height 24
drag, startPoint x: 509, startPoint y: 190, endPoint x: 544, endPoint y: 192, distance: 35.1
click at [544, 192] on td "$132.00" at bounding box center [516, 196] width 68 height 24
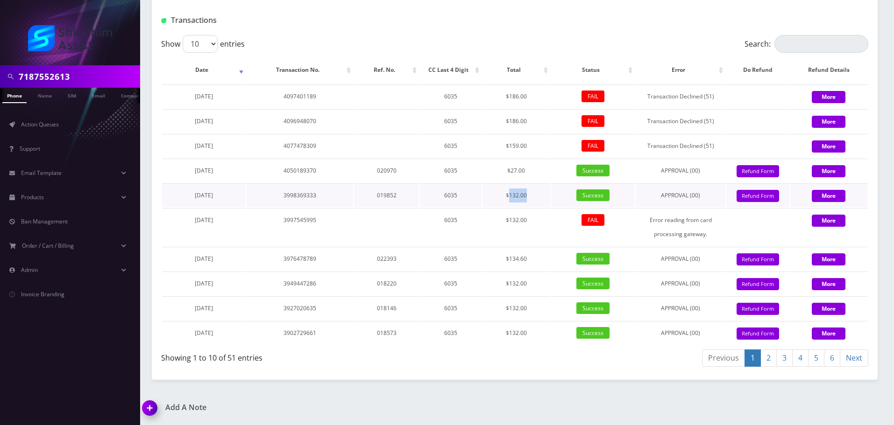
click at [544, 192] on td "$132.00" at bounding box center [516, 196] width 68 height 24
drag, startPoint x: 509, startPoint y: 192, endPoint x: 532, endPoint y: 192, distance: 22.9
click at [532, 192] on td "$132.00" at bounding box center [516, 196] width 68 height 24
drag, startPoint x: 512, startPoint y: 193, endPoint x: 538, endPoint y: 193, distance: 25.7
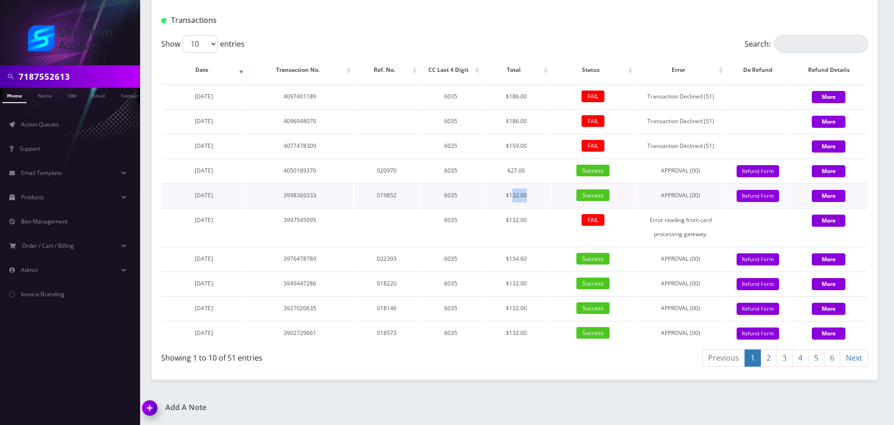
click at [538, 193] on td "$132.00" at bounding box center [516, 196] width 68 height 24
drag, startPoint x: 505, startPoint y: 193, endPoint x: 535, endPoint y: 194, distance: 29.9
click at [535, 194] on td "$132.00" at bounding box center [516, 196] width 68 height 24
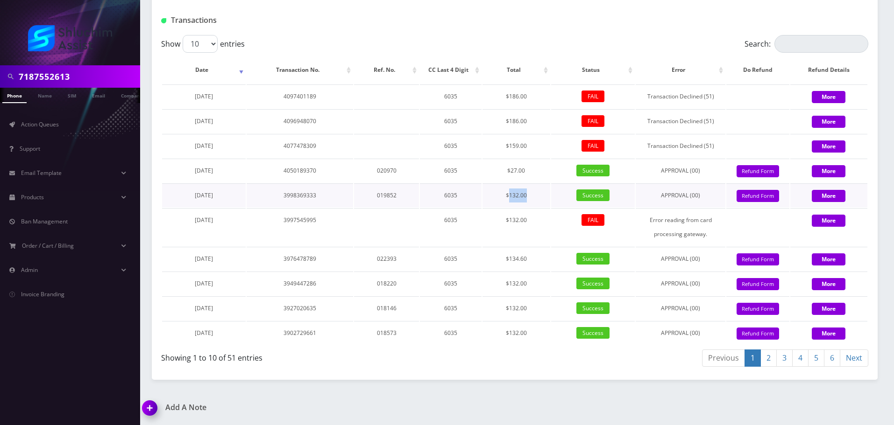
drag, startPoint x: 509, startPoint y: 194, endPoint x: 538, endPoint y: 194, distance: 29.4
click at [538, 194] on td "$132.00" at bounding box center [516, 196] width 68 height 24
drag, startPoint x: 510, startPoint y: 194, endPoint x: 535, endPoint y: 194, distance: 24.8
click at [535, 194] on td "$132.00" at bounding box center [516, 196] width 68 height 24
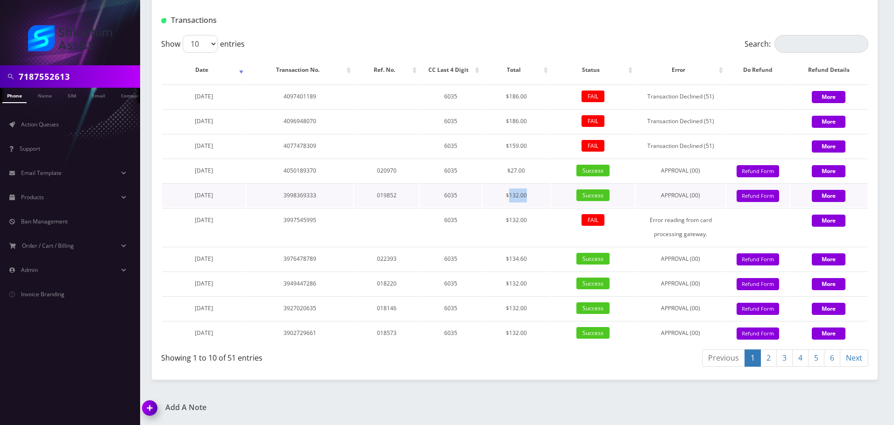
click at [535, 194] on td "$132.00" at bounding box center [516, 196] width 68 height 24
drag, startPoint x: 509, startPoint y: 194, endPoint x: 534, endPoint y: 194, distance: 24.8
click at [534, 194] on td "$132.00" at bounding box center [516, 196] width 68 height 24
drag, startPoint x: 506, startPoint y: 197, endPoint x: 537, endPoint y: 197, distance: 30.4
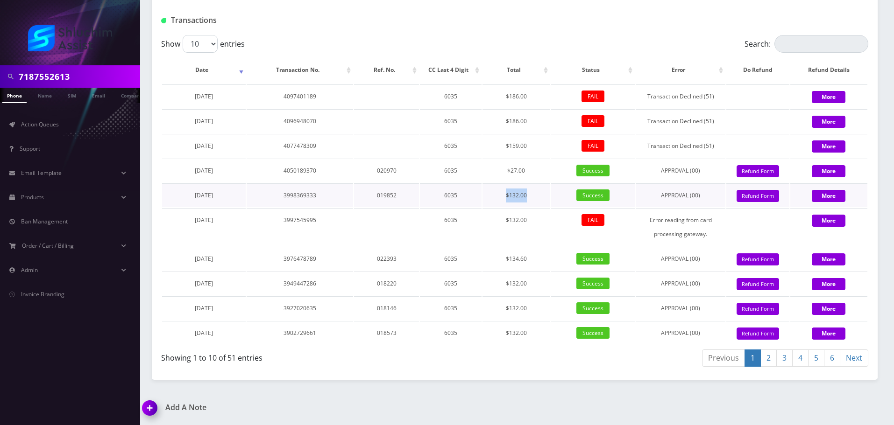
click at [537, 197] on td "$132.00" at bounding box center [516, 196] width 68 height 24
drag, startPoint x: 504, startPoint y: 146, endPoint x: 532, endPoint y: 149, distance: 28.2
click at [532, 149] on td "$159.00" at bounding box center [516, 146] width 68 height 24
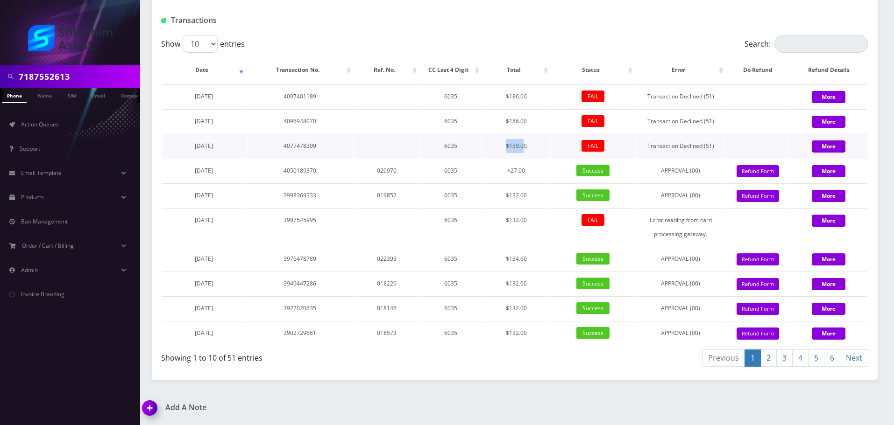
drag, startPoint x: 503, startPoint y: 148, endPoint x: 524, endPoint y: 148, distance: 21.5
click at [524, 148] on td "$159.00" at bounding box center [516, 146] width 68 height 24
drag, startPoint x: 509, startPoint y: 148, endPoint x: 534, endPoint y: 149, distance: 24.3
click at [534, 149] on td "$159.00" at bounding box center [516, 146] width 68 height 24
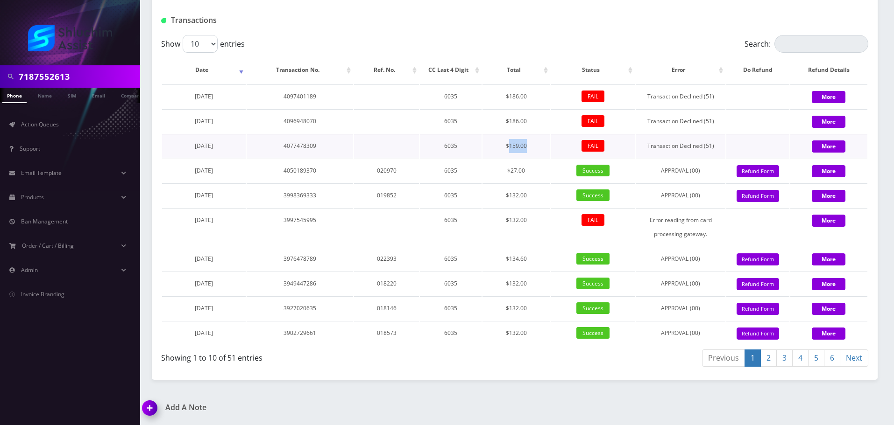
click at [534, 149] on td "$159.00" at bounding box center [516, 146] width 68 height 24
drag, startPoint x: 510, startPoint y: 148, endPoint x: 528, endPoint y: 148, distance: 17.7
click at [528, 148] on td "$159.00" at bounding box center [516, 146] width 68 height 24
drag, startPoint x: 508, startPoint y: 142, endPoint x: 527, endPoint y: 142, distance: 18.7
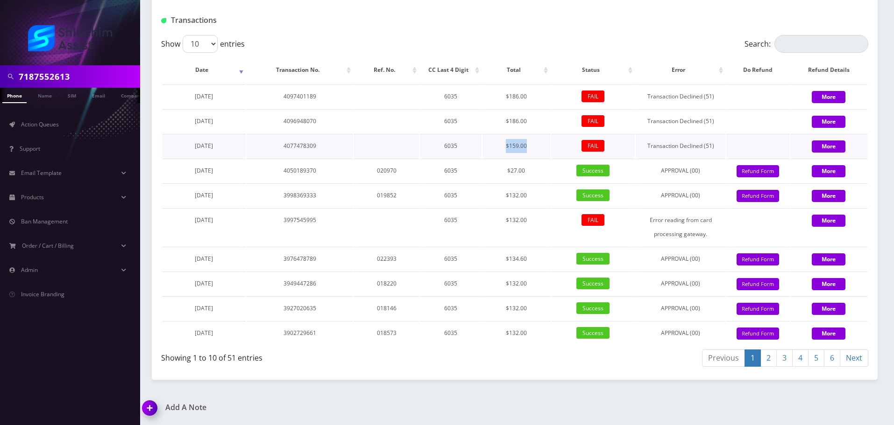
click at [527, 142] on td "$159.00" at bounding box center [516, 146] width 68 height 24
drag, startPoint x: 513, startPoint y: 142, endPoint x: 525, endPoint y: 143, distance: 11.7
click at [525, 143] on td "$159.00" at bounding box center [516, 146] width 68 height 24
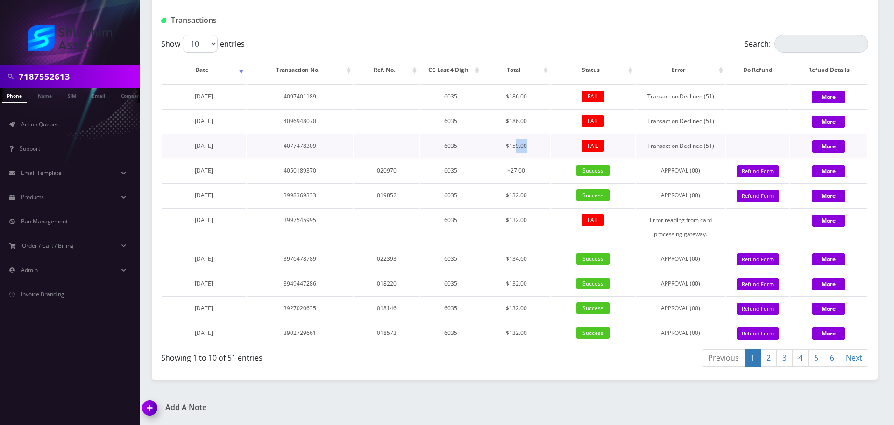
drag, startPoint x: 516, startPoint y: 141, endPoint x: 528, endPoint y: 142, distance: 12.2
click at [528, 142] on td "$159.00" at bounding box center [516, 146] width 68 height 24
click at [524, 141] on td "$159.00" at bounding box center [516, 146] width 68 height 24
drag, startPoint x: 501, startPoint y: 142, endPoint x: 544, endPoint y: 148, distance: 42.8
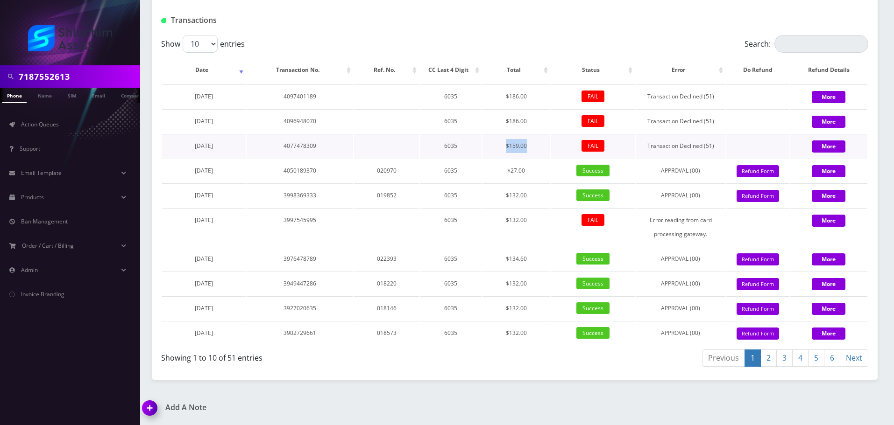
click at [542, 148] on td "$159.00" at bounding box center [516, 146] width 68 height 24
click at [544, 148] on td "$159.00" at bounding box center [516, 146] width 68 height 24
drag, startPoint x: 505, startPoint y: 143, endPoint x: 533, endPoint y: 144, distance: 28.0
click at [533, 144] on td "$159.00" at bounding box center [516, 146] width 68 height 24
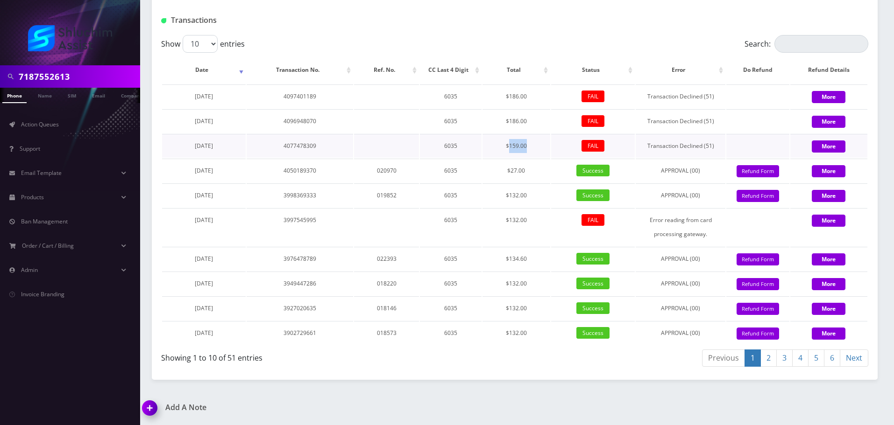
drag
click at [530, 145] on td "$159.00" at bounding box center [516, 146] width 68 height 24
drag, startPoint x: 496, startPoint y: 121, endPoint x: 533, endPoint y: 125, distance: 36.7
click at [533, 125] on td "$186.00" at bounding box center [516, 121] width 68 height 24
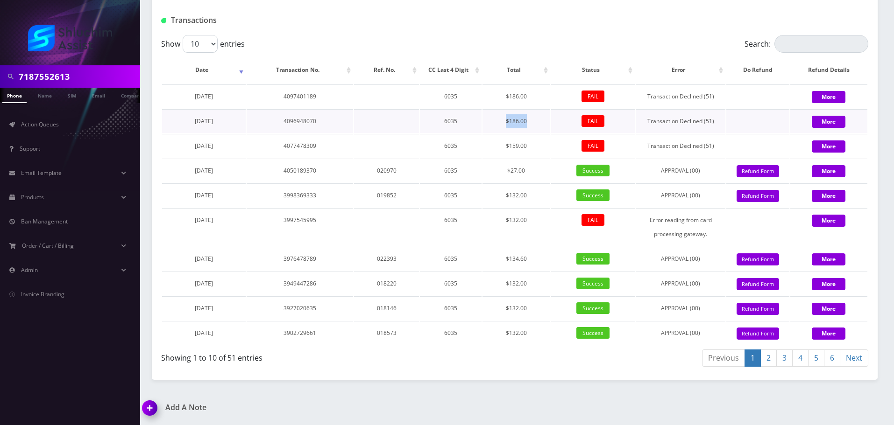
click at [533, 125] on td "$186.00" at bounding box center [516, 121] width 68 height 24
drag, startPoint x: 496, startPoint y: 122, endPoint x: 525, endPoint y: 128, distance: 29.5
click at [525, 128] on td "$186.00" at bounding box center [516, 121] width 68 height 24
drag, startPoint x: 506, startPoint y: 221, endPoint x: 526, endPoint y: 221, distance: 19.6
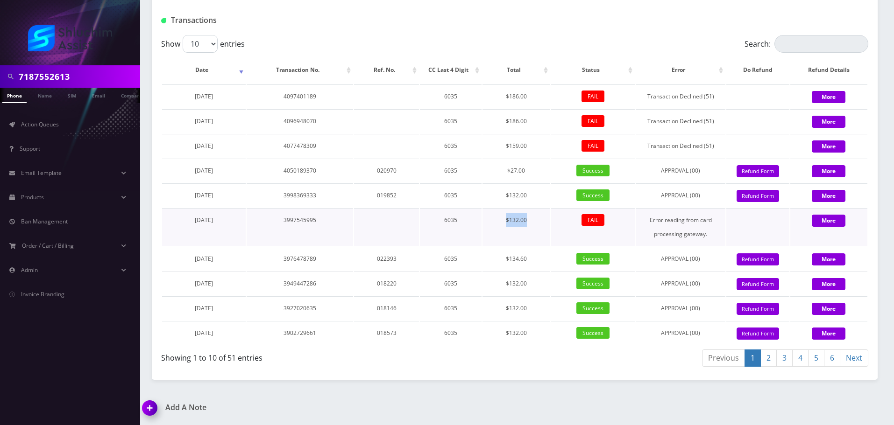
click at [526, 221] on td "$132.00" at bounding box center [516, 227] width 68 height 38
click at [536, 220] on td "$132.00" at bounding box center [516, 227] width 68 height 38
click at [529, 218] on td "$132.00" at bounding box center [516, 227] width 68 height 38
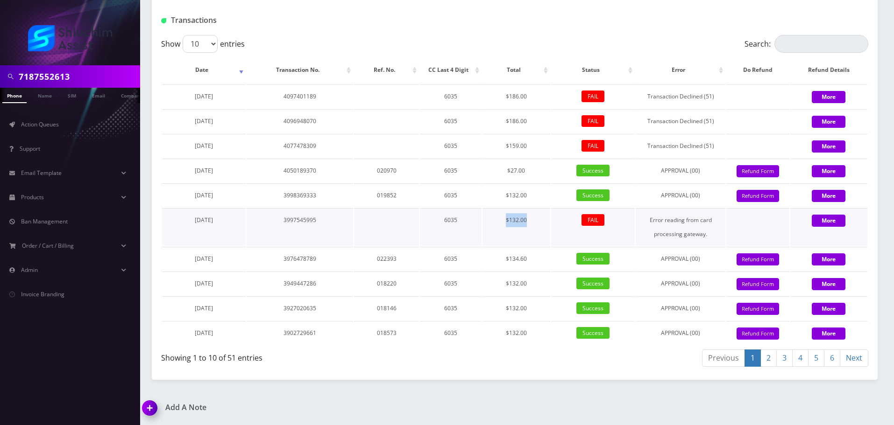
click at [529, 218] on td "$132.00" at bounding box center [516, 227] width 68 height 38
click at [526, 153] on td "$159.00" at bounding box center [516, 146] width 68 height 24
click at [529, 152] on td "$159.00" at bounding box center [516, 146] width 68 height 24
click at [520, 149] on td "$159.00" at bounding box center [516, 146] width 68 height 24
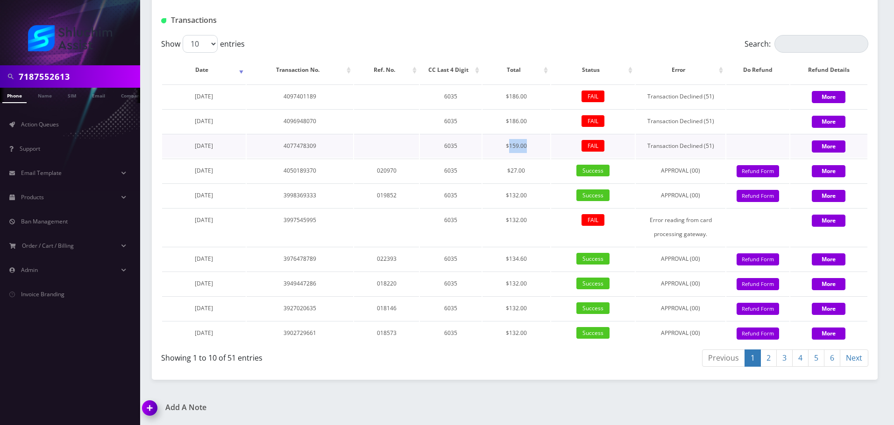
click at [520, 149] on td "$159.00" at bounding box center [516, 146] width 68 height 24
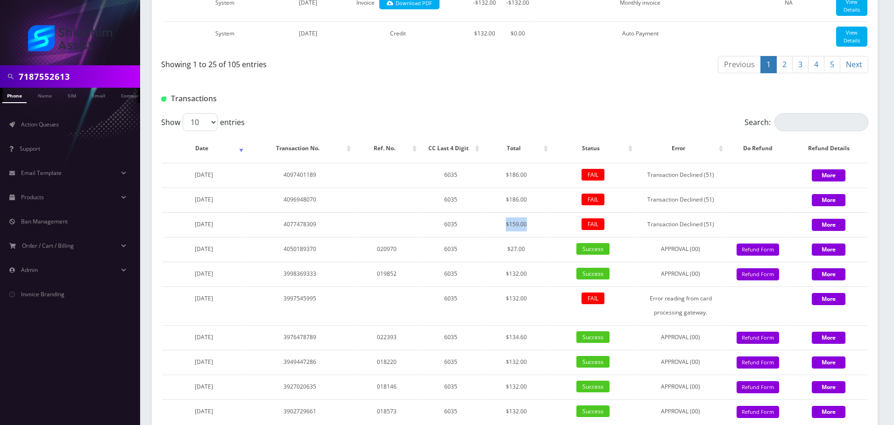
scroll to position [815, 0]
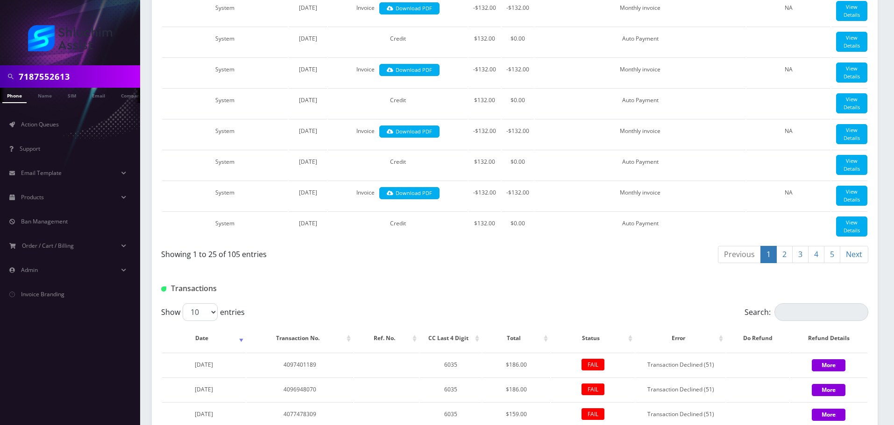
drag, startPoint x: 96, startPoint y: 65, endPoint x: 96, endPoint y: 71, distance: 5.1
click at [96, 66] on div "7187552613" at bounding box center [70, 76] width 140 height 22
click at [96, 71] on input "7187552613" at bounding box center [78, 77] width 119 height 18
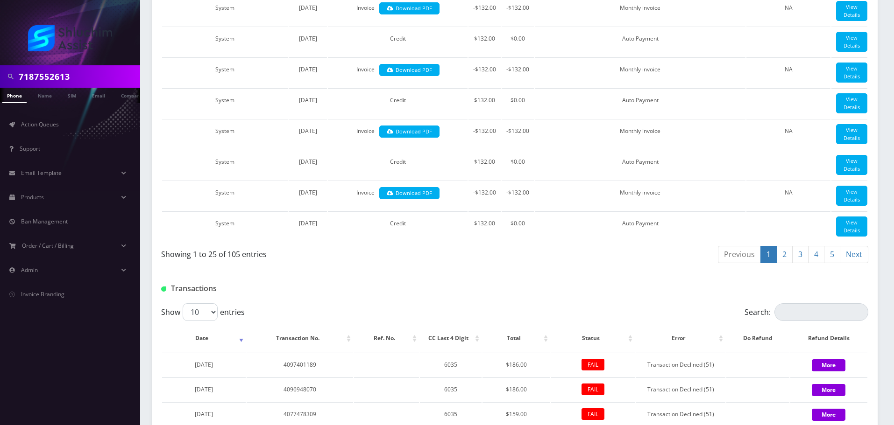
paste input "sholomrapps@gmail.com"
type input "sholomrapps@gmail.com"
click at [96, 99] on link "Email" at bounding box center [98, 95] width 22 height 15
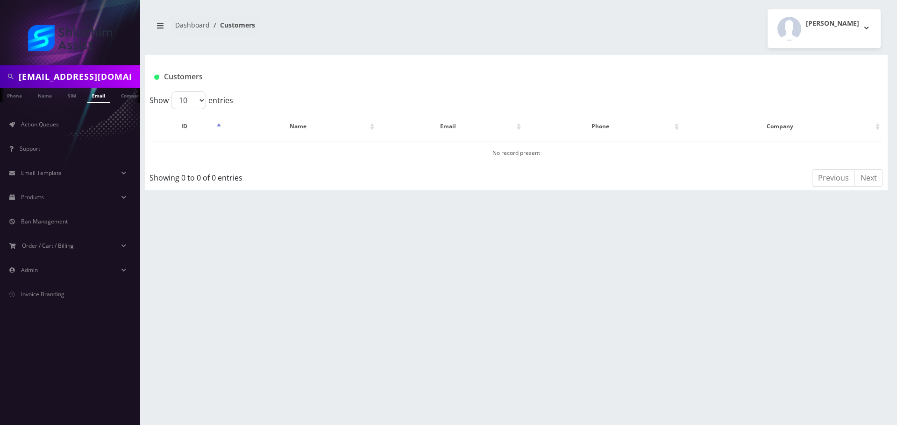
click at [101, 99] on link "Email" at bounding box center [98, 95] width 22 height 15
click at [107, 76] on input "[EMAIL_ADDRESS][DOMAIN_NAME]" at bounding box center [78, 77] width 119 height 18
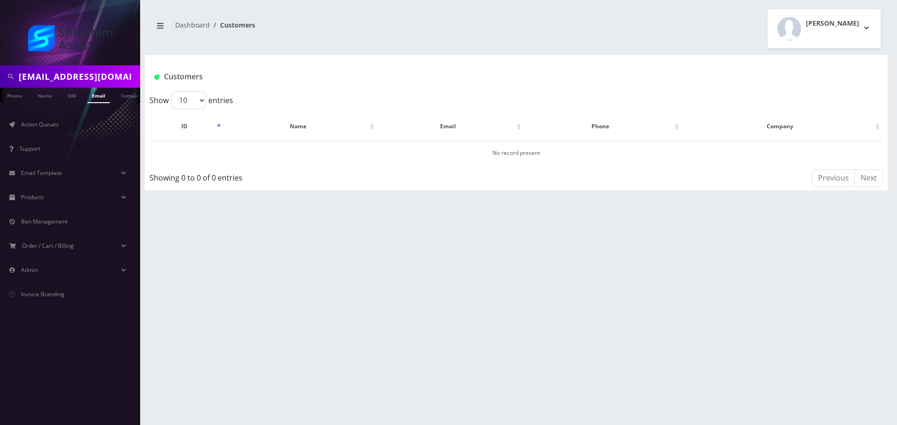
scroll to position [0, 5]
click at [93, 99] on link "Email" at bounding box center [94, 95] width 22 height 15
click at [93, 74] on input "[EMAIL_ADDRESS][DOMAIN_NAME]" at bounding box center [78, 77] width 119 height 18
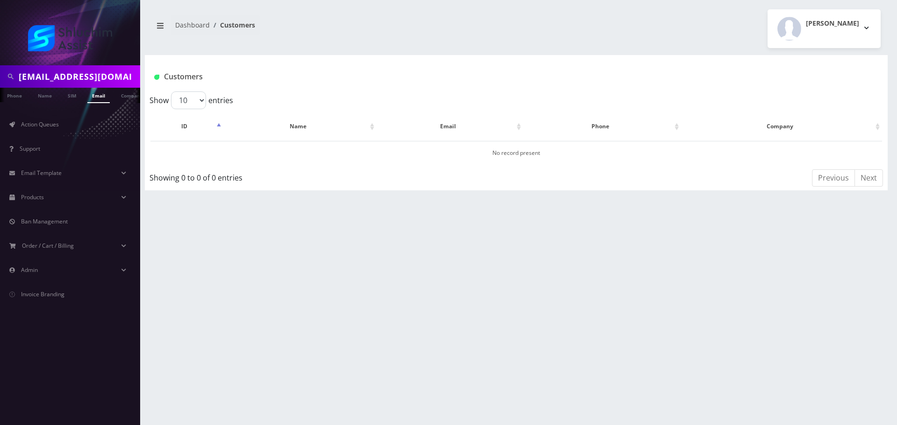
click at [93, 74] on input "[EMAIL_ADDRESS][DOMAIN_NAME]" at bounding box center [78, 77] width 119 height 18
click at [103, 99] on link "Email" at bounding box center [98, 95] width 22 height 15
click at [82, 78] on input "sholomrapps@gmail.com" at bounding box center [78, 77] width 119 height 18
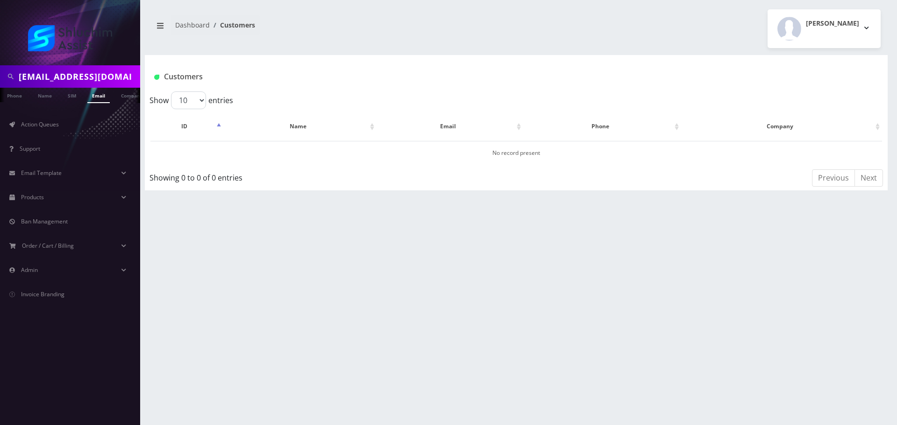
click at [82, 78] on input "sholomrapps@gmail.com" at bounding box center [78, 77] width 119 height 18
click at [95, 93] on link "Email" at bounding box center [98, 95] width 22 height 15
click at [106, 81] on input "[EMAIL_ADDRESS][DOMAIN_NAME]" at bounding box center [78, 77] width 119 height 18
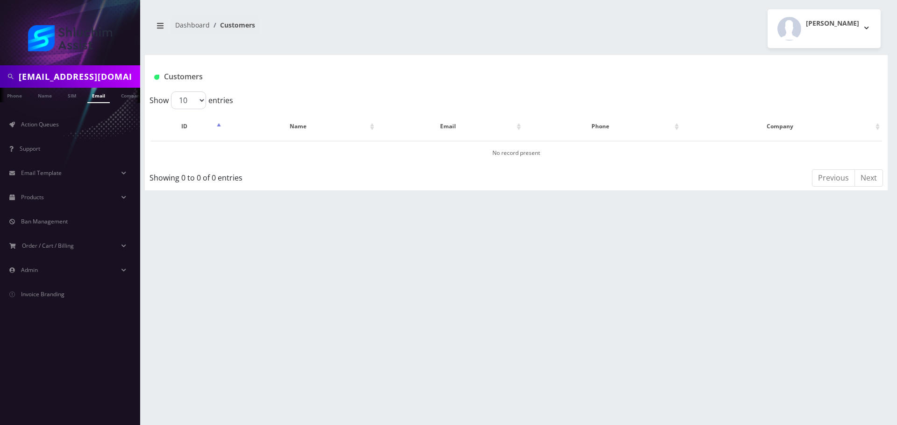
click at [66, 81] on input "[EMAIL_ADDRESS][DOMAIN_NAME]" at bounding box center [78, 77] width 119 height 18
click at [121, 74] on input "[EMAIL_ADDRESS][DOMAIN_NAME]" at bounding box center [78, 77] width 119 height 18
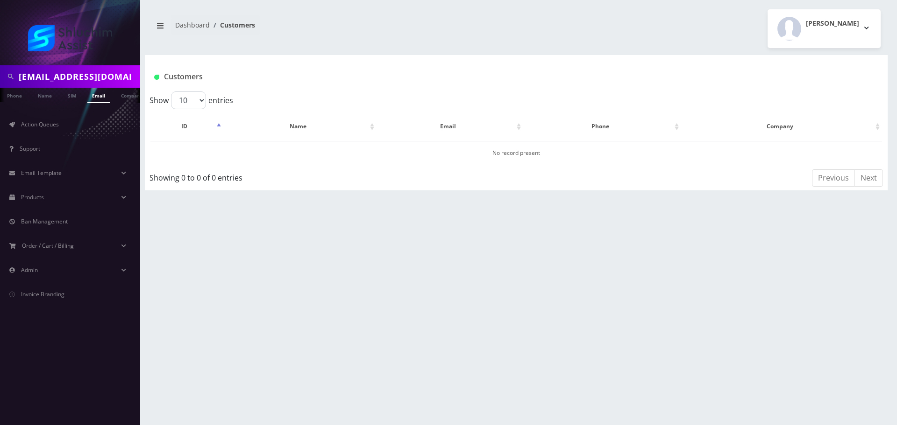
paste input "646-696-5232"
click at [64, 77] on input "646-696-5232" at bounding box center [78, 77] width 119 height 18
type input "6466965232"
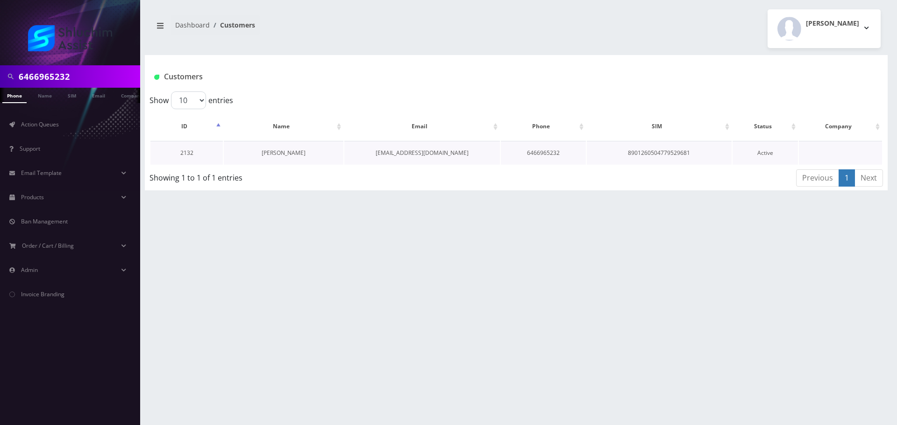
click at [280, 153] on link "[PERSON_NAME]" at bounding box center [284, 153] width 44 height 8
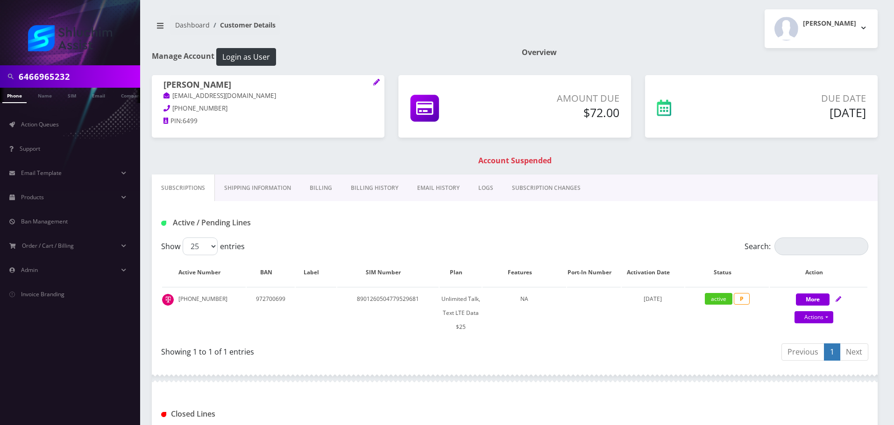
click at [111, 82] on input "6466965232" at bounding box center [78, 77] width 119 height 18
drag, startPoint x: 226, startPoint y: 111, endPoint x: 172, endPoint y: 106, distance: 54.4
click at [172, 106] on p "[PHONE_NUMBER]" at bounding box center [267, 109] width 209 height 10
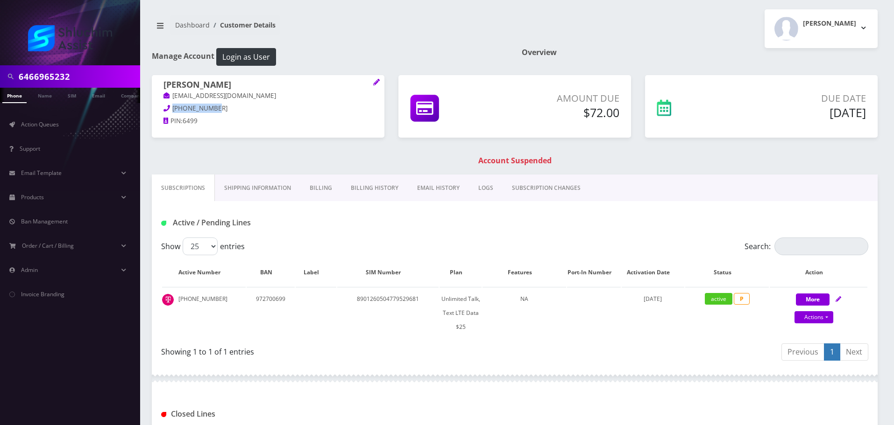
copy span "[PHONE_NUMBER]"
drag, startPoint x: 221, startPoint y: 297, endPoint x: 177, endPoint y: 300, distance: 44.4
click at [177, 300] on td "[PHONE_NUMBER]" at bounding box center [204, 313] width 84 height 52
copy td "[PHONE_NUMBER]"
click at [85, 63] on div at bounding box center [70, 32] width 140 height 65
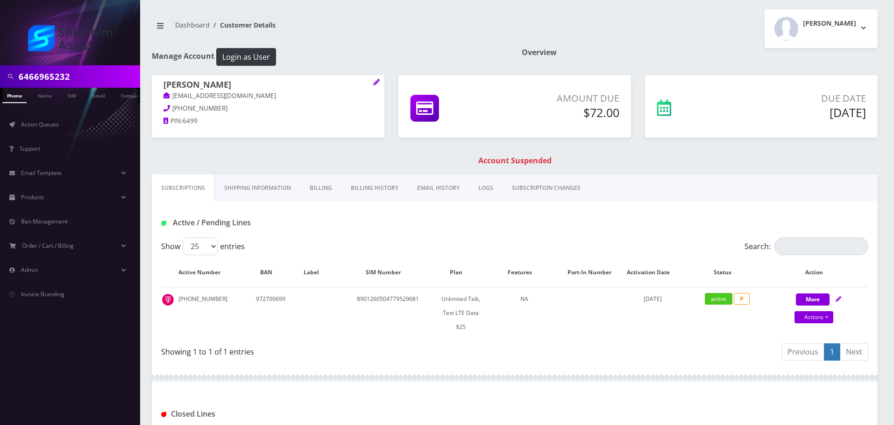
click at [82, 84] on input "6466965232" at bounding box center [78, 77] width 119 height 18
click at [82, 83] on input "6466965232" at bounding box center [78, 77] width 119 height 18
paste input "-696-"
click at [68, 83] on input "[PHONE_NUMBER]" at bounding box center [78, 77] width 119 height 18
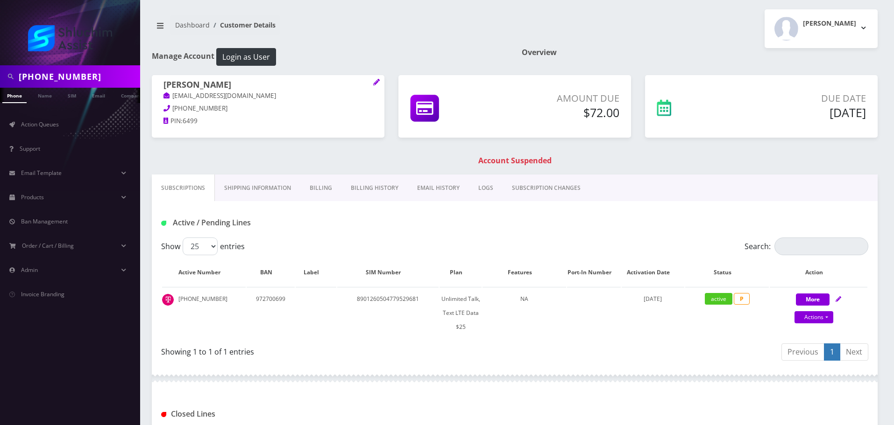
click at [56, 81] on input "[PHONE_NUMBER]" at bounding box center [78, 77] width 119 height 18
click at [61, 77] on input "[PHONE_NUMBER]" at bounding box center [78, 77] width 119 height 18
type input "6466965232"
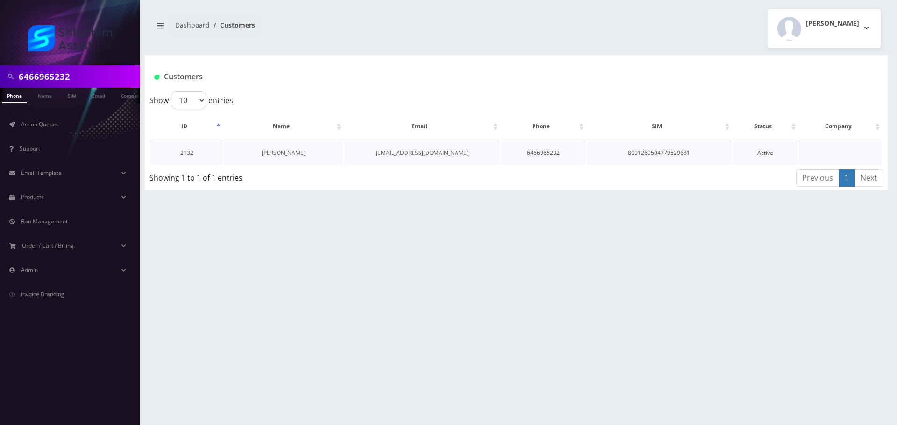
click at [288, 156] on link "[PERSON_NAME]" at bounding box center [284, 153] width 44 height 8
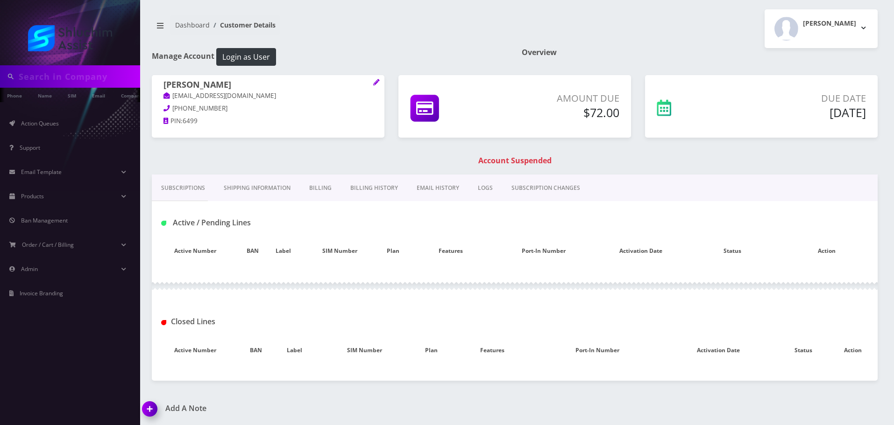
type input "6466965232"
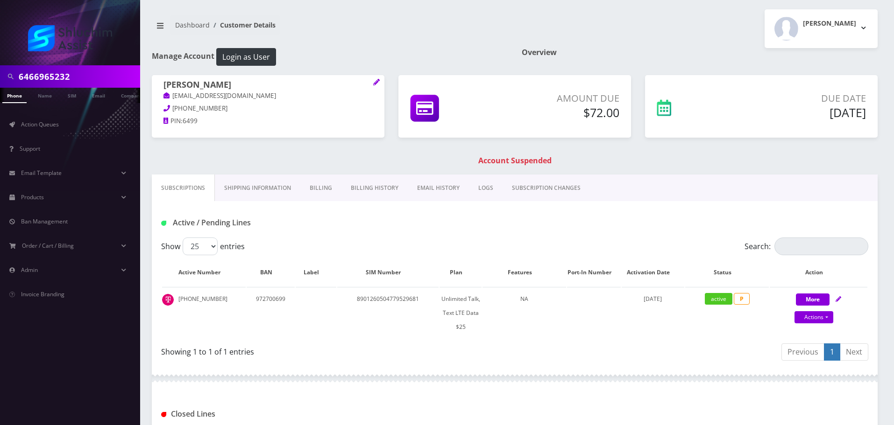
click at [369, 191] on link "Billing History" at bounding box center [374, 188] width 66 height 27
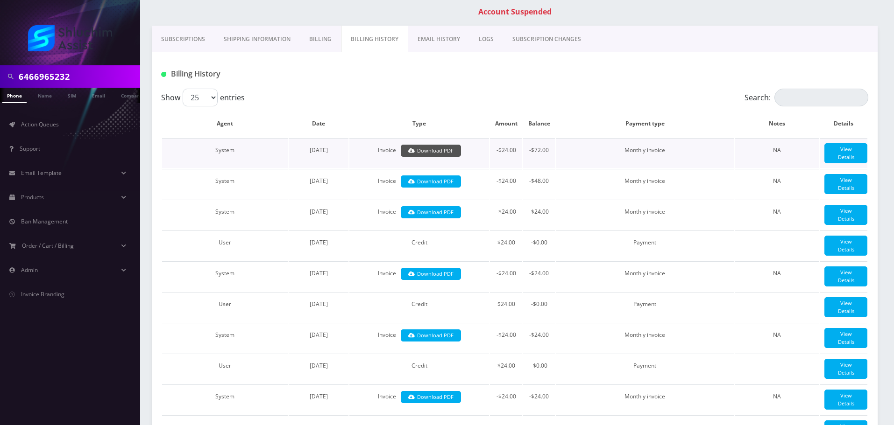
scroll to position [156, 0]
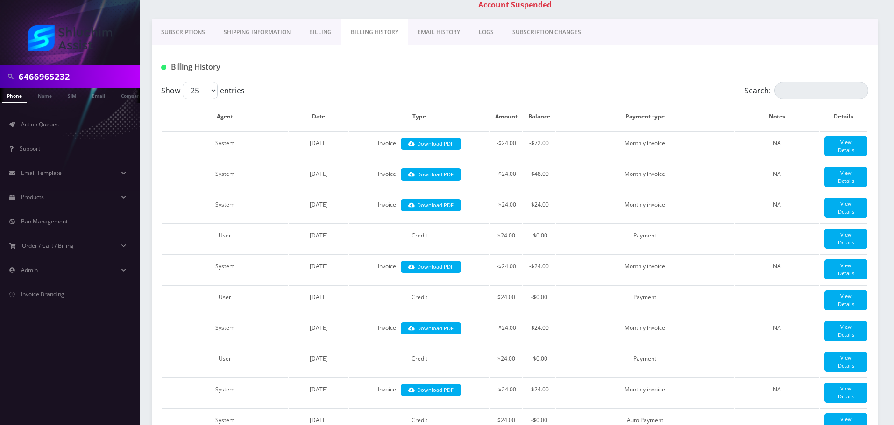
click at [323, 34] on link "Billing" at bounding box center [320, 32] width 41 height 27
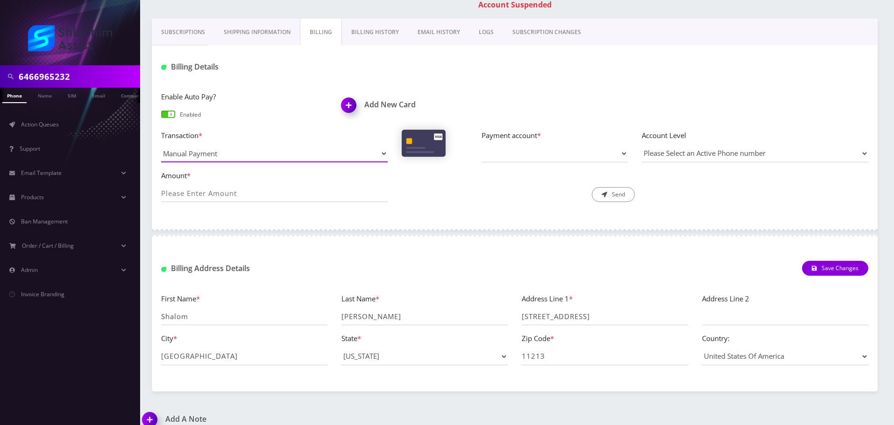
click at [274, 153] on select "Manual Payment Custom Charge Manual Credit Custom Invoice" at bounding box center [274, 154] width 226 height 18
drag, startPoint x: 472, startPoint y: 191, endPoint x: 466, endPoint y: 188, distance: 6.7
click at [472, 191] on div "Description * Send" at bounding box center [515, 186] width 240 height 33
click at [535, 159] on select "Payment account *" at bounding box center [554, 154] width 146 height 18
drag, startPoint x: 462, startPoint y: 196, endPoint x: 591, endPoint y: 162, distance: 133.2
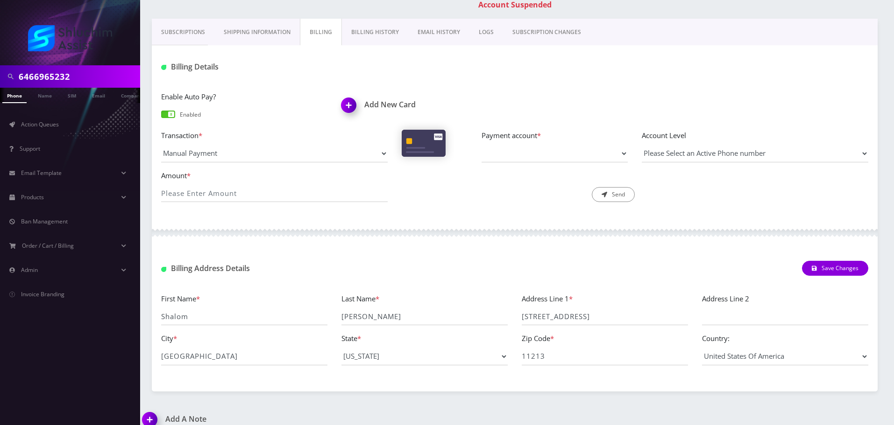
click at [462, 196] on div "Description * Send" at bounding box center [515, 186] width 240 height 33
click at [698, 134] on label "Account Level" at bounding box center [755, 135] width 226 height 11
click at [679, 152] on select "Please Select an Active Phone number 6466965232" at bounding box center [755, 154] width 226 height 18
click at [474, 188] on div "Description * Send" at bounding box center [515, 186] width 240 height 33
click at [296, 197] on input "Amount *" at bounding box center [274, 193] width 226 height 18
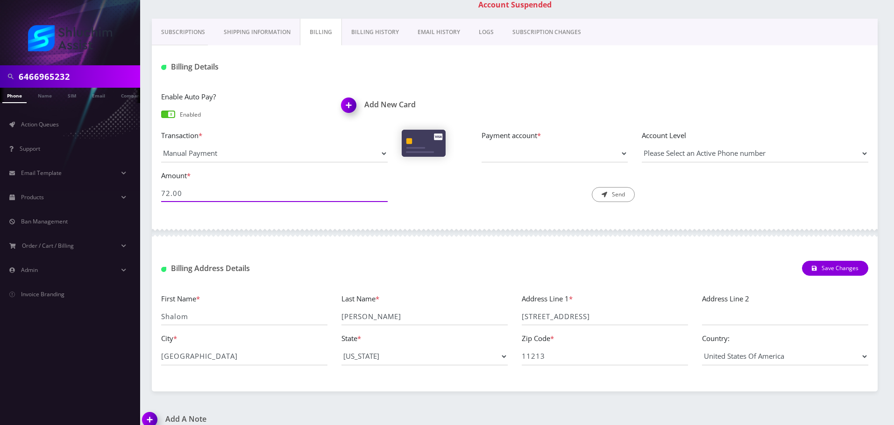
type input "72.00"
click at [493, 194] on div "Description * Send" at bounding box center [515, 186] width 240 height 33
click at [595, 156] on select "Payment account *" at bounding box center [554, 154] width 146 height 18
click at [565, 191] on div "Description * Send" at bounding box center [515, 186] width 240 height 33
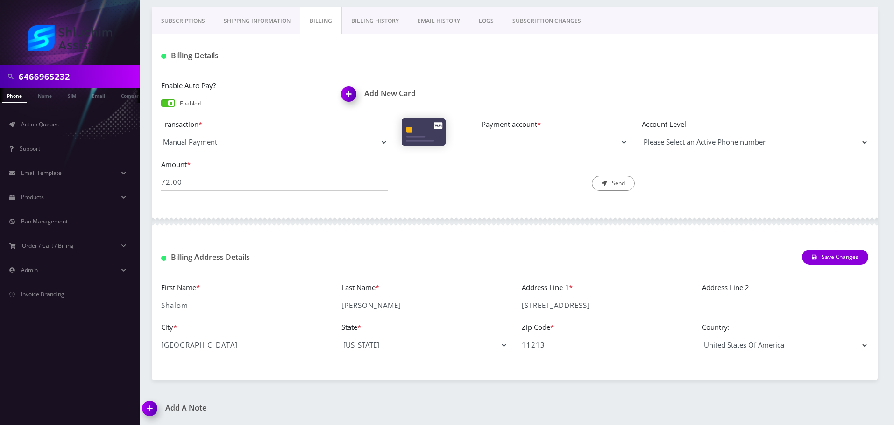
scroll to position [168, 0]
click at [365, 25] on link "Billing History" at bounding box center [375, 20] width 66 height 27
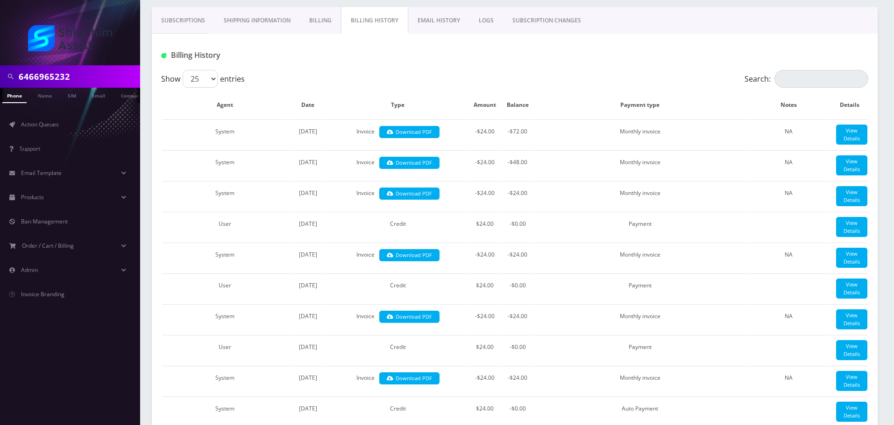
click at [325, 18] on link "Billing" at bounding box center [320, 20] width 41 height 27
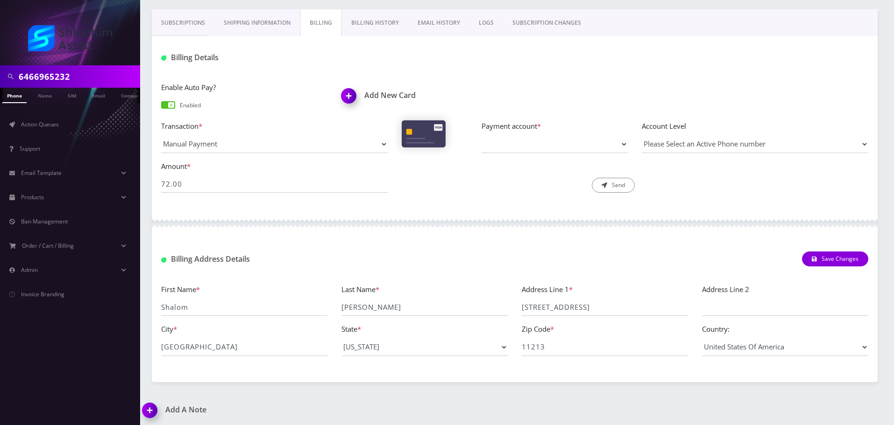
scroll to position [168, 0]
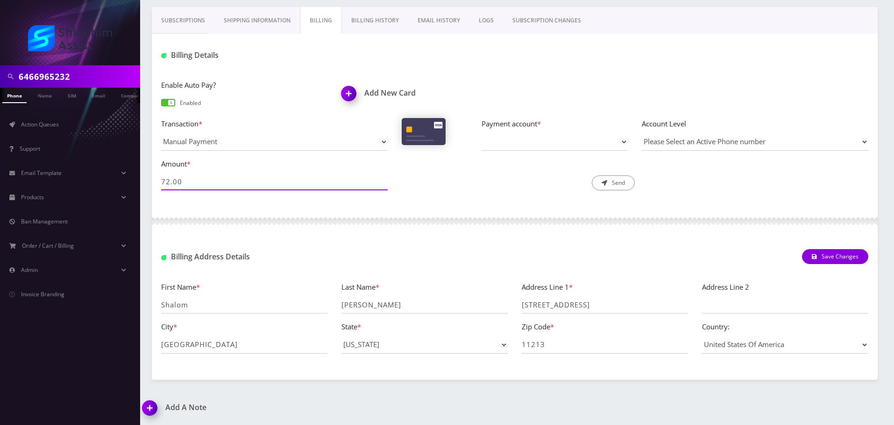
click at [310, 184] on input "72.00" at bounding box center [274, 182] width 226 height 18
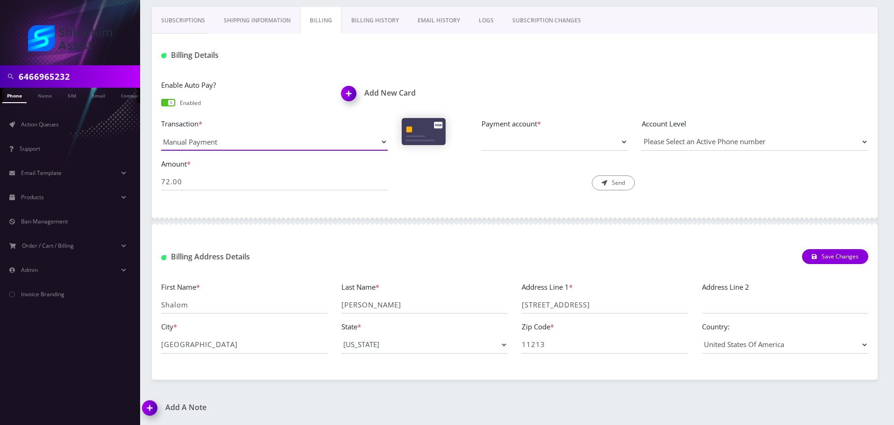
click at [361, 149] on select "Manual Payment Custom Charge Manual Credit Custom Invoice" at bounding box center [274, 142] width 226 height 18
click at [161, 133] on select "Manual Payment Custom Charge Manual Credit Custom Invoice" at bounding box center [274, 142] width 226 height 18
click at [472, 172] on div "Description * Send" at bounding box center [515, 174] width 240 height 33
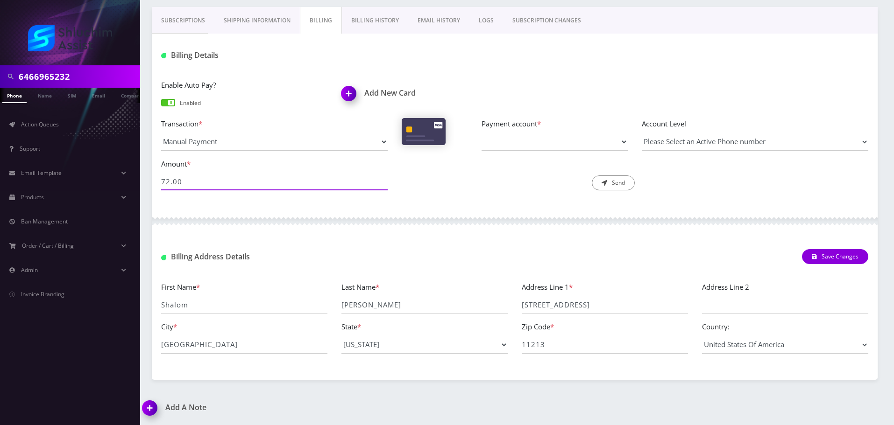
click at [340, 178] on input "72.00" at bounding box center [274, 182] width 226 height 18
click at [592, 176] on button "Send" at bounding box center [613, 183] width 43 height 15
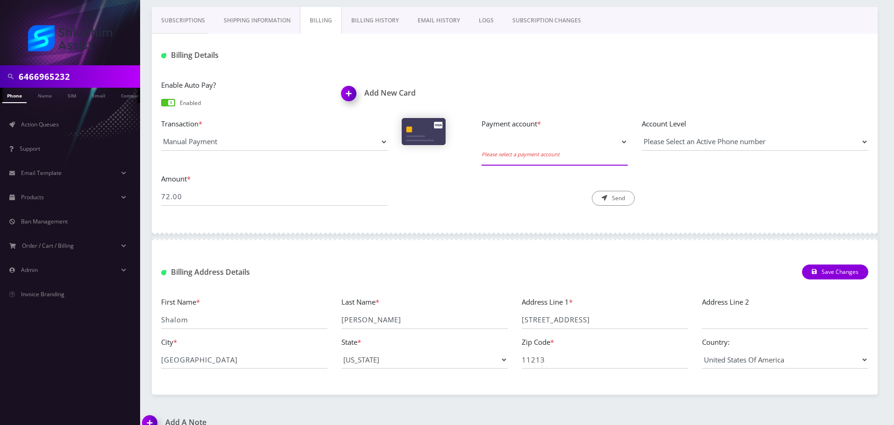
click at [535, 145] on select "Payment account *" at bounding box center [554, 142] width 146 height 18
click at [492, 179] on div "Description * Send" at bounding box center [515, 189] width 240 height 33
click at [535, 141] on select "Payment account *" at bounding box center [554, 142] width 146 height 18
click at [536, 141] on select "Payment account *" at bounding box center [554, 142] width 146 height 18
click at [734, 143] on select "Please Select an Active Phone number 6466965232" at bounding box center [755, 142] width 226 height 18
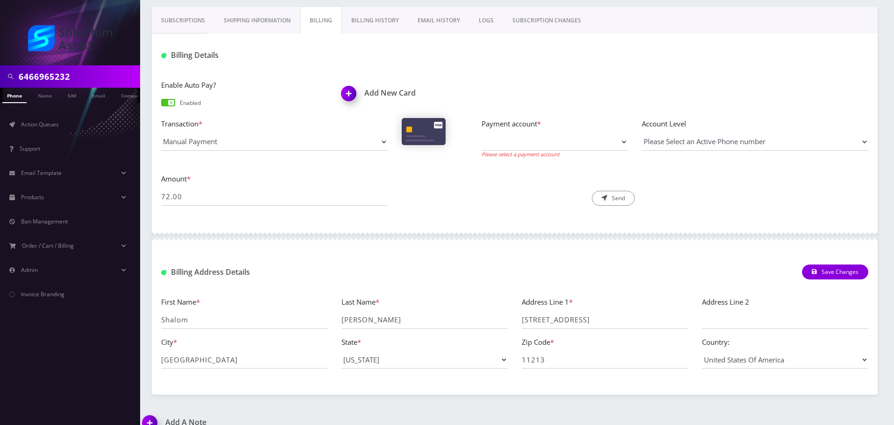
click at [495, 181] on div "Description * Send" at bounding box center [515, 189] width 240 height 33
click at [530, 144] on select "Payment account *" at bounding box center [554, 142] width 146 height 18
click at [436, 177] on div "Description * Send" at bounding box center [515, 189] width 240 height 33
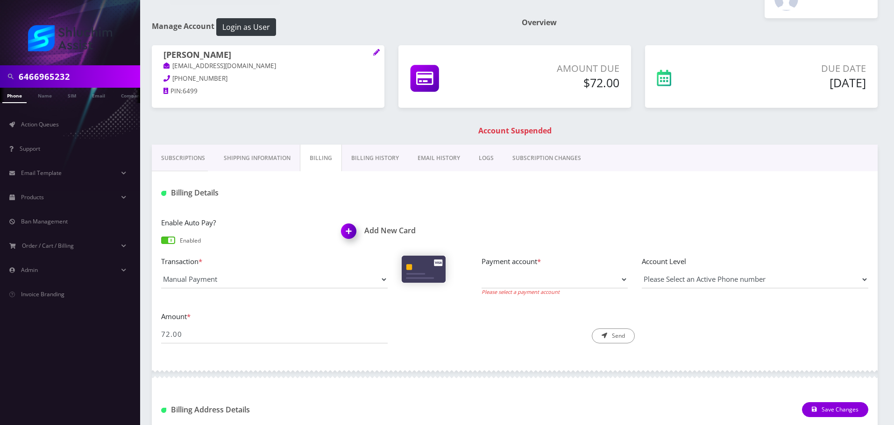
scroll to position [140, 0]
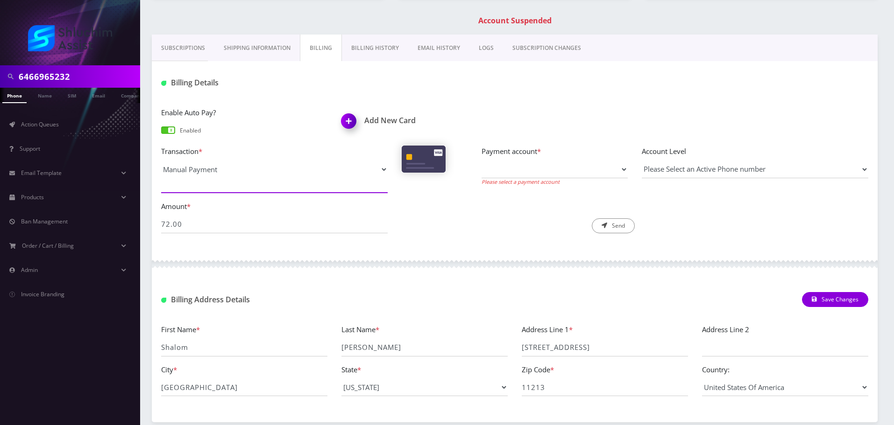
click at [315, 170] on select "Manual Payment Custom Charge Manual Credit Custom Invoice" at bounding box center [274, 170] width 226 height 18
click at [465, 213] on div "Description * Send" at bounding box center [515, 217] width 240 height 33
click at [287, 173] on select "Manual Payment Custom Charge Manual Credit Custom Invoice" at bounding box center [274, 170] width 226 height 18
select select "Manual Credit"
click at [161, 161] on select "Manual Payment Custom Charge Manual Credit Custom Invoice" at bounding box center [274, 170] width 226 height 18
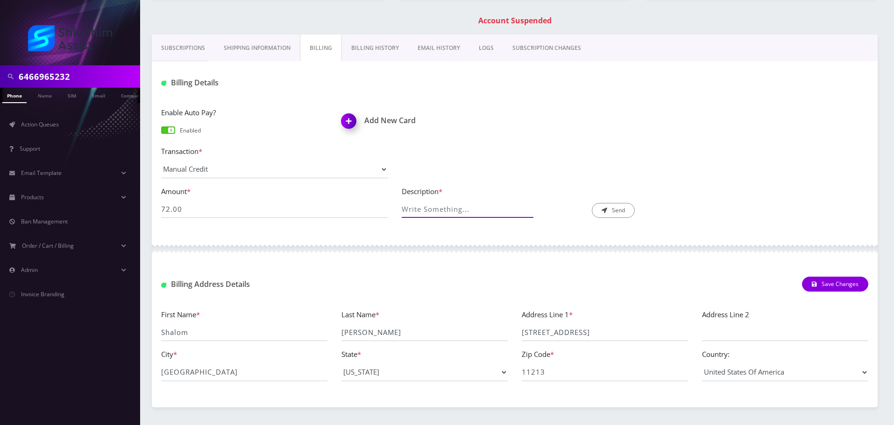
click at [451, 214] on input "Description *" at bounding box center [464, 209] width 125 height 18
click at [436, 211] on input "Description *" at bounding box center [464, 209] width 125 height 18
type input "M"
click at [702, 116] on div "Enable Auto Pay? Enabled Add New Card" at bounding box center [514, 126] width 721 height 39
click at [500, 208] on input "Manual payment" at bounding box center [464, 209] width 125 height 18
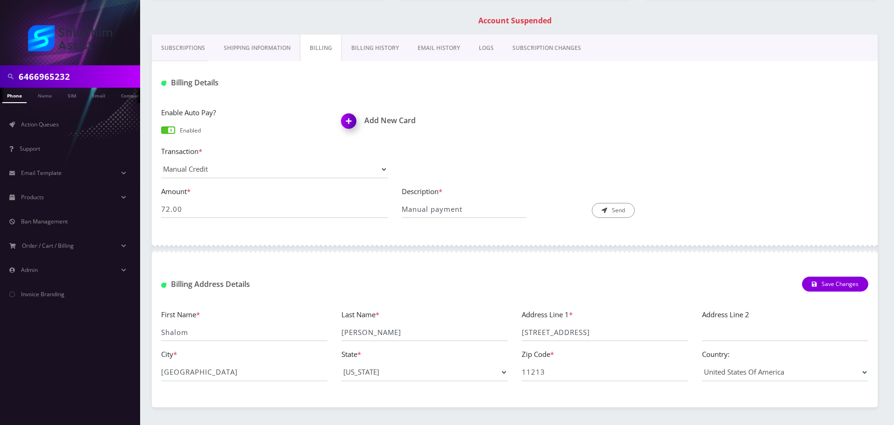
click at [692, 115] on div "Enable Auto Pay? Enabled Add New Card" at bounding box center [514, 126] width 721 height 39
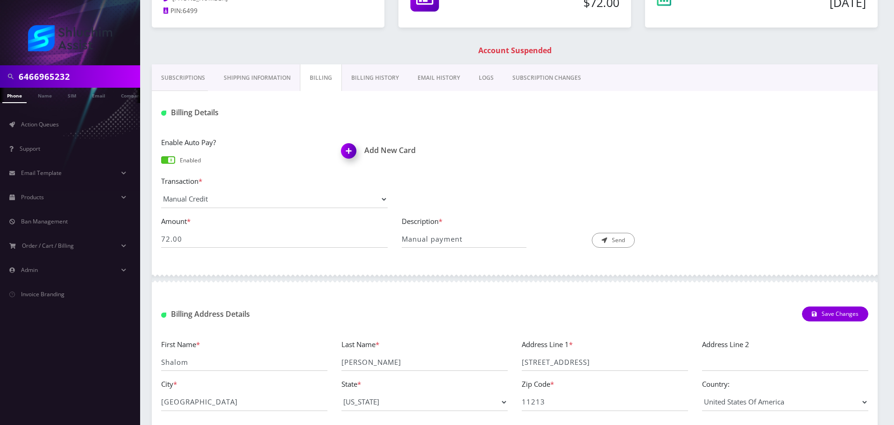
scroll to position [0, 0]
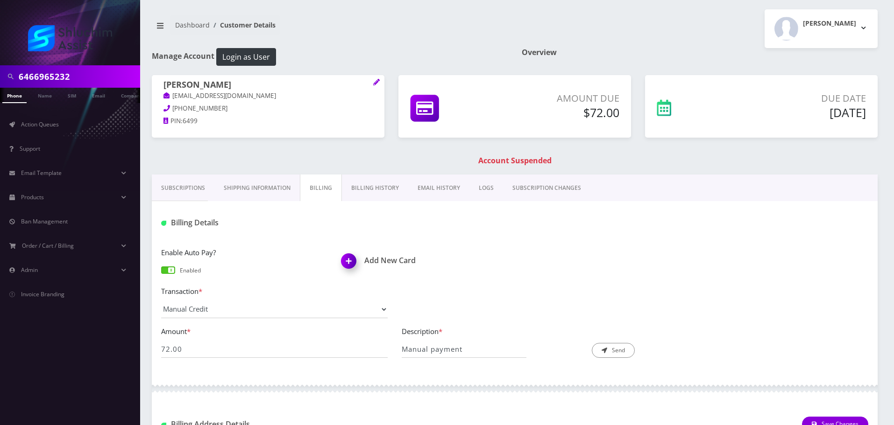
click at [544, 245] on div "Enable Auto Pay? Enabled Add New Card Transaction * Manual Payment Custom Charg…" at bounding box center [515, 306] width 726 height 137
click at [647, 256] on div "Enable Auto Pay? Enabled Add New Card" at bounding box center [514, 266] width 721 height 39
click at [319, 312] on select "Manual Payment Custom Charge Manual Credit Custom Invoice" at bounding box center [274, 310] width 226 height 18
click at [161, 301] on select "Manual Payment Custom Charge Manual Credit Custom Invoice" at bounding box center [274, 310] width 226 height 18
click at [269, 316] on select "Manual Payment Custom Charge Manual Credit Custom Invoice" at bounding box center [274, 310] width 226 height 18
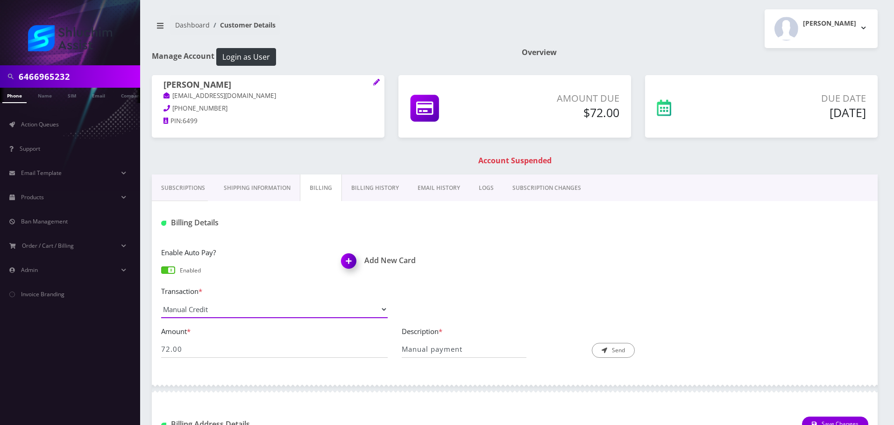
click at [269, 315] on select "Manual Payment Custom Charge Manual Credit Custom Invoice" at bounding box center [274, 310] width 226 height 18
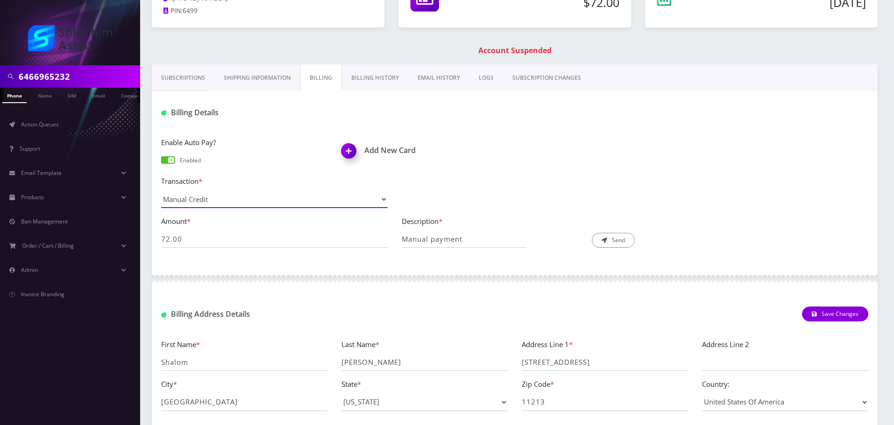
scroll to position [140, 0]
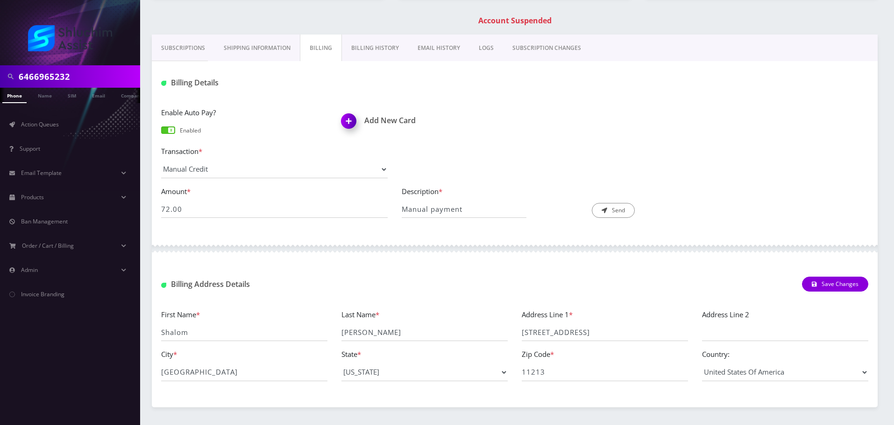
click at [573, 144] on div "Enable Auto Pay? Enabled Add New Card" at bounding box center [514, 126] width 721 height 39
click at [202, 208] on input "72.00" at bounding box center [274, 209] width 226 height 18
click at [219, 171] on select "Manual Payment Custom Charge Manual Credit Custom Invoice" at bounding box center [274, 170] width 226 height 18
click at [161, 161] on select "Manual Payment Custom Charge Manual Credit Custom Invoice" at bounding box center [274, 170] width 226 height 18
click at [567, 169] on div "Transaction * Manual Payment Custom Charge Manual Credit Custom Invoice Payment…" at bounding box center [514, 166] width 721 height 40
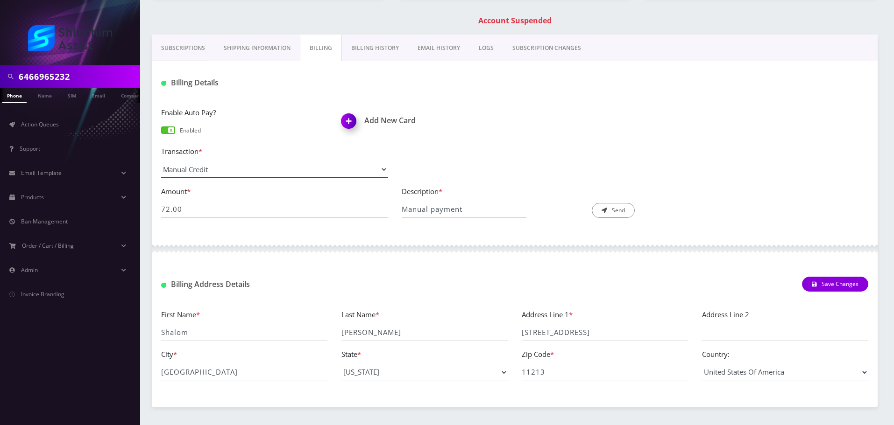
click at [172, 170] on select "Manual Payment Custom Charge Manual Credit Custom Invoice" at bounding box center [274, 170] width 226 height 18
click at [143, 162] on div "6466965232 Phone Name SIM Email Company Customer Dashboard Customer Details Men…" at bounding box center [514, 156] width 758 height 593
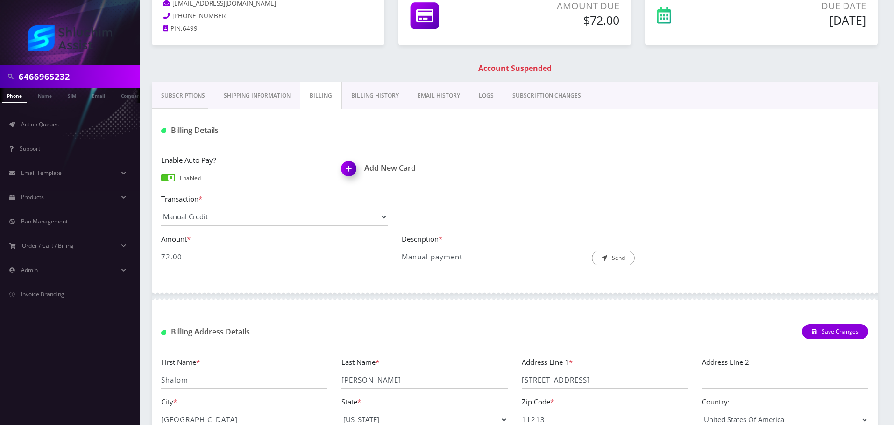
scroll to position [93, 0]
click at [452, 255] on input "Manual payment" at bounding box center [464, 256] width 125 height 18
click at [472, 252] on input "Manual payment" at bounding box center [464, 256] width 125 height 18
type input "Manual payment proof"
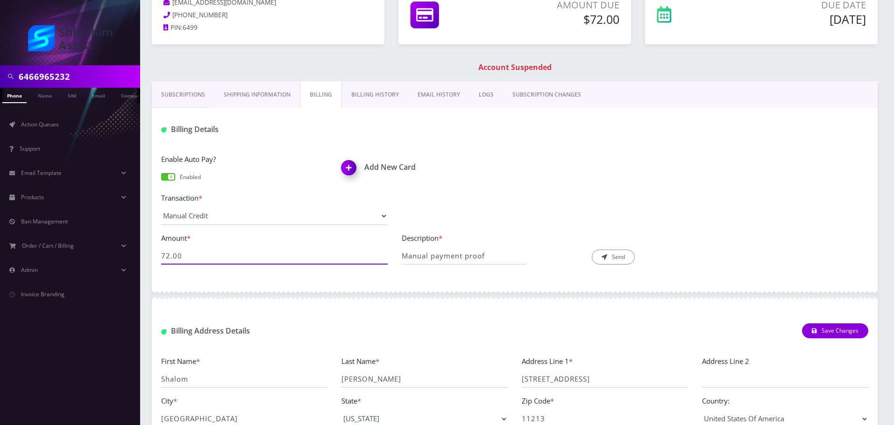
click at [287, 255] on input "72.00" at bounding box center [274, 256] width 226 height 18
click at [592, 250] on button "Send" at bounding box center [613, 257] width 43 height 15
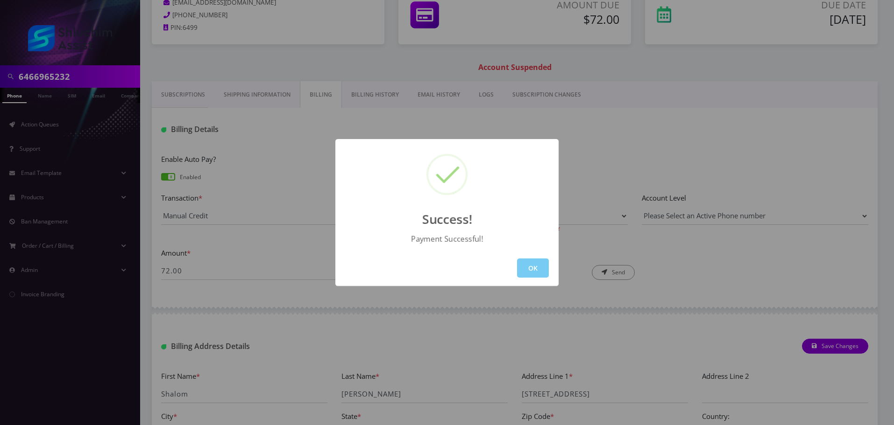
click at [534, 270] on button "OK" at bounding box center [533, 268] width 32 height 19
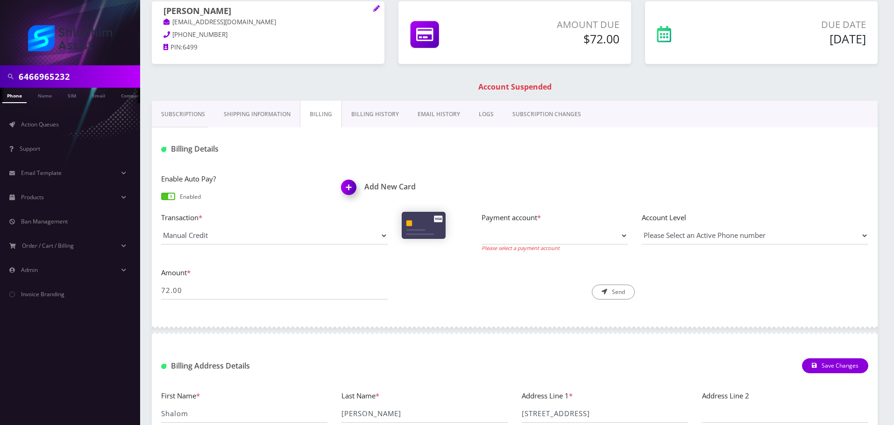
scroll to position [47, 0]
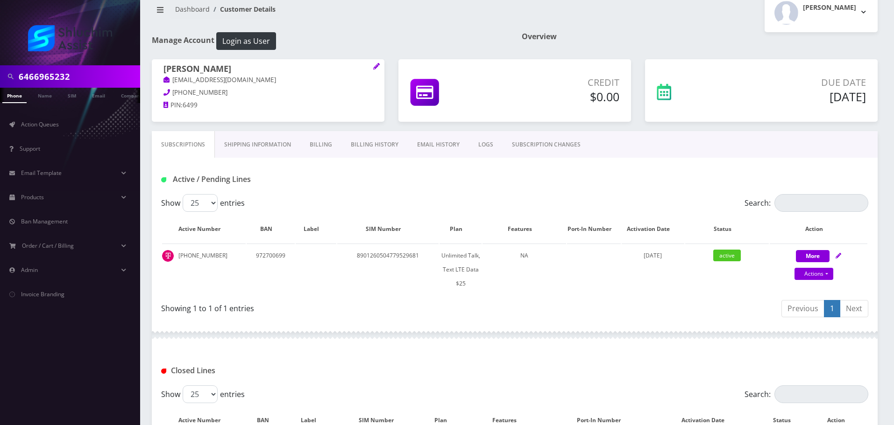
scroll to position [47, 0]
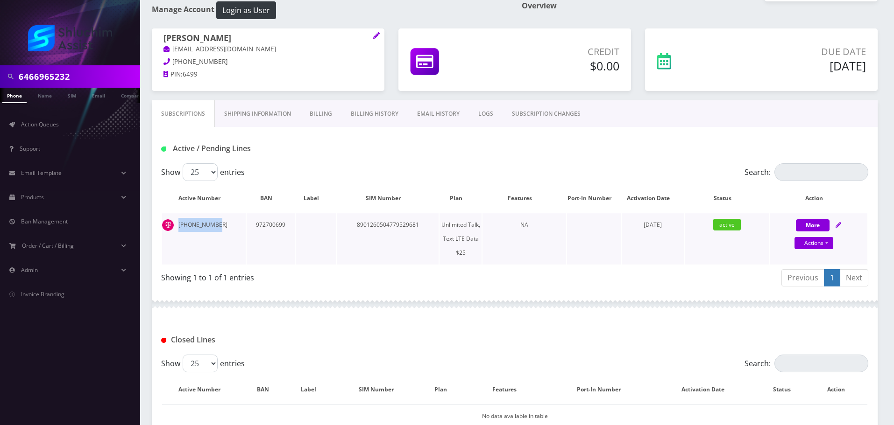
drag, startPoint x: 220, startPoint y: 222, endPoint x: 178, endPoint y: 223, distance: 41.6
click at [178, 223] on td "[PHONE_NUMBER]" at bounding box center [204, 239] width 84 height 52
copy td "[PHONE_NUMBER]"
drag, startPoint x: 219, startPoint y: 217, endPoint x: 220, endPoint y: 224, distance: 7.1
click at [219, 218] on td "646-696-5232" at bounding box center [204, 239] width 84 height 52
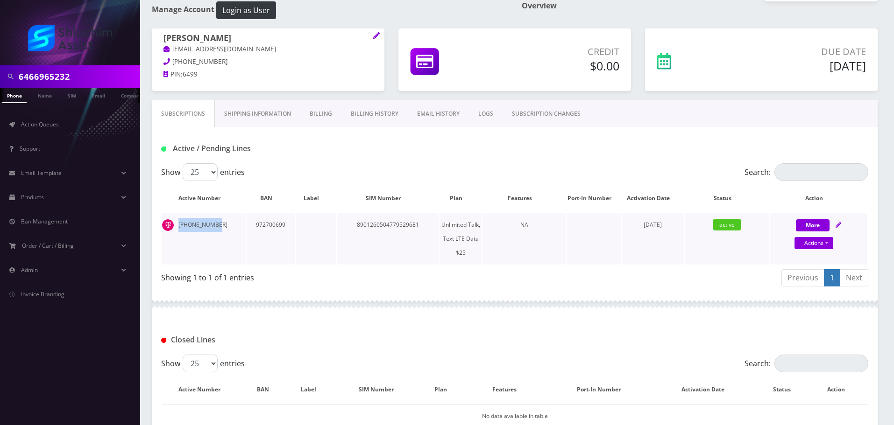
click at [219, 224] on td "646-696-5232" at bounding box center [204, 239] width 84 height 52
click at [219, 225] on td "646-696-5232" at bounding box center [204, 239] width 84 height 52
drag, startPoint x: 227, startPoint y: 226, endPoint x: 255, endPoint y: 190, distance: 45.0
click at [165, 226] on td "646-696-5232" at bounding box center [204, 239] width 84 height 52
copy td "646-696-5232"
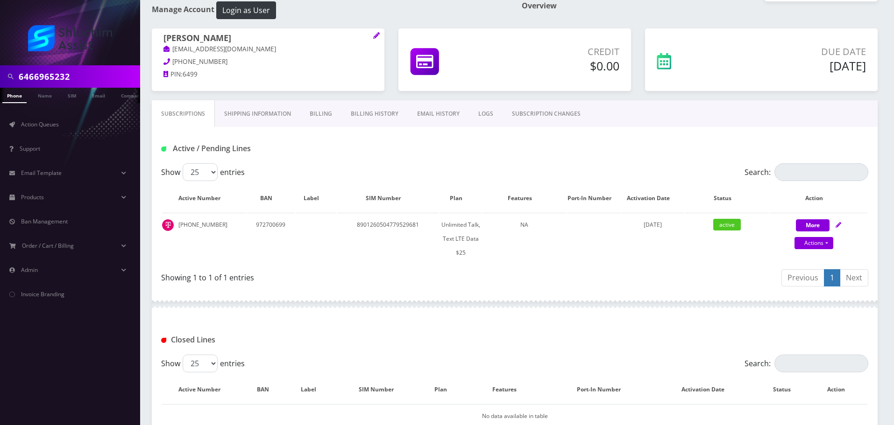
click at [125, 74] on input "6466965232" at bounding box center [78, 77] width 119 height 18
paste input "[PHONE_NUMBER]"
click at [76, 76] on input "[PHONE_NUMBER]" at bounding box center [78, 77] width 119 height 18
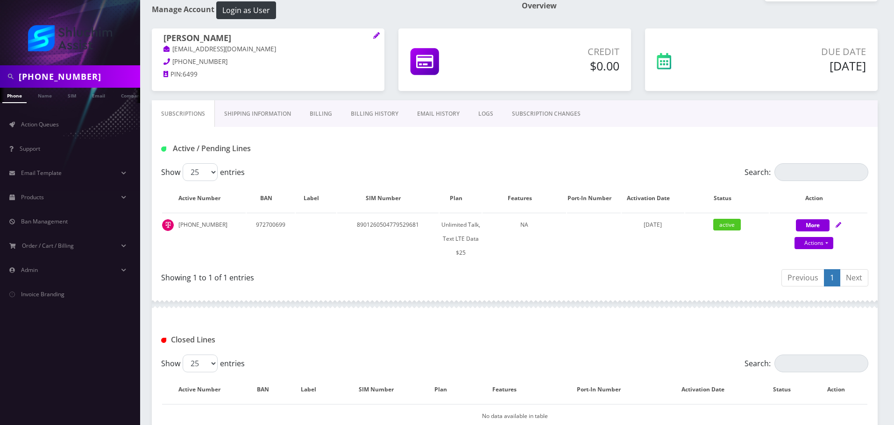
click at [62, 77] on input "[PHONE_NUMBER]" at bounding box center [78, 77] width 119 height 18
type input "9293442090"
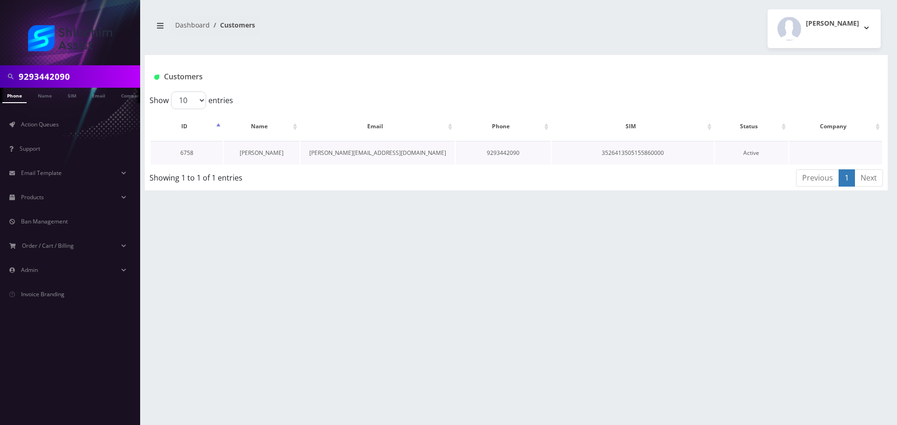
click at [262, 152] on link "Levi Naki" at bounding box center [262, 153] width 44 height 8
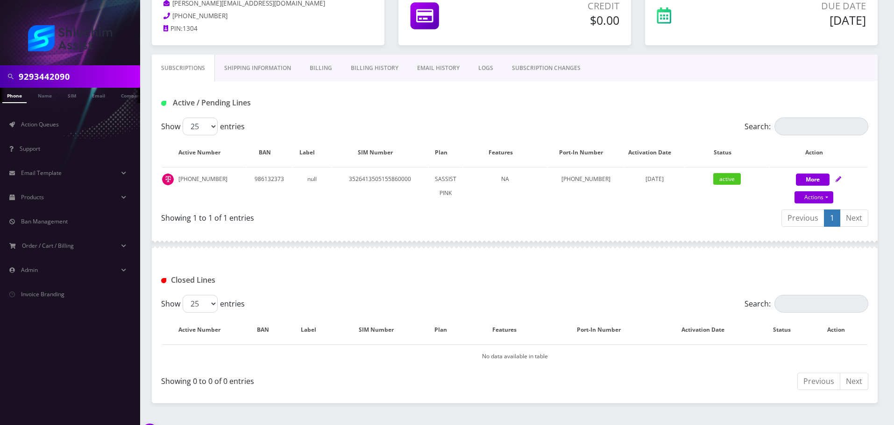
scroll to position [116, 0]
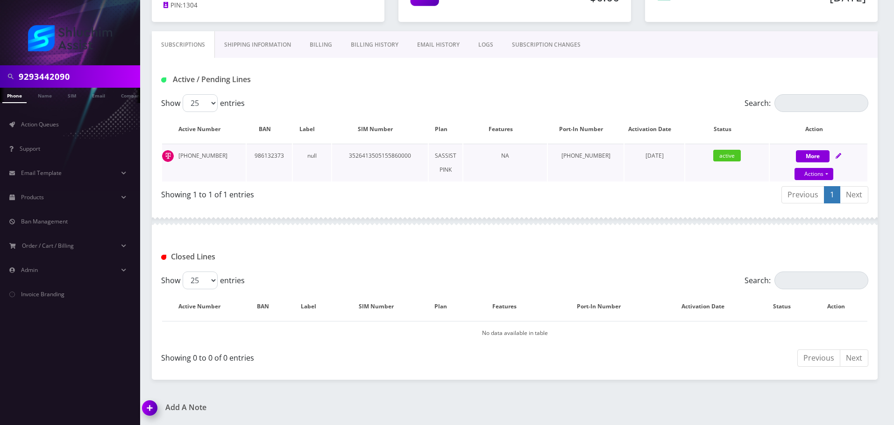
click at [288, 174] on td "986132373" at bounding box center [269, 163] width 45 height 38
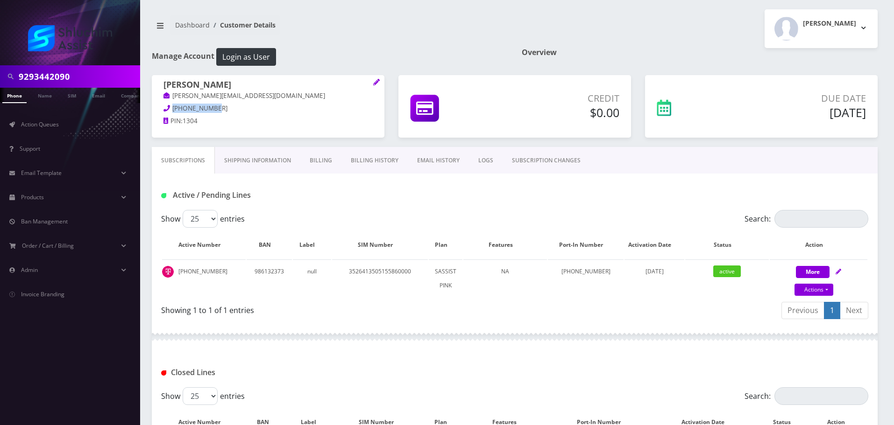
drag, startPoint x: 208, startPoint y: 114, endPoint x: 221, endPoint y: 106, distance: 15.3
click at [208, 113] on p "[PHONE_NUMBER]" at bounding box center [267, 109] width 209 height 10
click at [226, 104] on p "[PHONE_NUMBER]" at bounding box center [267, 109] width 209 height 10
click at [67, 77] on input "9293442090" at bounding box center [78, 77] width 119 height 18
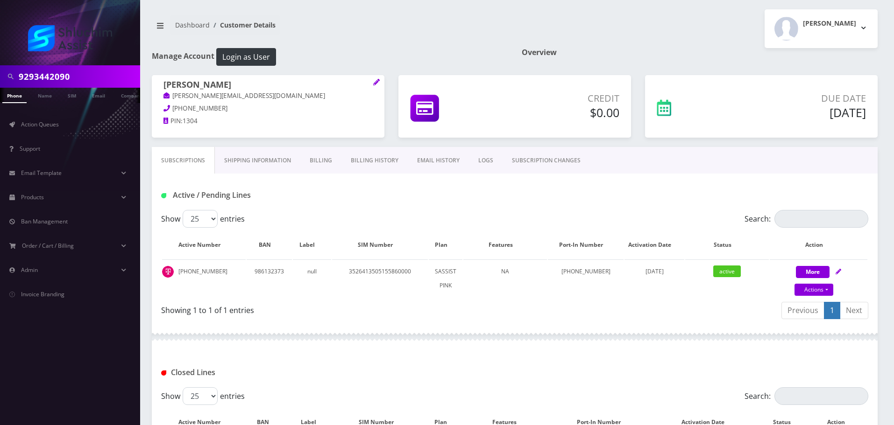
click at [67, 77] on input "9293442090" at bounding box center [78, 77] width 119 height 18
paste input "9299795613"
drag, startPoint x: 61, startPoint y: 78, endPoint x: 67, endPoint y: 78, distance: 6.6
click at [61, 78] on input "9299795613" at bounding box center [78, 77] width 119 height 18
type input "9299795613"
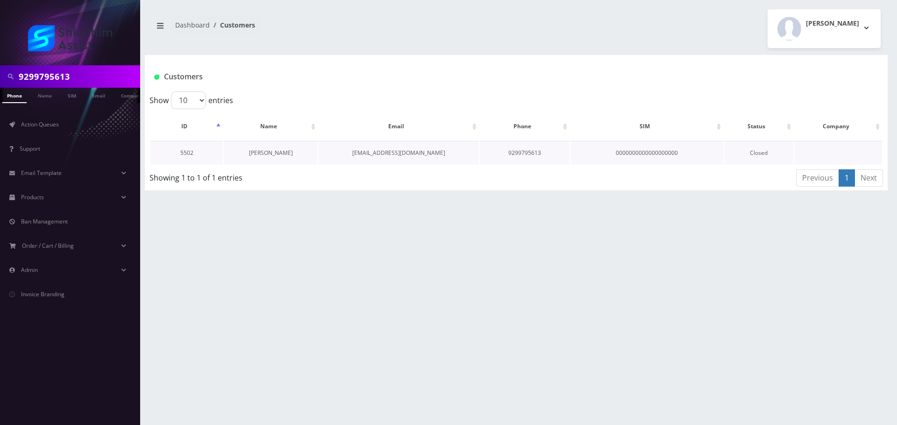
click at [276, 150] on link "[PERSON_NAME]" at bounding box center [271, 153] width 44 height 8
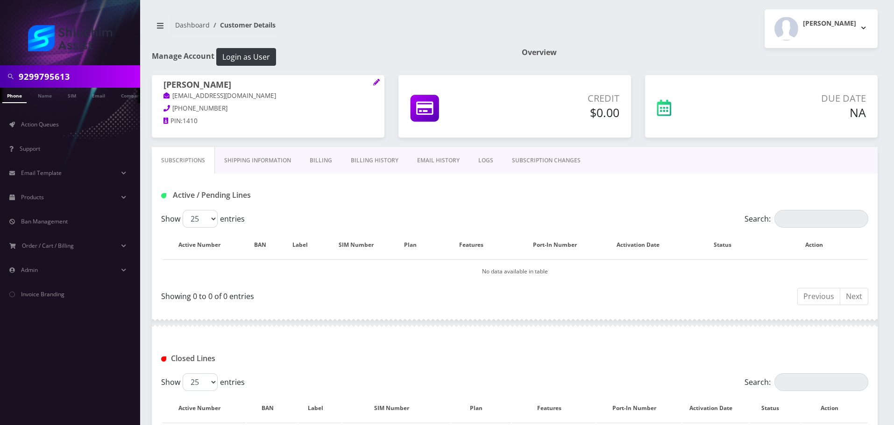
click at [318, 163] on link "Billing" at bounding box center [320, 160] width 41 height 27
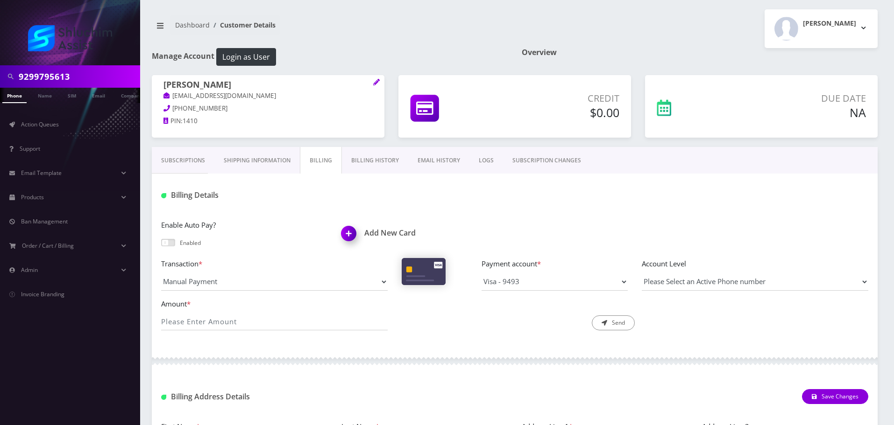
click at [100, 78] on input "9299795613" at bounding box center [78, 77] width 119 height 18
click at [102, 74] on input "9299795613" at bounding box center [78, 77] width 119 height 18
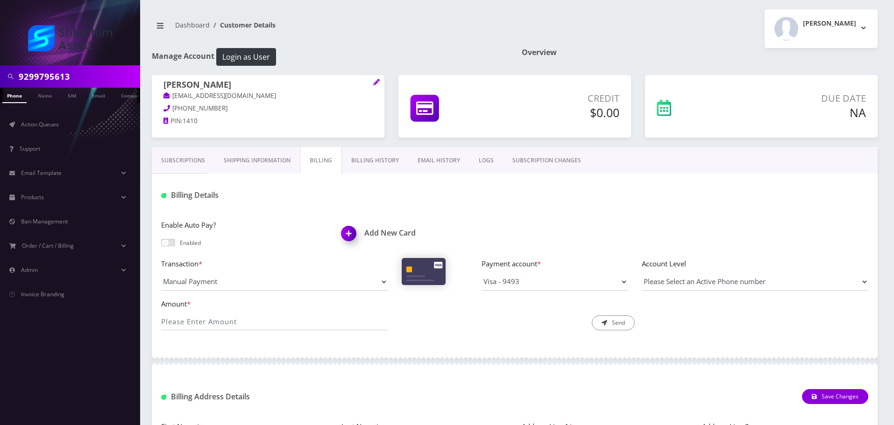
click at [102, 74] on input "9299795613" at bounding box center [78, 77] width 119 height 18
paste input "-344-2090"
click at [52, 76] on input "929-344-2090" at bounding box center [78, 77] width 119 height 18
click at [60, 78] on input "929-344-2090" at bounding box center [78, 77] width 119 height 18
type input "9293442090"
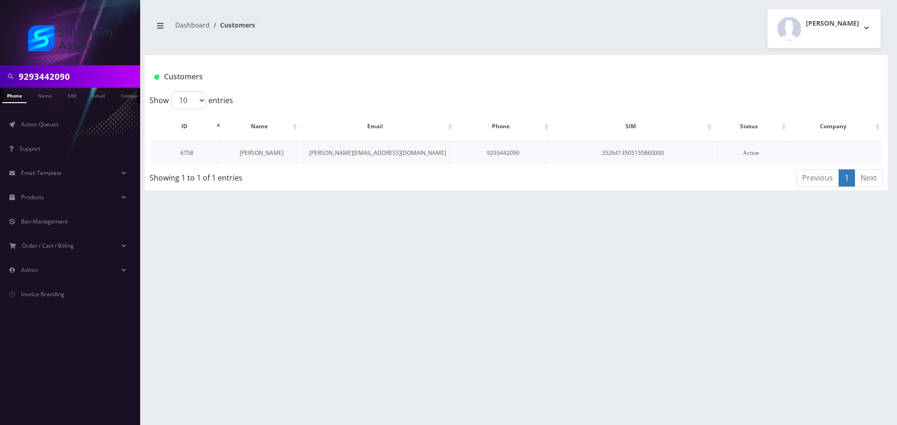
click at [268, 151] on link "[PERSON_NAME]" at bounding box center [262, 153] width 44 height 8
click at [264, 152] on link "[PERSON_NAME]" at bounding box center [262, 153] width 44 height 8
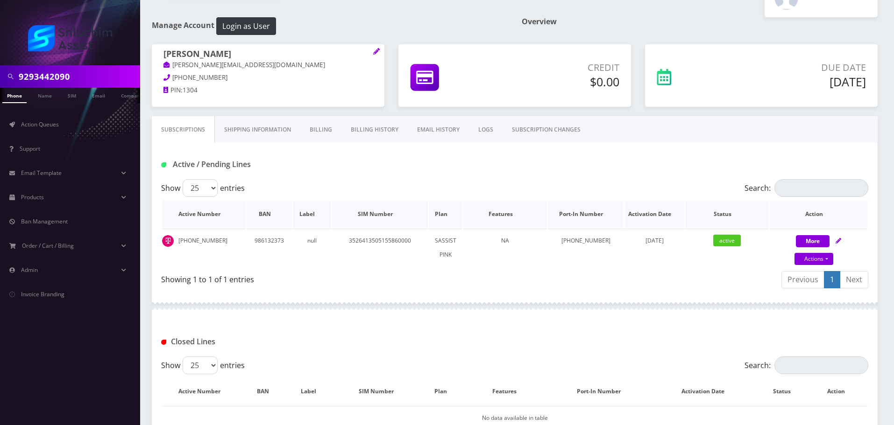
scroll to position [116, 0]
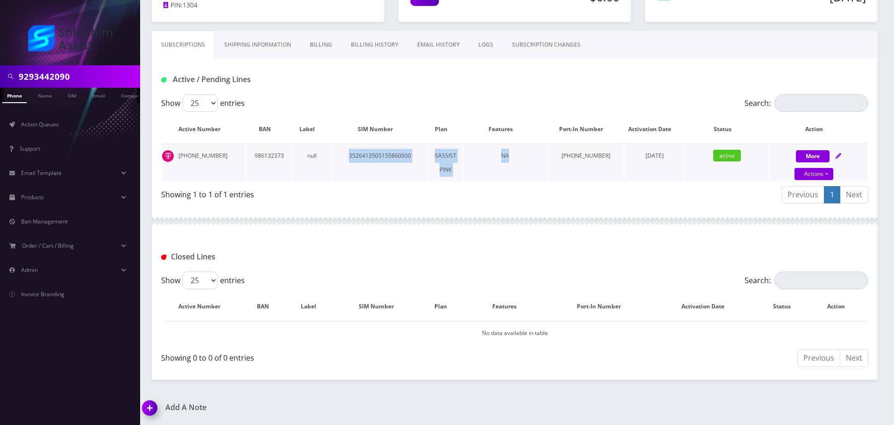
drag, startPoint x: 343, startPoint y: 159, endPoint x: 538, endPoint y: 154, distance: 194.8
click at [538, 154] on tr "[PHONE_NUMBER] 986132373 null 3526413505155860000 SASSIST PINK NA 999-999-9999 …" at bounding box center [514, 163] width 705 height 38
click at [538, 154] on td "NA" at bounding box center [505, 163] width 84 height 38
drag, startPoint x: 366, startPoint y: 154, endPoint x: 574, endPoint y: 157, distance: 208.3
click at [478, 157] on tr "[PHONE_NUMBER] 986132373 null 3526413505155860000 SASSIST PINK NA 999-999-9999 …" at bounding box center [514, 163] width 705 height 38
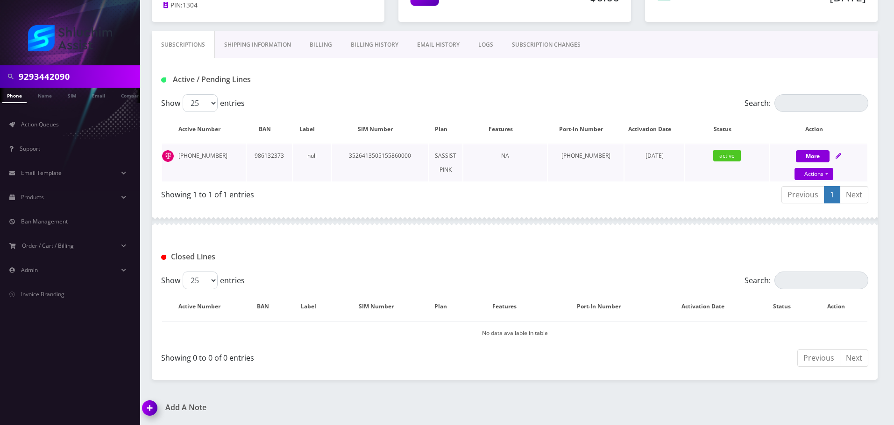
click at [574, 157] on td "[PHONE_NUMBER]" at bounding box center [586, 163] width 76 height 38
drag, startPoint x: 487, startPoint y: 164, endPoint x: 595, endPoint y: 158, distance: 109.0
click at [590, 158] on tr "[PHONE_NUMBER] 986132373 null 3526413505155860000 SASSIST PINK NA 999-999-9999 …" at bounding box center [514, 163] width 705 height 38
click at [595, 158] on td "[PHONE_NUMBER]" at bounding box center [586, 163] width 76 height 38
drag, startPoint x: 504, startPoint y: 159, endPoint x: 662, endPoint y: 162, distance: 157.4
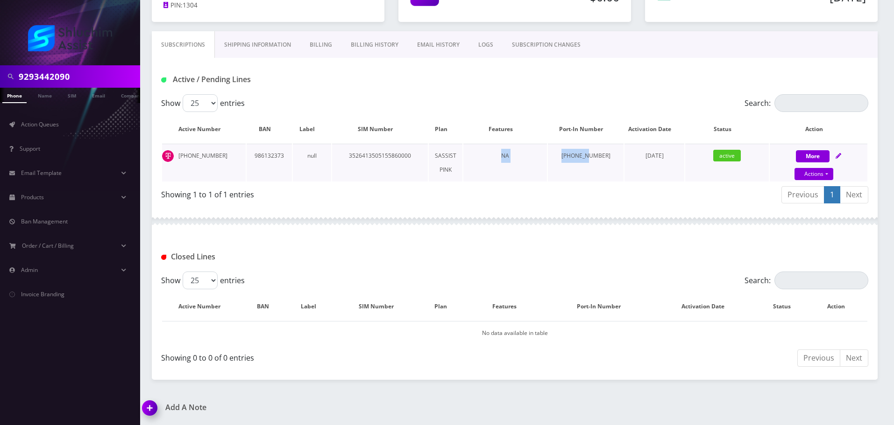
click at [639, 162] on tr "[PHONE_NUMBER] 986132373 null 3526413505155860000 SASSIST PINK NA 999-999-9999 …" at bounding box center [514, 163] width 705 height 38
click at [662, 162] on td "[DATE]" at bounding box center [654, 163] width 60 height 38
drag, startPoint x: 568, startPoint y: 160, endPoint x: 713, endPoint y: 164, distance: 144.8
click at [694, 164] on tr "[PHONE_NUMBER] 986132373 null 3526413505155860000 SASSIST PINK NA 999-999-9999 …" at bounding box center [514, 163] width 705 height 38
click at [713, 164] on td "active" at bounding box center [727, 163] width 84 height 38
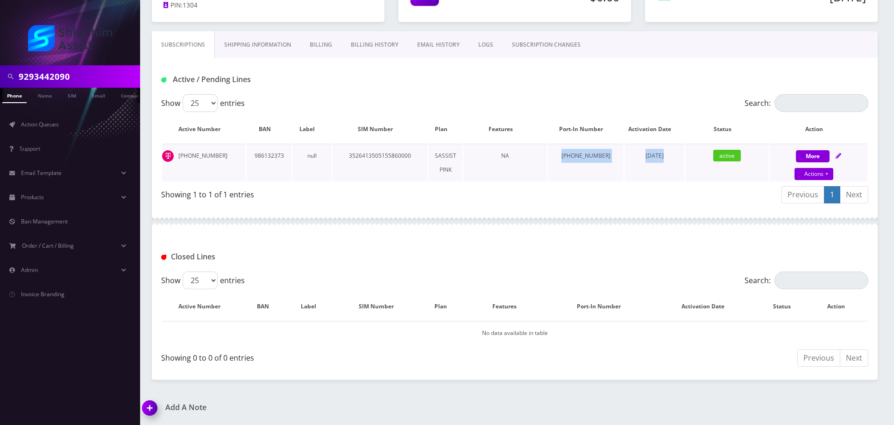
drag, startPoint x: 563, startPoint y: 164, endPoint x: 690, endPoint y: 169, distance: 127.1
click at [674, 169] on table "Active Number BAN Label SIM Number Plan Features Port-In Number Activation Date…" at bounding box center [514, 149] width 707 height 68
click at [690, 169] on td "active" at bounding box center [727, 163] width 84 height 38
drag, startPoint x: 582, startPoint y: 165, endPoint x: 680, endPoint y: 170, distance: 98.2
click at [632, 170] on tr "929-344-2090 986132373 null 3526413505155860000 SASSIST PINK NA 999-999-9999 No…" at bounding box center [514, 163] width 705 height 38
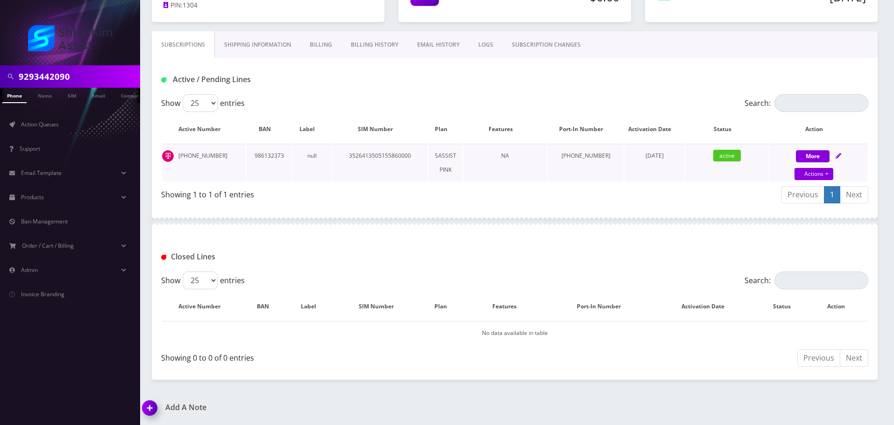
click at [680, 170] on td "November 05, 2024" at bounding box center [654, 163] width 60 height 38
drag, startPoint x: 571, startPoint y: 159, endPoint x: 688, endPoint y: 164, distance: 117.3
click at [679, 164] on tr "929-344-2090 986132373 null 3526413505155860000 SASSIST PINK NA 999-999-9999 No…" at bounding box center [514, 163] width 705 height 38
click at [688, 164] on td "active" at bounding box center [727, 163] width 84 height 38
drag, startPoint x: 425, startPoint y: 159, endPoint x: 613, endPoint y: 159, distance: 188.2
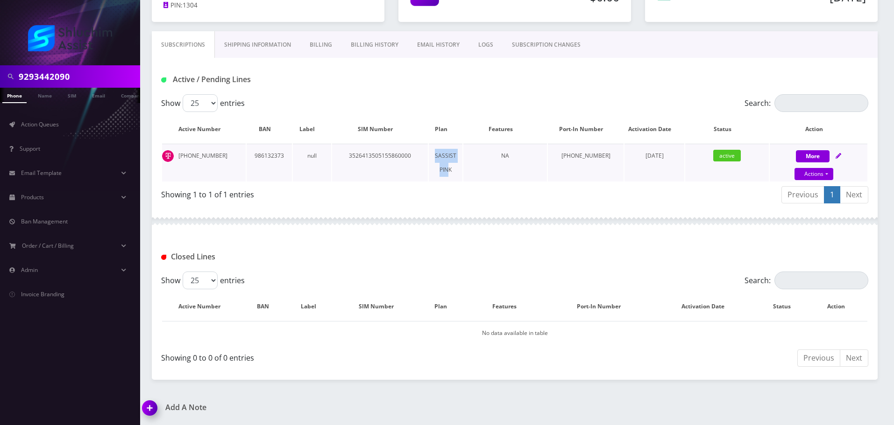
click at [551, 159] on tr "929-344-2090 986132373 null 3526413505155860000 SASSIST PINK NA 999-999-9999 No…" at bounding box center [514, 163] width 705 height 38
click at [613, 159] on td "999-999-9999" at bounding box center [586, 163] width 76 height 38
drag, startPoint x: 457, startPoint y: 158, endPoint x: 643, endPoint y: 163, distance: 185.4
click at [601, 163] on tr "929-344-2090 986132373 null 3526413505155860000 SASSIST PINK NA 999-999-9999 No…" at bounding box center [514, 163] width 705 height 38
click at [643, 163] on td "November 05, 2024" at bounding box center [654, 163] width 60 height 38
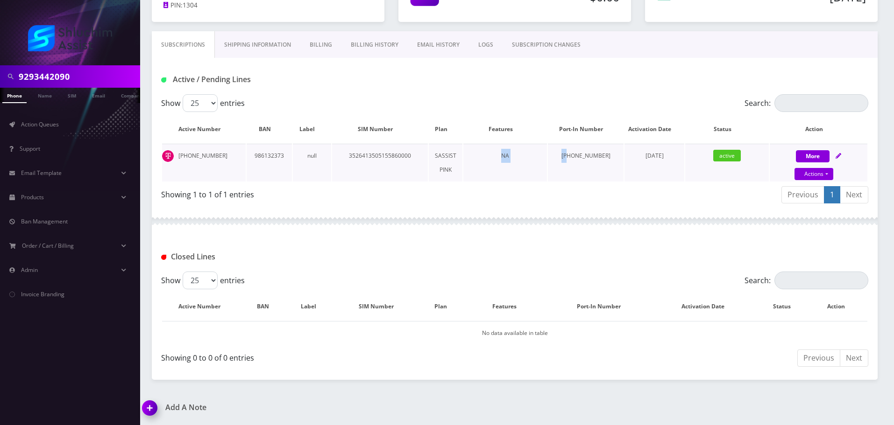
drag, startPoint x: 492, startPoint y: 162, endPoint x: 649, endPoint y: 167, distance: 157.0
click at [637, 167] on tr "929-344-2090 986132373 null 3526413505155860000 SASSIST PINK NA 999-999-9999 No…" at bounding box center [514, 163] width 705 height 38
click at [649, 167] on td "November 05, 2024" at bounding box center [654, 163] width 60 height 38
drag, startPoint x: 535, startPoint y: 163, endPoint x: 651, endPoint y: 165, distance: 116.8
click at [636, 165] on tr "929-344-2090 986132373 null 3526413505155860000 SASSIST PINK NA 999-999-9999 No…" at bounding box center [514, 163] width 705 height 38
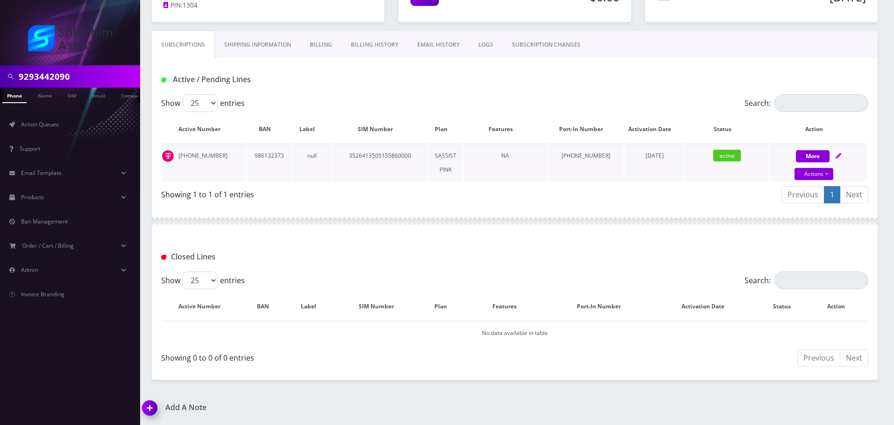
click at [651, 165] on td "November 05, 2024" at bounding box center [654, 163] width 60 height 38
drag, startPoint x: 530, startPoint y: 165, endPoint x: 629, endPoint y: 168, distance: 99.0
click at [629, 168] on tr "929-344-2090 986132373 null 3526413505155860000 SASSIST PINK NA 999-999-9999 No…" at bounding box center [514, 163] width 705 height 38
click at [629, 168] on td "November 05, 2024" at bounding box center [654, 163] width 60 height 38
drag, startPoint x: 556, startPoint y: 158, endPoint x: 663, endPoint y: 163, distance: 107.0
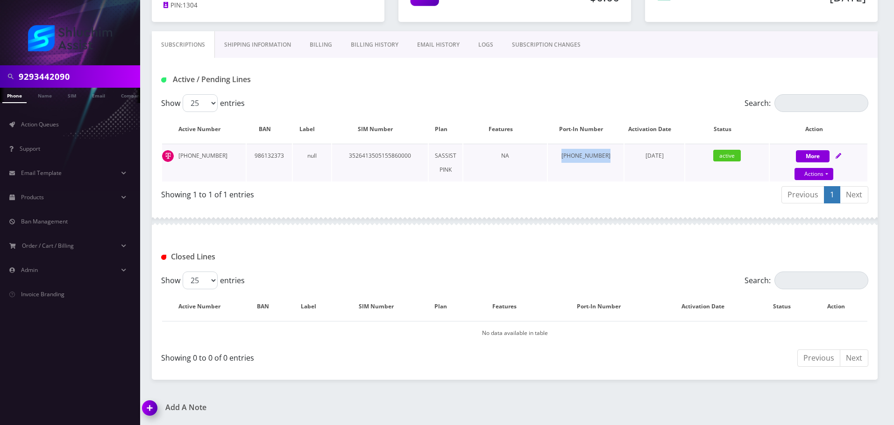
click at [641, 163] on tr "929-344-2090 986132373 null 3526413505155860000 SASSIST PINK NA 999-999-9999 No…" at bounding box center [514, 163] width 705 height 38
click at [663, 163] on td "November 05, 2024" at bounding box center [654, 163] width 60 height 38
drag, startPoint x: 573, startPoint y: 161, endPoint x: 668, endPoint y: 164, distance: 94.8
click at [648, 164] on tr "929-344-2090 986132373 null 3526413505155860000 SASSIST PINK NA 999-999-9999 No…" at bounding box center [514, 163] width 705 height 38
click at [668, 164] on td "November 05, 2024" at bounding box center [654, 163] width 60 height 38
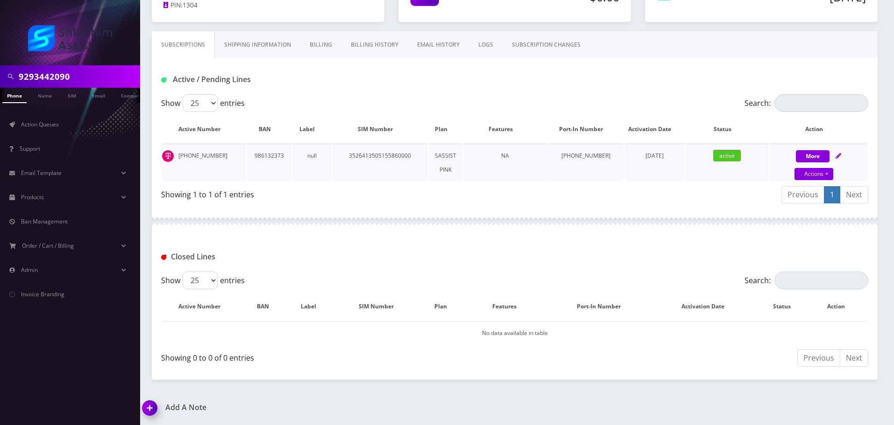
drag, startPoint x: 575, startPoint y: 156, endPoint x: 672, endPoint y: 160, distance: 96.8
click at [672, 160] on tr "929-344-2090 986132373 null 3526413505155860000 SASSIST PINK NA 999-999-9999 No…" at bounding box center [514, 163] width 705 height 38
click at [664, 160] on span "November 05, 2024" at bounding box center [654, 156] width 18 height 8
drag, startPoint x: 568, startPoint y: 157, endPoint x: 681, endPoint y: 161, distance: 113.5
click at [627, 161] on tr "929-344-2090 986132373 null 3526413505155860000 SASSIST PINK NA 999-999-9999 No…" at bounding box center [514, 163] width 705 height 38
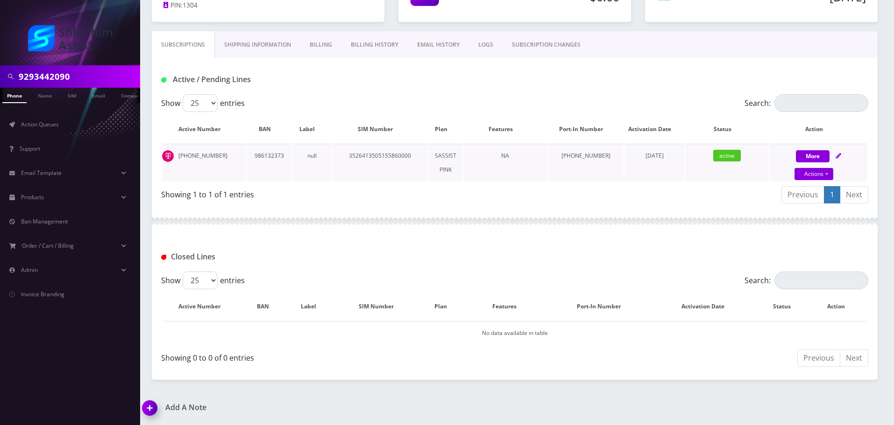
click at [681, 161] on td "November 05, 2024" at bounding box center [654, 163] width 60 height 38
drag, startPoint x: 574, startPoint y: 159, endPoint x: 686, endPoint y: 163, distance: 112.1
click at [679, 163] on tr "929-344-2090 986132373 null 3526413505155860000 SASSIST PINK NA 999-999-9999 No…" at bounding box center [514, 163] width 705 height 38
click at [686, 163] on td "active" at bounding box center [727, 163] width 84 height 38
drag, startPoint x: 566, startPoint y: 161, endPoint x: 679, endPoint y: 165, distance: 113.1
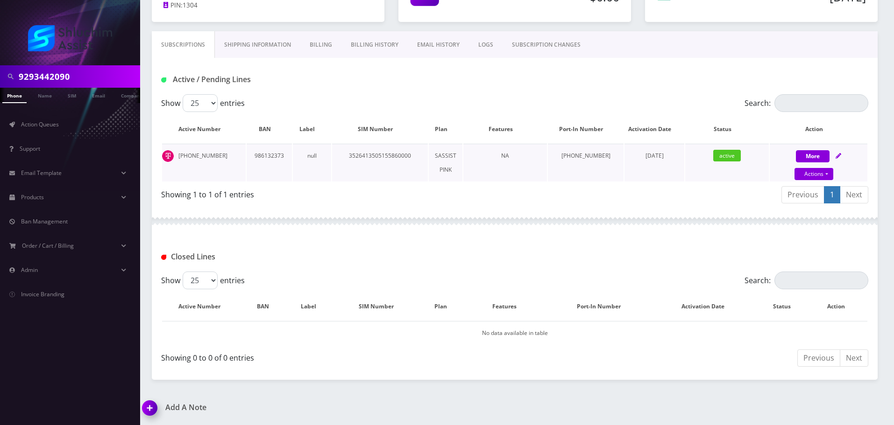
click at [679, 165] on tr "929-344-2090 986132373 null 3526413505155860000 SASSIST PINK NA 999-999-9999 No…" at bounding box center [514, 163] width 705 height 38
click at [679, 165] on td "November 05, 2024" at bounding box center [654, 163] width 60 height 38
click at [688, 167] on tr "929-344-2090 986132373 null 3526413505155860000 SASSIST PINK NA 999-999-9999 No…" at bounding box center [514, 163] width 705 height 38
click at [688, 167] on td "active" at bounding box center [727, 163] width 84 height 38
drag, startPoint x: 415, startPoint y: 168, endPoint x: 496, endPoint y: 168, distance: 81.3
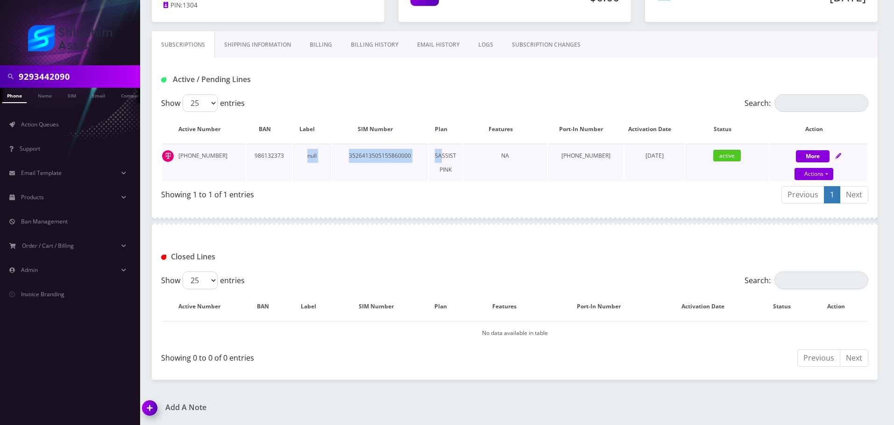
click at [473, 168] on tr "929-344-2090 986132373 null 3526413505155860000 SASSIST PINK NA 999-999-9999 No…" at bounding box center [514, 163] width 705 height 38
click at [496, 168] on td "NA" at bounding box center [505, 163] width 84 height 38
drag, startPoint x: 364, startPoint y: 165, endPoint x: 517, endPoint y: 170, distance: 152.8
click at [507, 170] on tr "929-344-2090 986132373 null 3526413505155860000 SASSIST PINK NA 999-999-9999 No…" at bounding box center [514, 163] width 705 height 38
click at [517, 170] on td "NA" at bounding box center [505, 163] width 84 height 38
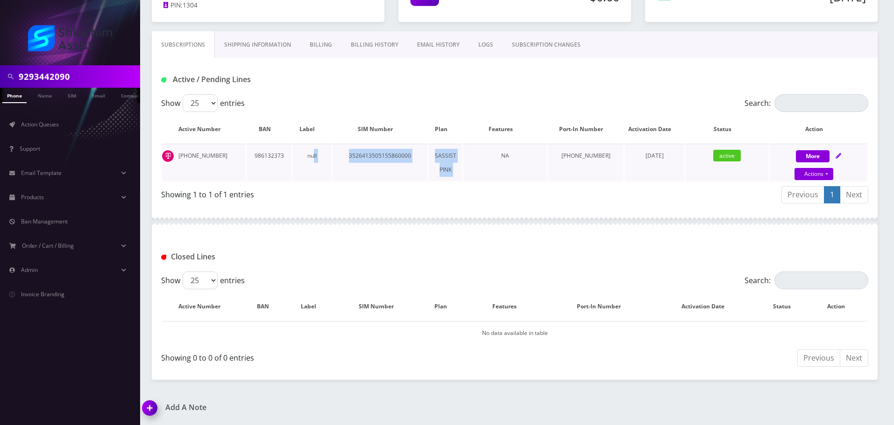
drag, startPoint x: 387, startPoint y: 171, endPoint x: 504, endPoint y: 171, distance: 117.7
click at [496, 171] on tr "929-344-2090 986132373 null 3526413505155860000 SASSIST PINK NA 999-999-9999 No…" at bounding box center [514, 163] width 705 height 38
click at [504, 171] on td "NA" at bounding box center [505, 163] width 84 height 38
drag, startPoint x: 344, startPoint y: 170, endPoint x: 484, endPoint y: 170, distance: 140.1
click at [466, 170] on tr "929-344-2090 986132373 null 3526413505155860000 SASSIST PINK NA 999-999-9999 No…" at bounding box center [514, 163] width 705 height 38
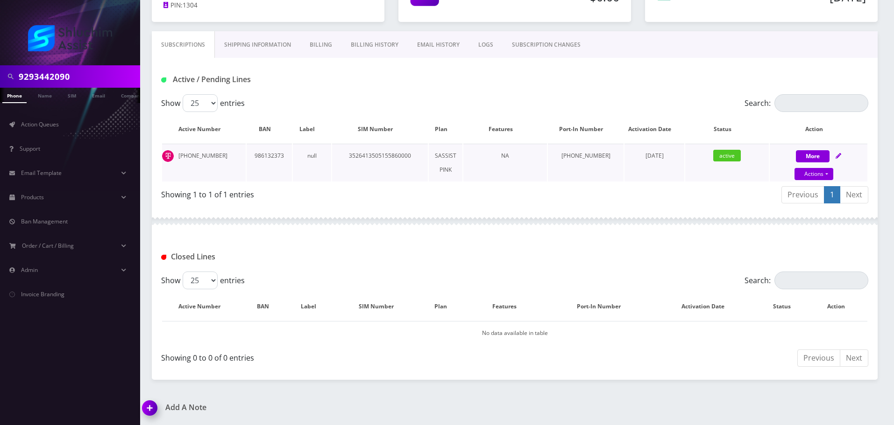
click at [484, 170] on td "NA" at bounding box center [505, 163] width 84 height 38
drag, startPoint x: 218, startPoint y: 157, endPoint x: 184, endPoint y: 154, distance: 33.8
click at [184, 154] on td "929-344-2090" at bounding box center [204, 163] width 84 height 38
click at [277, 156] on td "986132373" at bounding box center [269, 163] width 45 height 38
click at [385, 170] on td "3526413505155860000" at bounding box center [380, 163] width 96 height 38
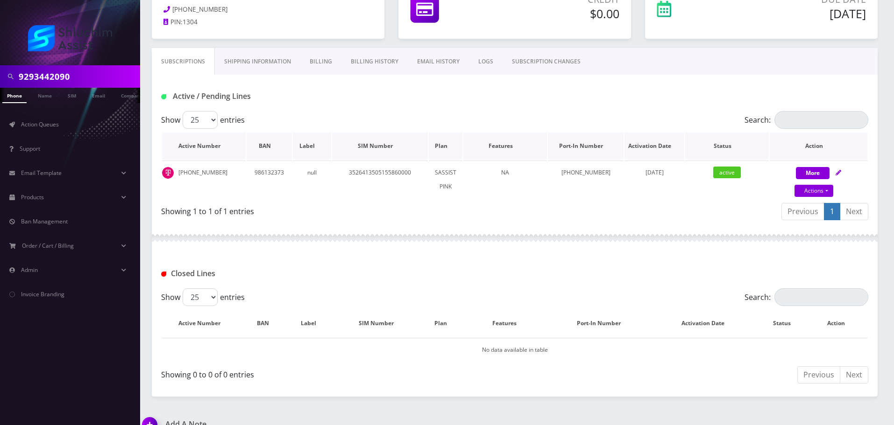
scroll to position [69, 0]
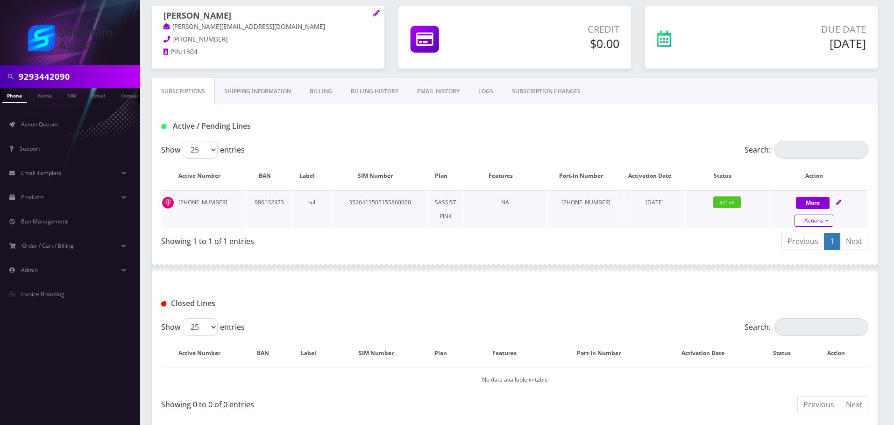
click at [818, 226] on link "Actions" at bounding box center [813, 221] width 39 height 12
select select "Sim Card"
select select "74"
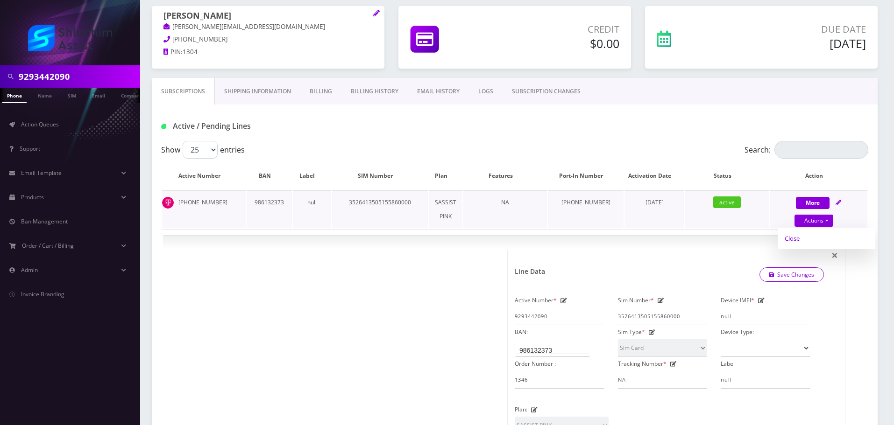
click at [806, 239] on link "Close" at bounding box center [827, 239] width 98 height 14
type input "09/21/2025"
select select "Sim Card"
select select "74"
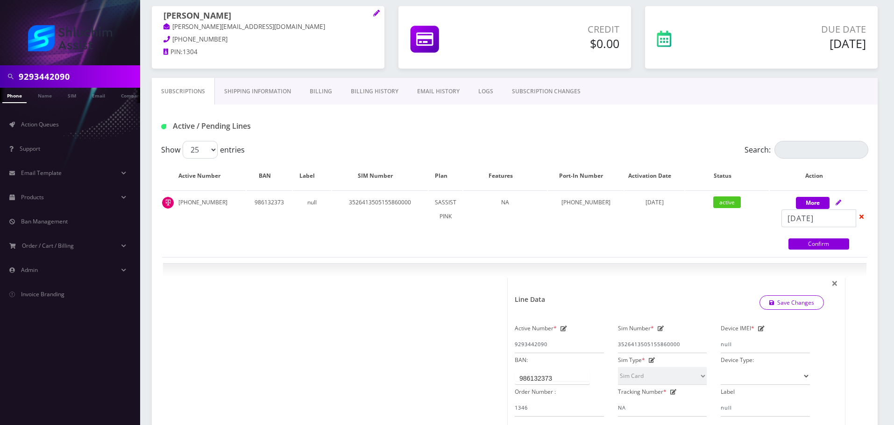
click at [378, 85] on link "Billing History" at bounding box center [374, 91] width 66 height 27
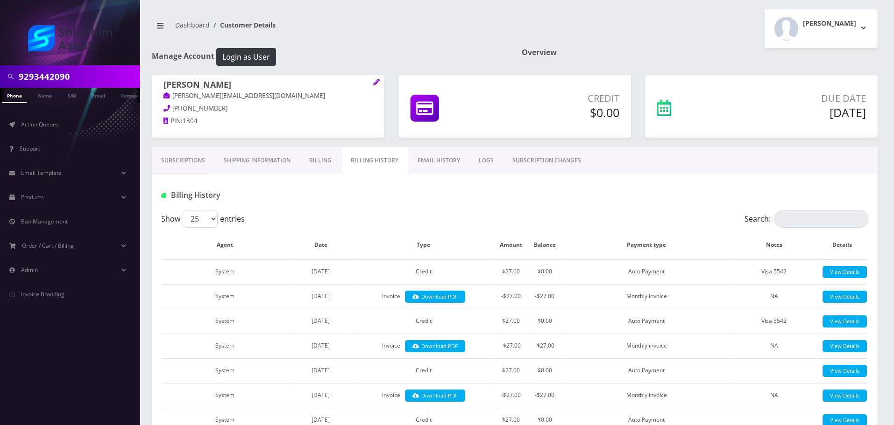
click at [177, 163] on link "Subscriptions" at bounding box center [183, 160] width 63 height 27
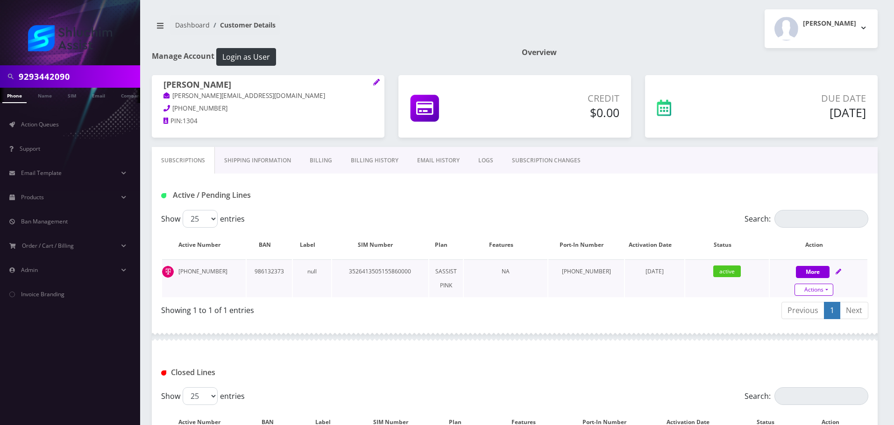
click at [820, 287] on link "Actions" at bounding box center [813, 290] width 39 height 12
select select "Sim Card"
select select "74"
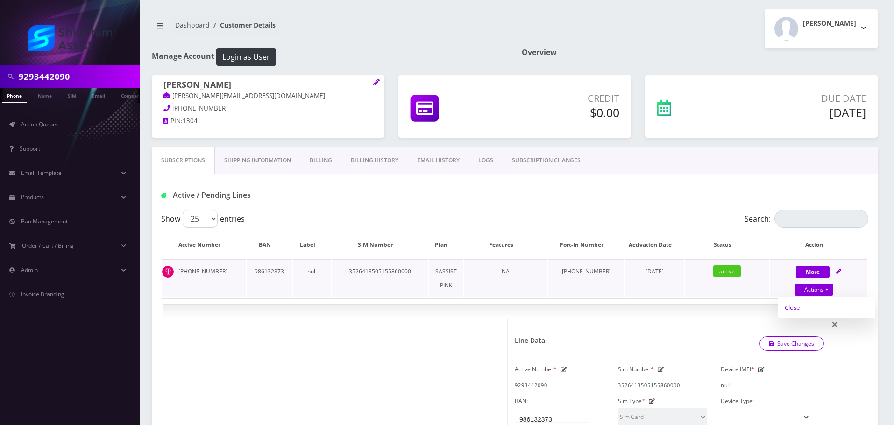
click at [802, 309] on link "Close" at bounding box center [827, 308] width 98 height 14
type input "09/21/2025"
select select "Sim Card"
select select "74"
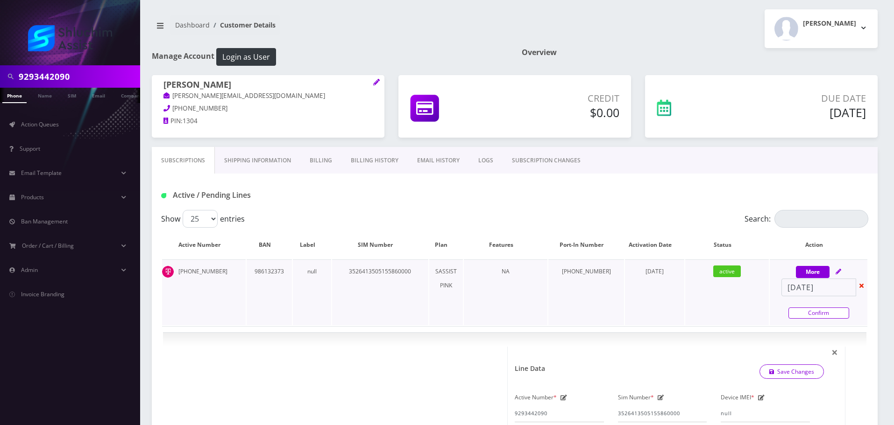
click at [822, 315] on link "Confirm" at bounding box center [818, 313] width 61 height 11
select select "Sim Card"
select select "74"
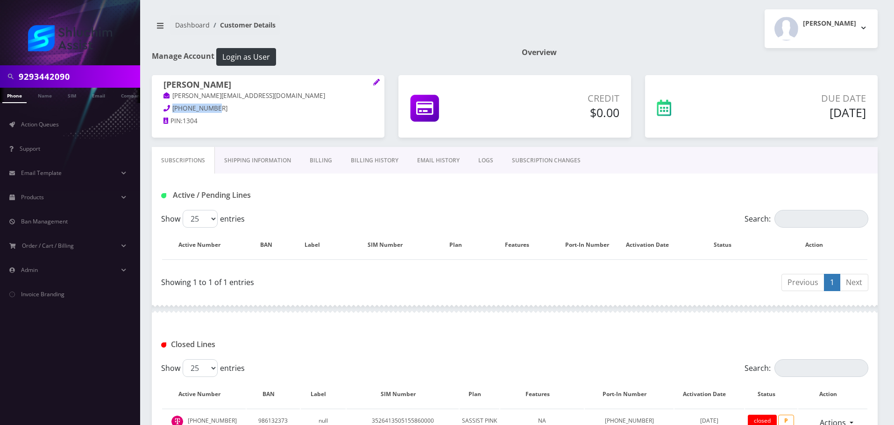
click at [321, 162] on link "Billing" at bounding box center [320, 160] width 41 height 27
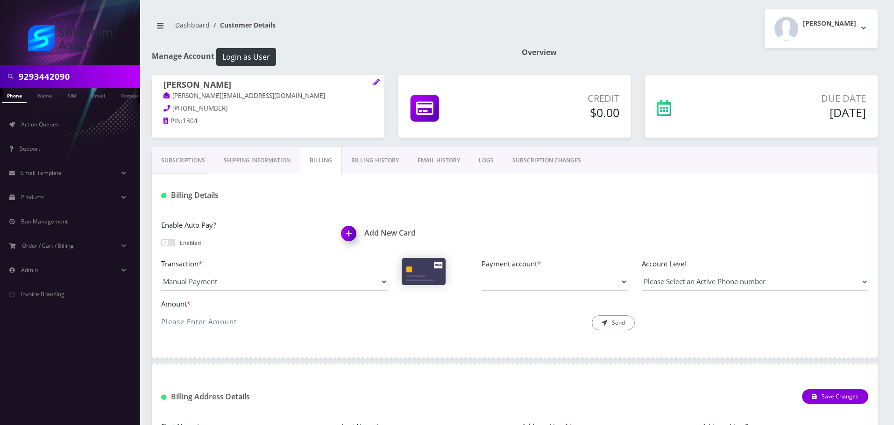
click at [93, 77] on input "9293442090" at bounding box center [78, 77] width 119 height 18
paste input "[EMAIL_ADDRESS][DOMAIN_NAME]"
type input "[EMAIL_ADDRESS][DOMAIN_NAME]"
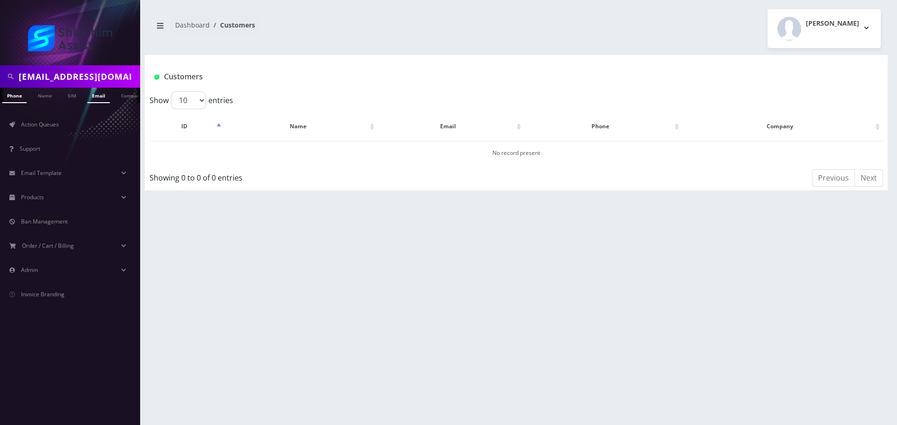
click at [98, 100] on link "Email" at bounding box center [98, 95] width 22 height 15
drag, startPoint x: 297, startPoint y: 148, endPoint x: 293, endPoint y: 153, distance: 7.0
click at [297, 148] on td "[PERSON_NAME]" at bounding box center [294, 153] width 141 height 24
click at [293, 153] on link "[PERSON_NAME]" at bounding box center [294, 153] width 44 height 8
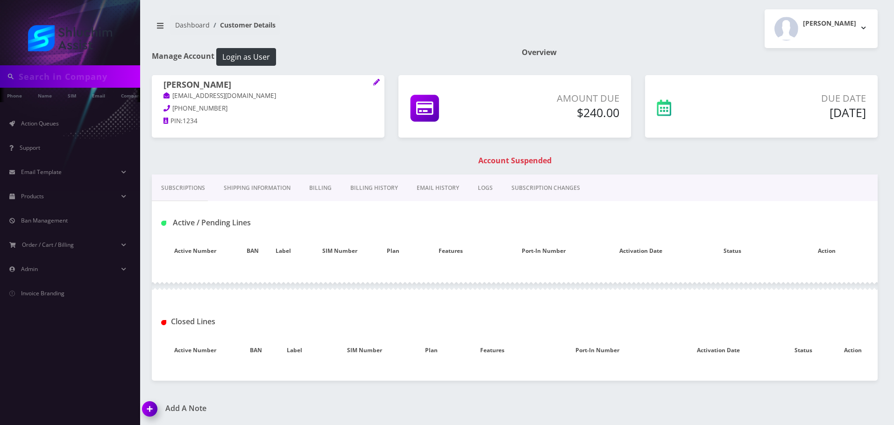
type input "[EMAIL_ADDRESS][DOMAIN_NAME]"
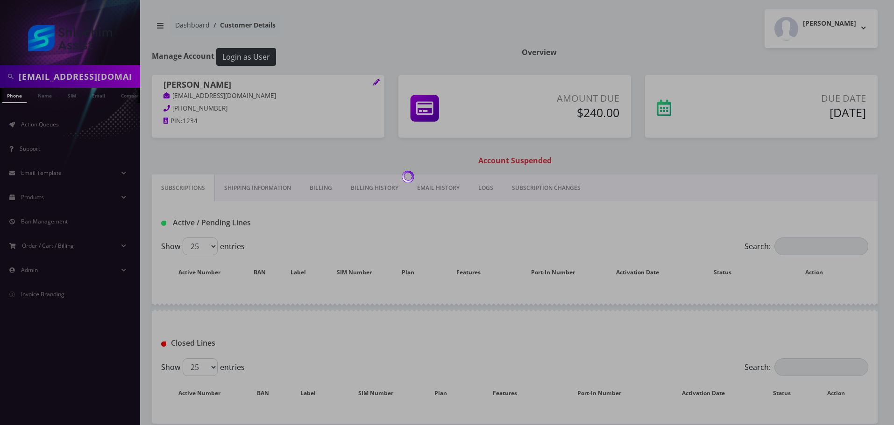
click at [364, 181] on div at bounding box center [447, 212] width 894 height 425
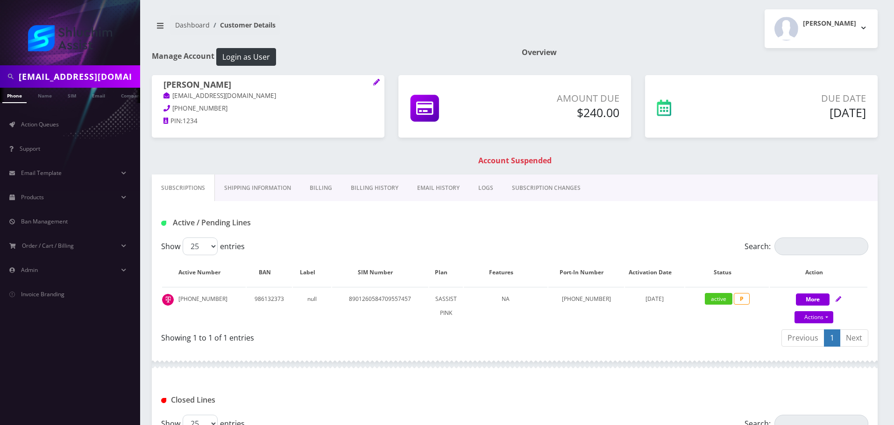
click at [373, 192] on link "Billing History" at bounding box center [374, 188] width 66 height 27
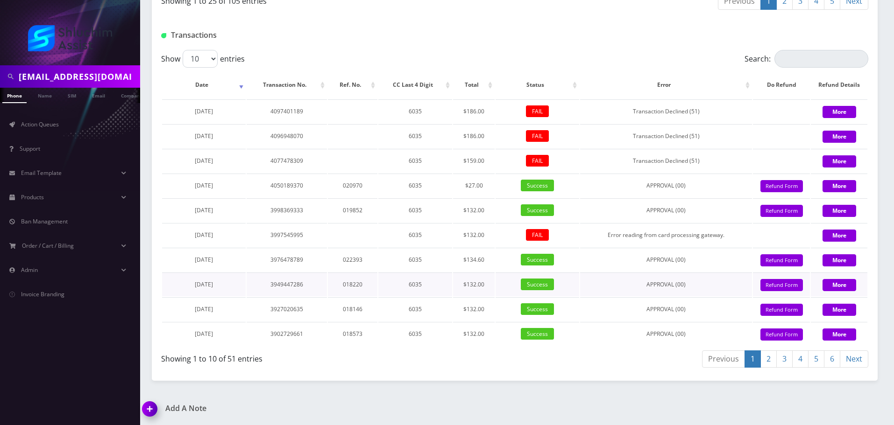
scroll to position [918, 0]
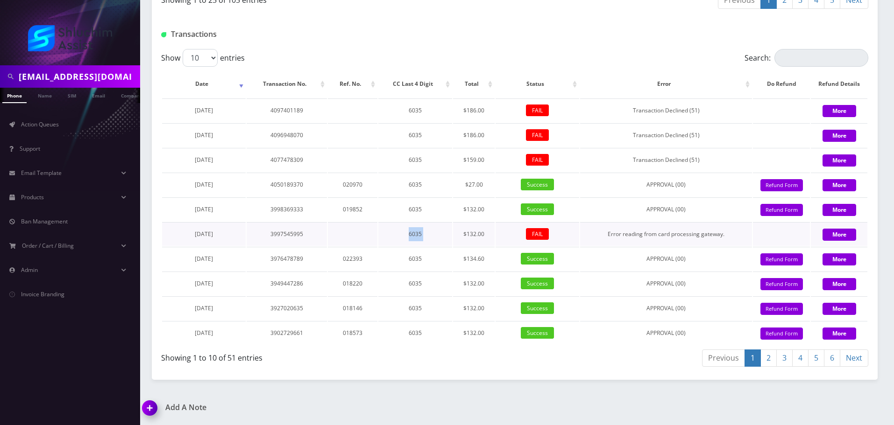
drag, startPoint x: 396, startPoint y: 235, endPoint x: 467, endPoint y: 235, distance: 70.0
click at [467, 235] on tr "[DATE] 3997545995 6035 $132.00 FAIL Error reading from card processing gateway.…" at bounding box center [514, 234] width 705 height 24
click at [467, 234] on td "$132.00" at bounding box center [474, 234] width 42 height 24
drag, startPoint x: 436, startPoint y: 235, endPoint x: 494, endPoint y: 235, distance: 57.4
click at [490, 235] on tr "[DATE] 3997545995 6035 $132.00 FAIL Error reading from card processing gateway.…" at bounding box center [514, 234] width 705 height 24
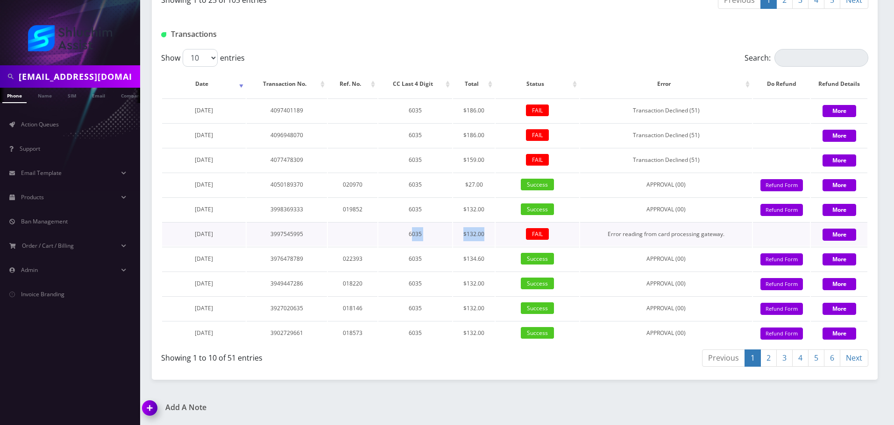
click at [494, 235] on td "$132.00" at bounding box center [474, 234] width 42 height 24
click at [483, 212] on td "$132.00" at bounding box center [474, 210] width 42 height 24
drag, startPoint x: 459, startPoint y: 212, endPoint x: 488, endPoint y: 212, distance: 29.0
click at [488, 212] on td "$132.00" at bounding box center [474, 210] width 42 height 24
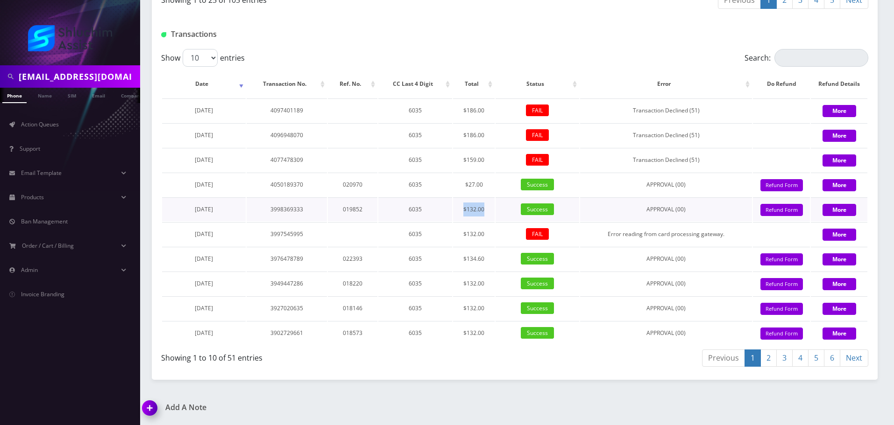
click at [491, 210] on td "$132.00" at bounding box center [474, 210] width 42 height 24
click at [488, 210] on td "$132.00" at bounding box center [474, 210] width 42 height 24
drag, startPoint x: 445, startPoint y: 208, endPoint x: 496, endPoint y: 209, distance: 51.4
click at [481, 209] on tr "[DATE] 3998369333 019852 6035 $132.00 Success APPROVAL (00) 132 Give Credit Ref…" at bounding box center [514, 210] width 705 height 24
click at [496, 209] on td "Success" at bounding box center [537, 210] width 84 height 24
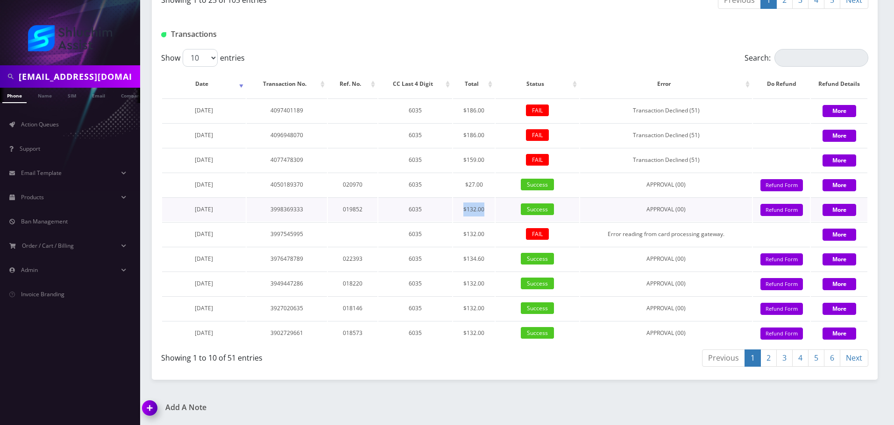
drag, startPoint x: 455, startPoint y: 207, endPoint x: 494, endPoint y: 207, distance: 38.8
click at [494, 207] on td "$132.00" at bounding box center [474, 210] width 42 height 24
drag, startPoint x: 483, startPoint y: 193, endPoint x: 491, endPoint y: 193, distance: 8.4
click at [491, 193] on tr "[DATE] 4050189370 020970 6035 $27.00 Success APPROVAL (00) 0 Give Credit Refund…" at bounding box center [514, 185] width 705 height 24
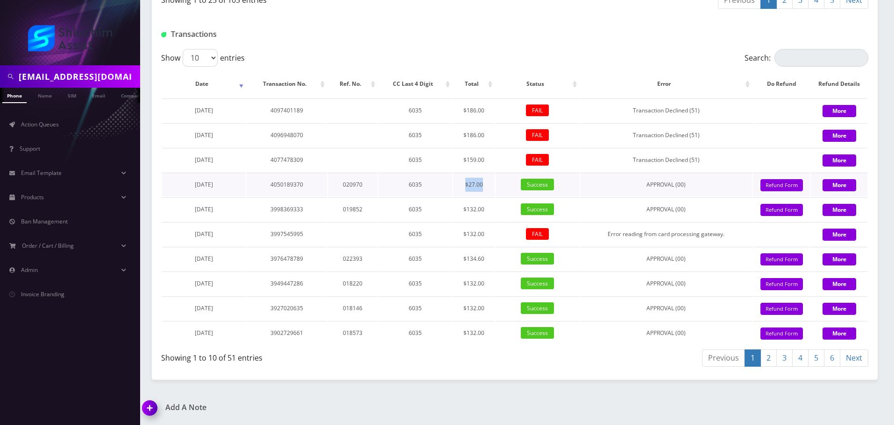
click at [491, 193] on td "$27.00" at bounding box center [474, 185] width 42 height 24
drag, startPoint x: 453, startPoint y: 184, endPoint x: 493, endPoint y: 184, distance: 39.7
click at [491, 184] on tr "[DATE] 4050189370 020970 6035 $27.00 Success APPROVAL (00) 0 Give Credit Refund…" at bounding box center [514, 185] width 705 height 24
click at [493, 184] on td "$27.00" at bounding box center [474, 185] width 42 height 24
drag, startPoint x: 465, startPoint y: 185, endPoint x: 504, endPoint y: 186, distance: 39.2
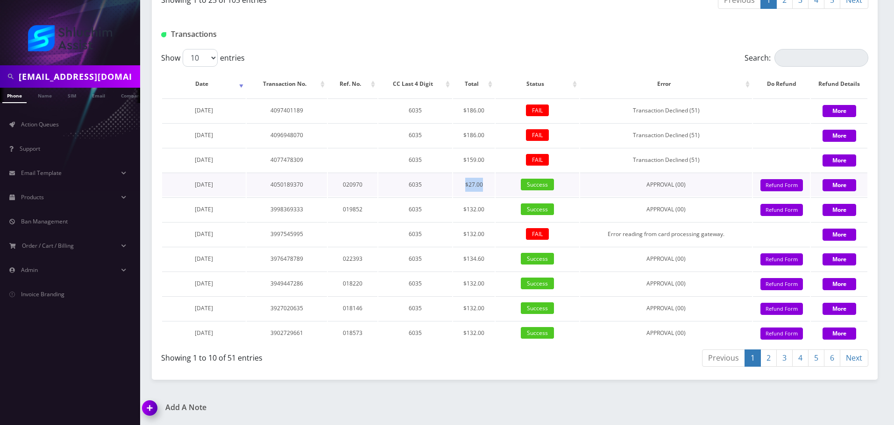
click at [502, 186] on tr "[DATE] 4050189370 020970 6035 $27.00 Success APPROVAL (00) 0 Give Credit Refund…" at bounding box center [514, 185] width 705 height 24
click at [504, 186] on td "Success" at bounding box center [537, 185] width 84 height 24
drag, startPoint x: 458, startPoint y: 186, endPoint x: 508, endPoint y: 187, distance: 50.0
click at [508, 187] on tr "[DATE] 4050189370 020970 6035 $27.00 Success APPROVAL (00) 0 Give Credit Refund…" at bounding box center [514, 185] width 705 height 24
click at [508, 187] on td "Success" at bounding box center [537, 185] width 84 height 24
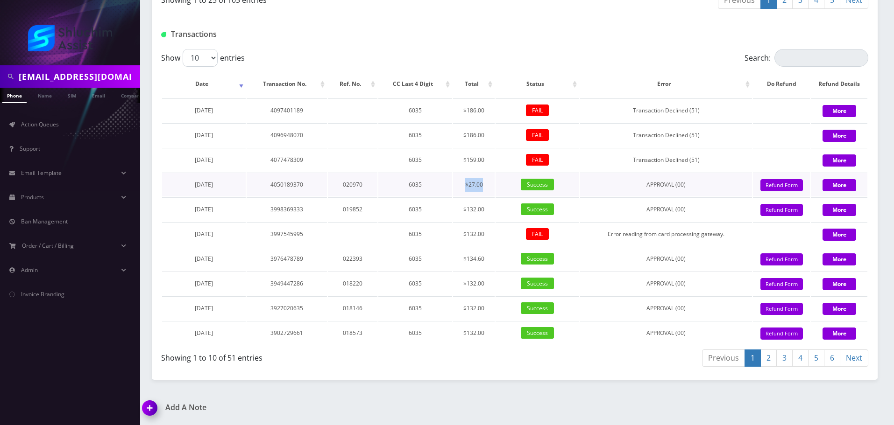
drag, startPoint x: 448, startPoint y: 185, endPoint x: 501, endPoint y: 187, distance: 52.3
click at [501, 187] on tr "[DATE] 4050189370 020970 6035 $27.00 Success APPROVAL (00) 0 Give Credit Refund…" at bounding box center [514, 185] width 705 height 24
click at [501, 187] on td "Success" at bounding box center [537, 185] width 84 height 24
drag, startPoint x: 449, startPoint y: 185, endPoint x: 497, endPoint y: 185, distance: 48.1
click at [490, 185] on tr "[DATE] 4050189370 020970 6035 $27.00 Success APPROVAL (00) 0 Give Credit Refund…" at bounding box center [514, 185] width 705 height 24
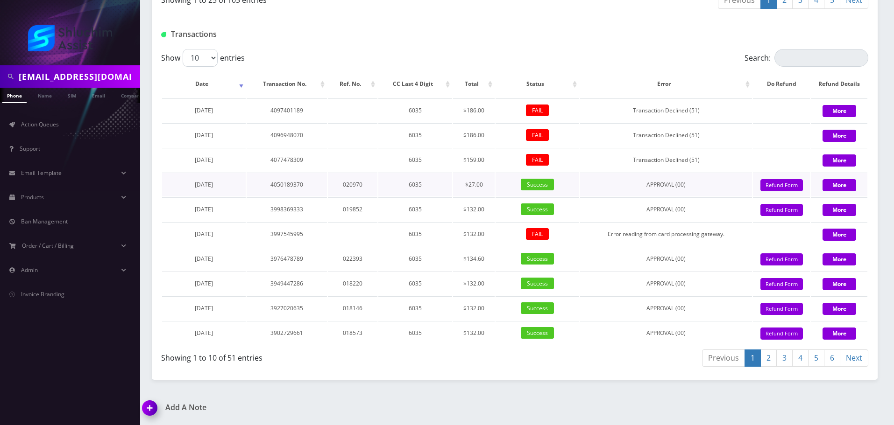
click at [497, 185] on td "Success" at bounding box center [537, 185] width 84 height 24
click at [485, 186] on td "$27.00" at bounding box center [474, 185] width 42 height 24
click at [489, 186] on td "$27.00" at bounding box center [474, 185] width 42 height 24
drag, startPoint x: 460, startPoint y: 185, endPoint x: 495, endPoint y: 185, distance: 35.5
click at [488, 185] on td "$27.00" at bounding box center [474, 185] width 42 height 24
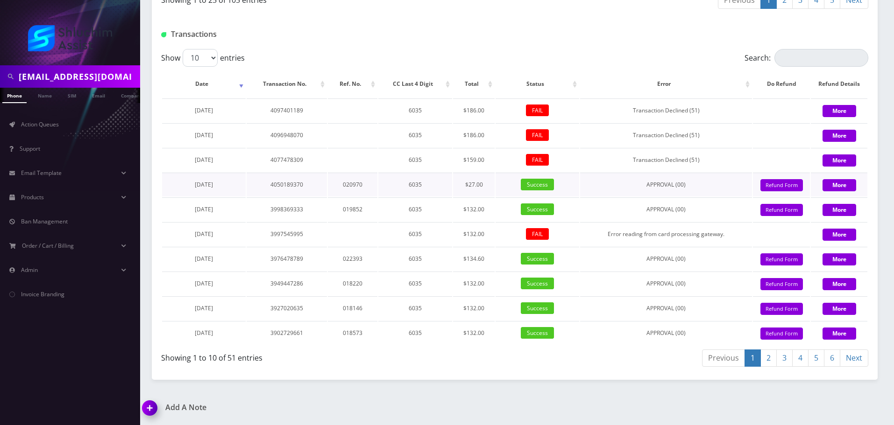
click at [495, 185] on td "Success" at bounding box center [537, 185] width 84 height 24
drag, startPoint x: 458, startPoint y: 185, endPoint x: 499, endPoint y: 186, distance: 41.1
click at [491, 186] on td "$27.00" at bounding box center [474, 185] width 42 height 24
click at [499, 186] on td "Success" at bounding box center [537, 185] width 84 height 24
drag, startPoint x: 460, startPoint y: 185, endPoint x: 496, endPoint y: 185, distance: 36.0
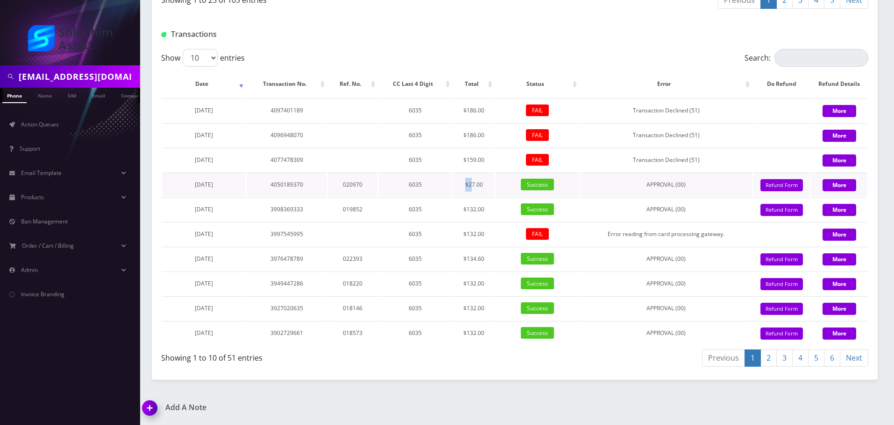
click at [484, 185] on td "$27.00" at bounding box center [474, 185] width 42 height 24
click at [496, 185] on td "Success" at bounding box center [537, 185] width 84 height 24
click at [495, 187] on tr "[DATE] 4050189370 020970 6035 $27.00 Success APPROVAL (00) 0 Give Credit Refund…" at bounding box center [514, 185] width 705 height 24
click at [495, 187] on td "Success" at bounding box center [537, 185] width 84 height 24
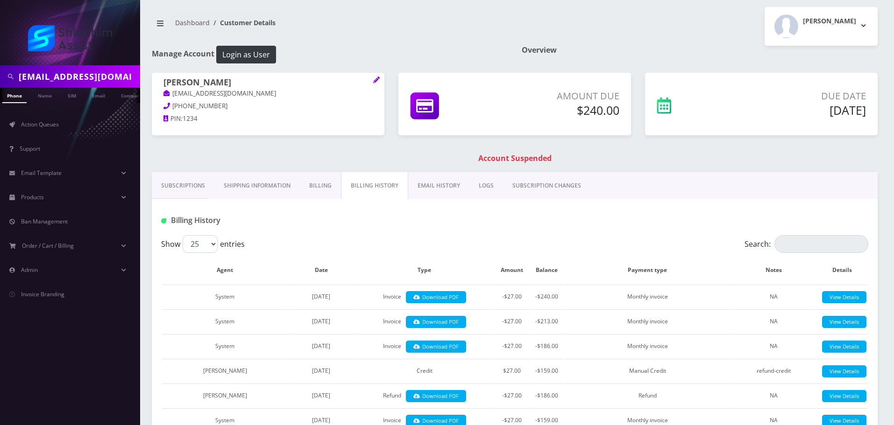
scroll to position [0, 0]
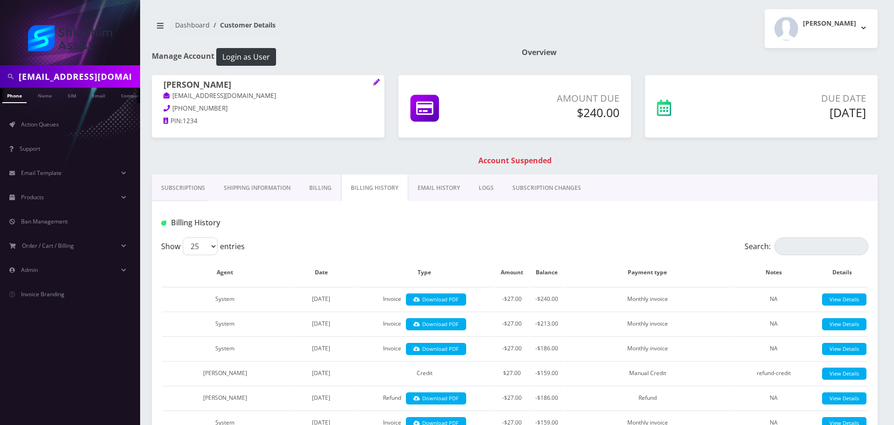
click at [182, 187] on link "Subscriptions" at bounding box center [183, 188] width 63 height 27
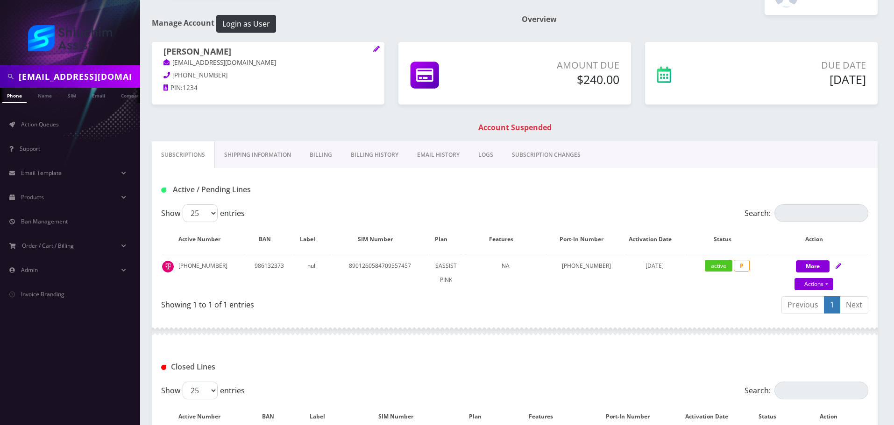
scroll to position [32, 0]
click at [279, 156] on link "Shipping Information" at bounding box center [257, 155] width 85 height 27
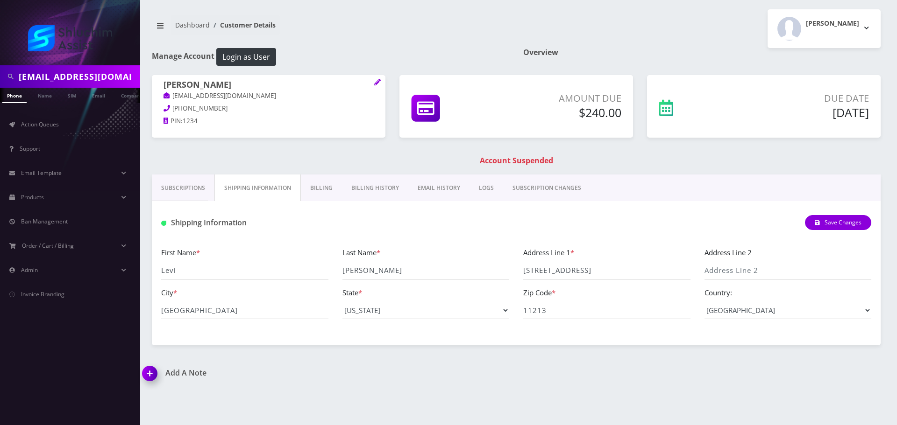
click at [339, 149] on div "[PERSON_NAME] [EMAIL_ADDRESS][DOMAIN_NAME] [PHONE_NUMBER] PIN: 1234 Amount Due …" at bounding box center [516, 124] width 743 height 99
click at [308, 196] on link "Billing" at bounding box center [321, 188] width 41 height 27
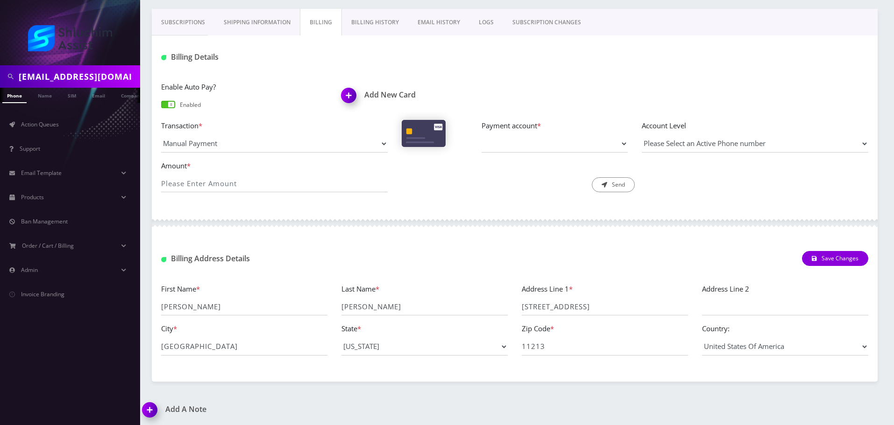
scroll to position [168, 0]
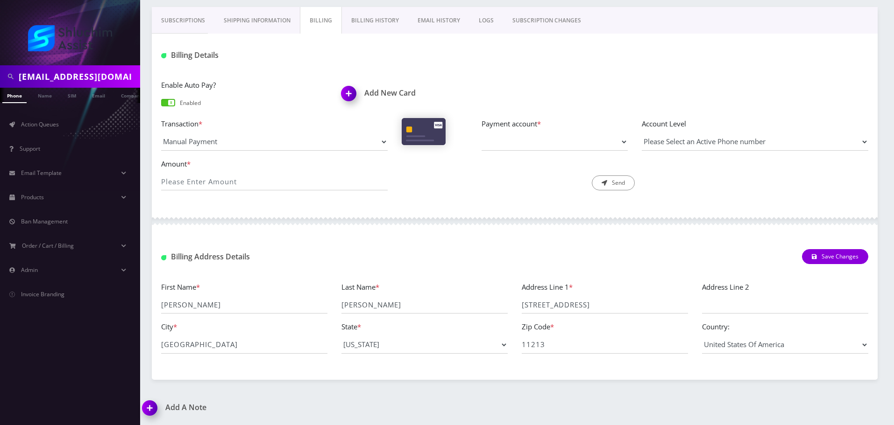
click at [376, 20] on link "Billing History" at bounding box center [375, 20] width 66 height 27
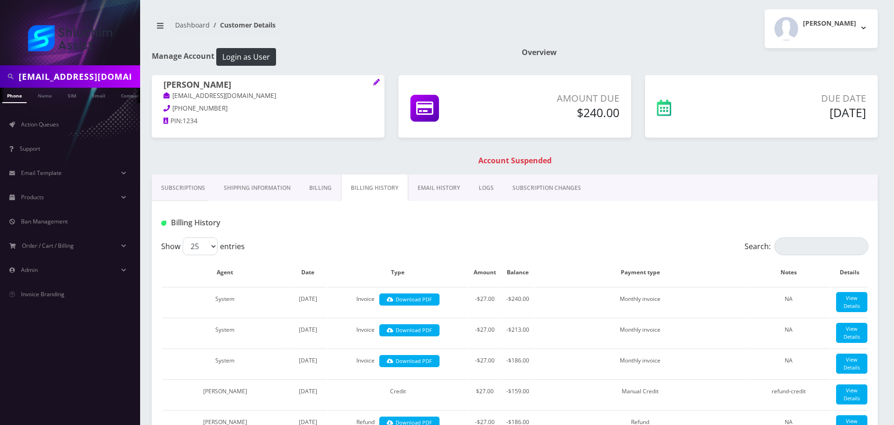
drag, startPoint x: 179, startPoint y: 184, endPoint x: 199, endPoint y: 185, distance: 20.6
click at [179, 184] on link "Subscriptions" at bounding box center [183, 188] width 63 height 27
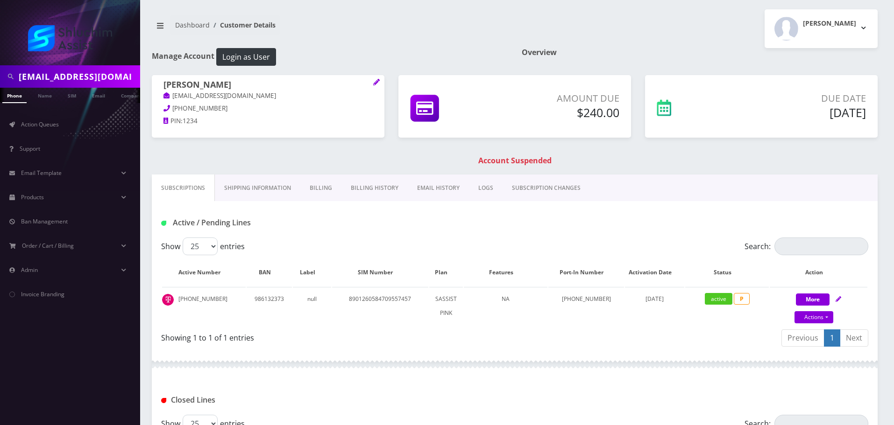
click at [341, 190] on link "Billing History" at bounding box center [374, 188] width 66 height 27
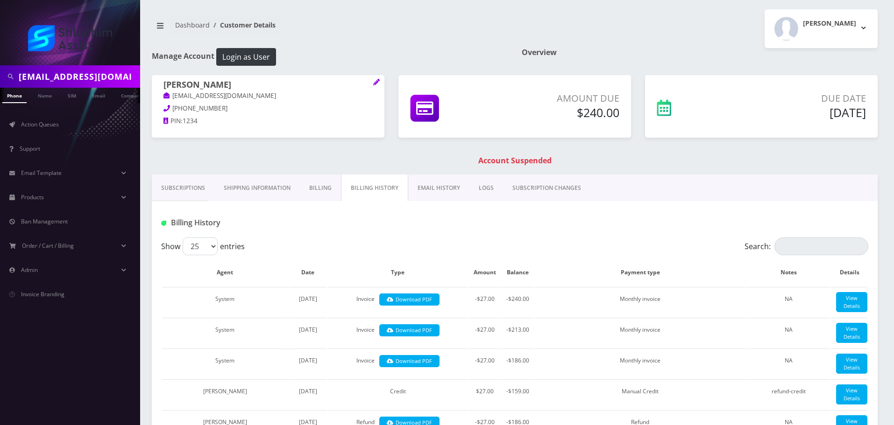
drag, startPoint x: 168, startPoint y: 199, endPoint x: 175, endPoint y: 194, distance: 8.8
click at [168, 199] on link "Subscriptions" at bounding box center [183, 188] width 63 height 27
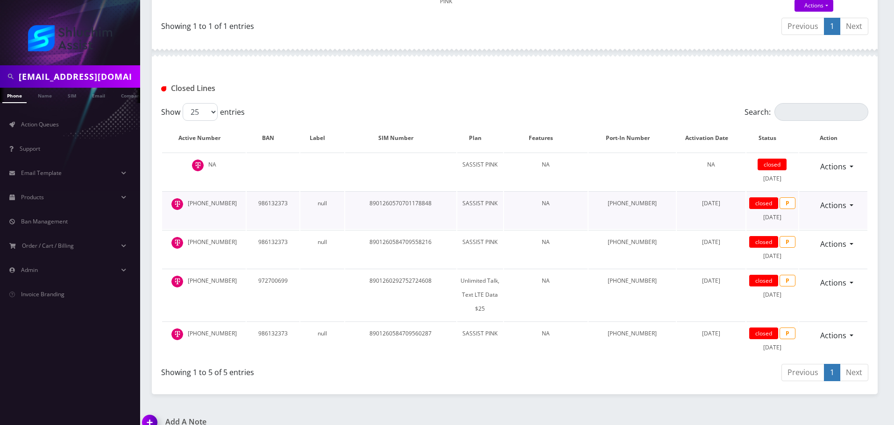
scroll to position [312, 0]
click at [852, 206] on div "Actions Reopen" at bounding box center [833, 205] width 68 height 18
click at [852, 204] on link "Actions" at bounding box center [833, 205] width 38 height 18
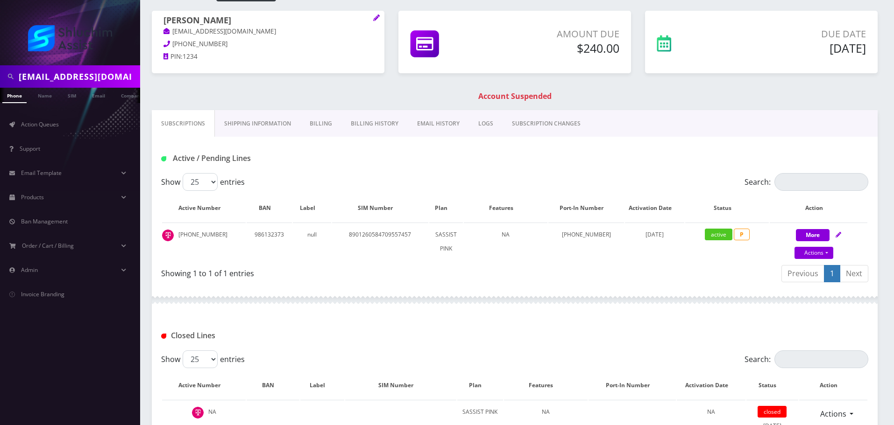
scroll to position [47, 0]
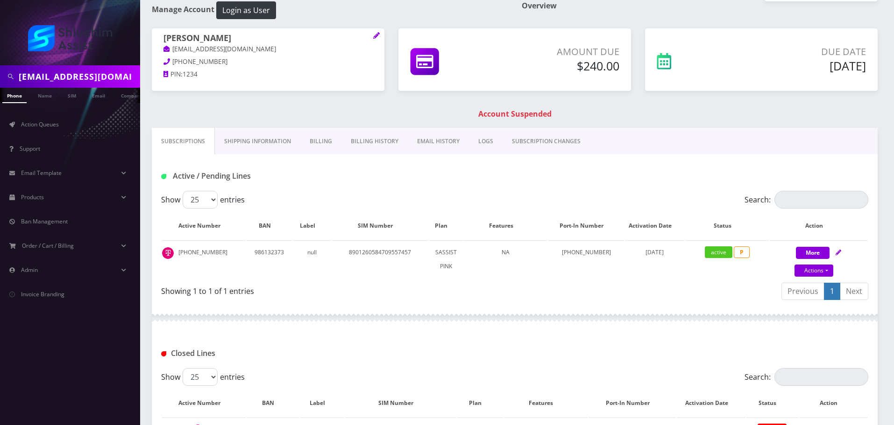
drag, startPoint x: 316, startPoint y: 130, endPoint x: 329, endPoint y: 143, distance: 18.5
click at [316, 130] on link "Billing" at bounding box center [320, 141] width 41 height 27
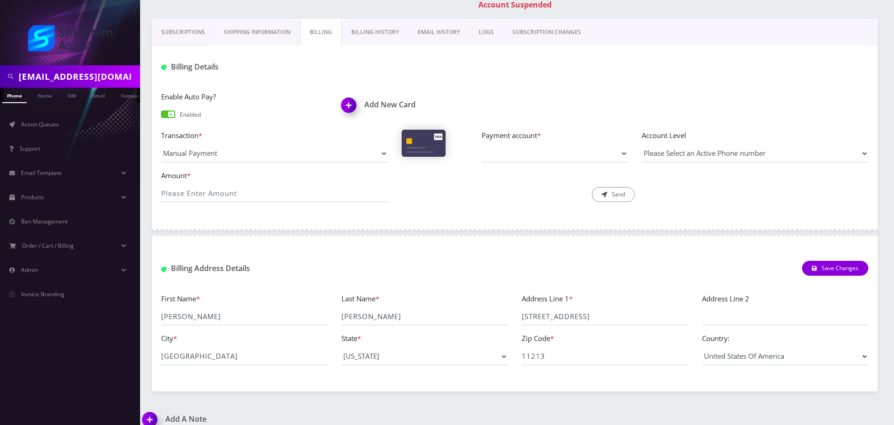
scroll to position [168, 0]
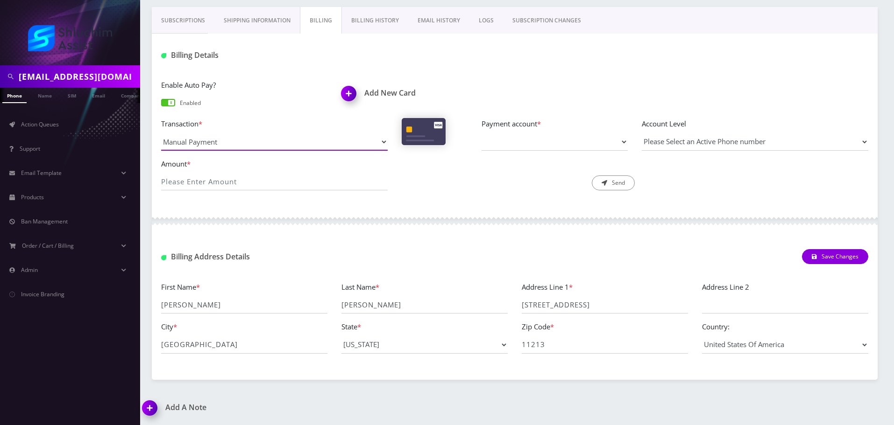
click at [377, 147] on select "Manual Payment Custom Charge Manual Credit Custom Invoice" at bounding box center [274, 142] width 226 height 18
click at [457, 164] on div "Description * Send" at bounding box center [515, 174] width 240 height 33
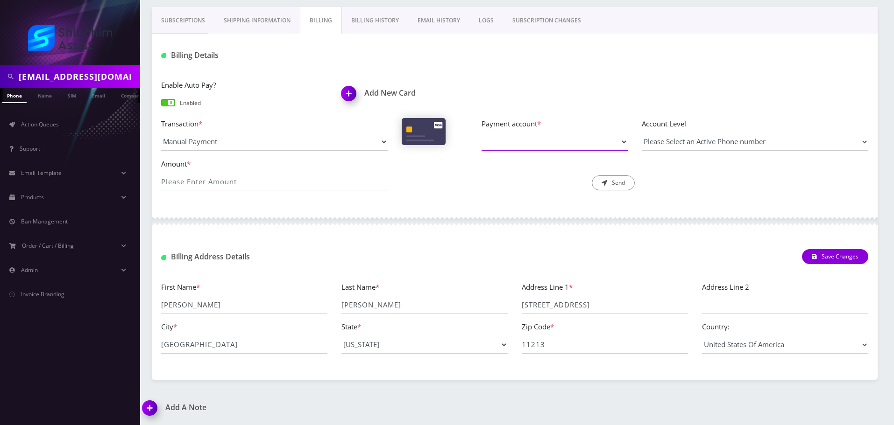
click at [550, 142] on select "Payment account *" at bounding box center [554, 142] width 146 height 18
click at [696, 143] on select "Please Select an Active Phone number [PHONE_NUMBER]" at bounding box center [755, 142] width 226 height 18
click at [450, 191] on div "Description * Send" at bounding box center [515, 174] width 240 height 33
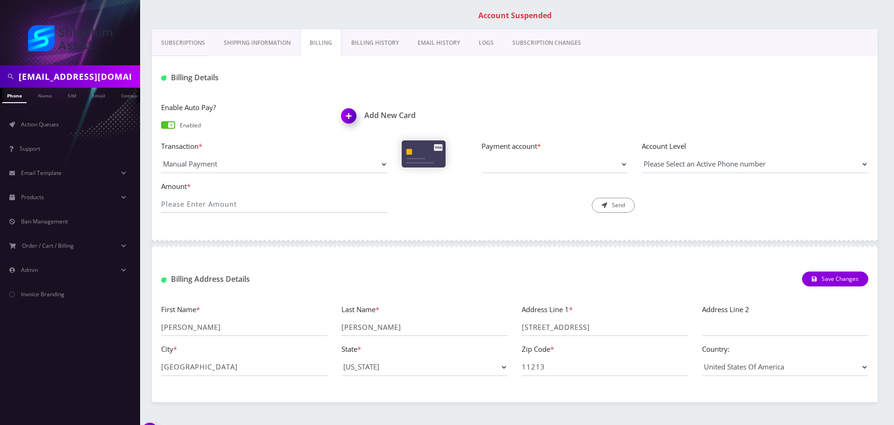
scroll to position [0, 0]
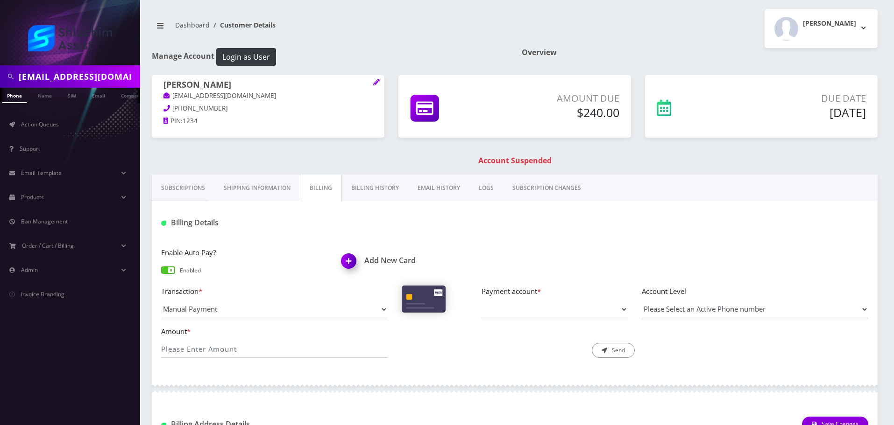
click at [174, 190] on link "Subscriptions" at bounding box center [183, 188] width 63 height 27
